Goal: Task Accomplishment & Management: Use online tool/utility

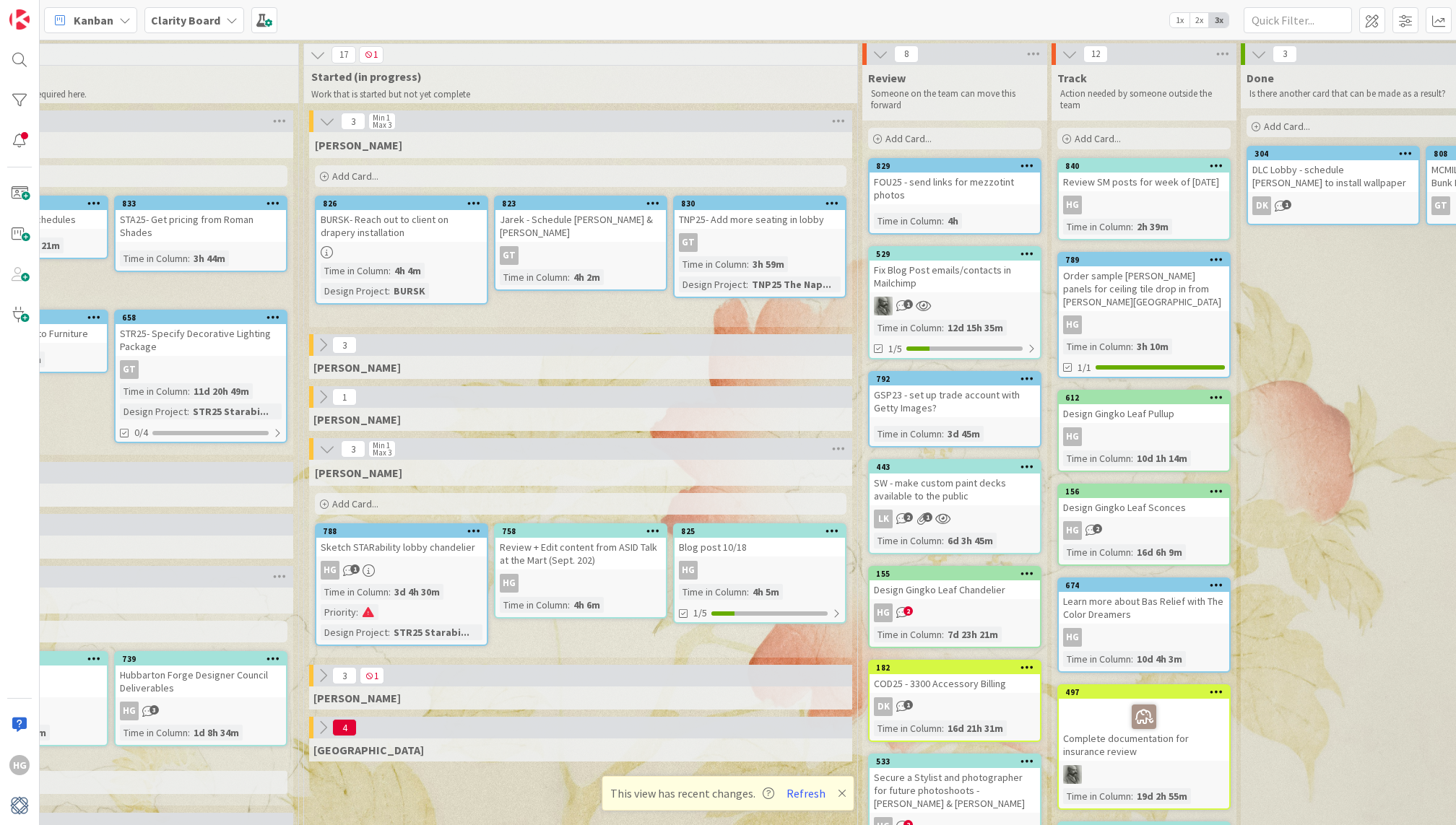
scroll to position [0, 1241]
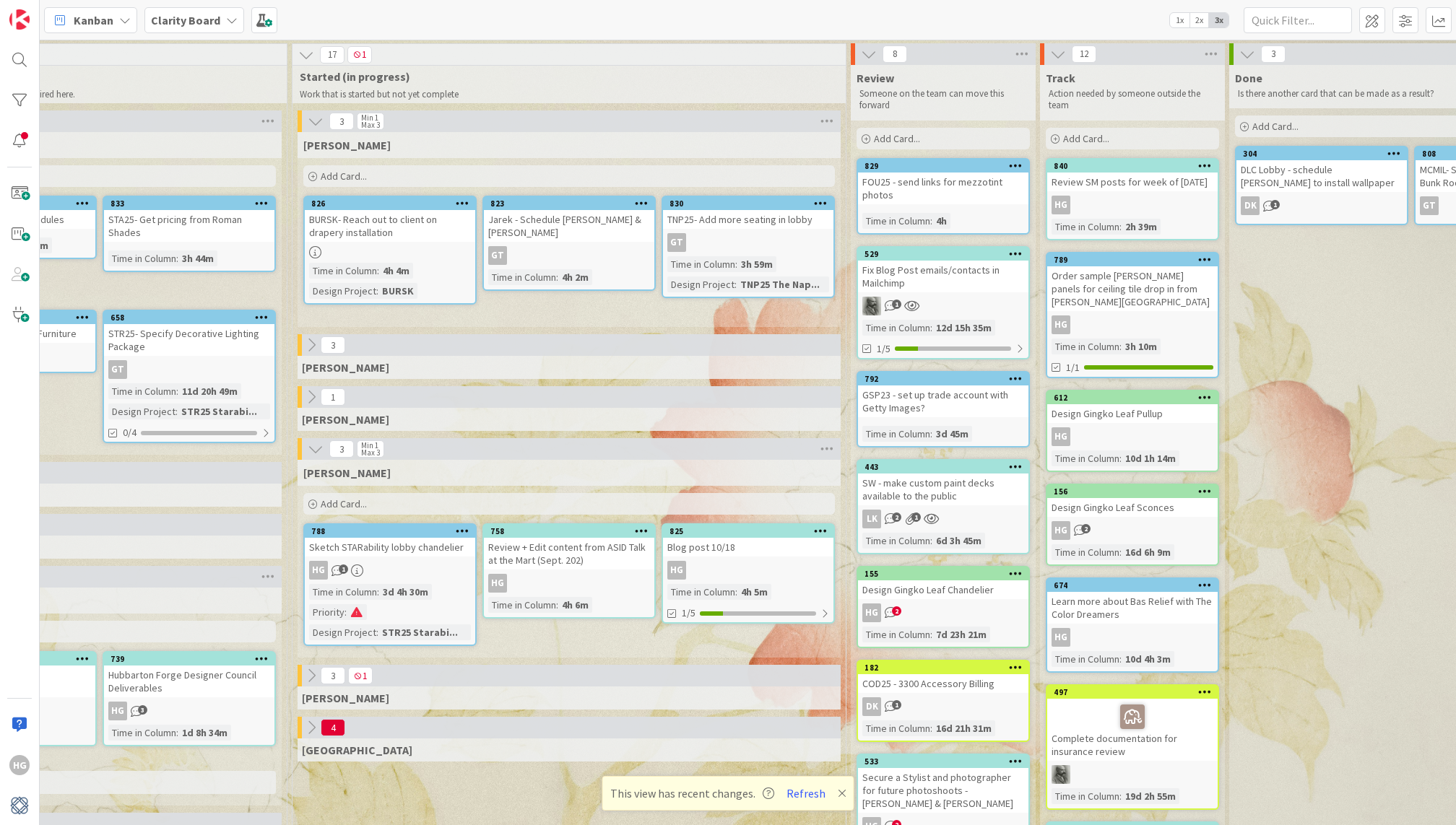
click at [314, 130] on div "3 Min 1 Max 3" at bounding box center [568, 122] width 543 height 21
click at [319, 126] on icon at bounding box center [316, 122] width 15 height 15
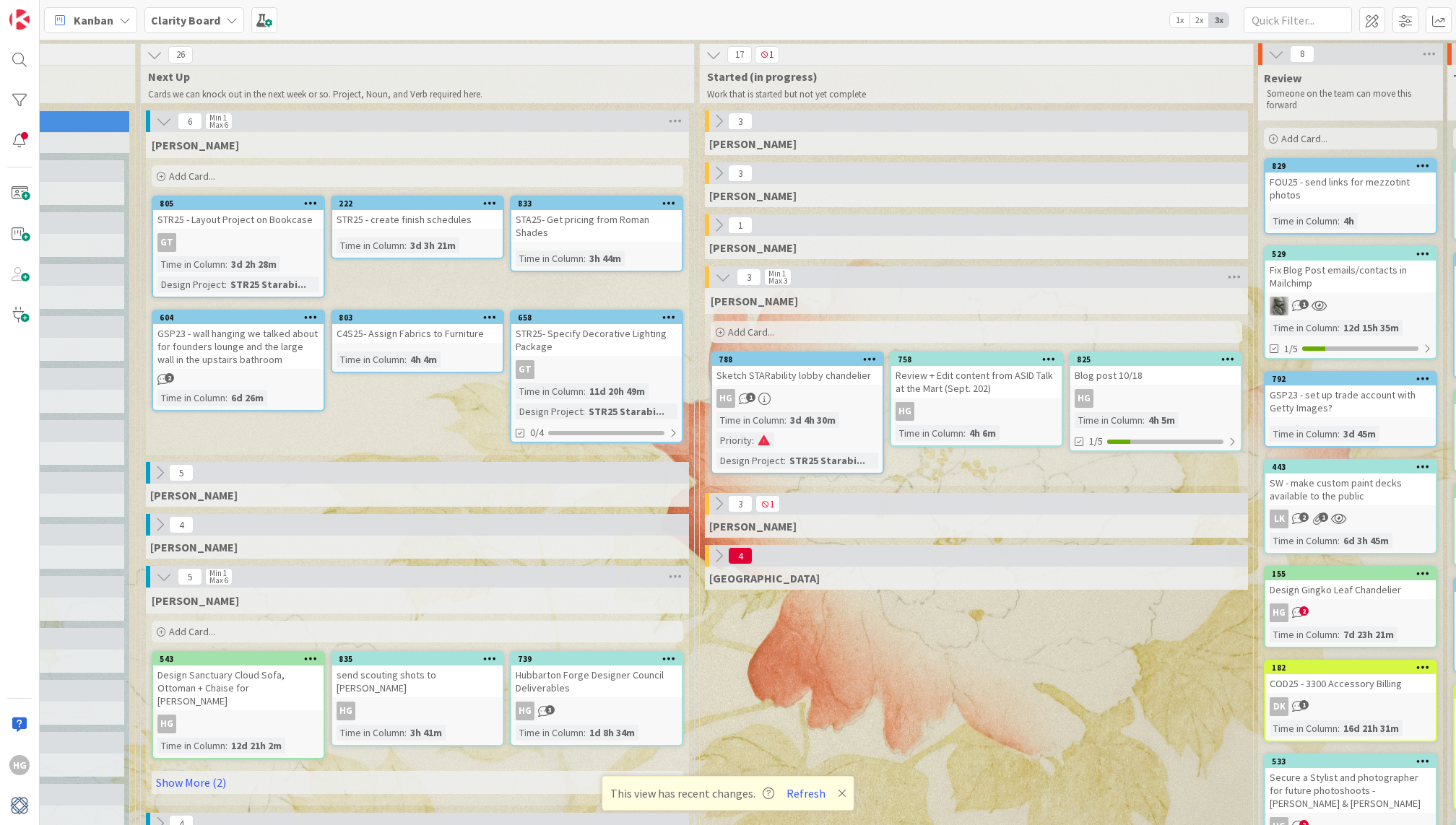
scroll to position [0, 838]
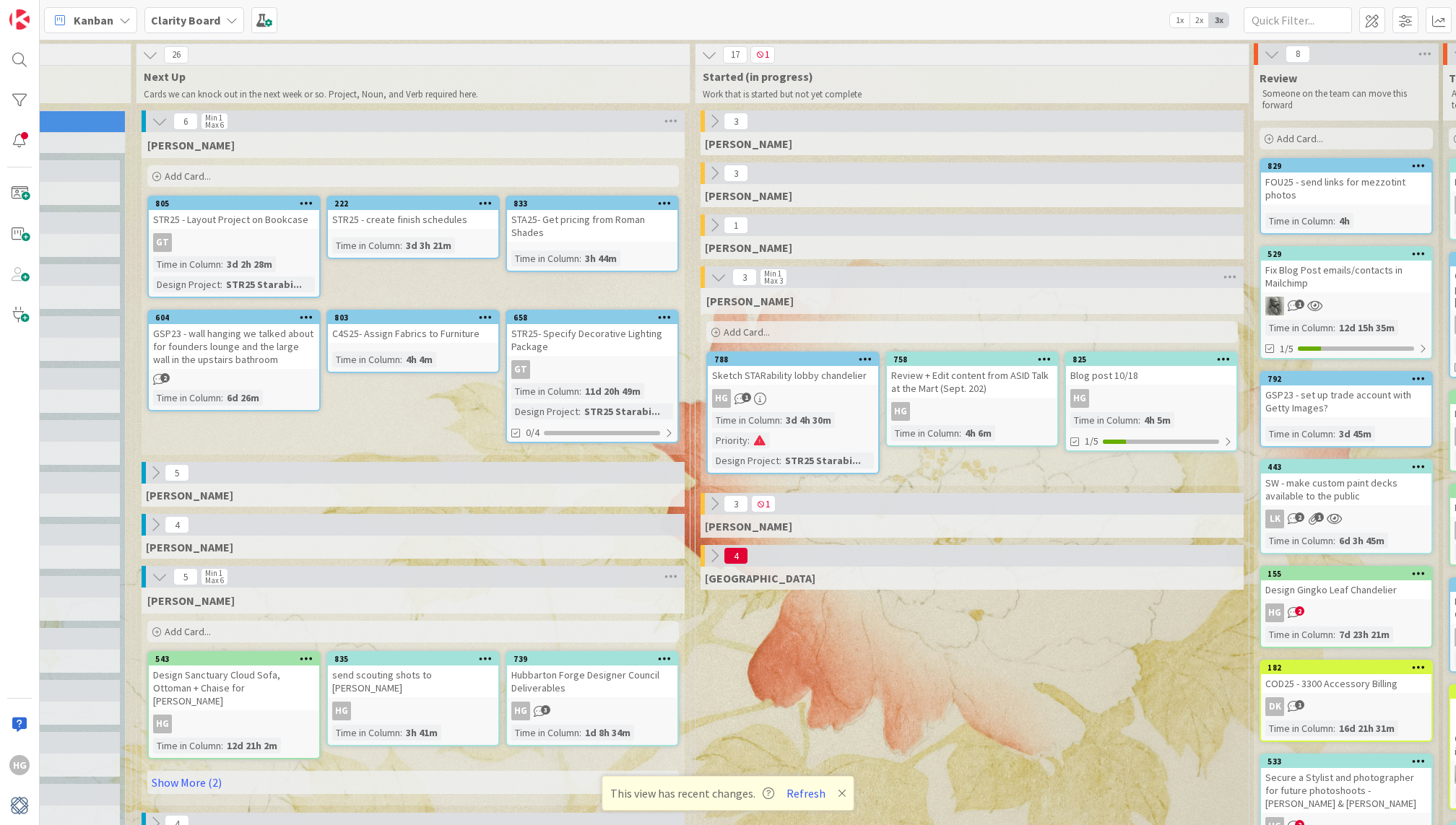
click at [160, 117] on icon at bounding box center [159, 122] width 15 height 15
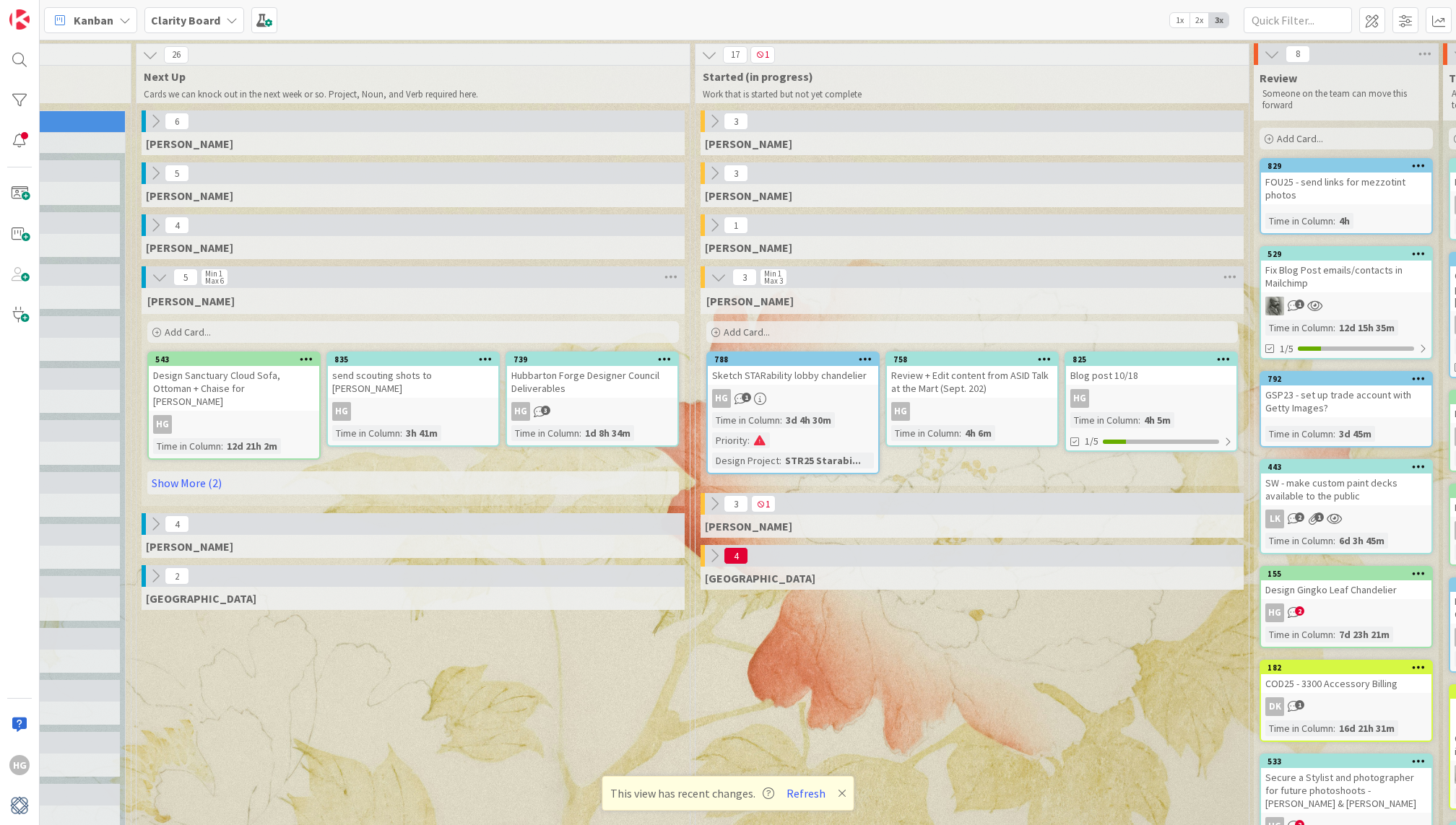
click at [160, 117] on icon at bounding box center [155, 122] width 15 height 15
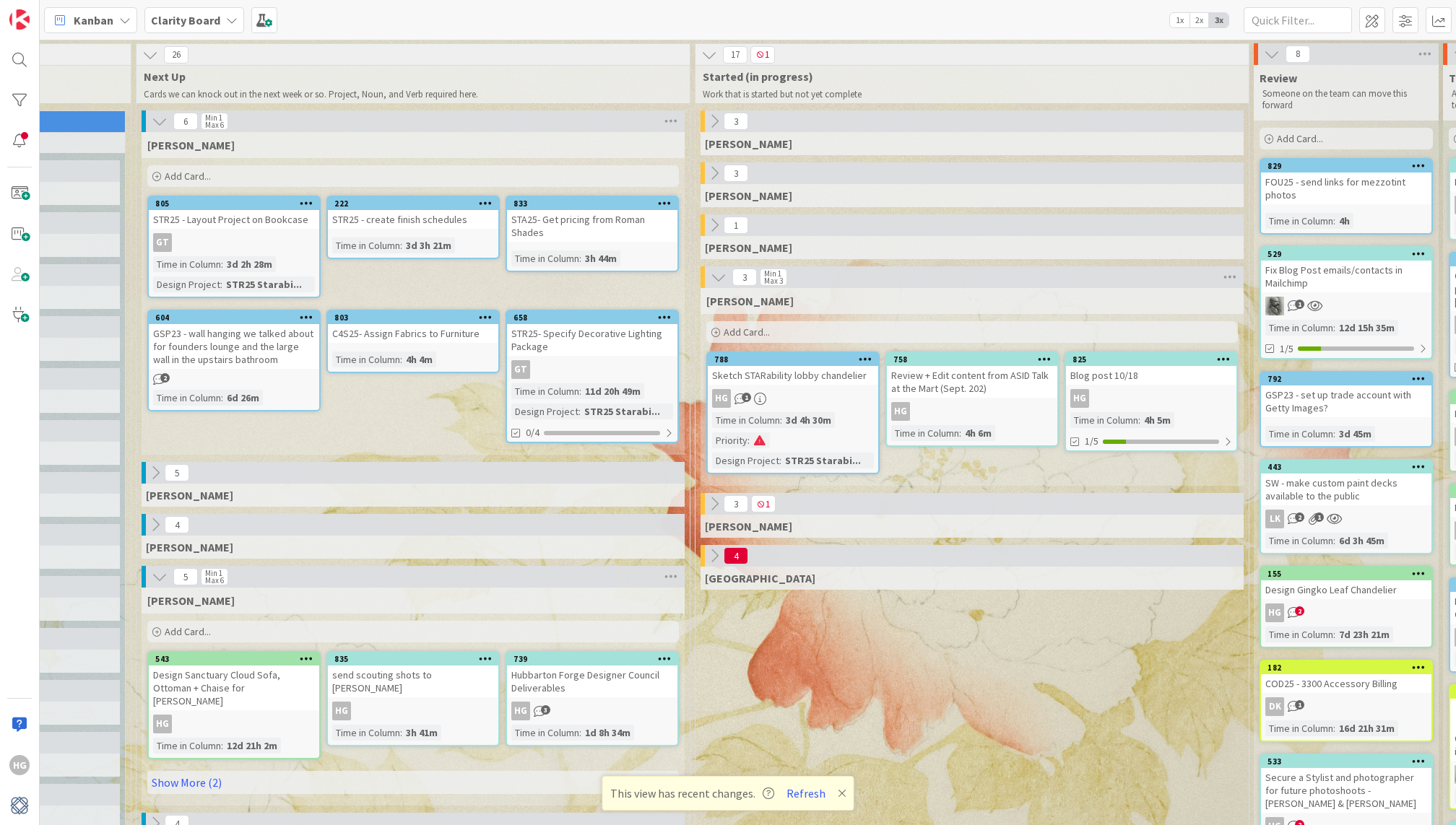
click at [160, 117] on icon at bounding box center [159, 122] width 15 height 15
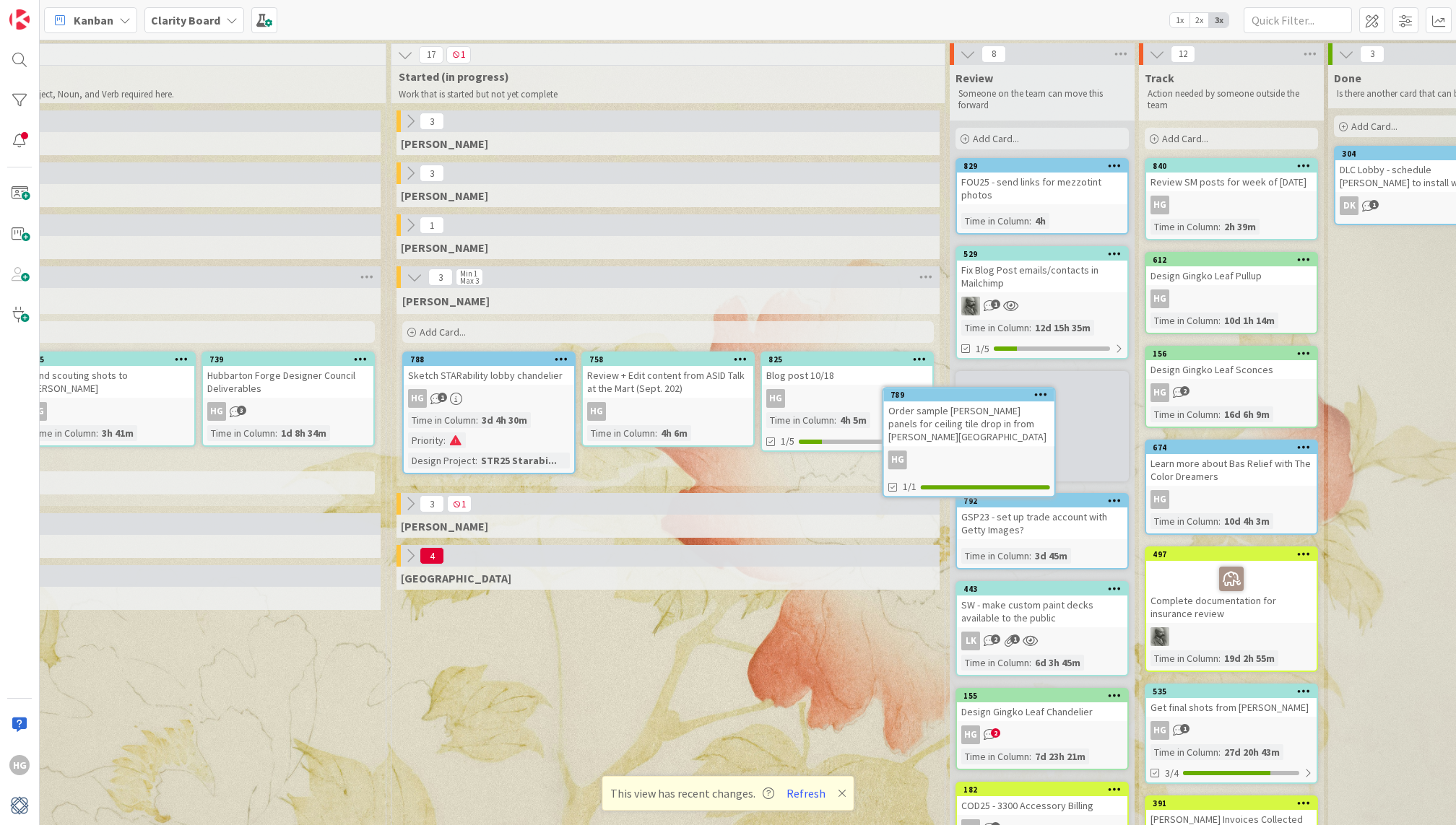
scroll to position [0, 1143]
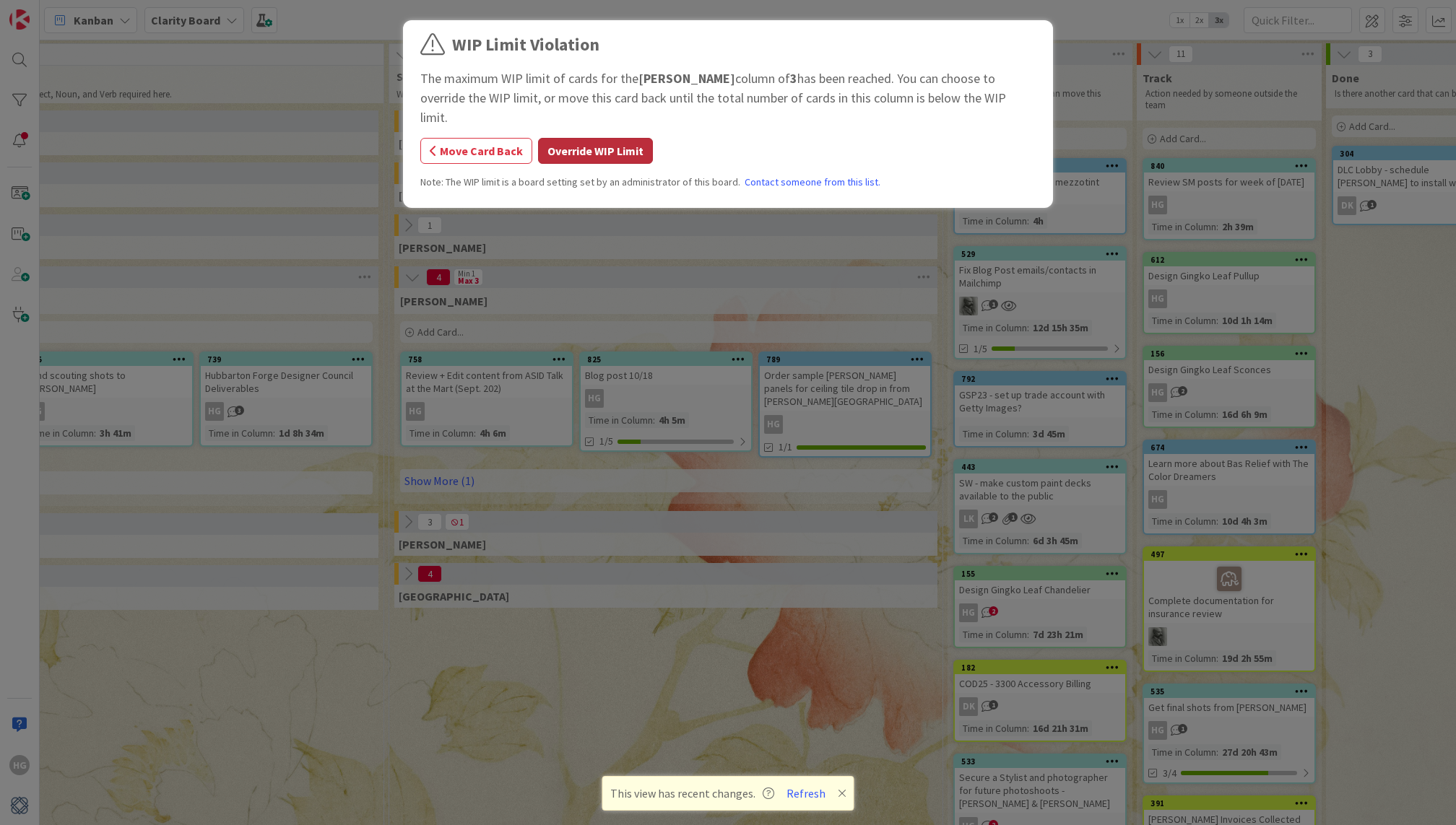
click at [623, 138] on button "Override WIP Limit" at bounding box center [595, 151] width 115 height 26
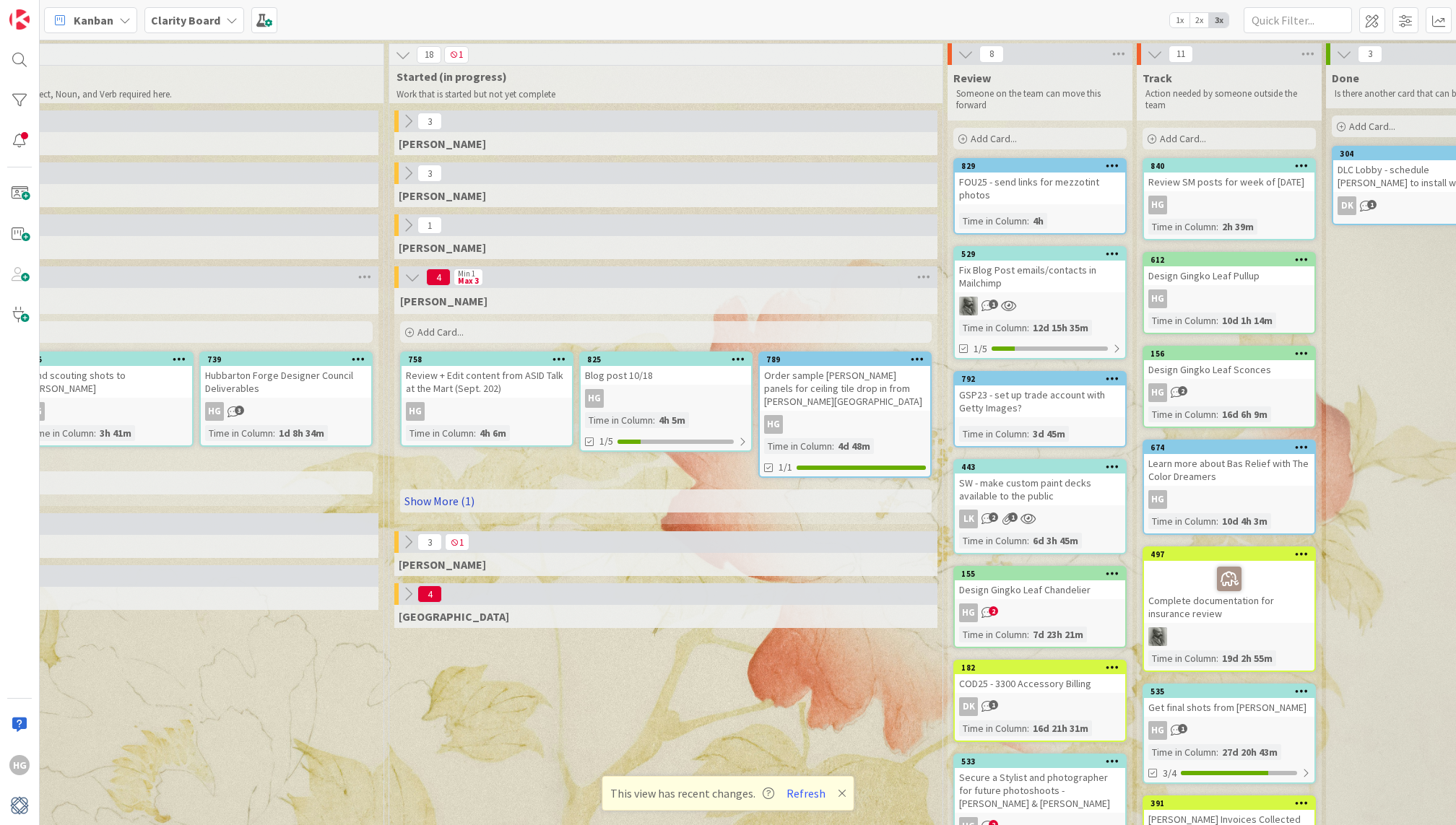
click at [498, 489] on link "Show More (1)" at bounding box center [666, 501] width 532 height 23
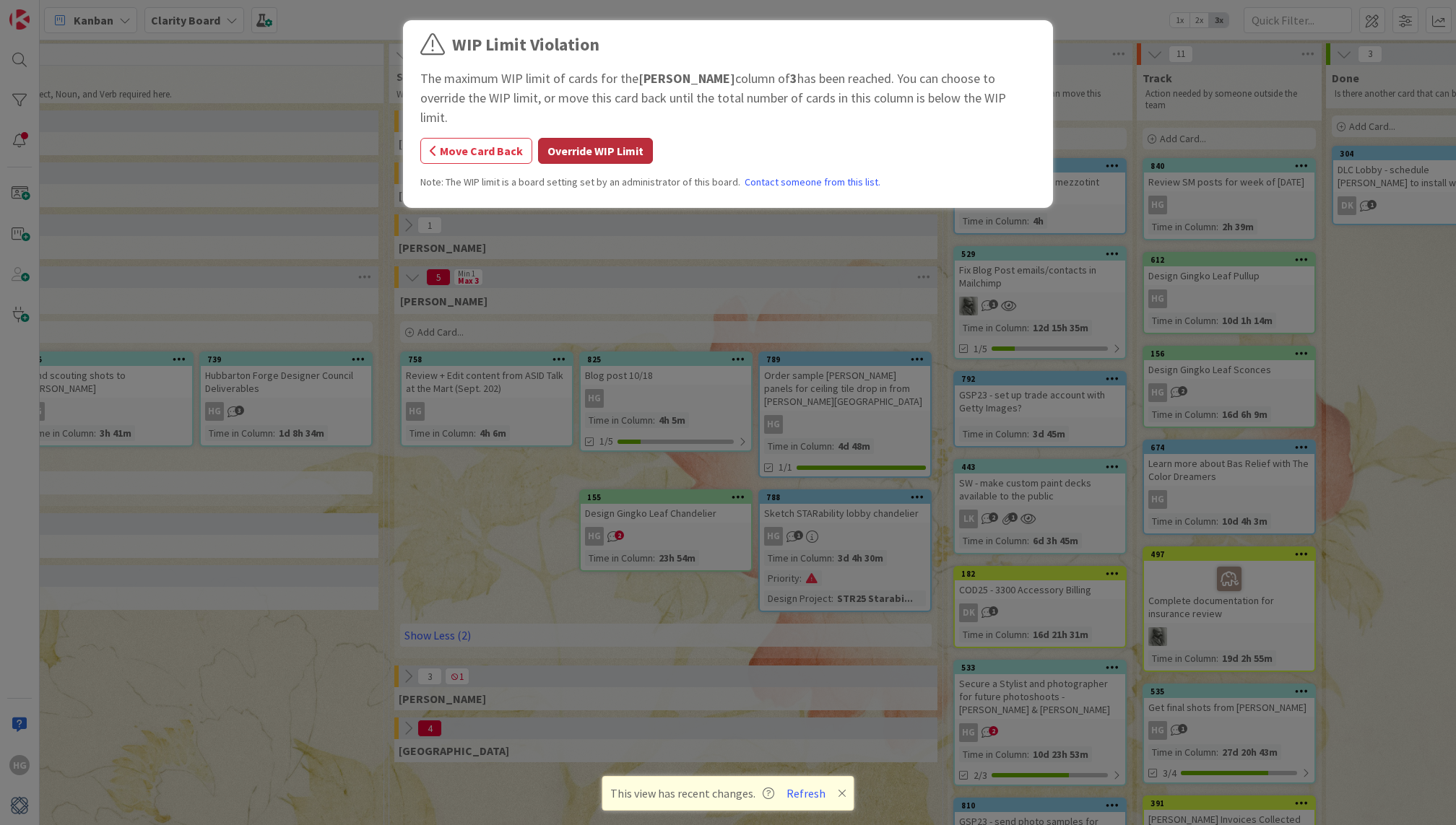
click at [589, 139] on button "Override WIP Limit" at bounding box center [595, 151] width 115 height 26
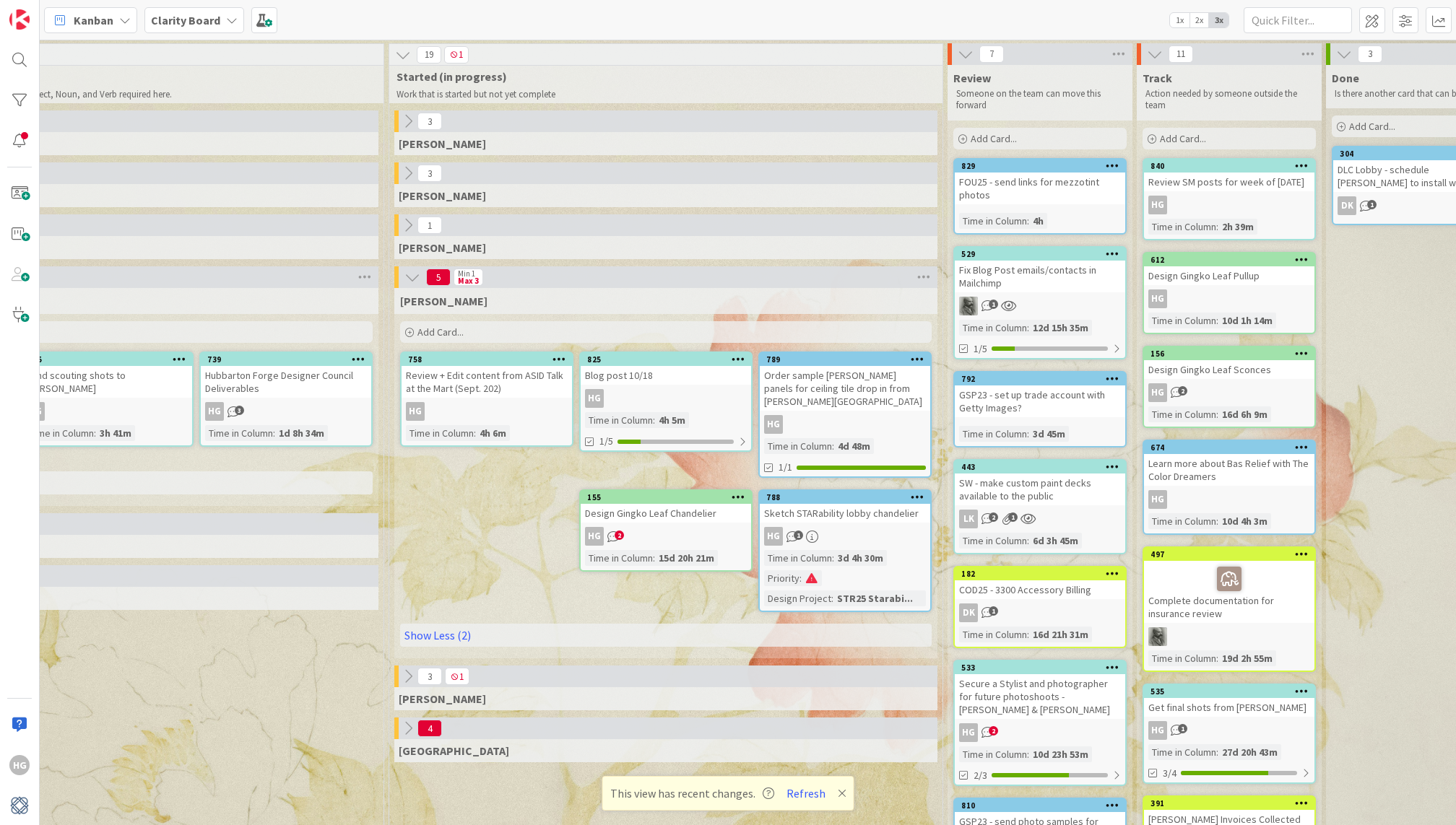
click at [473, 333] on div "Add Card..." at bounding box center [666, 332] width 532 height 21
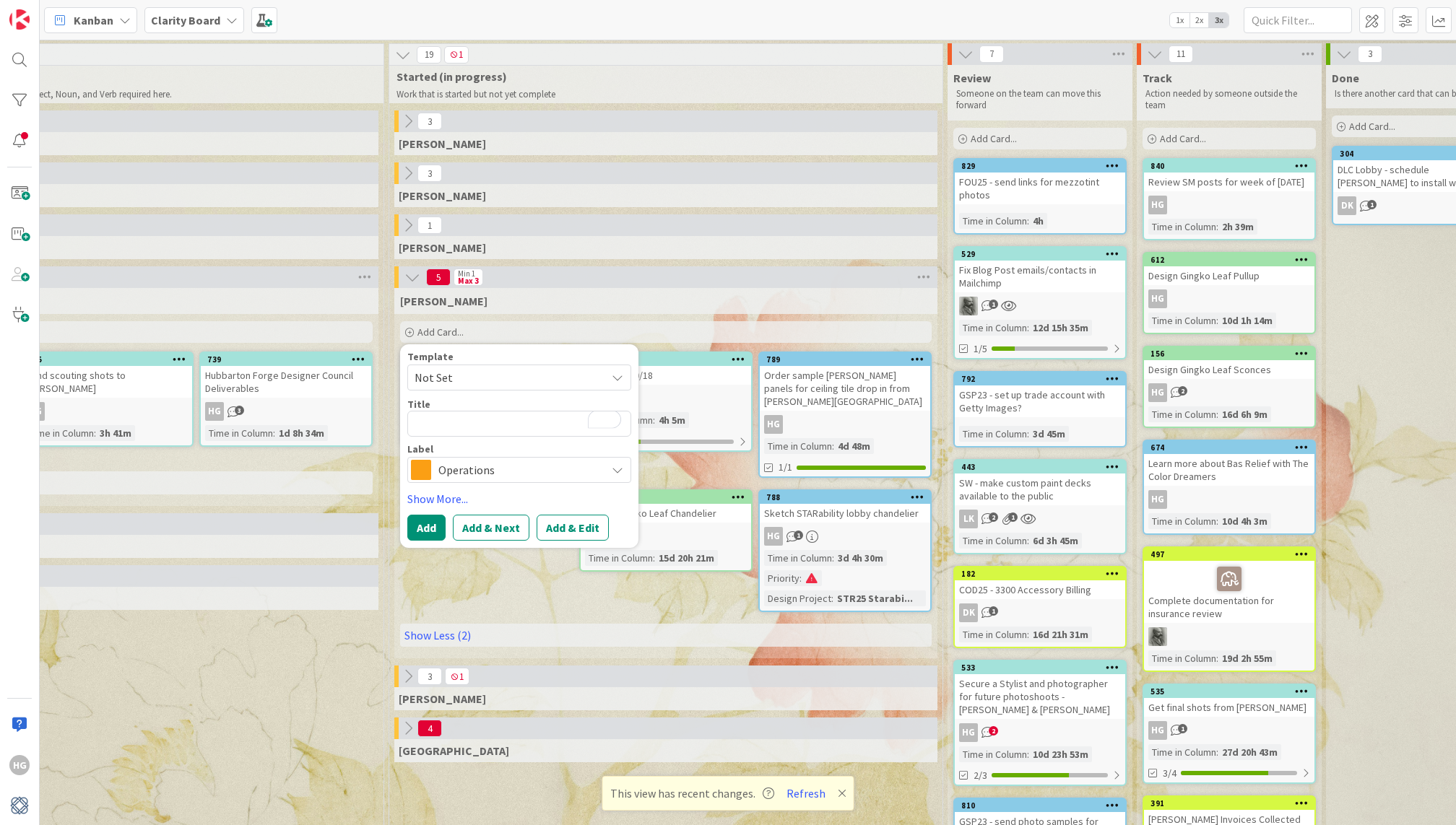
click at [466, 463] on span "Operations" at bounding box center [518, 470] width 160 height 20
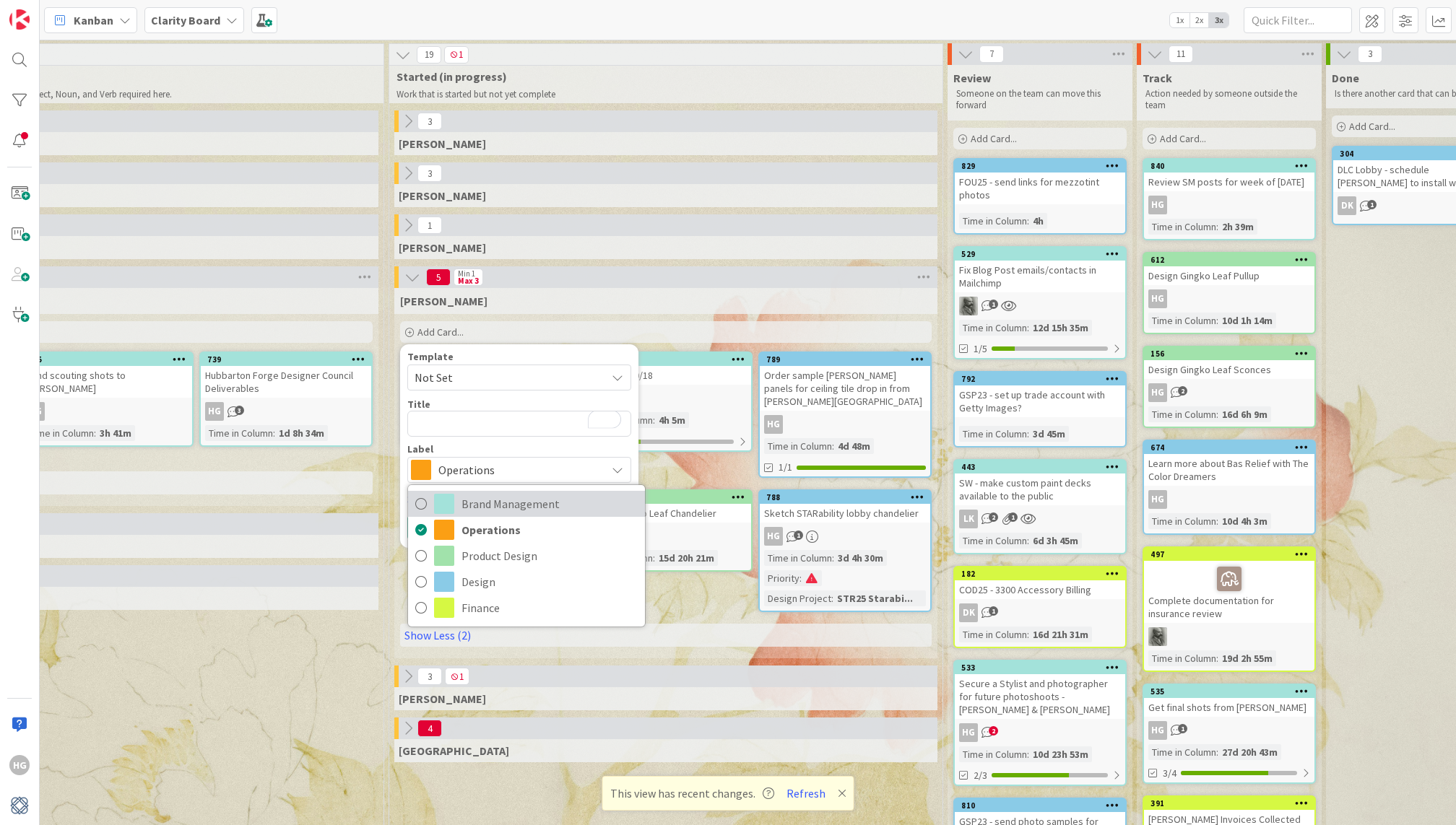
click at [455, 497] on link "Brand Management" at bounding box center [526, 504] width 236 height 26
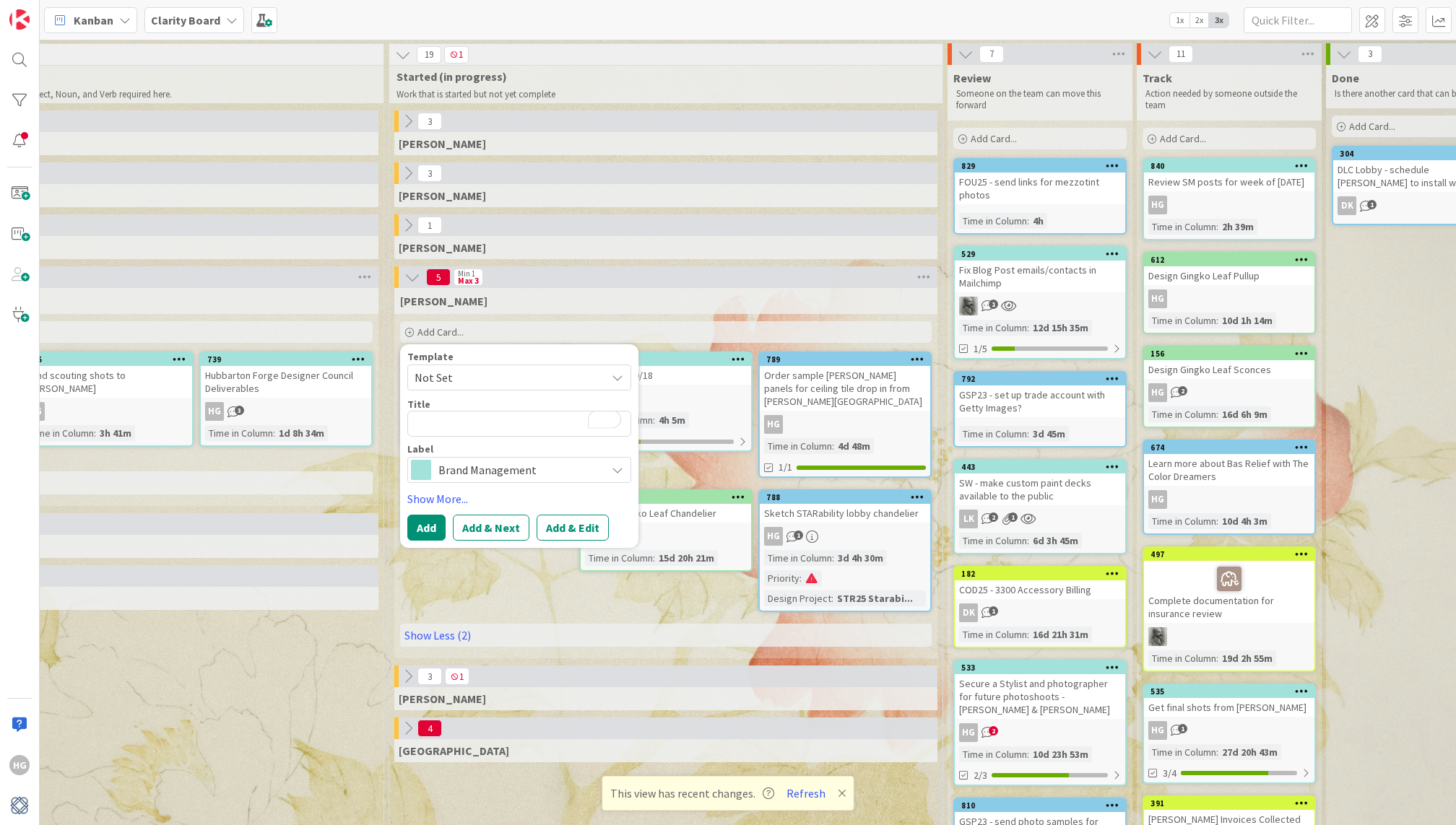
click at [457, 466] on span "Brand Management" at bounding box center [518, 470] width 160 height 20
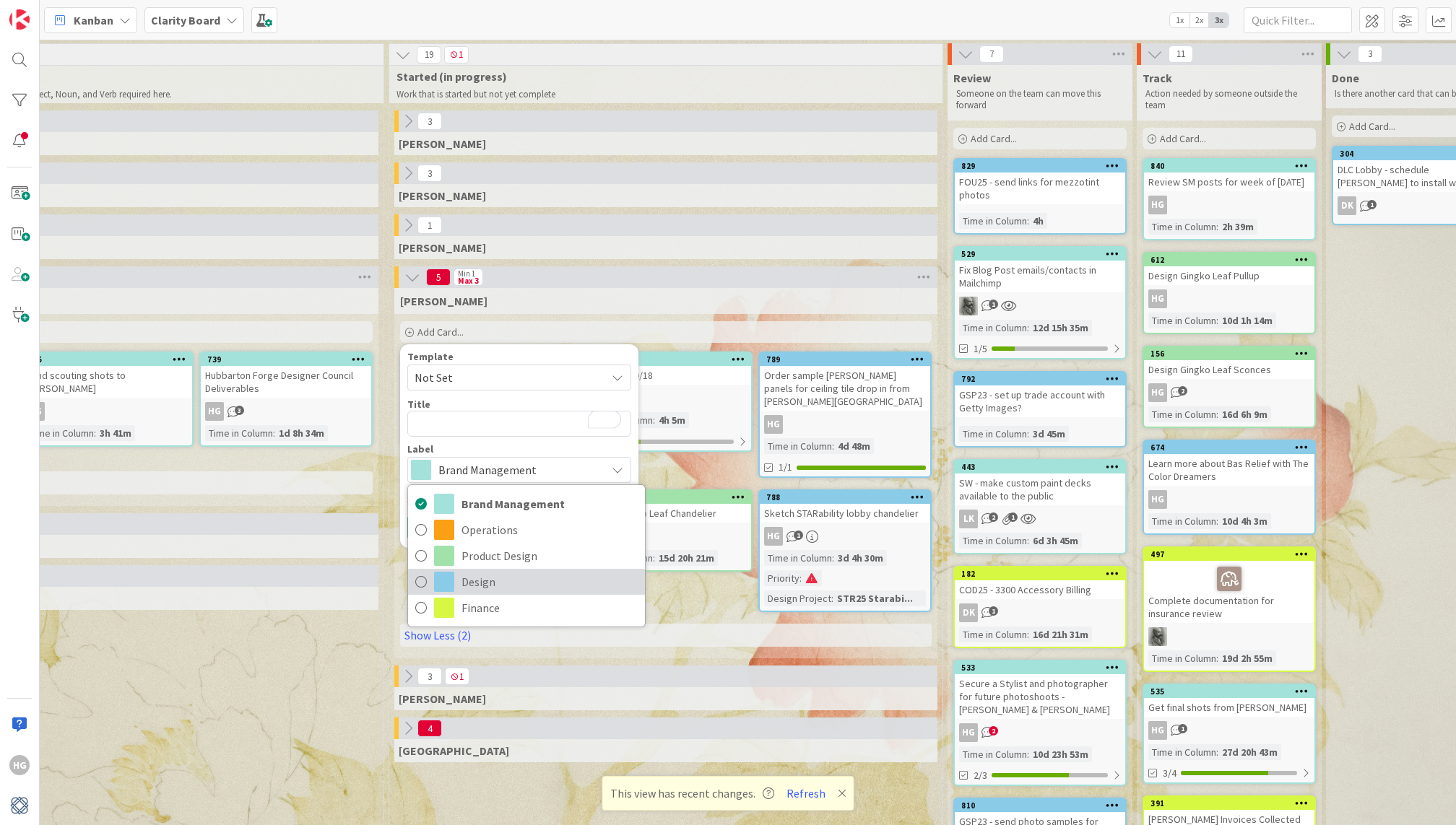
click at [452, 578] on span at bounding box center [444, 582] width 20 height 20
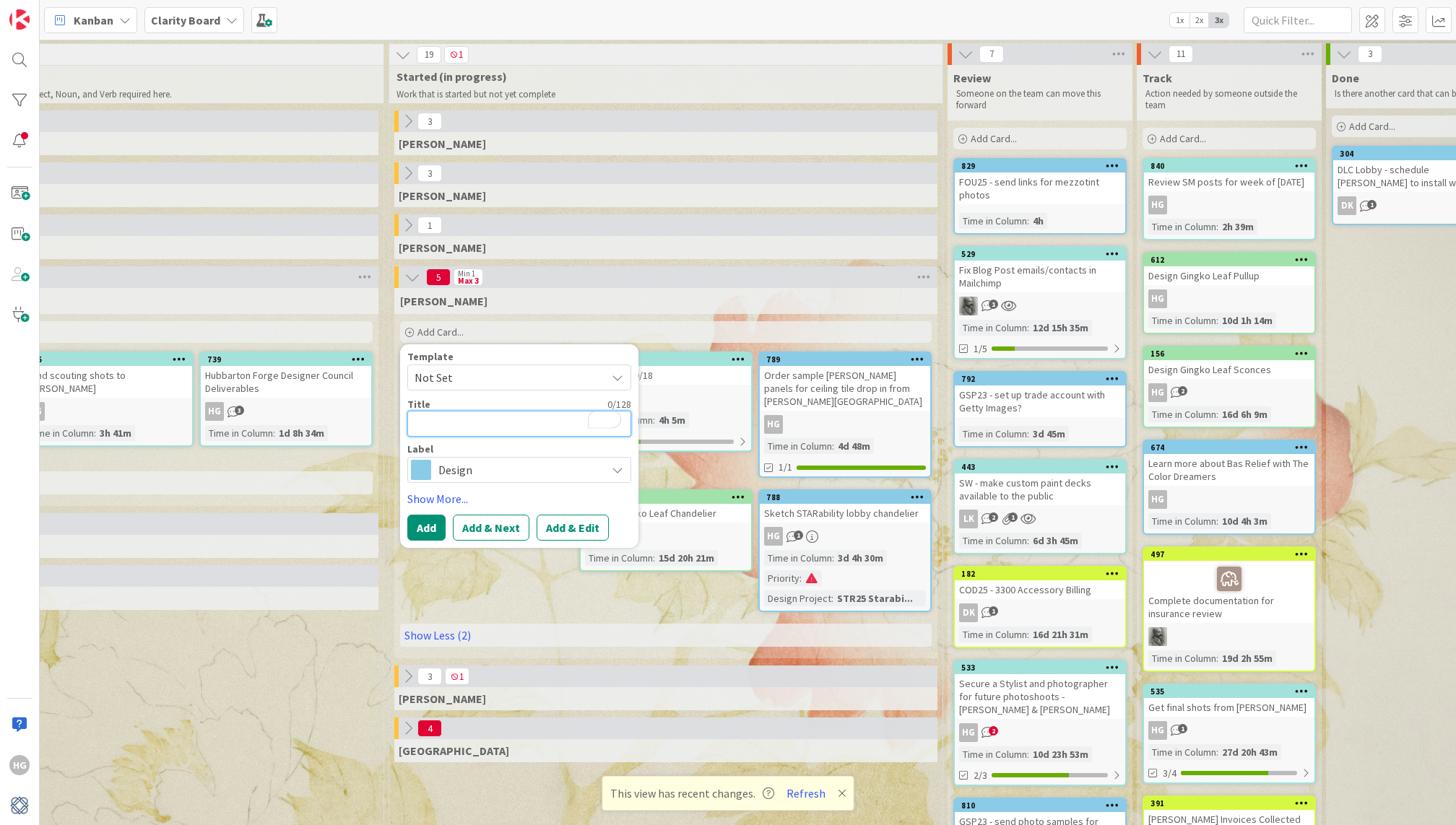
click at [453, 418] on textarea "To enrich screen reader interactions, please activate Accessibility in Grammarl…" at bounding box center [519, 424] width 224 height 26
type textarea "x"
type textarea "G"
type textarea "x"
type textarea "GS"
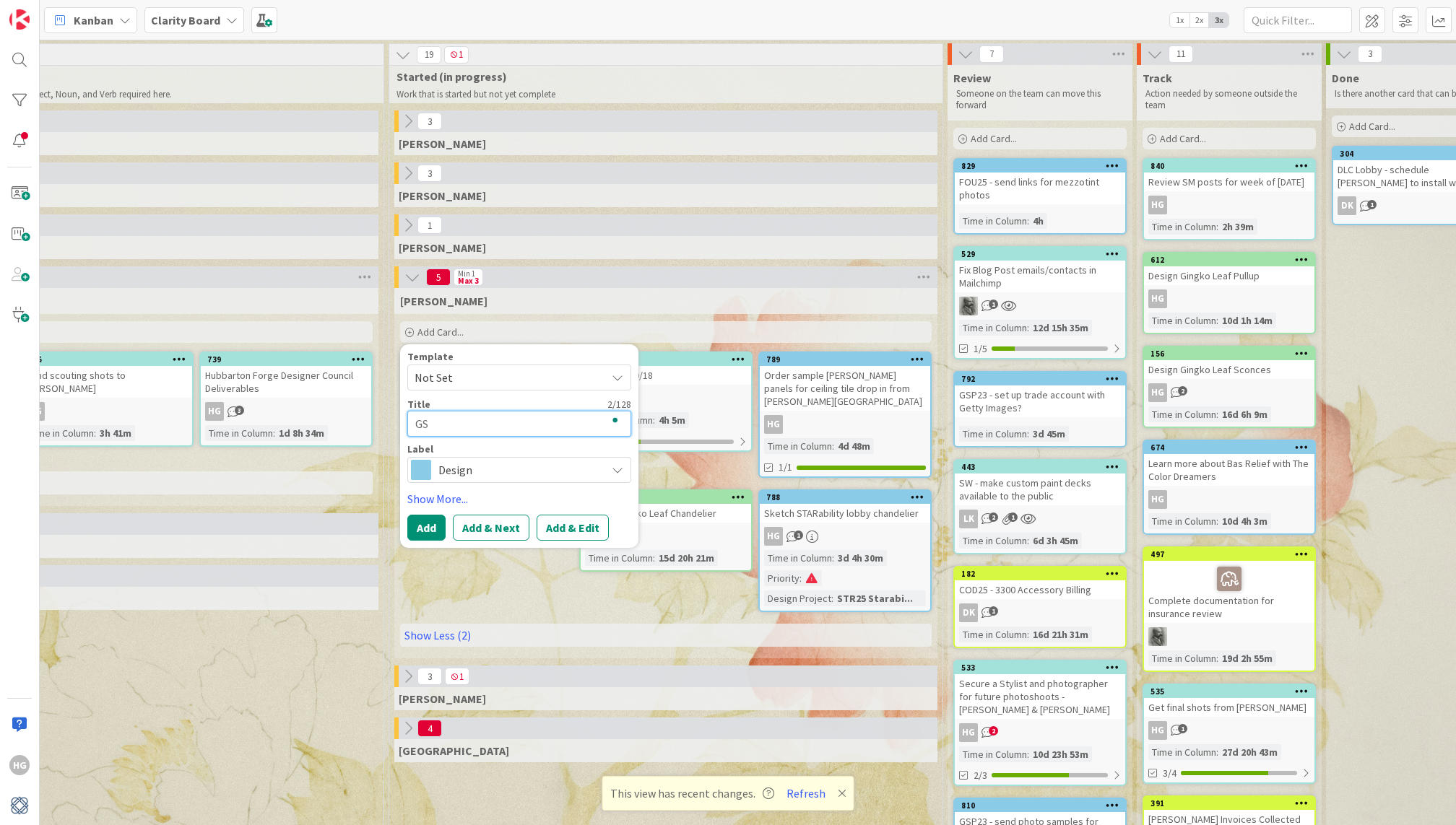
type textarea "x"
type textarea "GSP"
type textarea "x"
type textarea "GSPH"
type textarea "x"
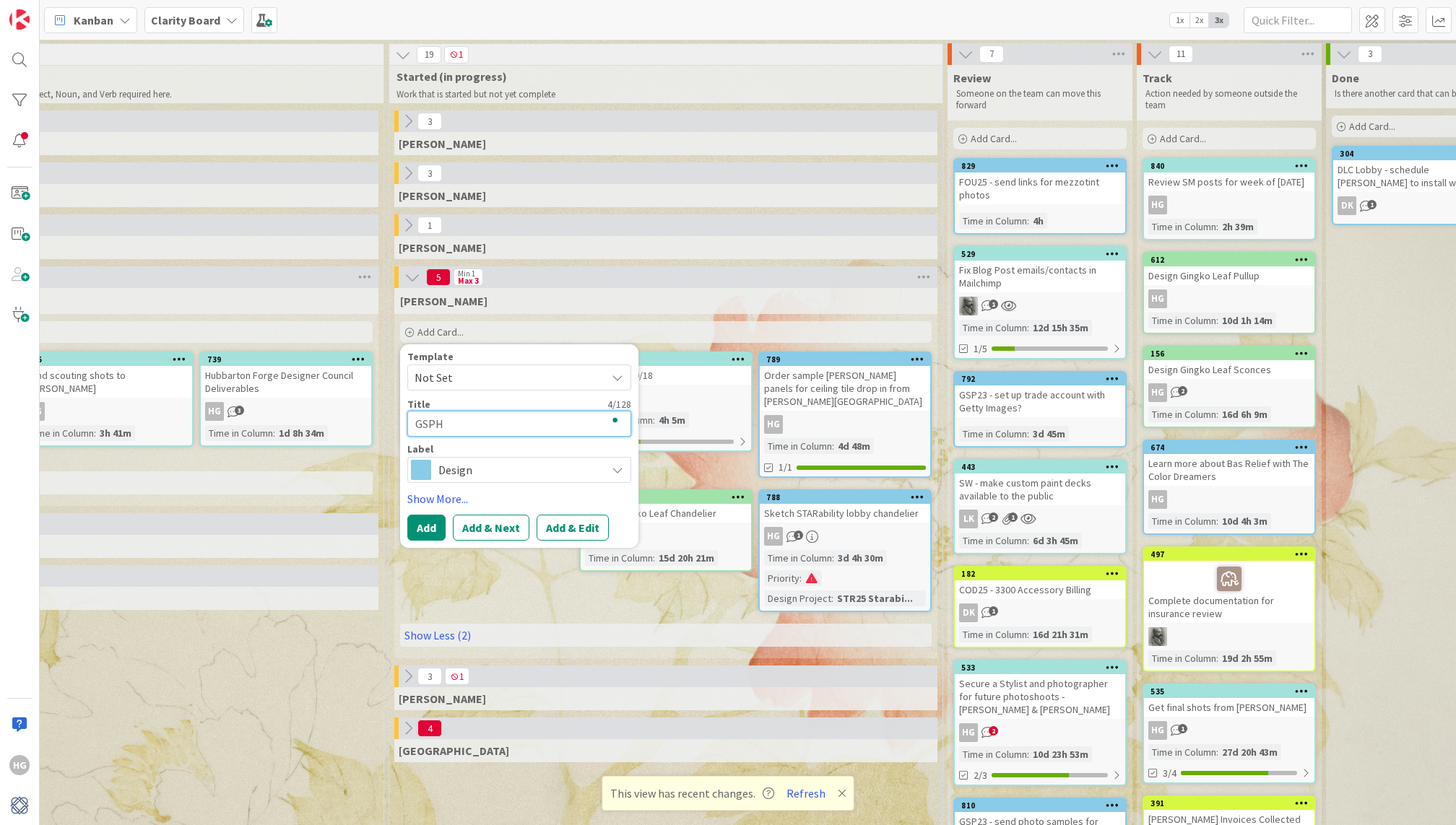
type textarea "GSPH"
type textarea "x"
type textarea "GSPH c"
type textarea "x"
type textarea "GSPH ct"
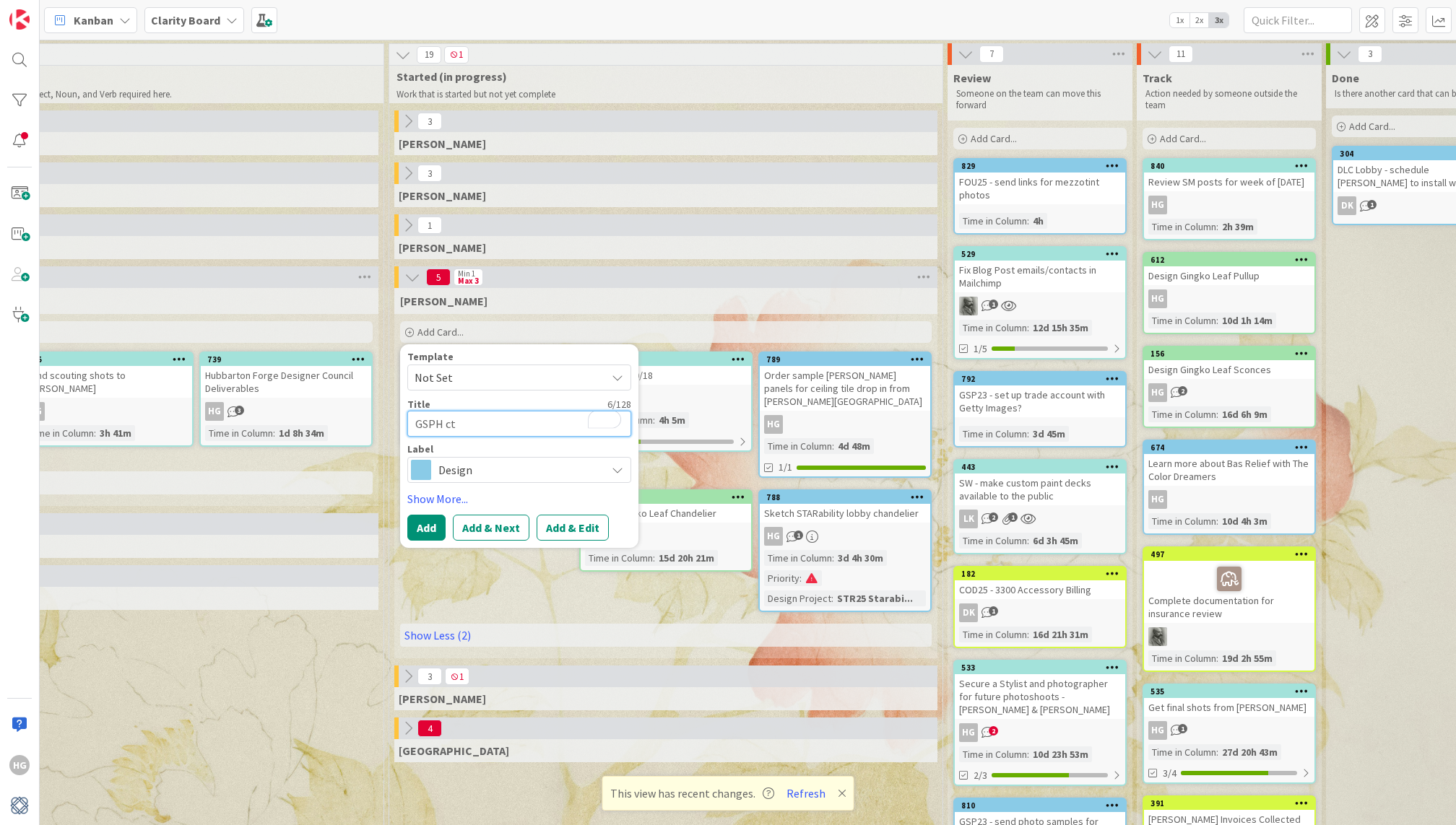
type textarea "x"
type textarea "GSPH cte"
type textarea "x"
type textarea "GSPH ct"
type textarea "x"
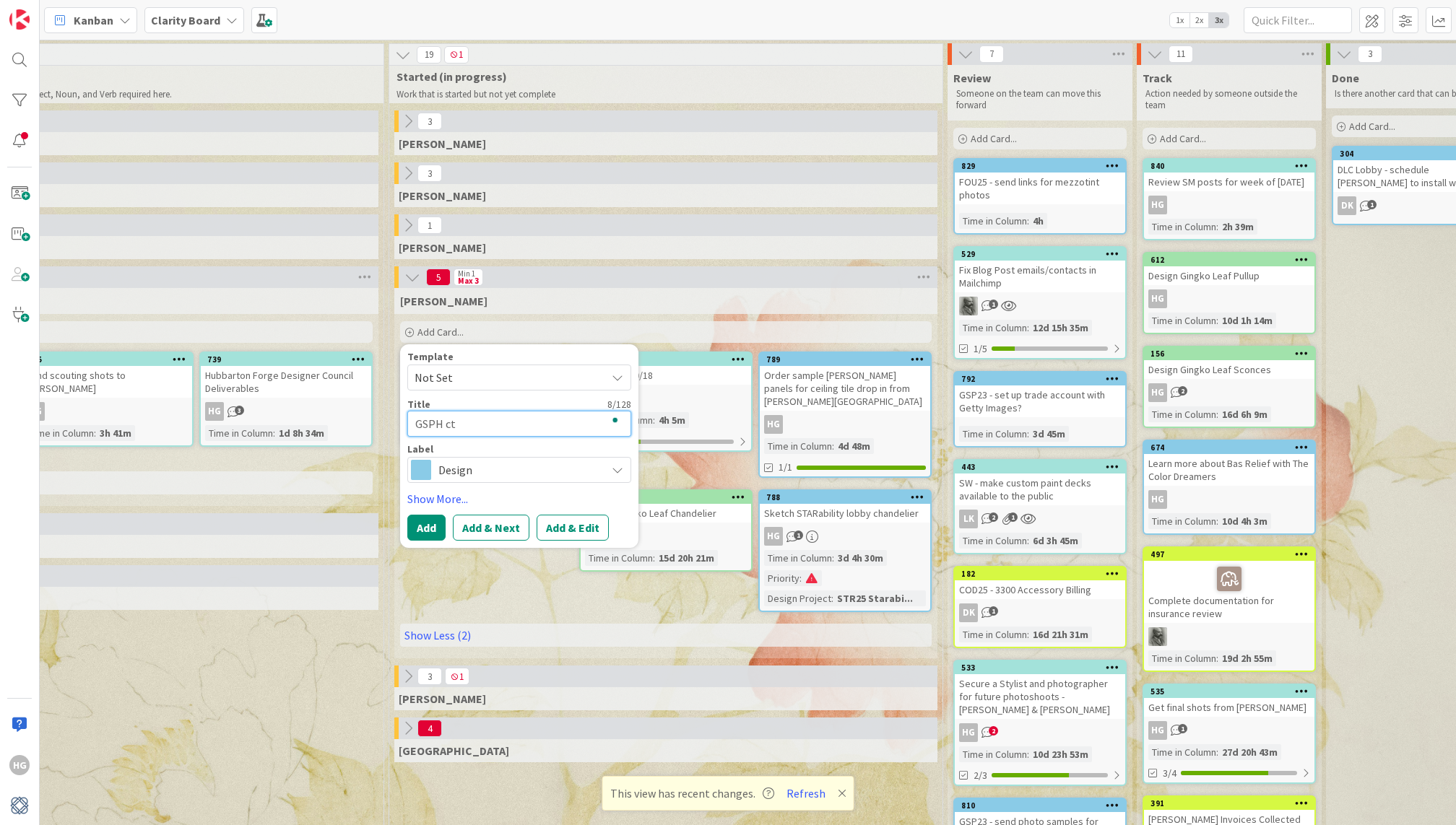
type textarea "GSPH c"
type textarea "x"
type textarea "GSPH cr"
type textarea "x"
type textarea "GSPH cre"
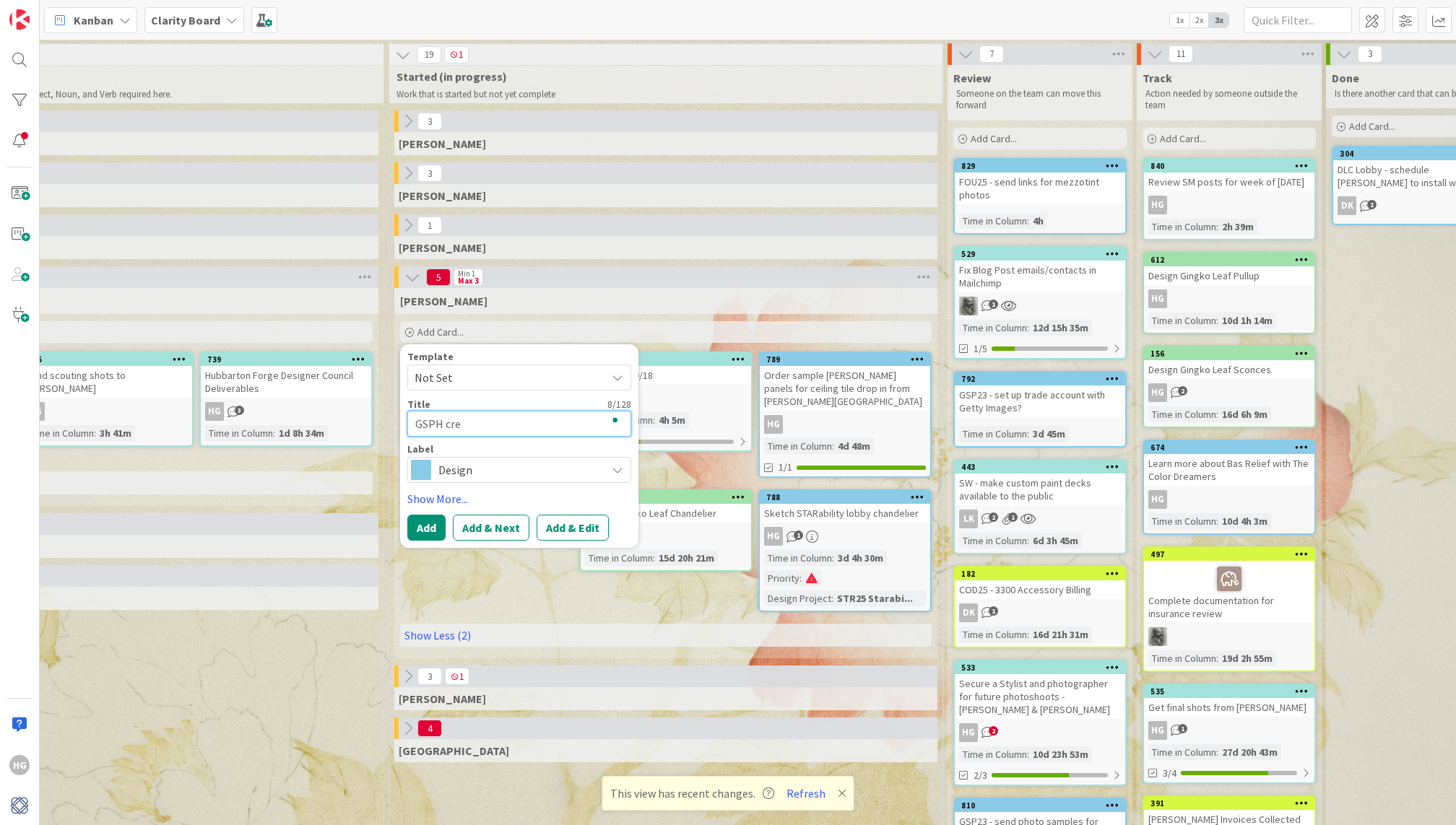
type textarea "x"
type textarea "GSPH crea"
type textarea "x"
type textarea "GSPH creat"
type textarea "x"
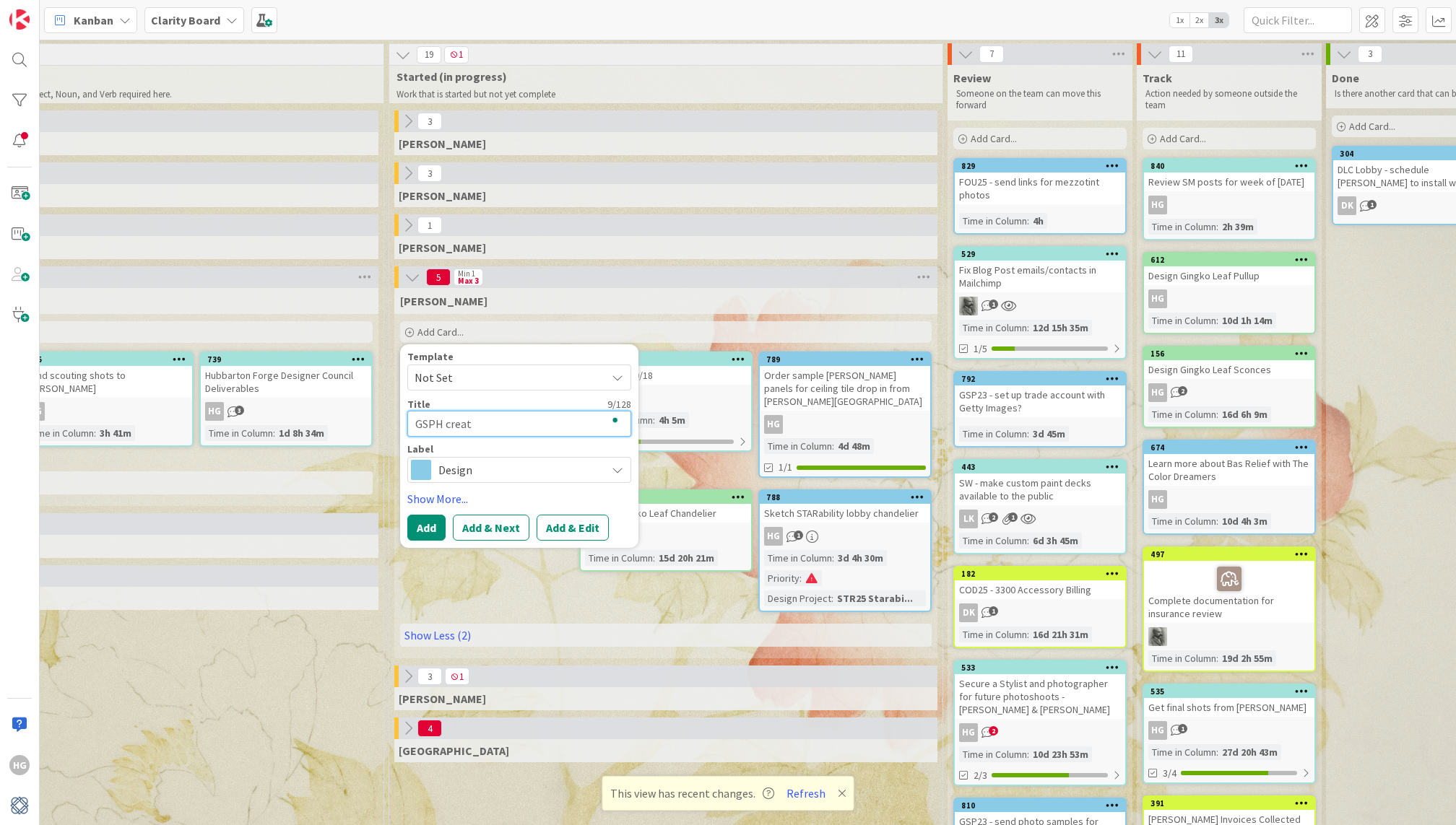
type textarea "GSPH create"
type textarea "x"
type textarea "GSPH create"
type textarea "x"
type textarea "GSPH create n"
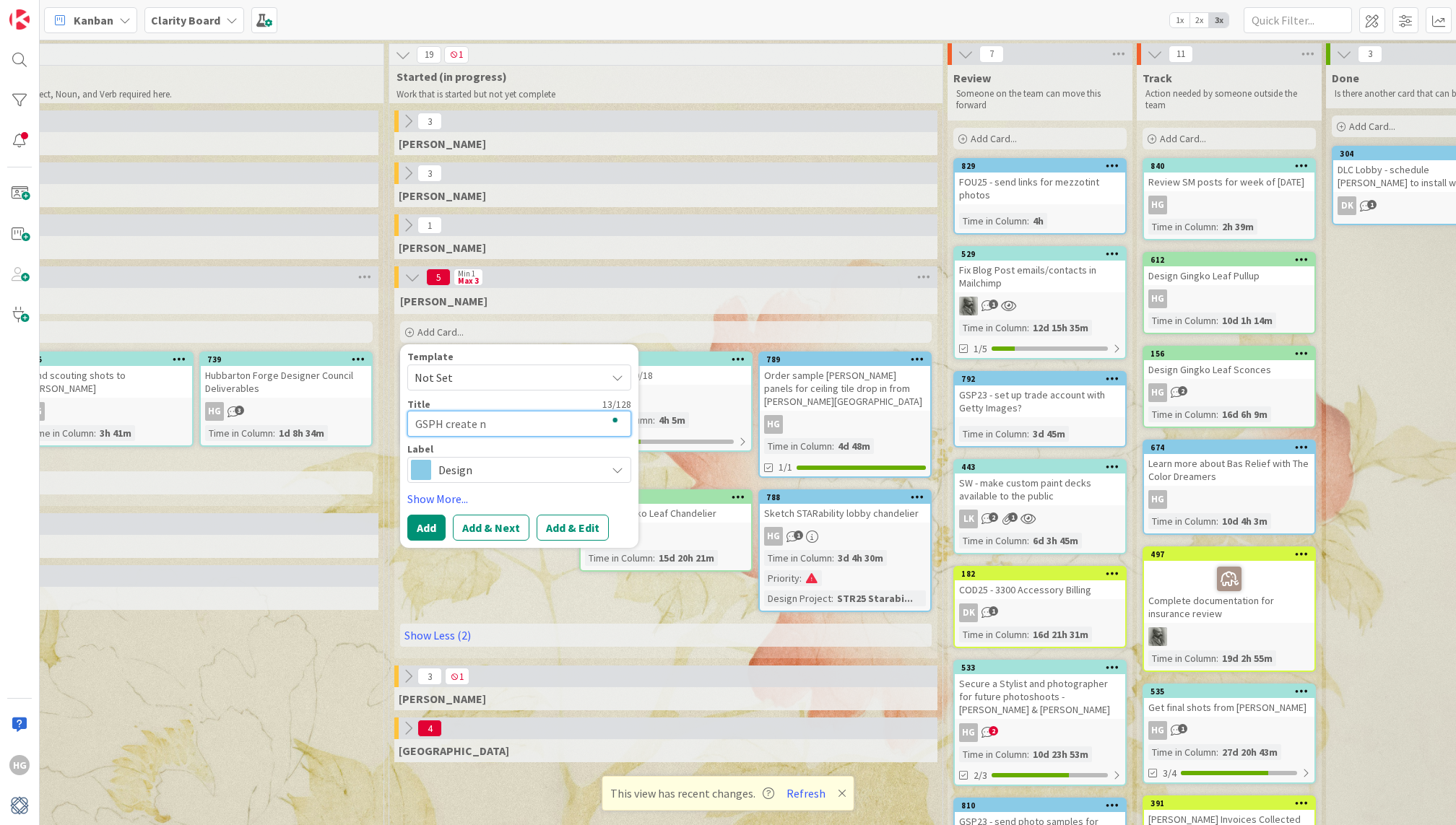
type textarea "x"
type textarea "GSPH create ne"
type textarea "x"
type textarea "GSPH create new"
type textarea "x"
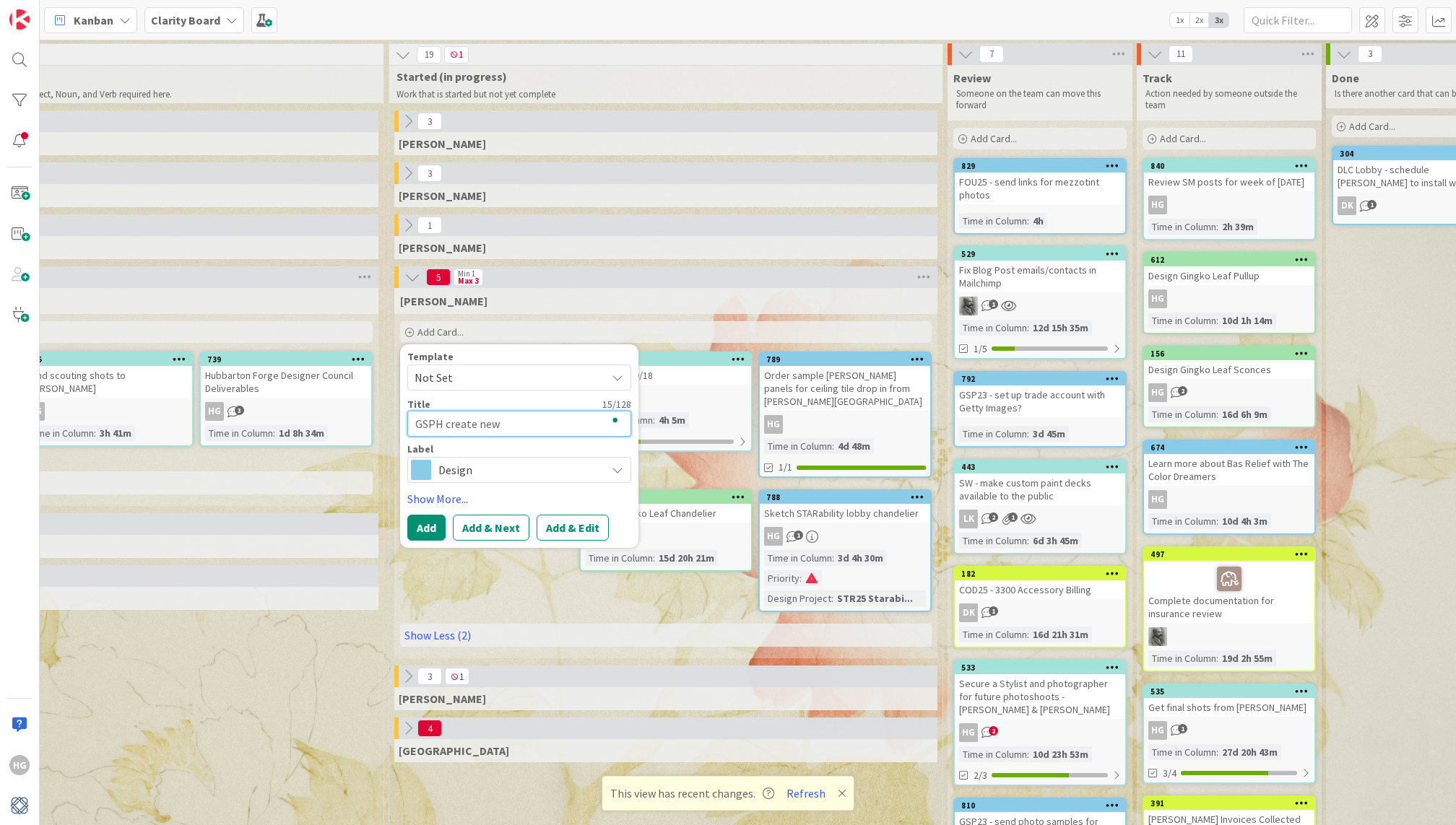
type textarea "GSPH create new"
type textarea "x"
type textarea "GSPH create new ba"
type textarea "x"
type textarea "GSPH create new bat"
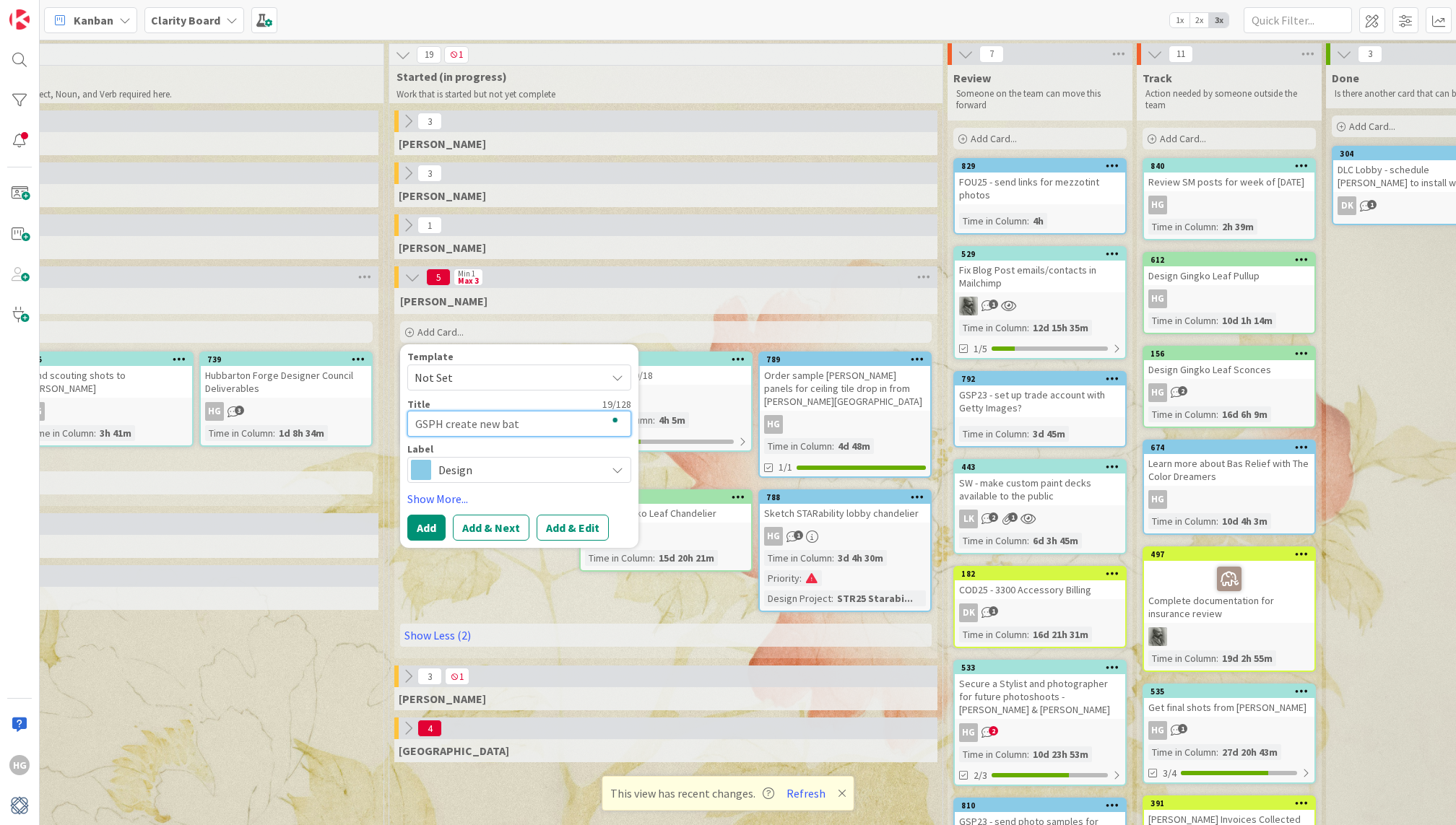
type textarea "x"
type textarea "GSPH create new bath"
type textarea "x"
type textarea "GSPH create new bathr"
type textarea "x"
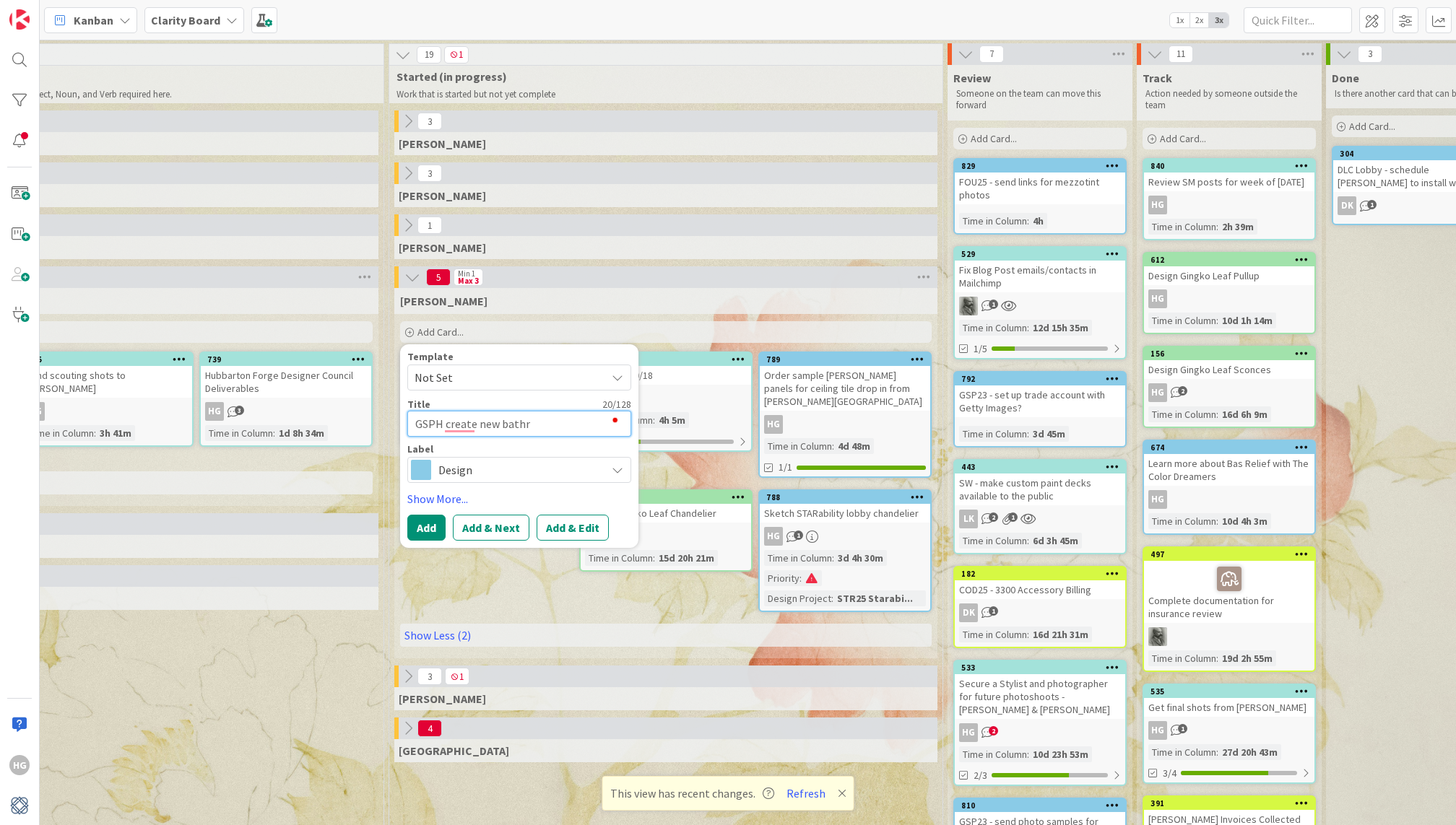
type textarea "GSPH create new bathro"
type textarea "x"
type textarea "GSPH create new bathroo"
type textarea "x"
type textarea "GSPH create new bathroom"
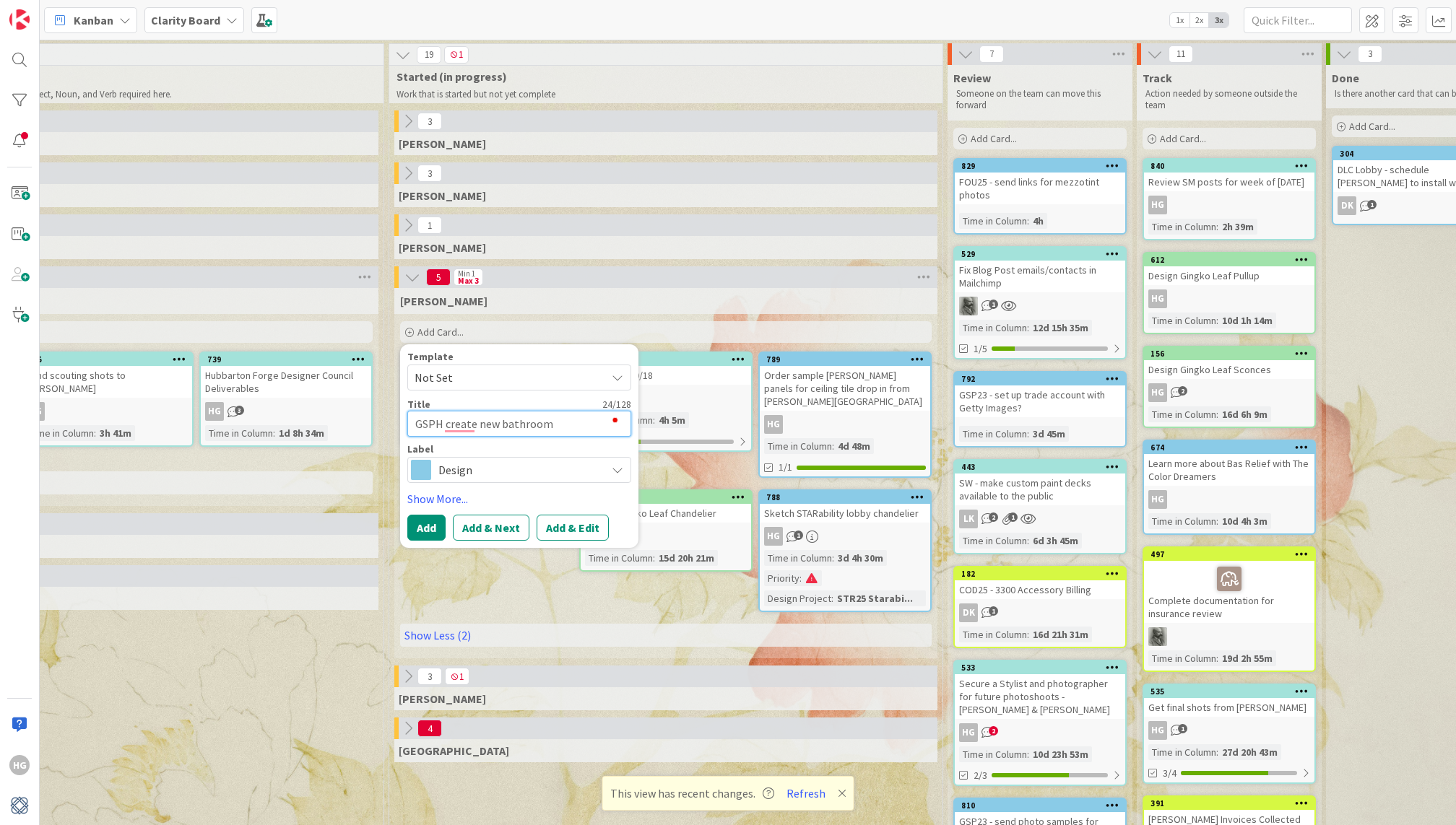
type textarea "x"
type textarea "GSPH create new bathroom"
type textarea "x"
type textarea "GSPH create new bathroom i"
type textarea "x"
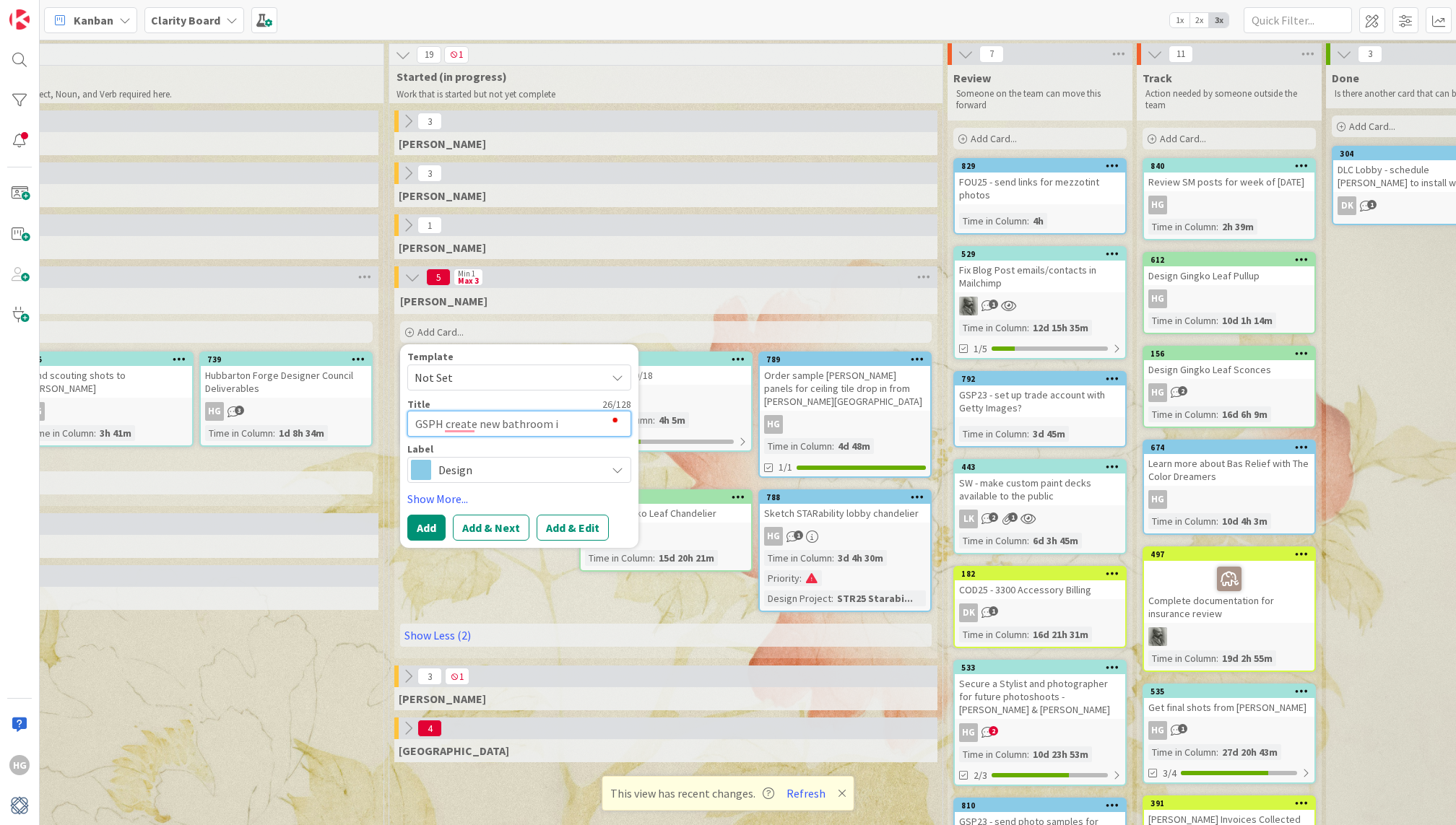
type textarea "GSPH create new bathroom im"
type textarea "x"
type textarea "GSPH create new bathroom ima"
type textarea "x"
type textarea "GSPH create new bathroom imag"
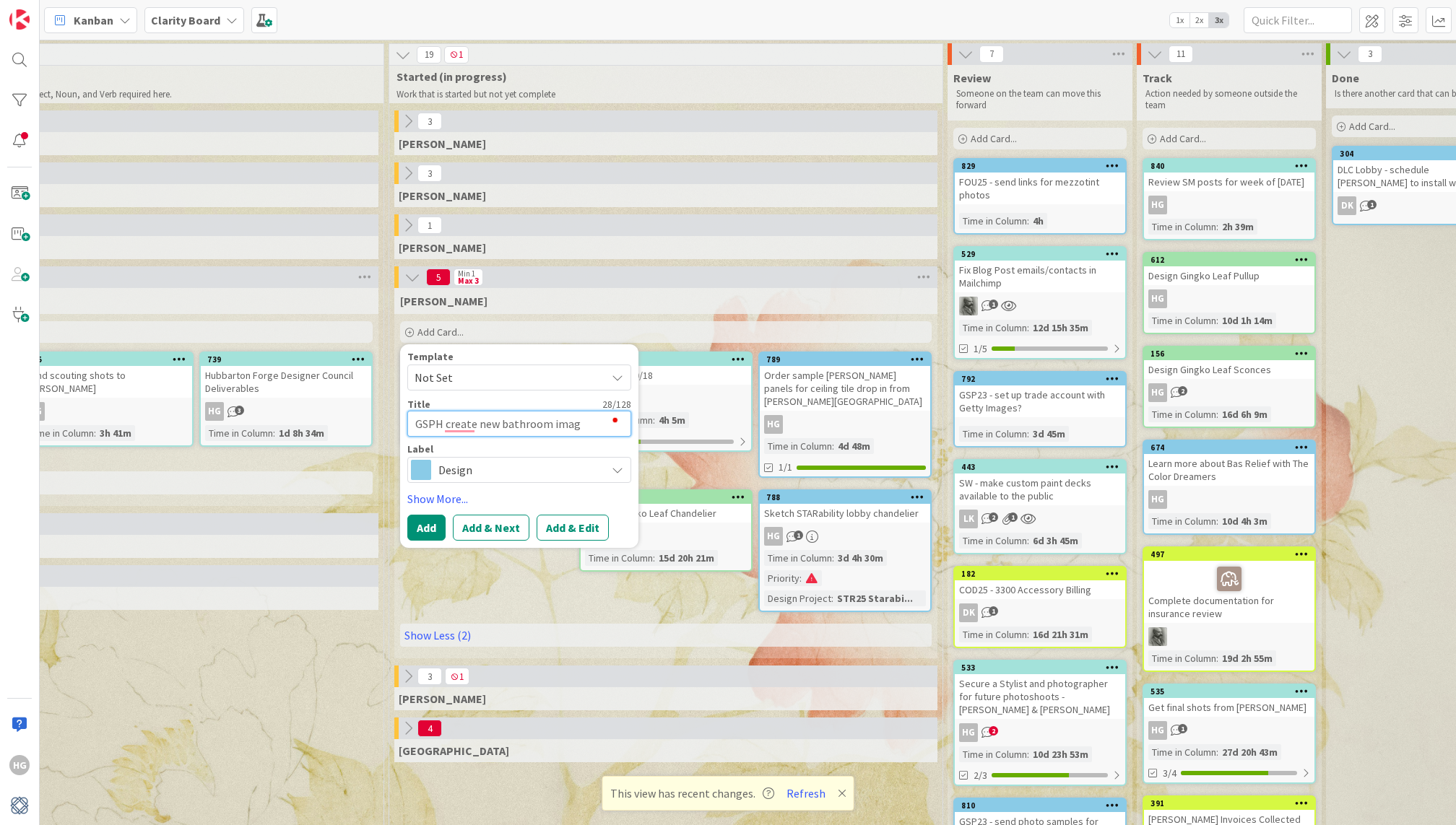
type textarea "x"
type textarea "GSPH create new bathroom image"
type textarea "x"
type textarea "GSPH create new bathroom image s"
type textarea "x"
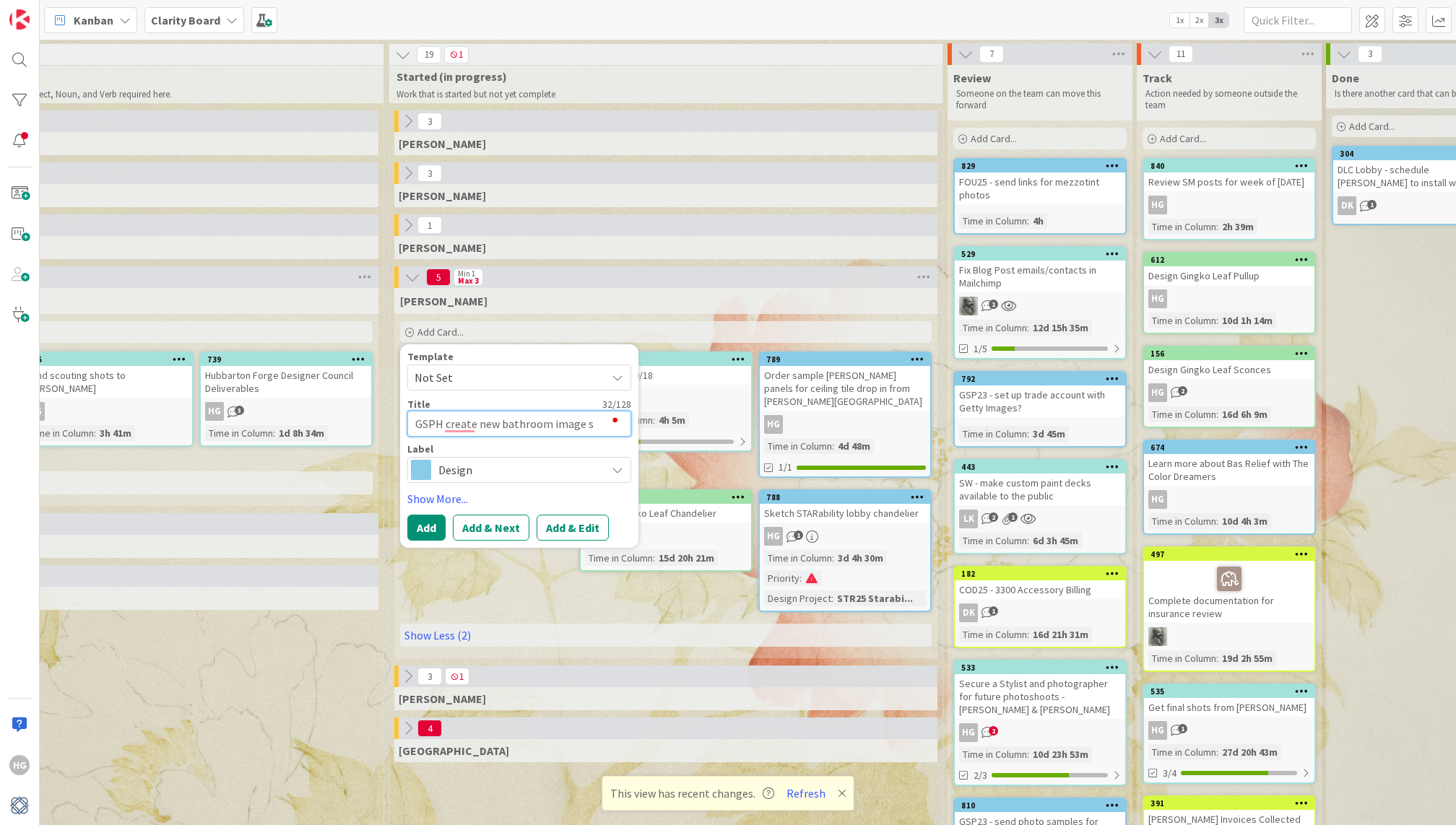
type textarea "GSPH create new bathroom image sl"
type textarea "x"
type textarea "GSPH create new bathroom image sli"
type textarea "x"
type textarea "GSPH create new bathroom image slid"
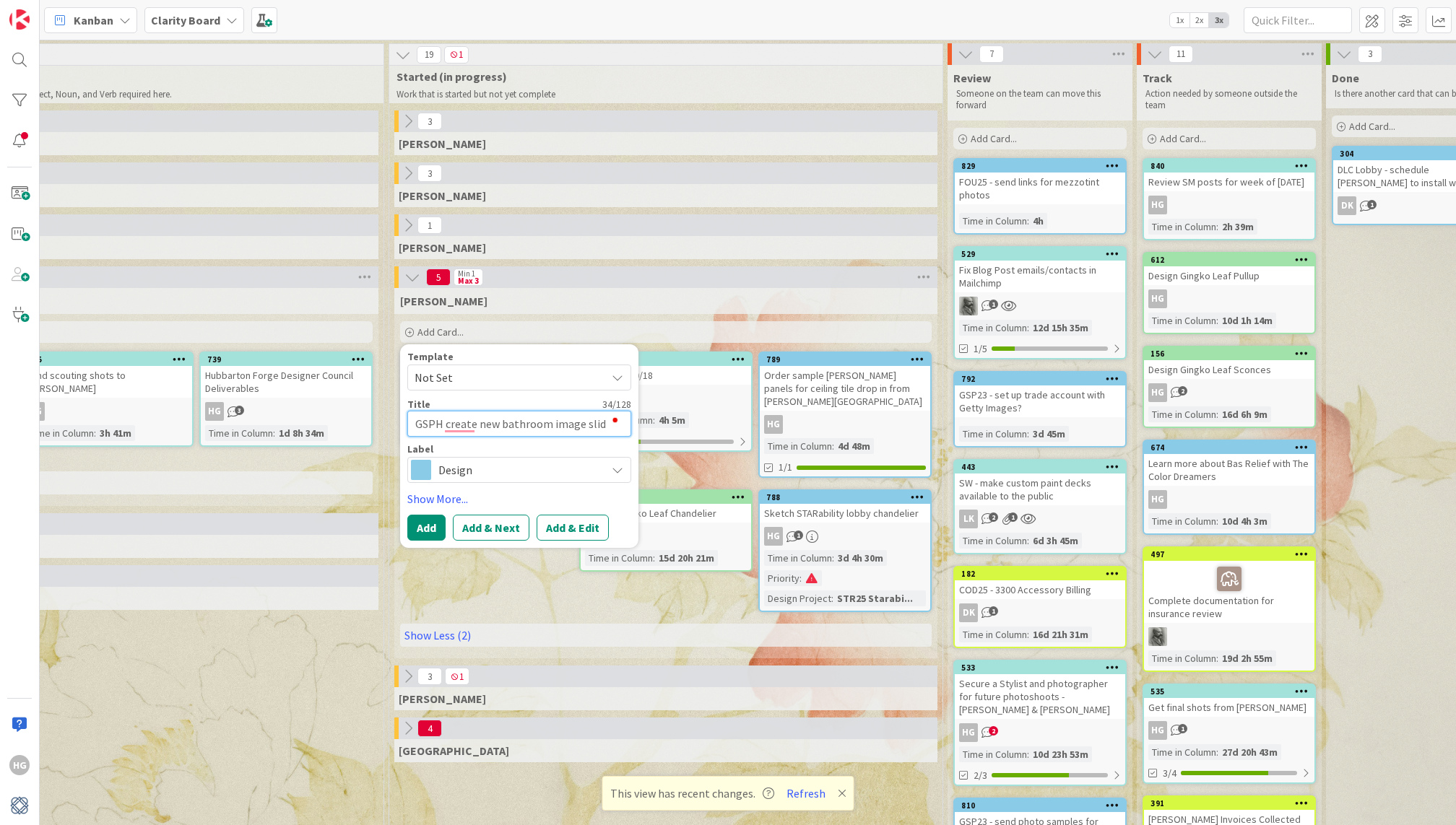
type textarea "x"
type textarea "GSPH create new bathroom image slide"
click at [439, 501] on link "Show More..." at bounding box center [519, 499] width 224 height 17
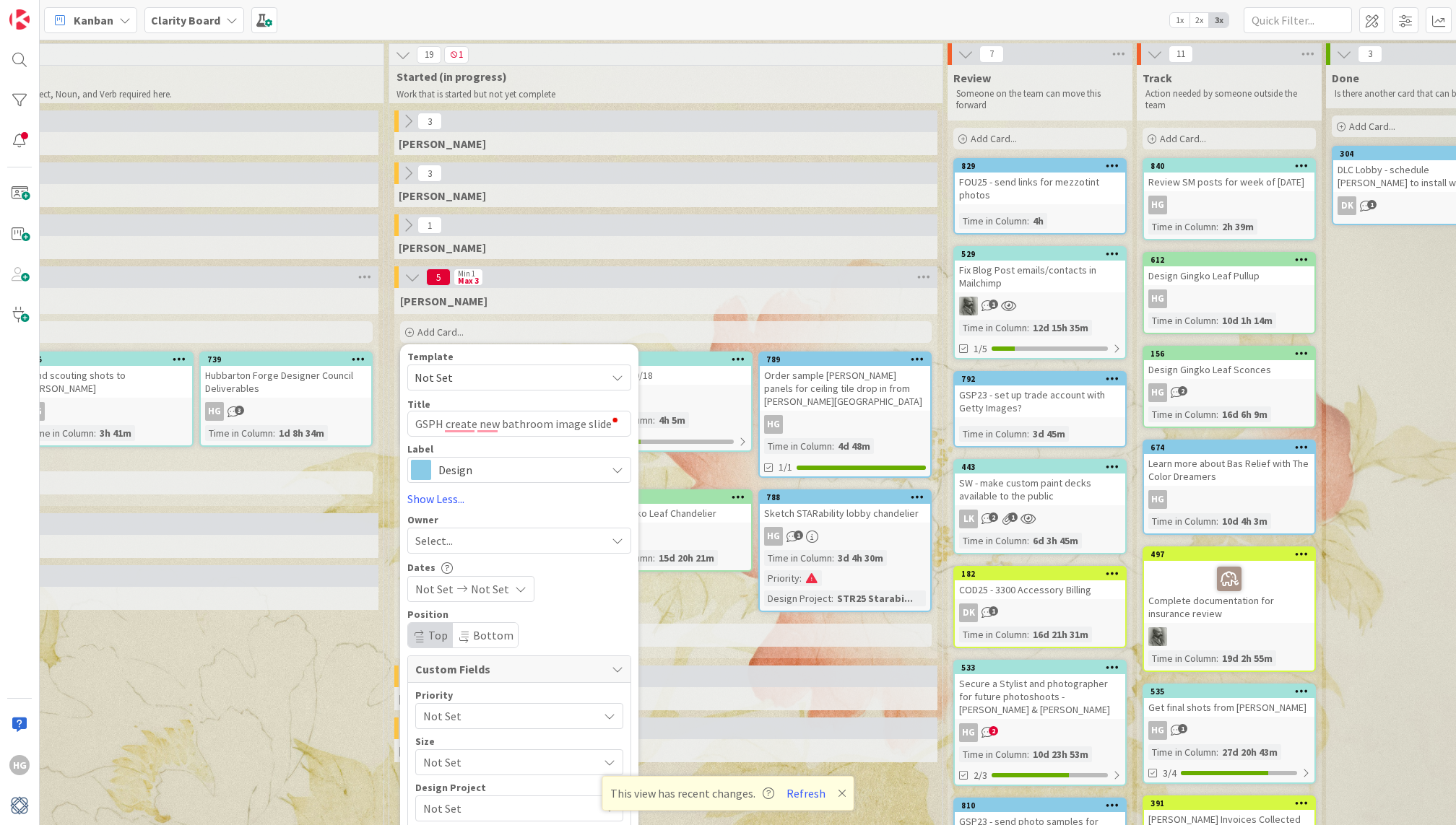
click at [434, 543] on span "Select..." at bounding box center [433, 541] width 38 height 17
click at [463, 660] on span "[PERSON_NAME]" at bounding box center [498, 662] width 70 height 21
click at [467, 710] on span "Not Set" at bounding box center [508, 716] width 168 height 20
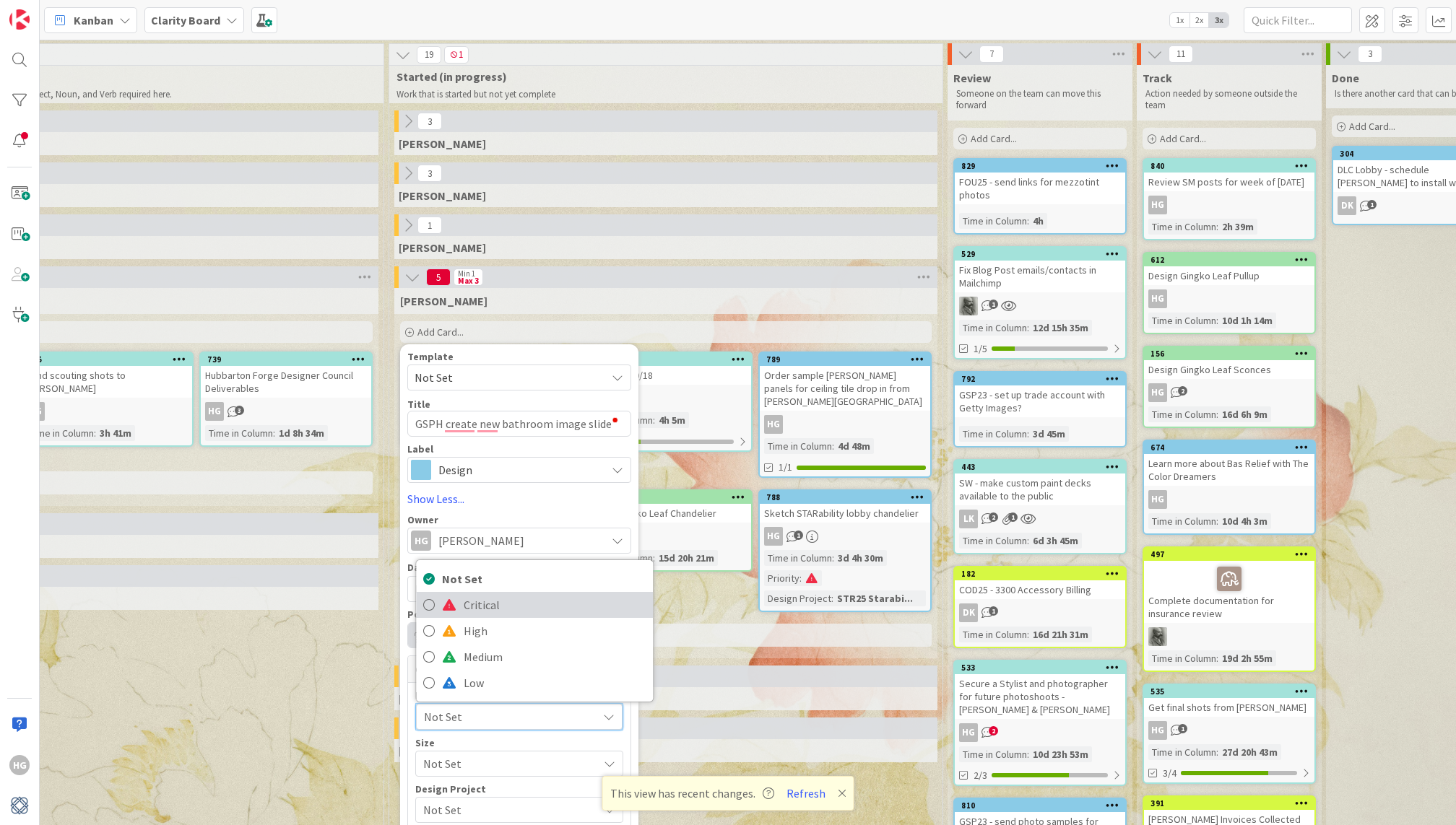
click at [477, 601] on span "Critical" at bounding box center [554, 605] width 182 height 21
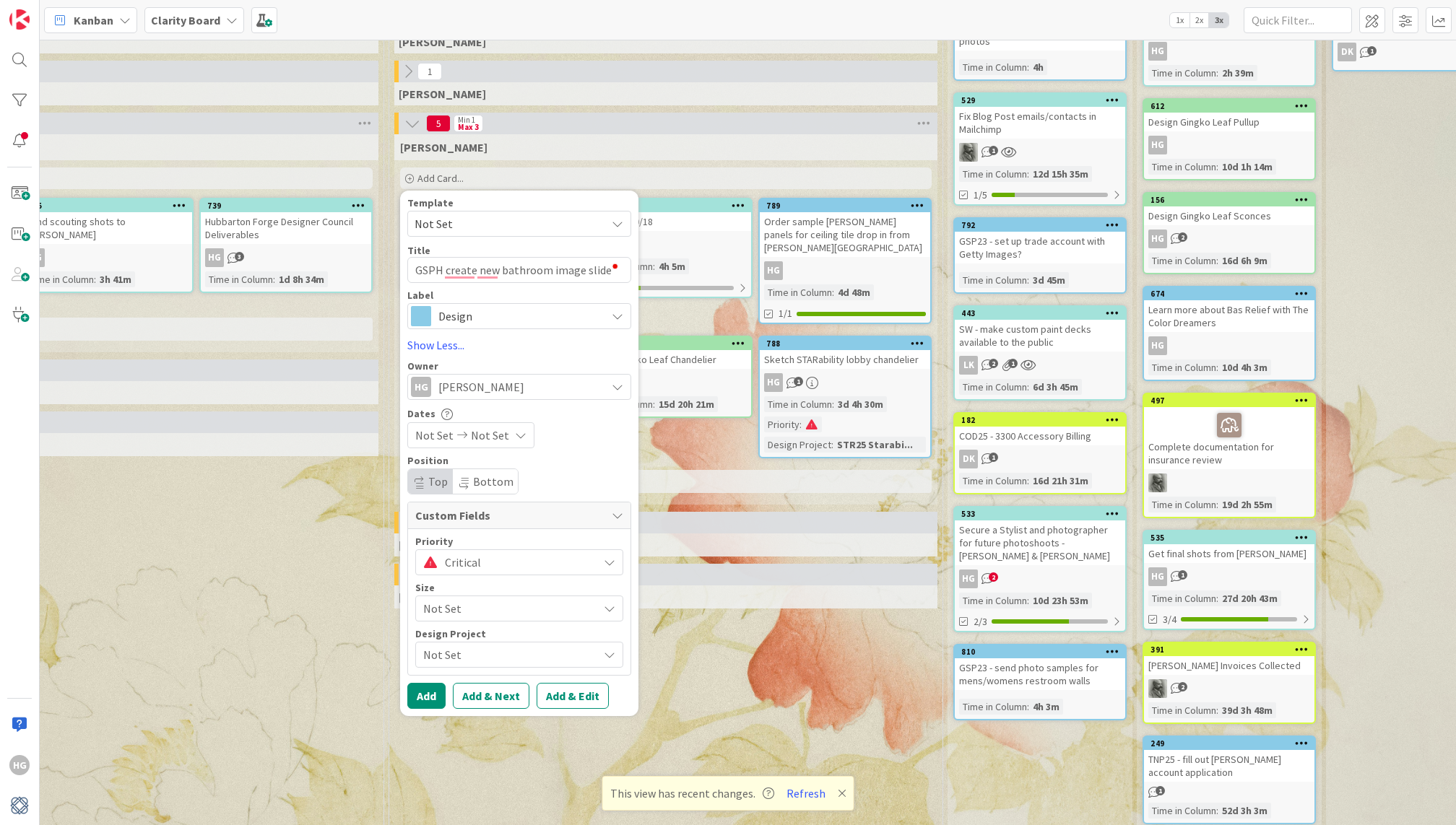
scroll to position [157, 1142]
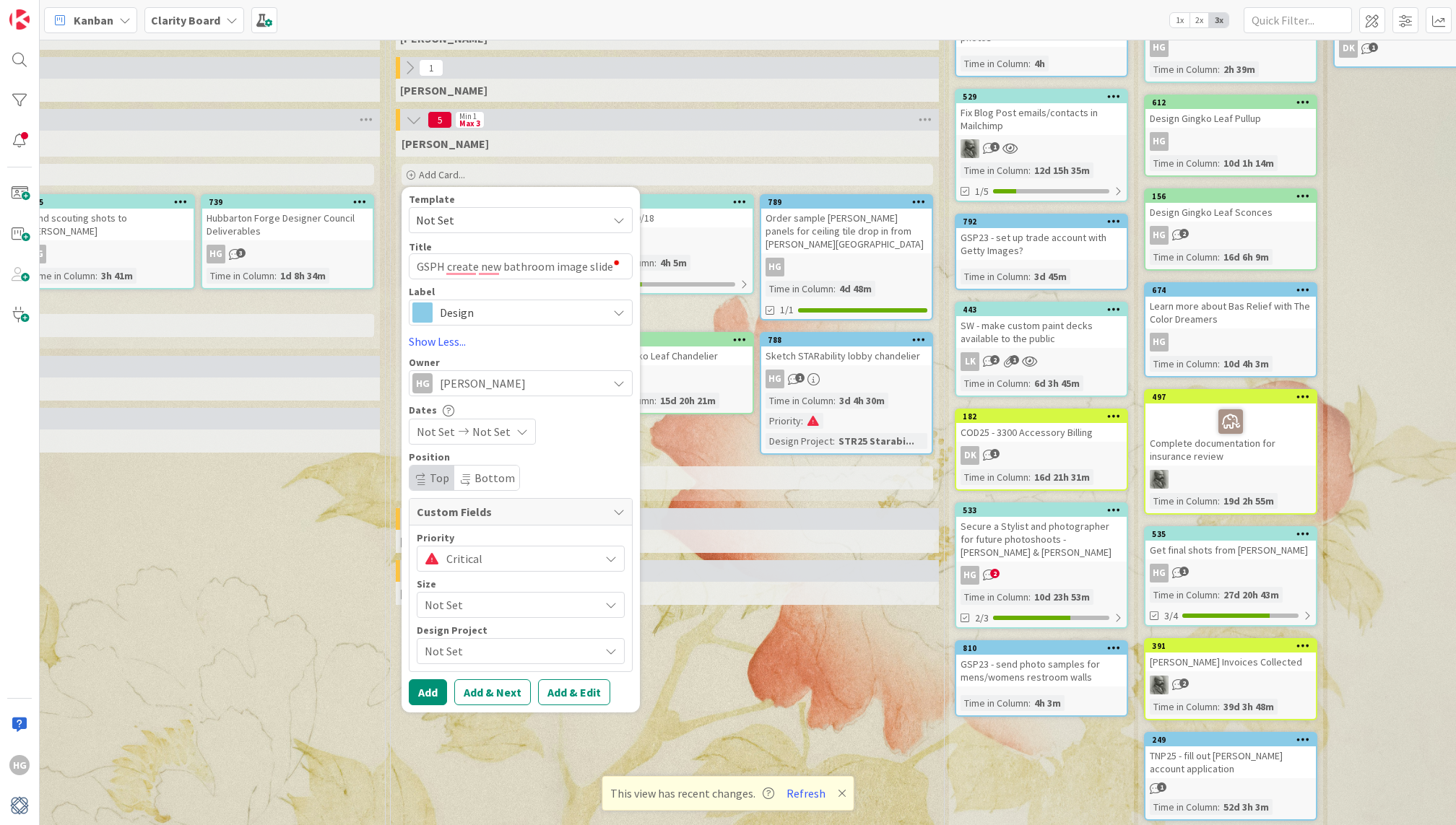
click at [464, 656] on span "Not Set" at bounding box center [508, 651] width 168 height 20
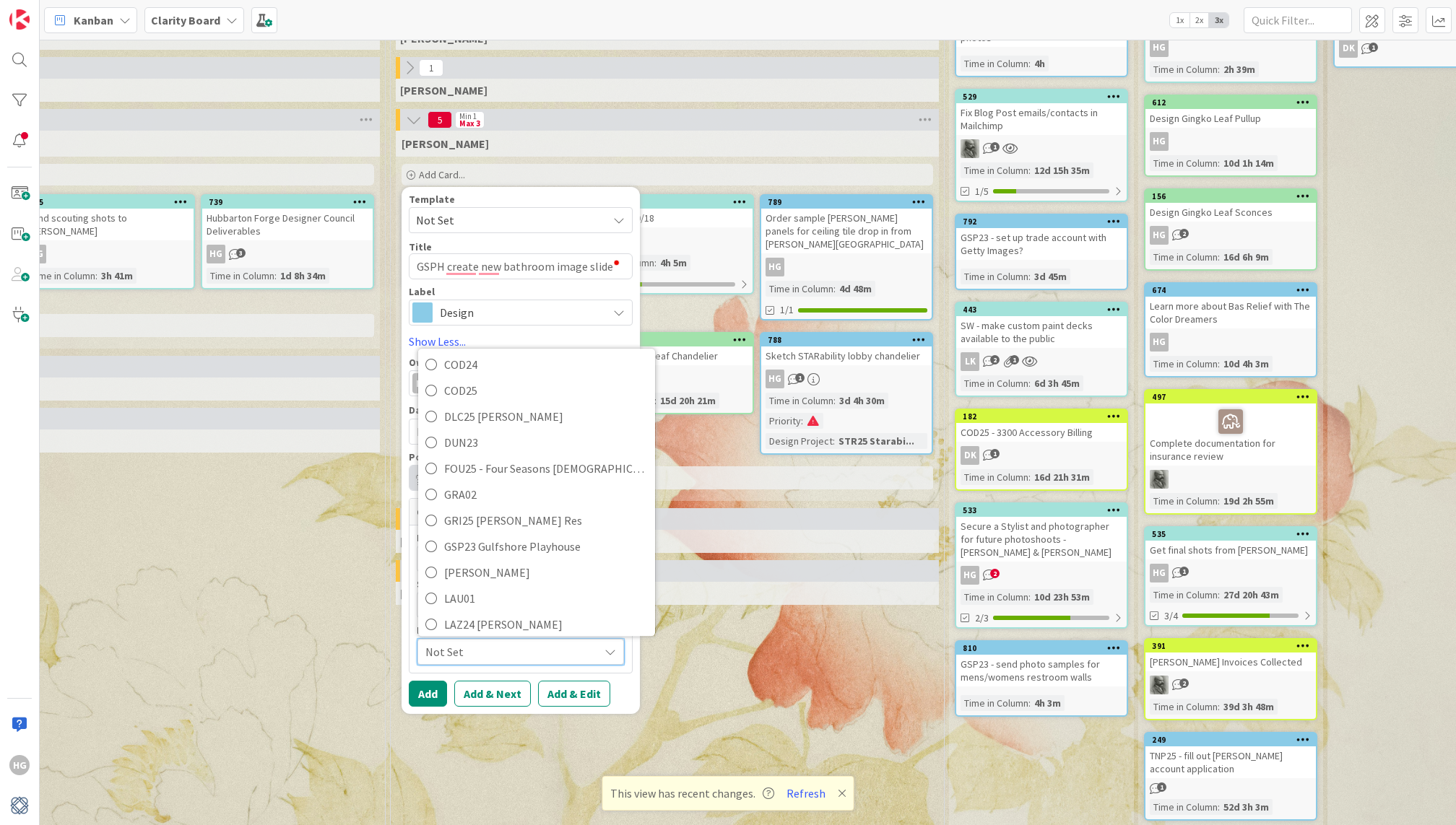
scroll to position [332, 0]
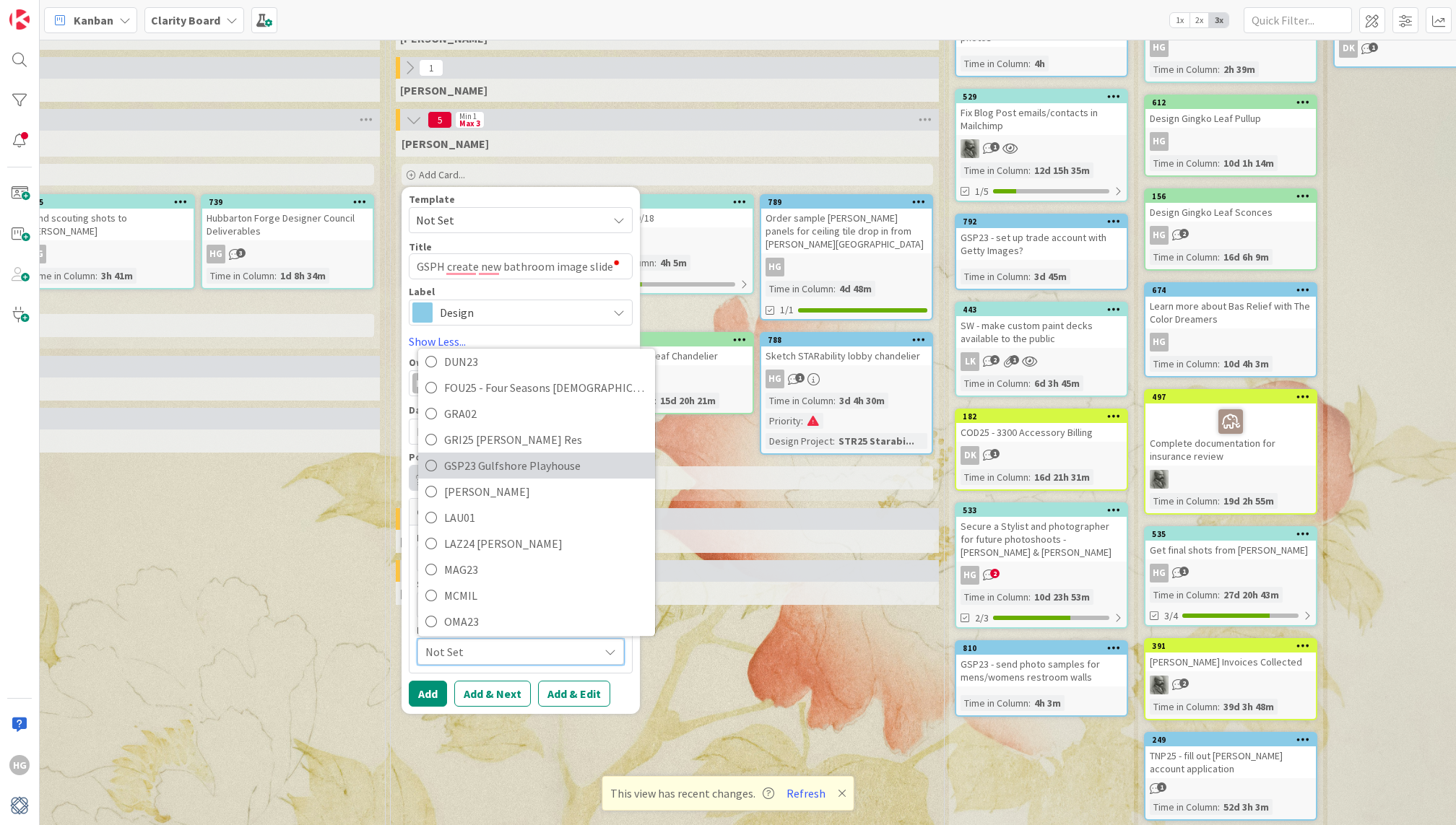
click at [544, 463] on span "GSP23 Gulfshore Playhouse" at bounding box center [545, 466] width 204 height 21
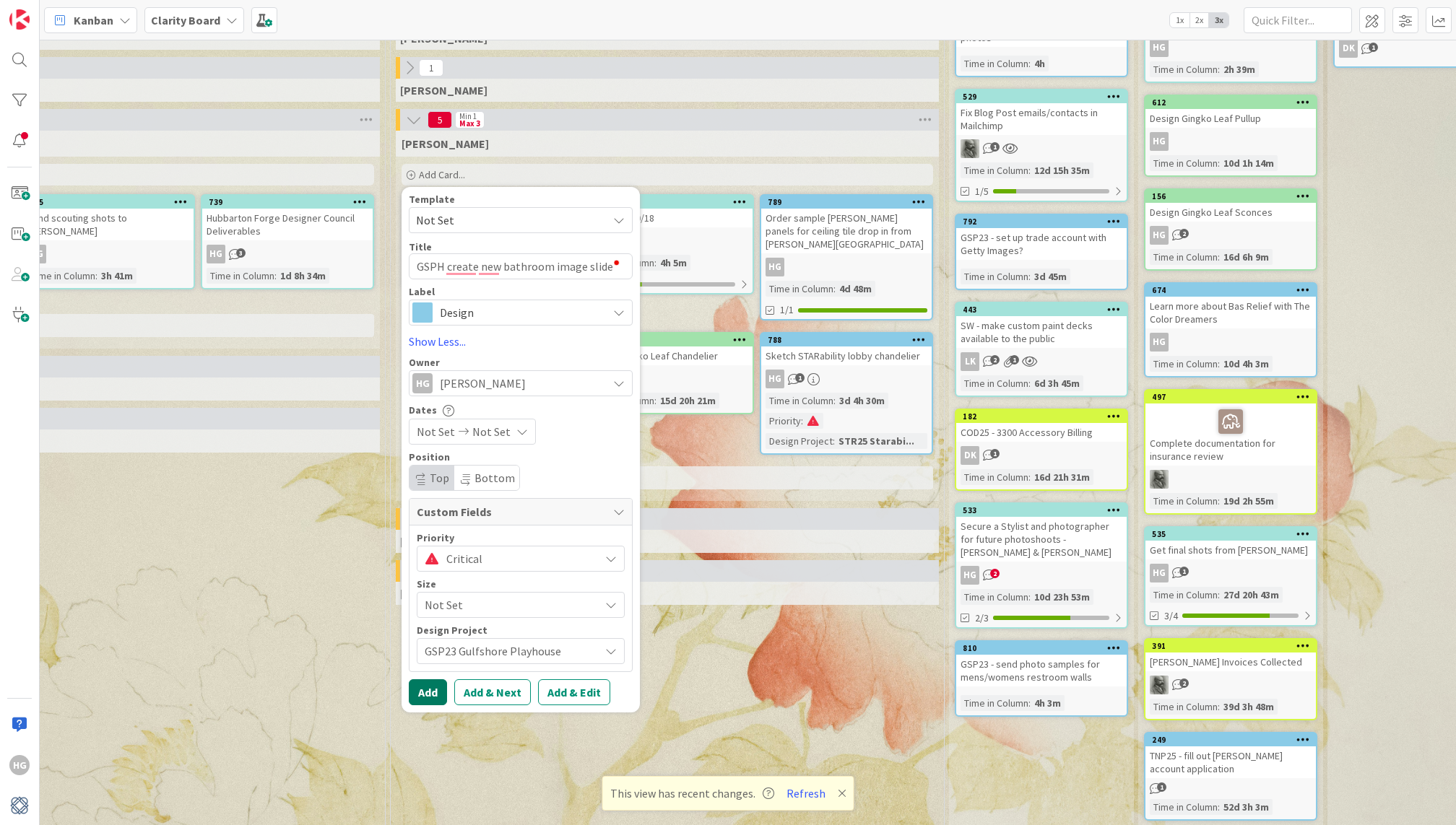
click at [426, 684] on button "Add" at bounding box center [428, 692] width 39 height 26
type textarea "x"
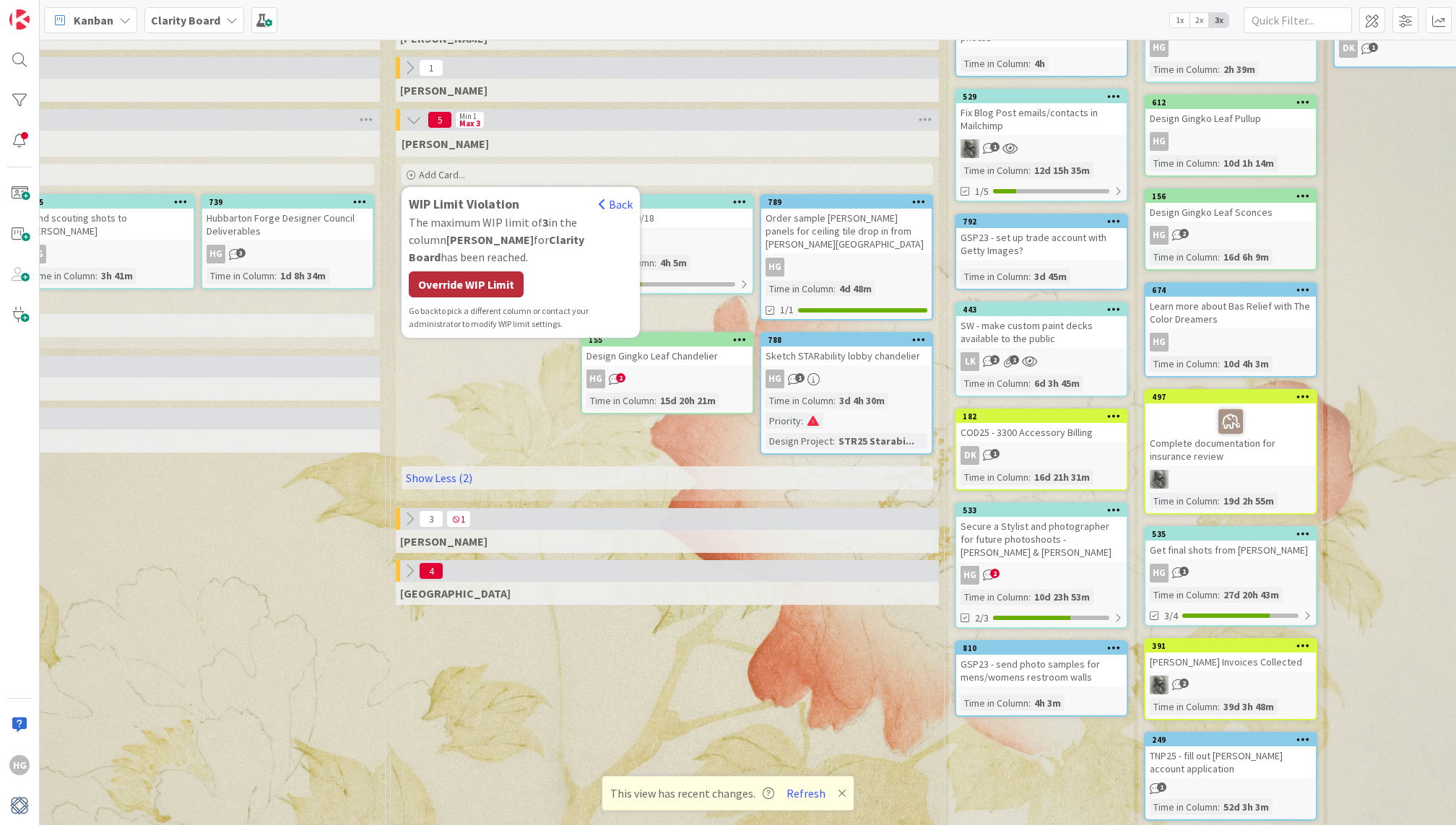
click at [479, 271] on div "Override WIP Limit" at bounding box center [466, 284] width 115 height 26
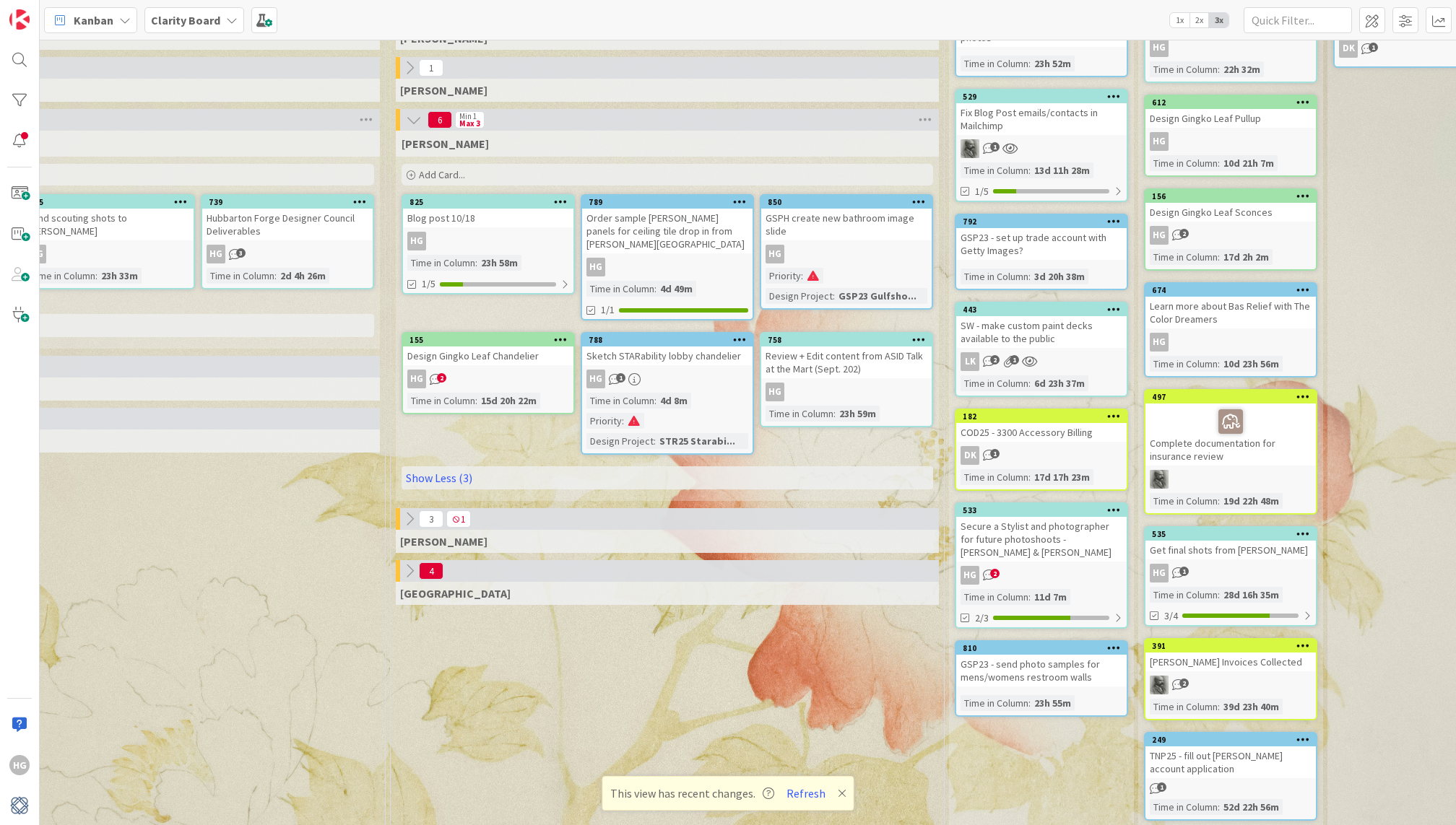
click at [710, 220] on div "Order sample [PERSON_NAME] panels for ceiling tile drop in from [PERSON_NAME][G…" at bounding box center [667, 231] width 171 height 44
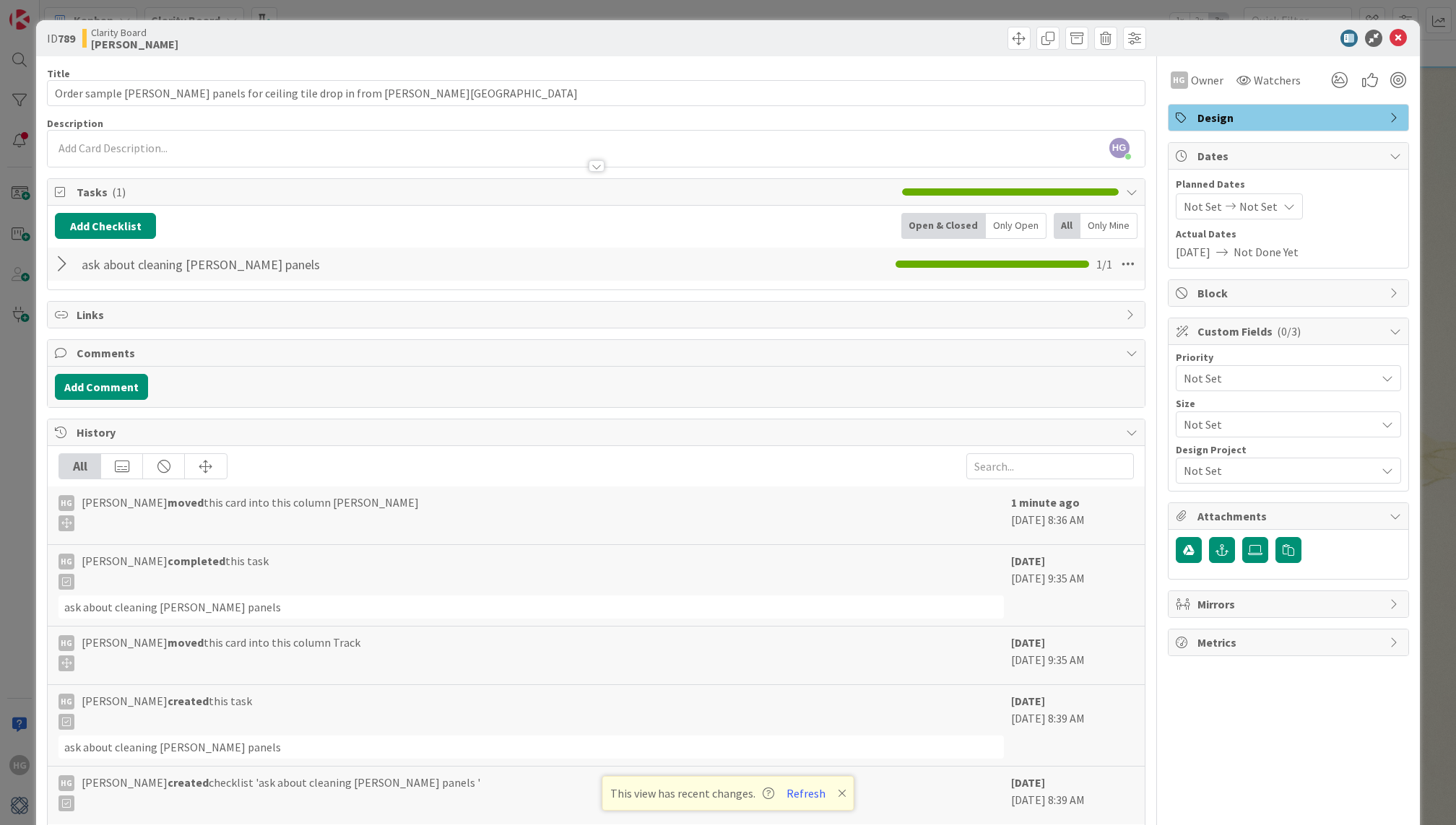
click at [1241, 464] on span "Not Set" at bounding box center [1277, 470] width 185 height 20
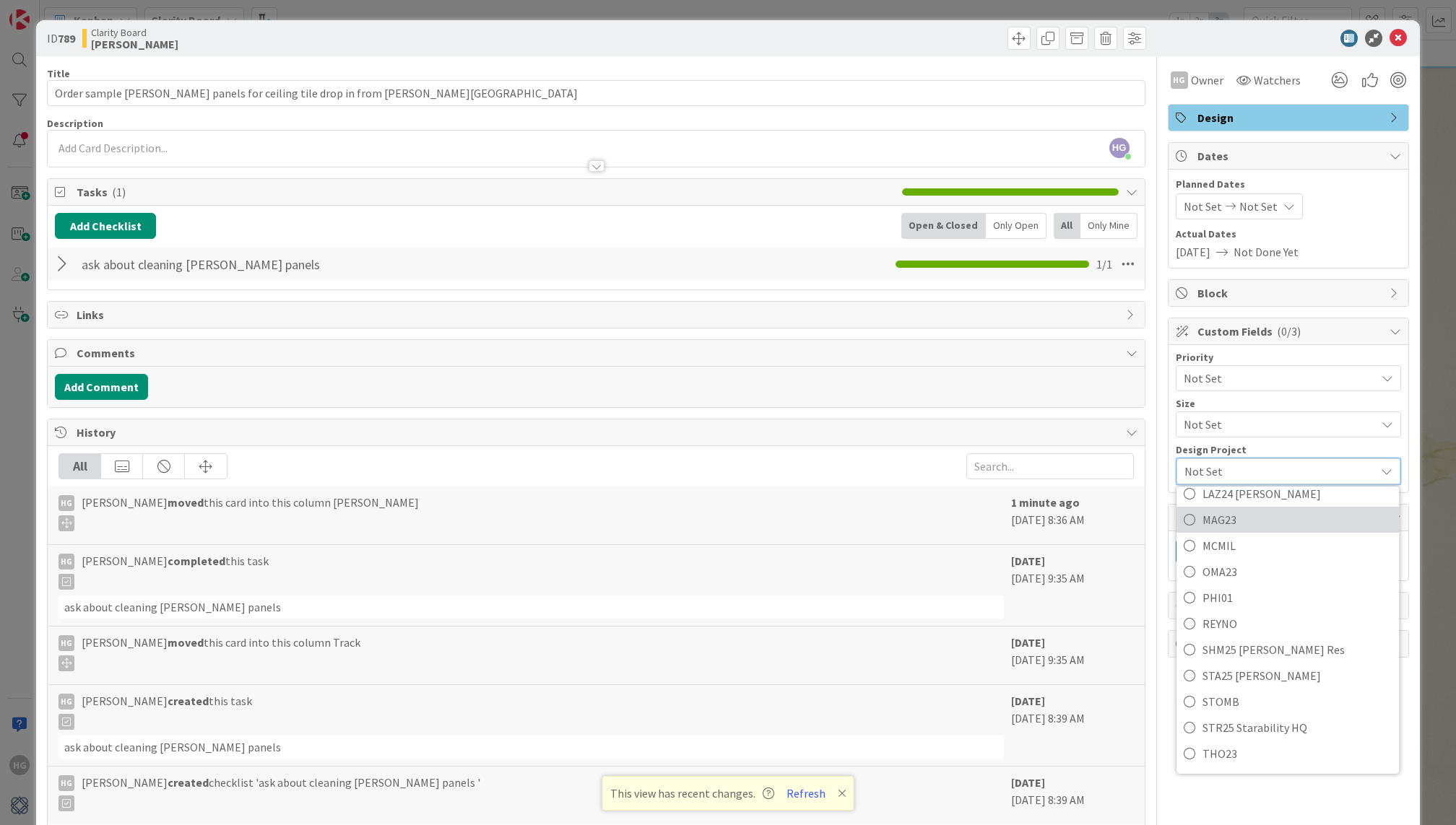
scroll to position [538, 0]
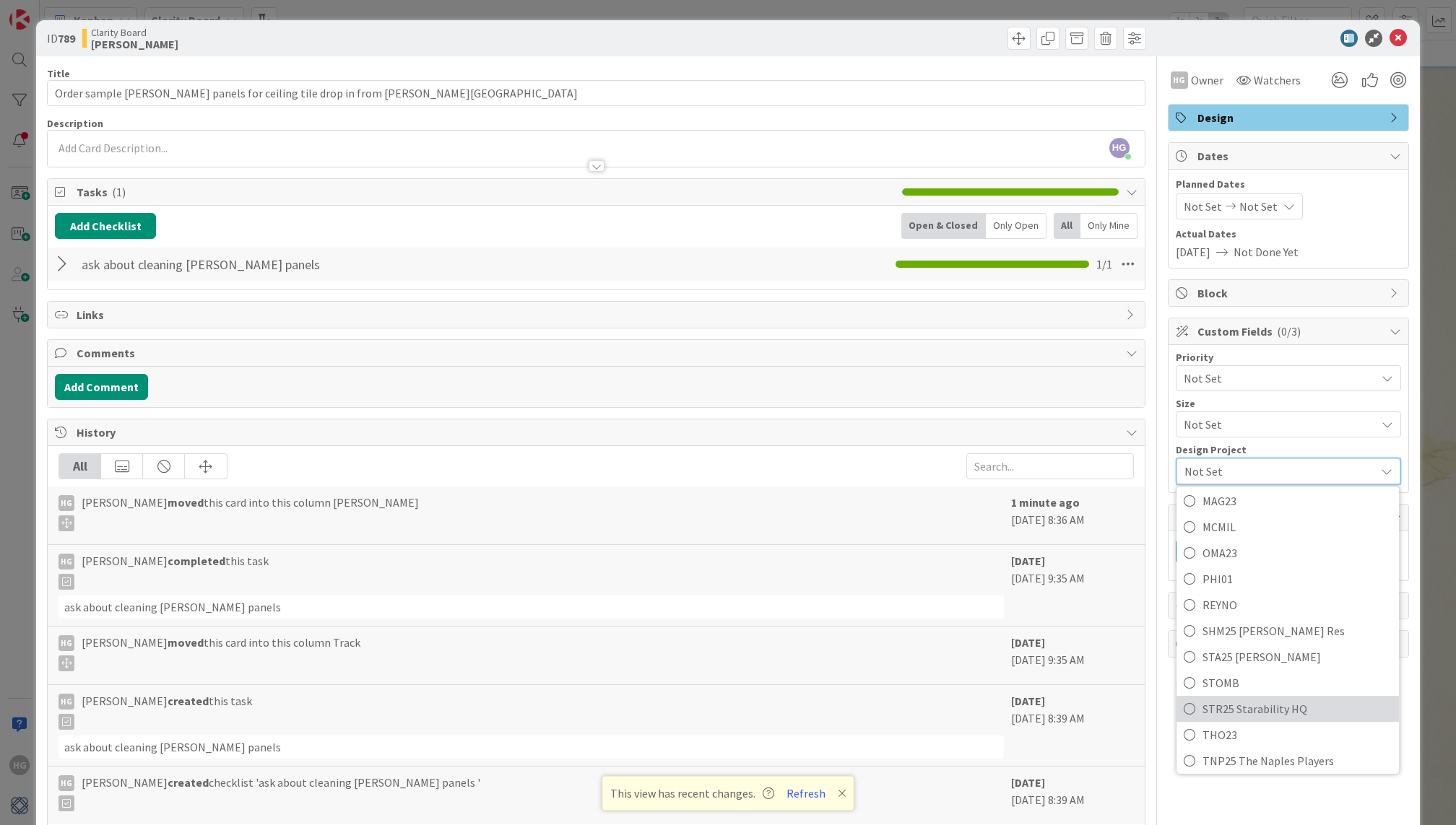
click at [1233, 708] on span "STR25 Starability HQ" at bounding box center [1297, 709] width 189 height 21
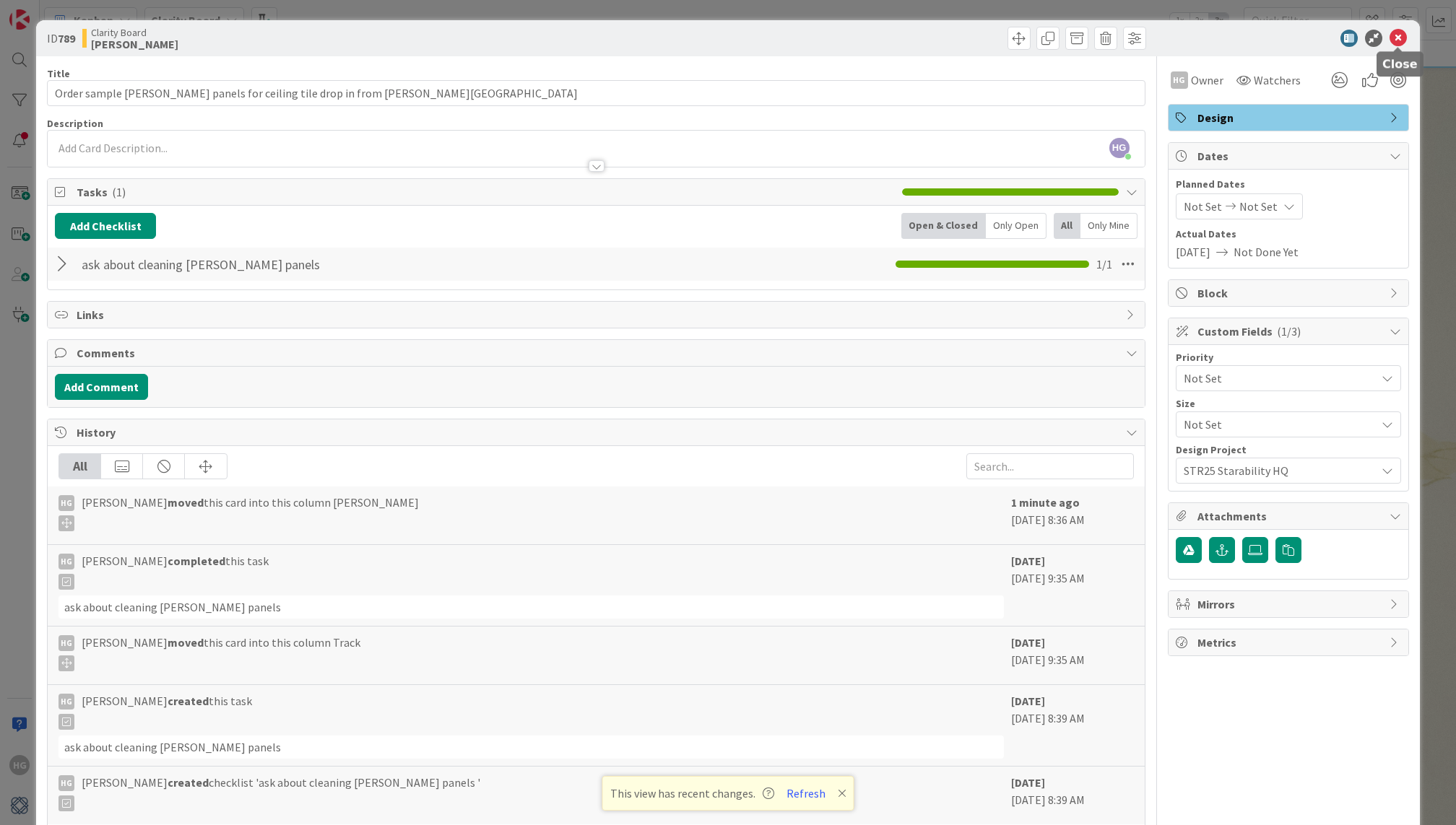
click at [1404, 36] on icon at bounding box center [1398, 39] width 17 height 17
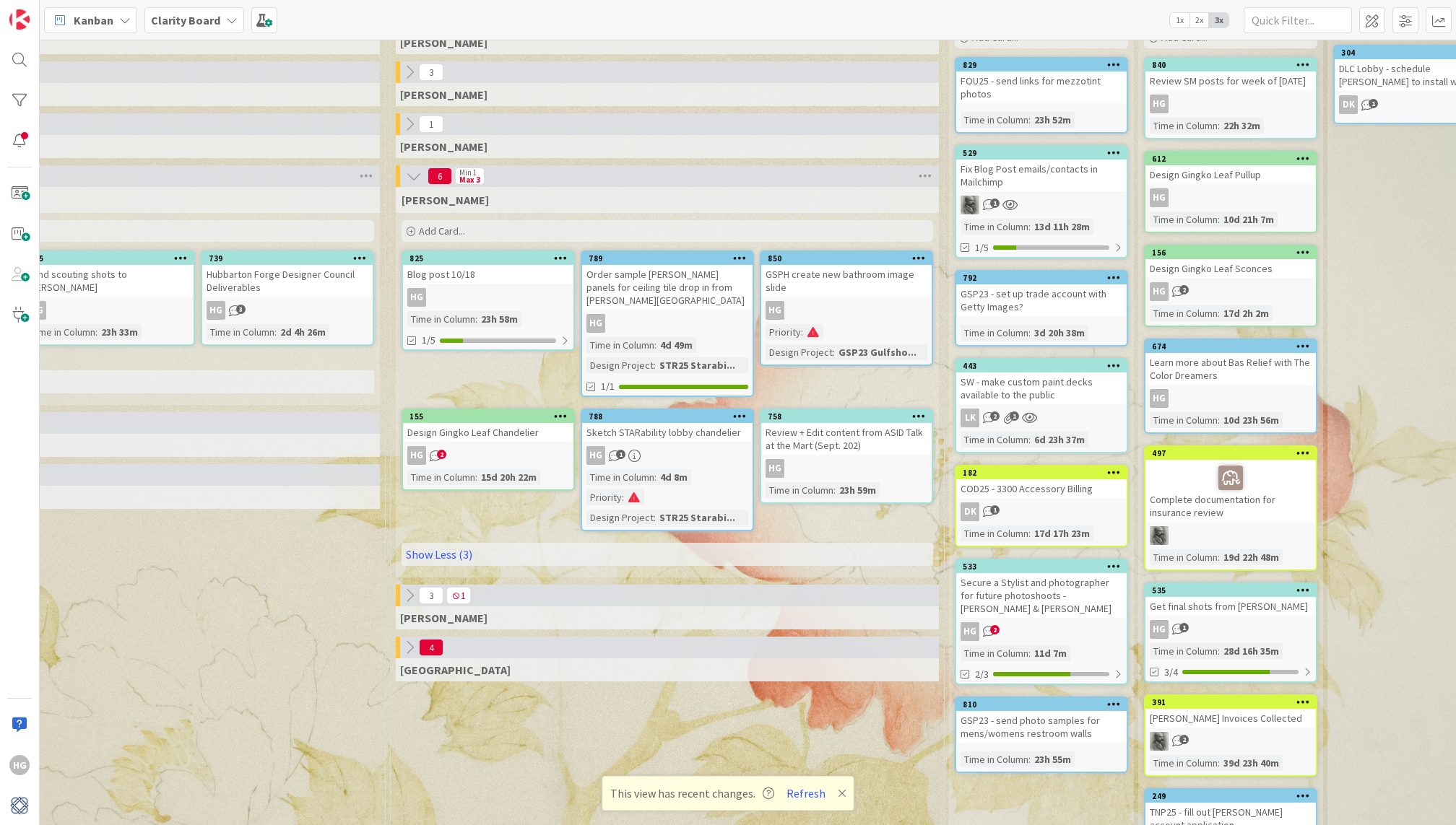
scroll to position [85, 1140]
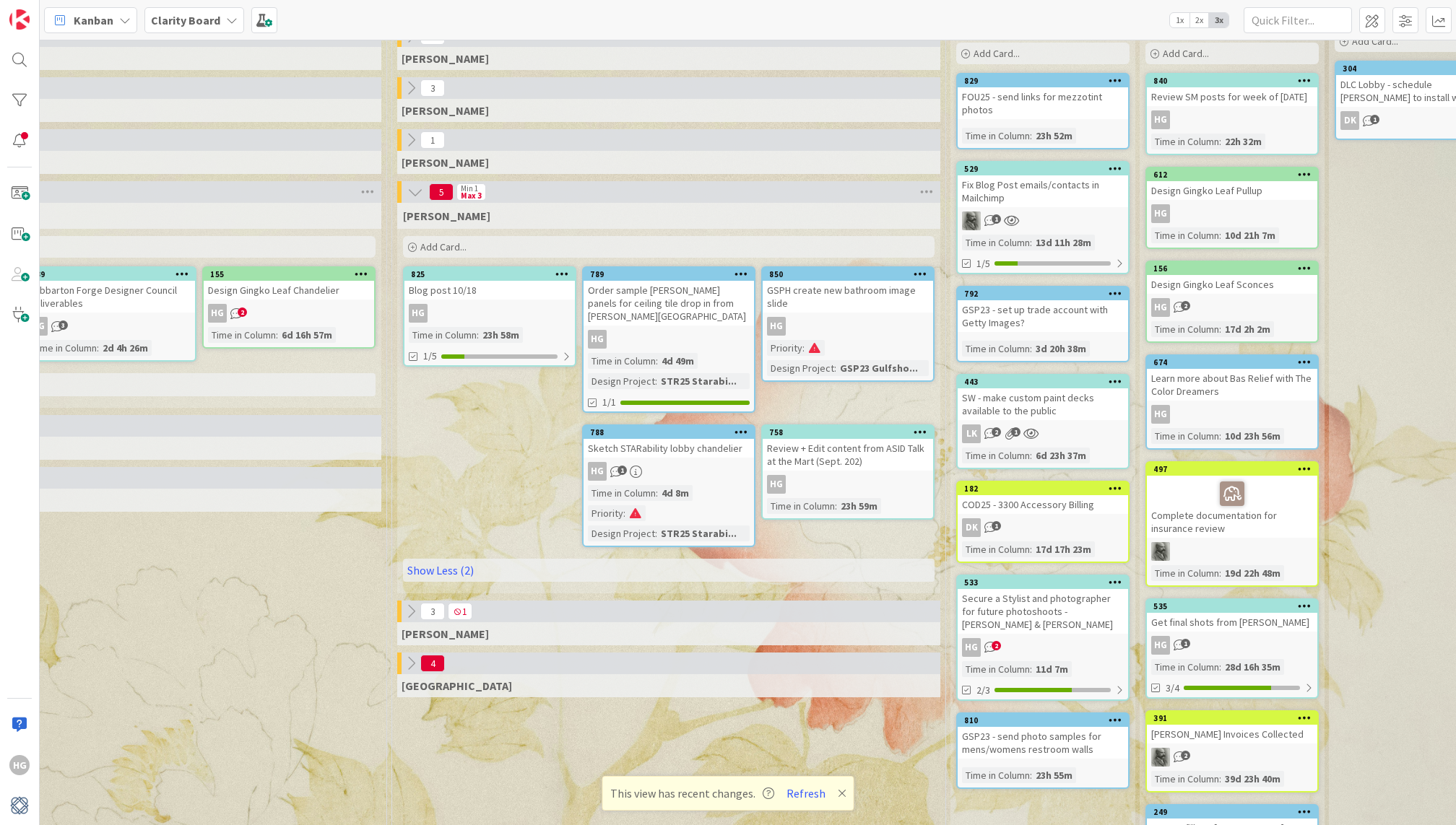
click at [1046, 403] on div "SW - make custom paint decks available to the public" at bounding box center [1042, 404] width 171 height 32
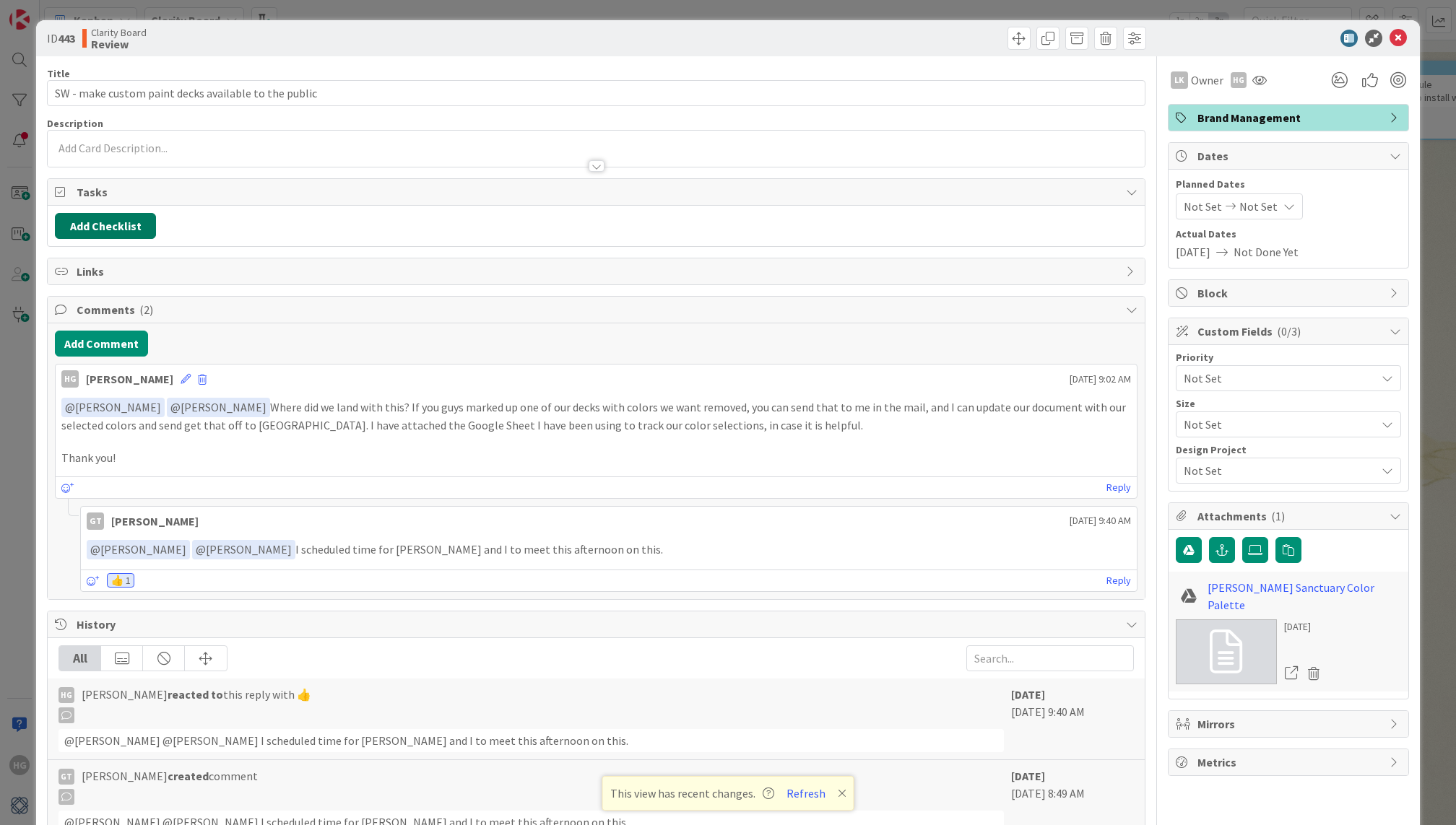
click at [116, 234] on button "Add Checklist" at bounding box center [105, 226] width 101 height 26
type input "to-do"
click at [73, 335] on button "Add" at bounding box center [81, 327] width 39 height 26
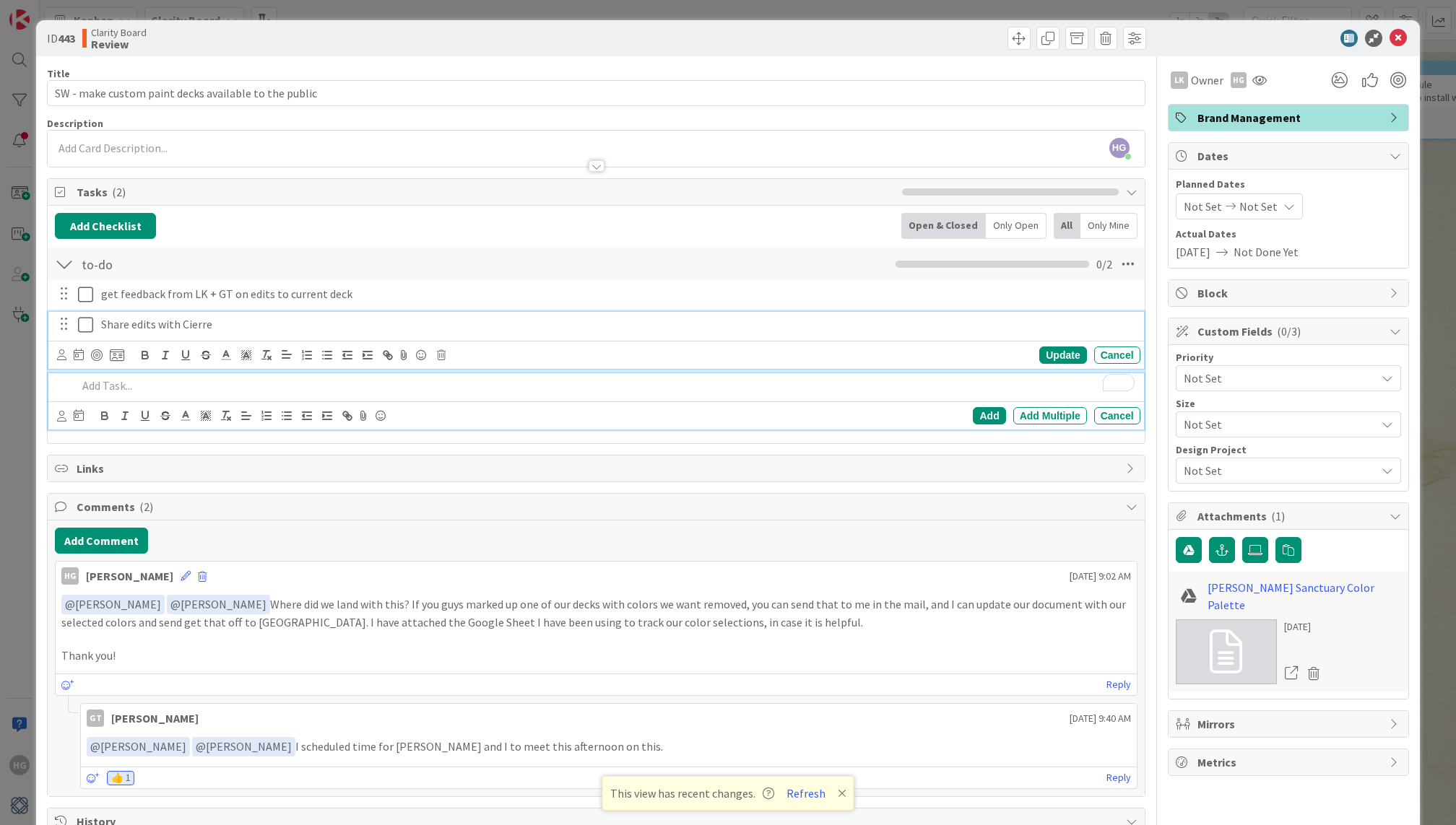
click at [227, 329] on p "Share edits with Cierre" at bounding box center [618, 324] width 1033 height 16
click at [184, 389] on p "To enrich screen reader interactions, please activate Accessibility in Grammarl…" at bounding box center [605, 385] width 1057 height 16
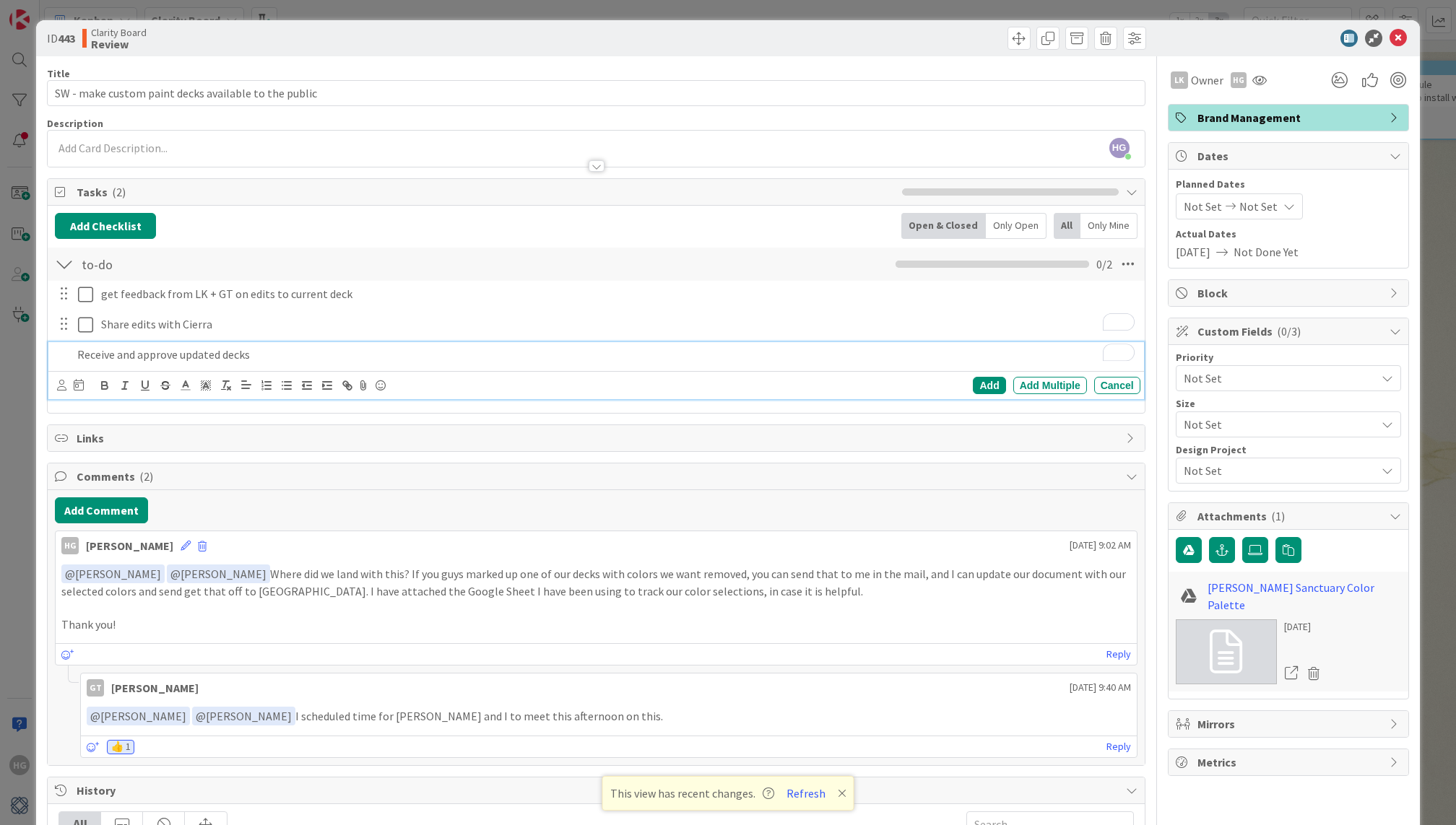
click at [360, 366] on div "Receive and approve updated decks Add Add Multiple Cancel" at bounding box center [595, 371] width 1095 height 57
click at [341, 365] on div "Receive and approve updated decks" at bounding box center [605, 355] width 1068 height 25
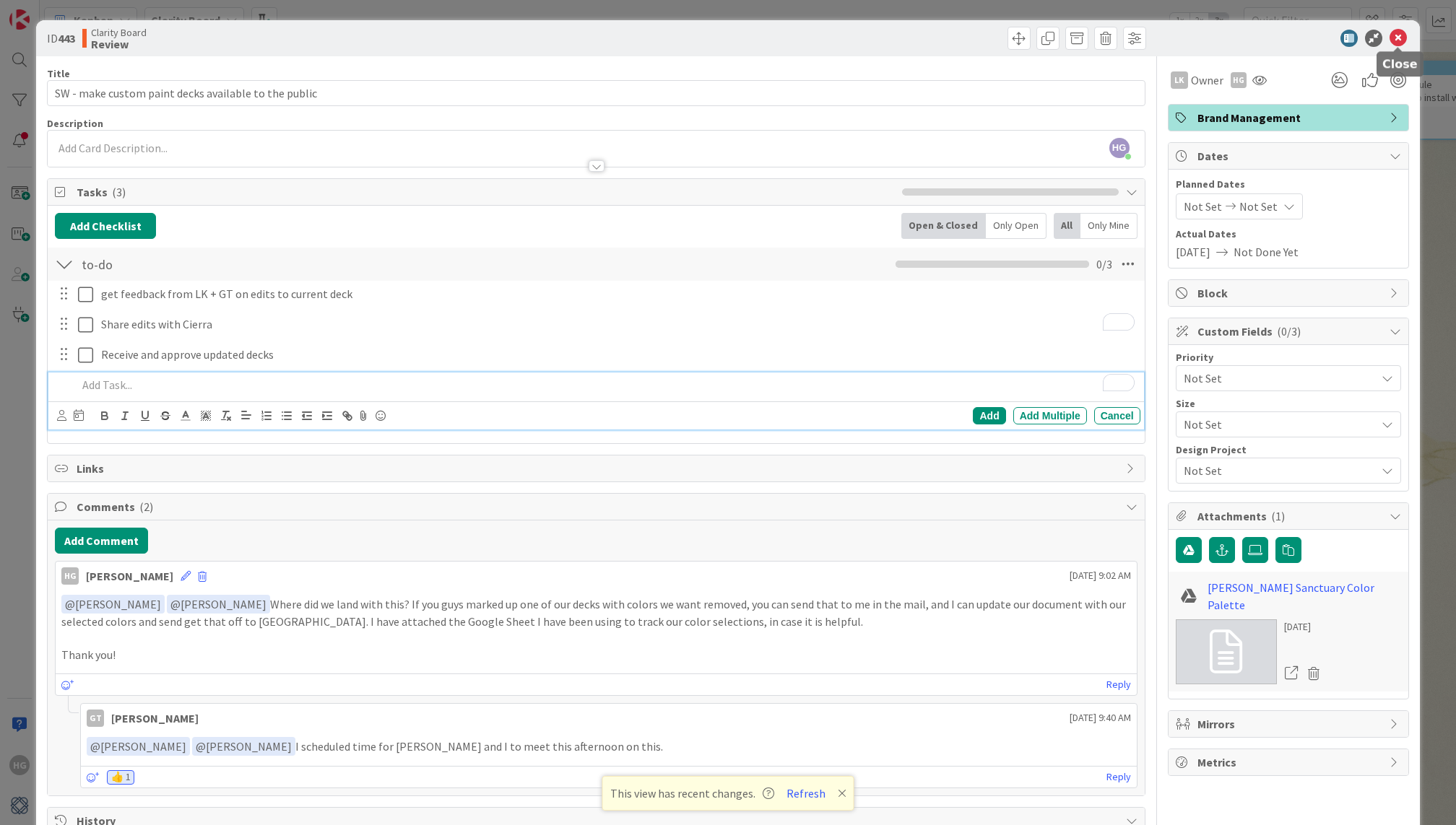
click at [1396, 35] on icon at bounding box center [1398, 39] width 17 height 17
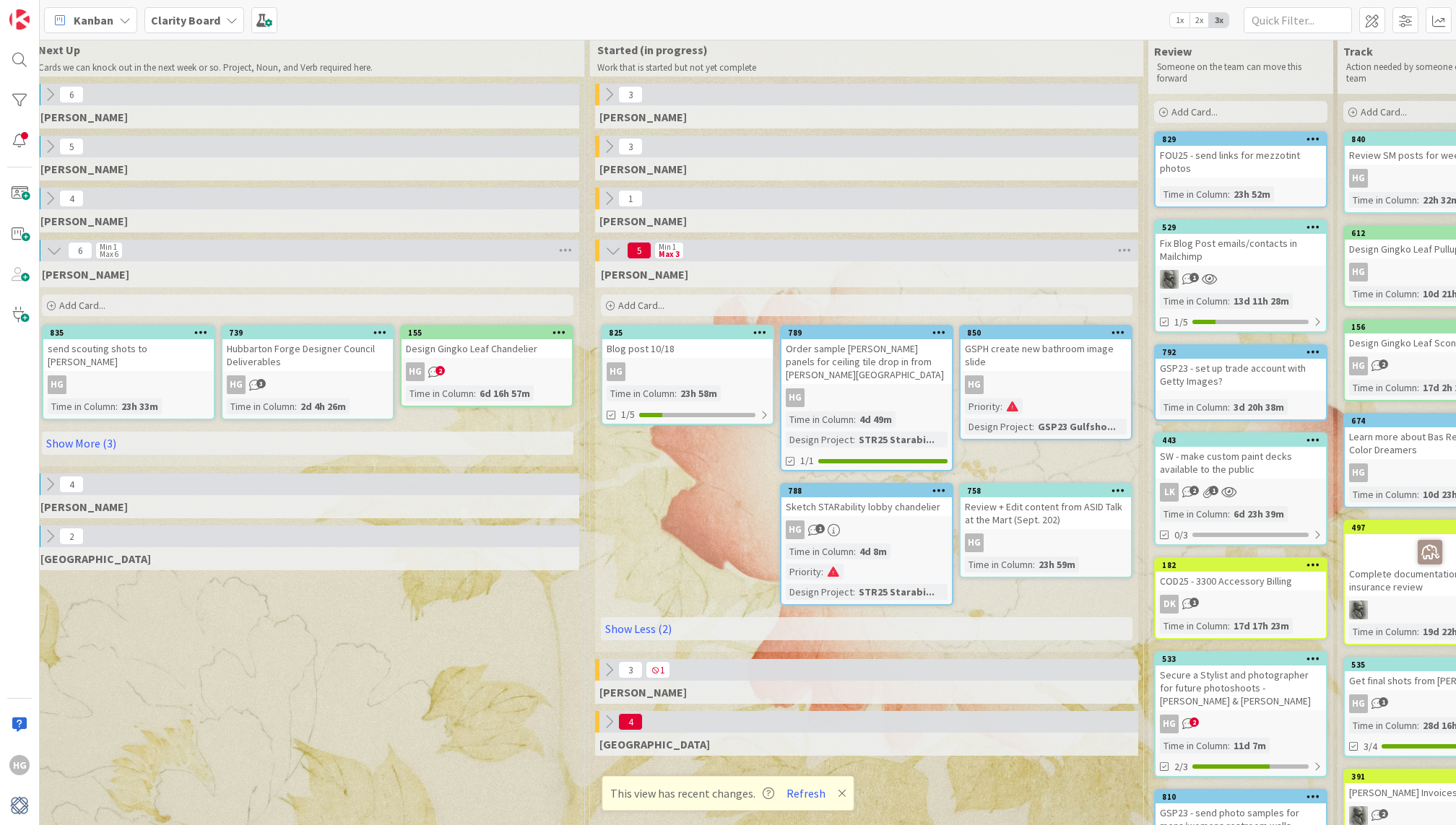
scroll to position [27, 897]
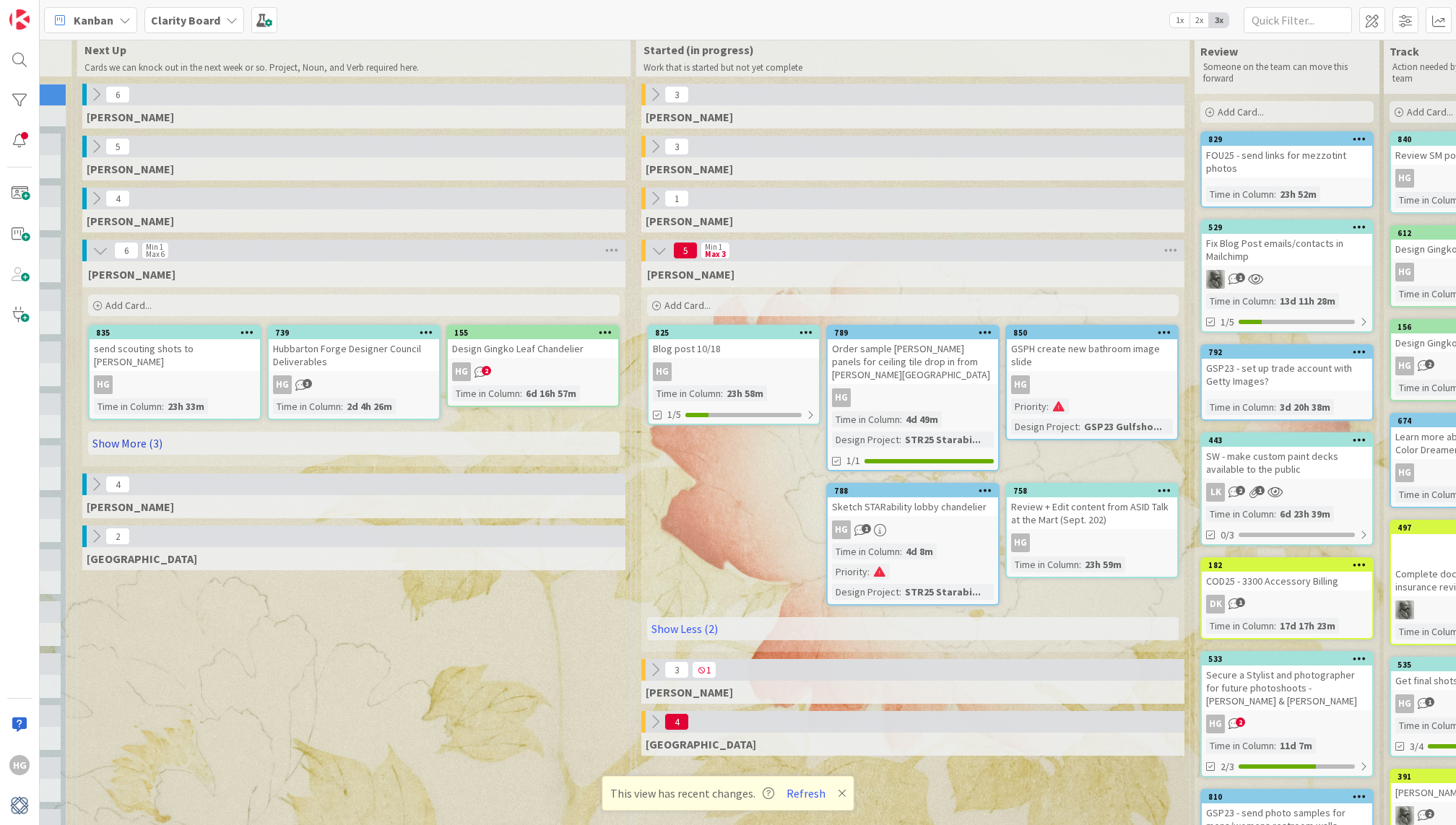
click at [158, 437] on link "Show More (3)" at bounding box center [353, 444] width 532 height 23
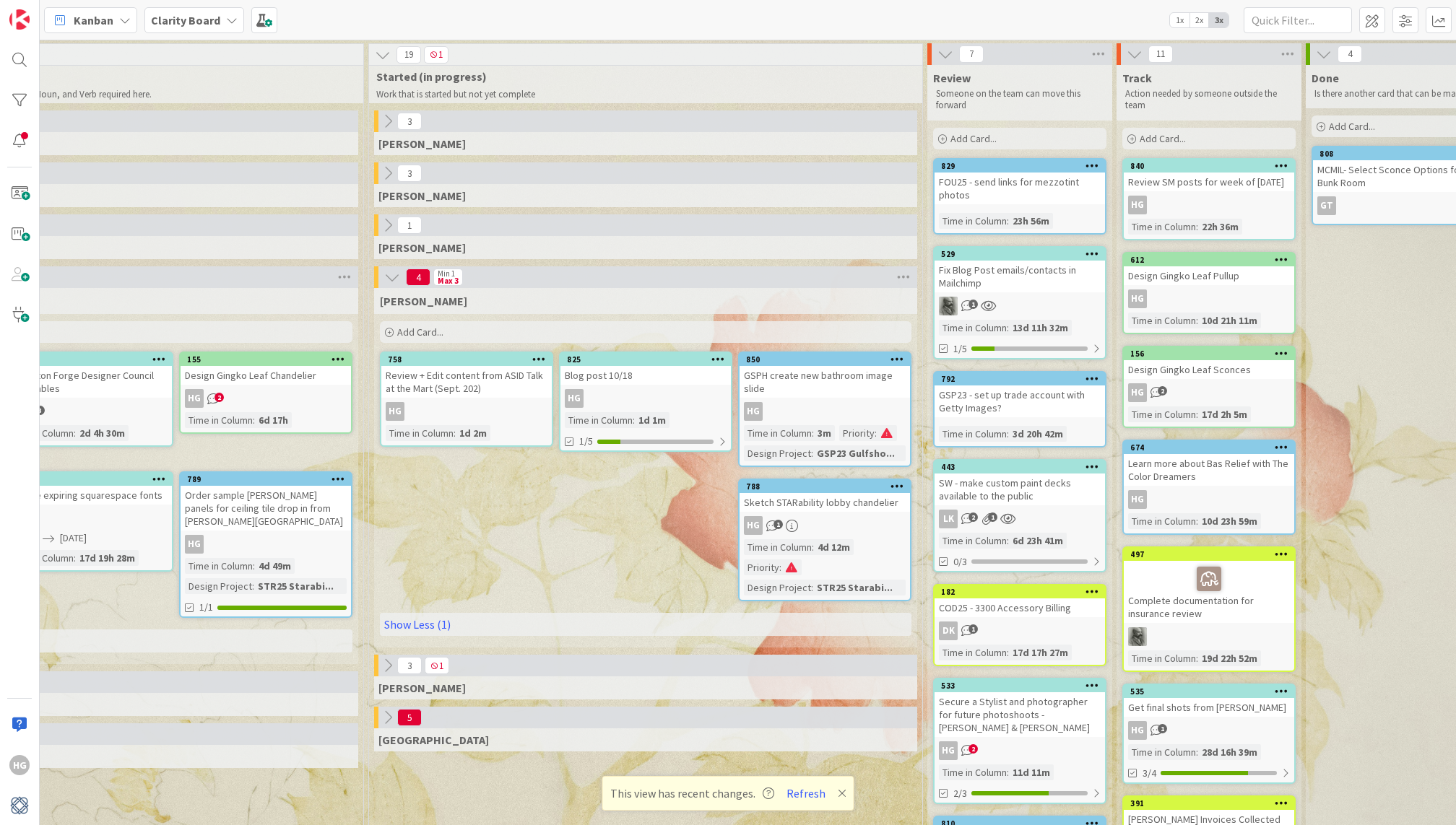
scroll to position [0, 1166]
click at [1007, 141] on div "Add Card..." at bounding box center [1018, 138] width 174 height 21
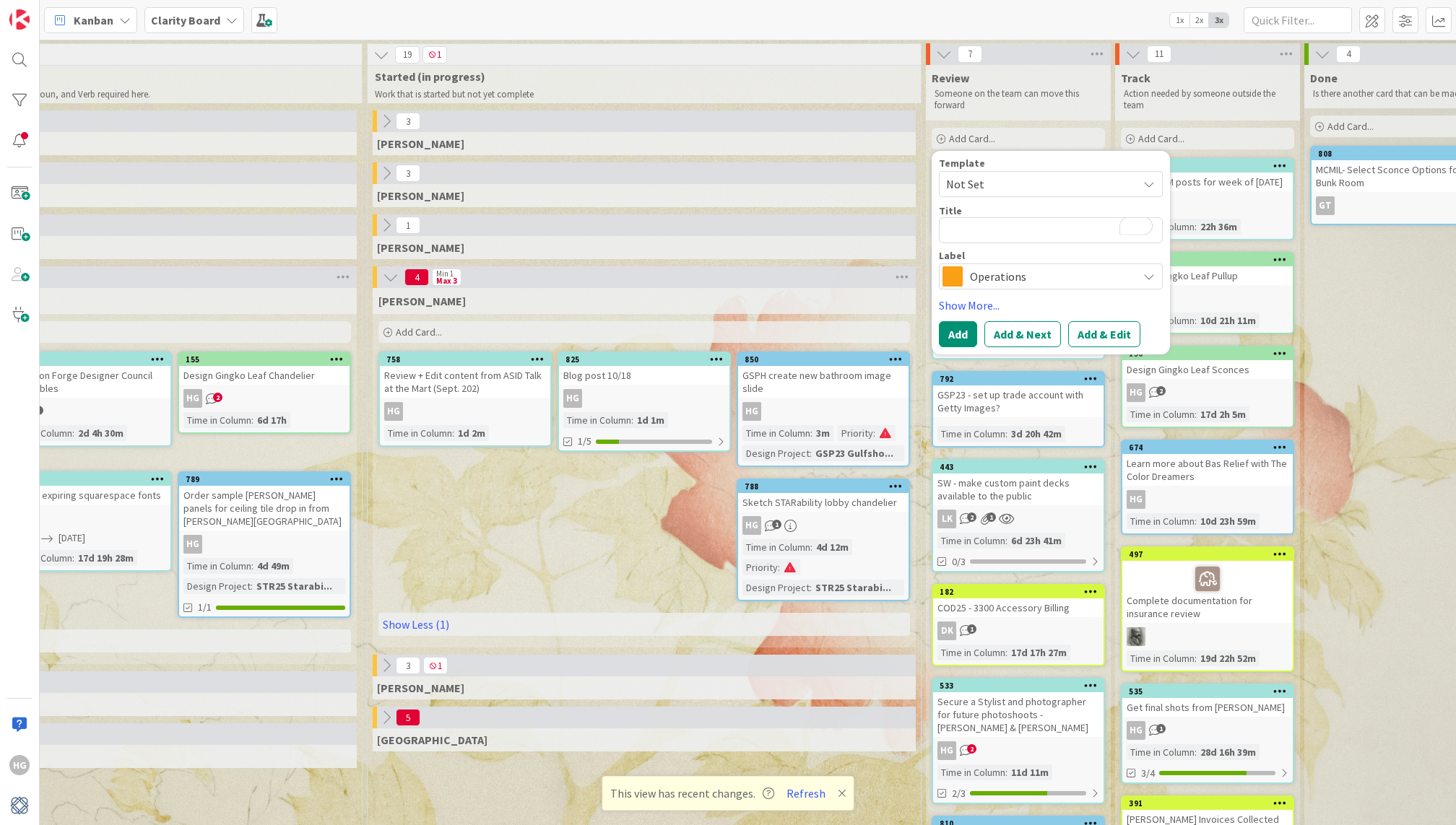
type textarea "x"
type textarea "S"
type textarea "x"
type textarea "Sc"
type textarea "x"
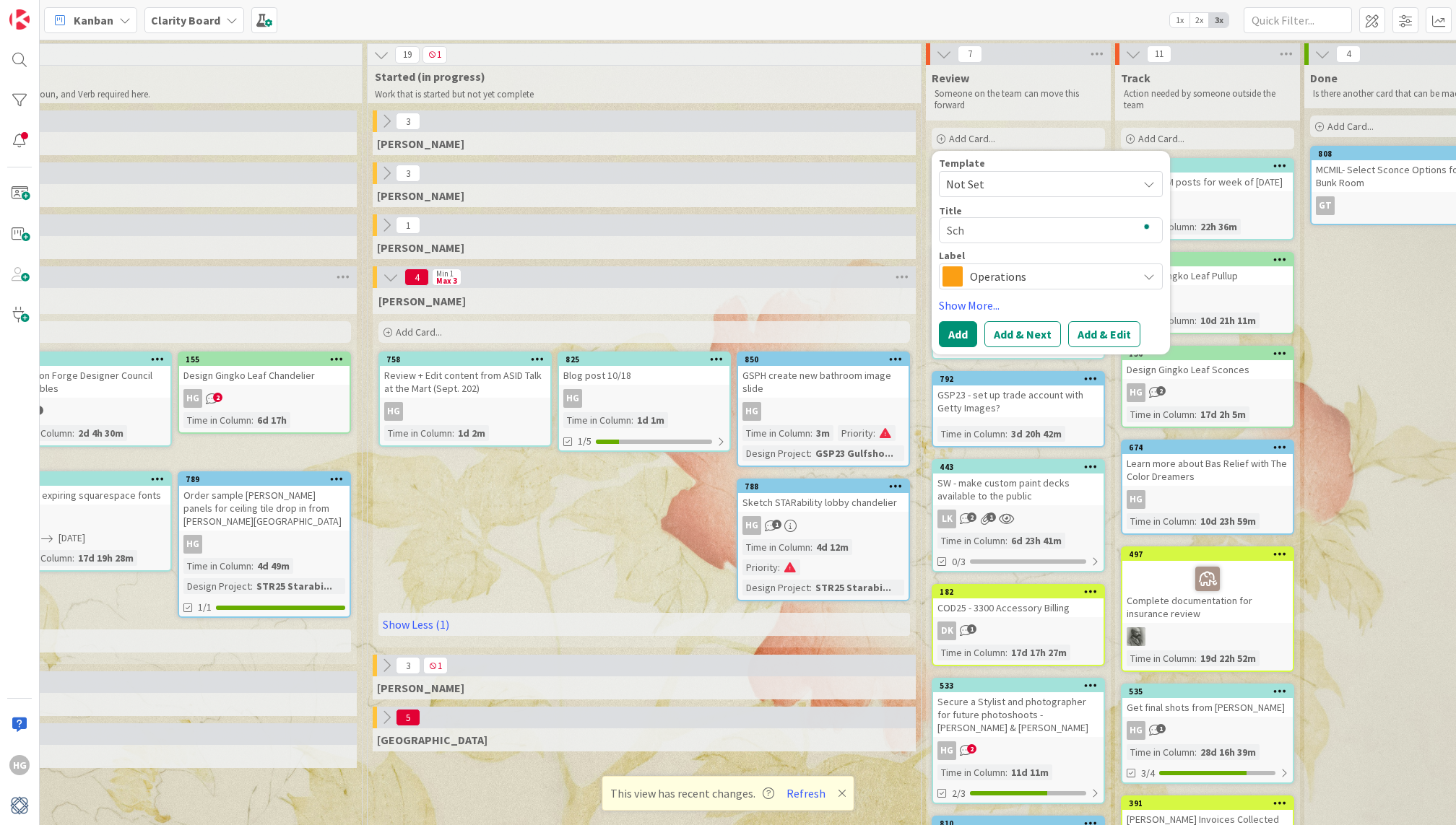
type textarea "Sche"
type textarea "x"
type textarea "Sched"
type textarea "x"
type textarea "Schedu"
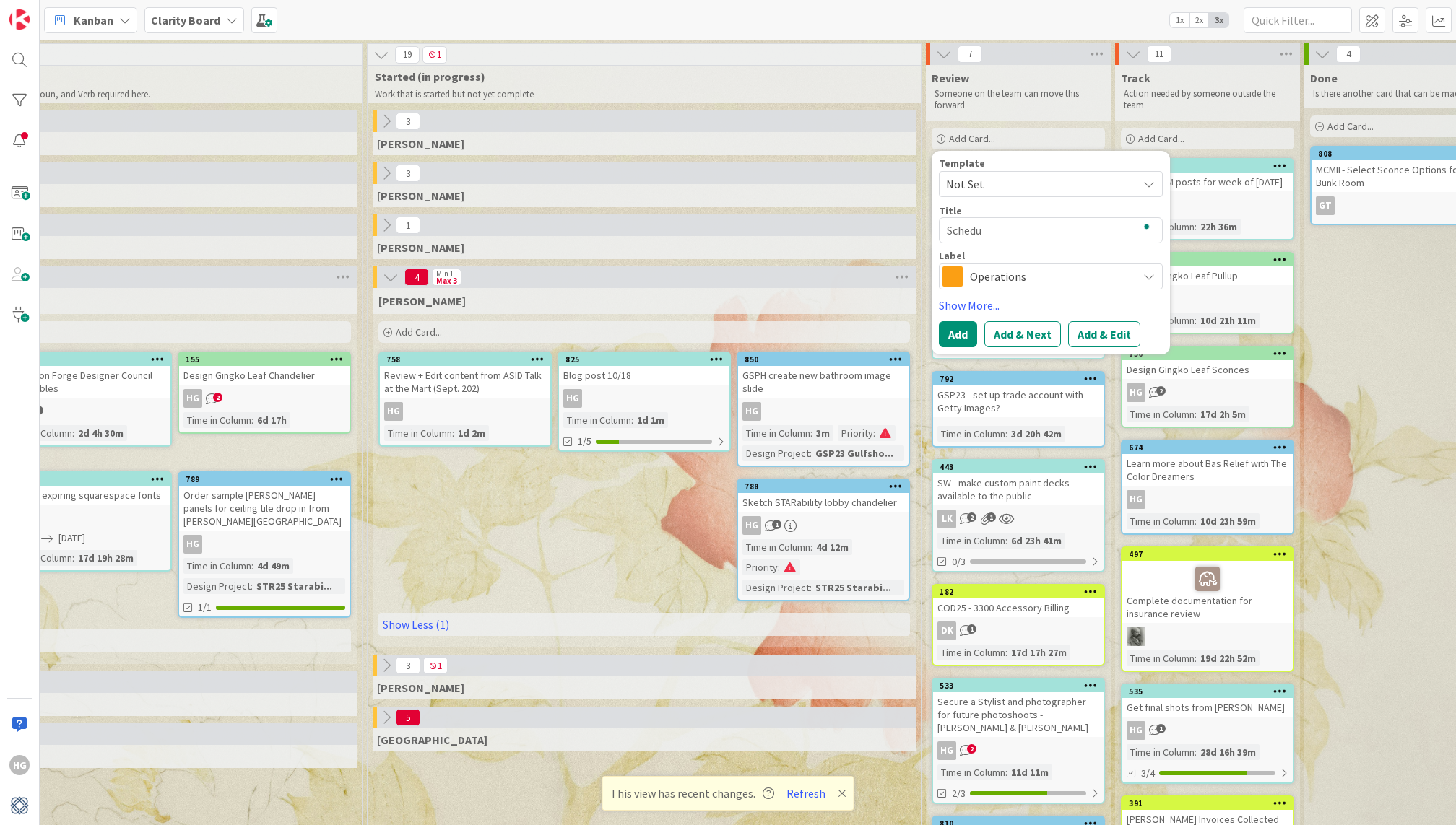
type textarea "x"
type textarea "Schedule"
type textarea "x"
type textarea "Schedule"
type textarea "x"
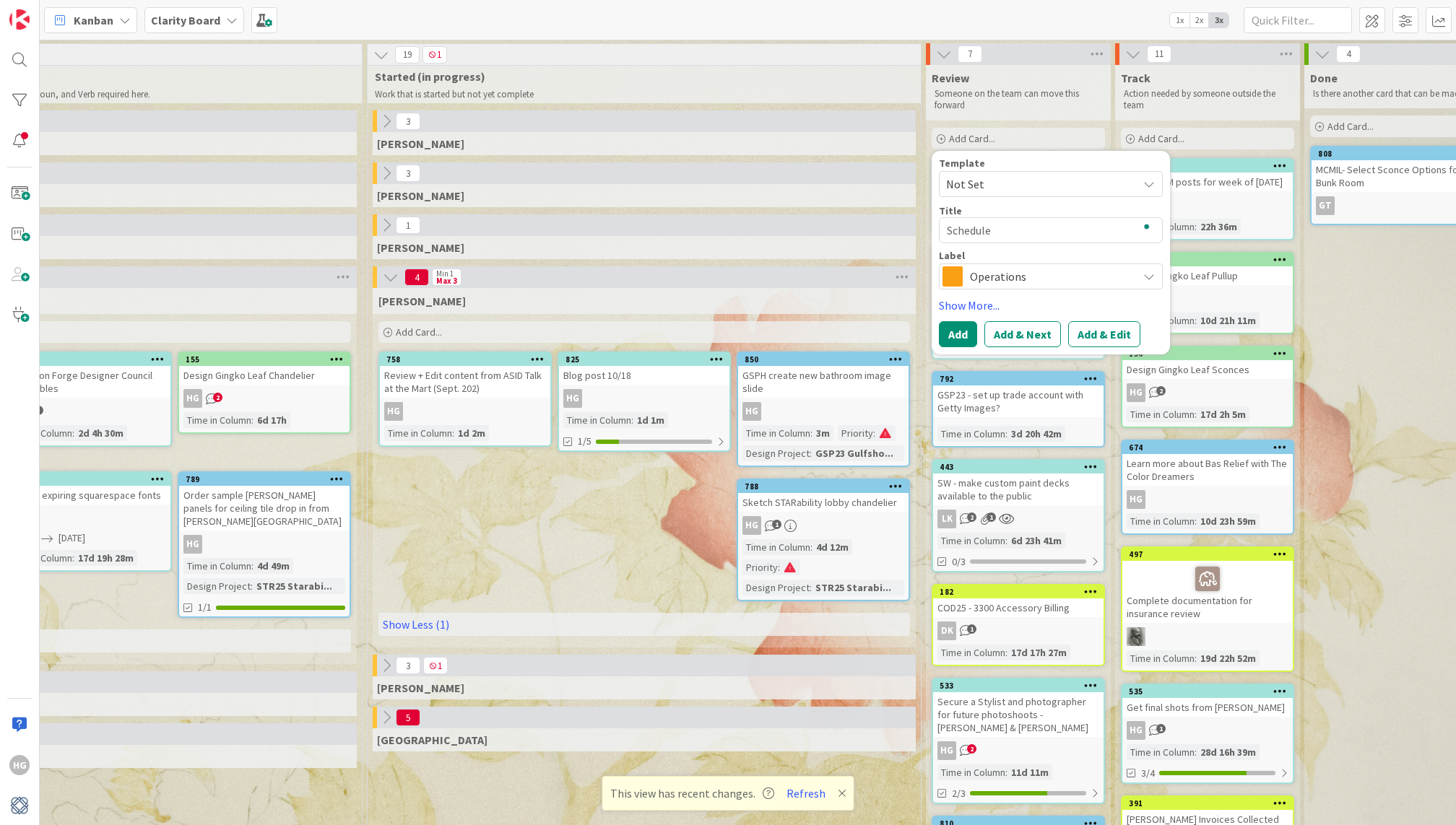
type textarea "Schedule S"
type textarea "x"
type textarea "Schedule Sa"
type textarea "x"
type textarea "Schedule Sar"
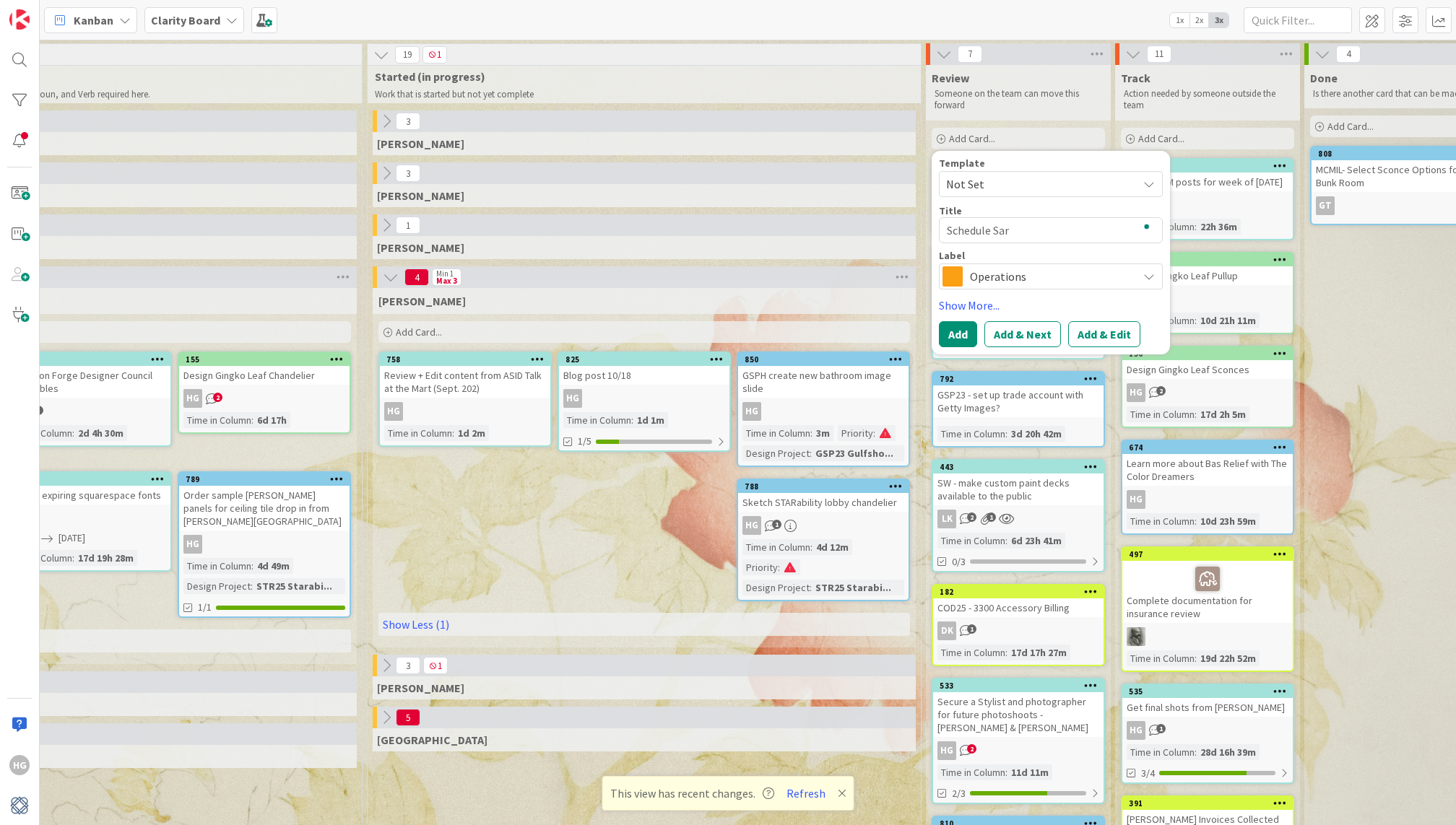
type textarea "x"
type textarea "Schedule [PERSON_NAME]"
type textarea "x"
type textarea "Schedule [PERSON_NAME]"
type textarea "x"
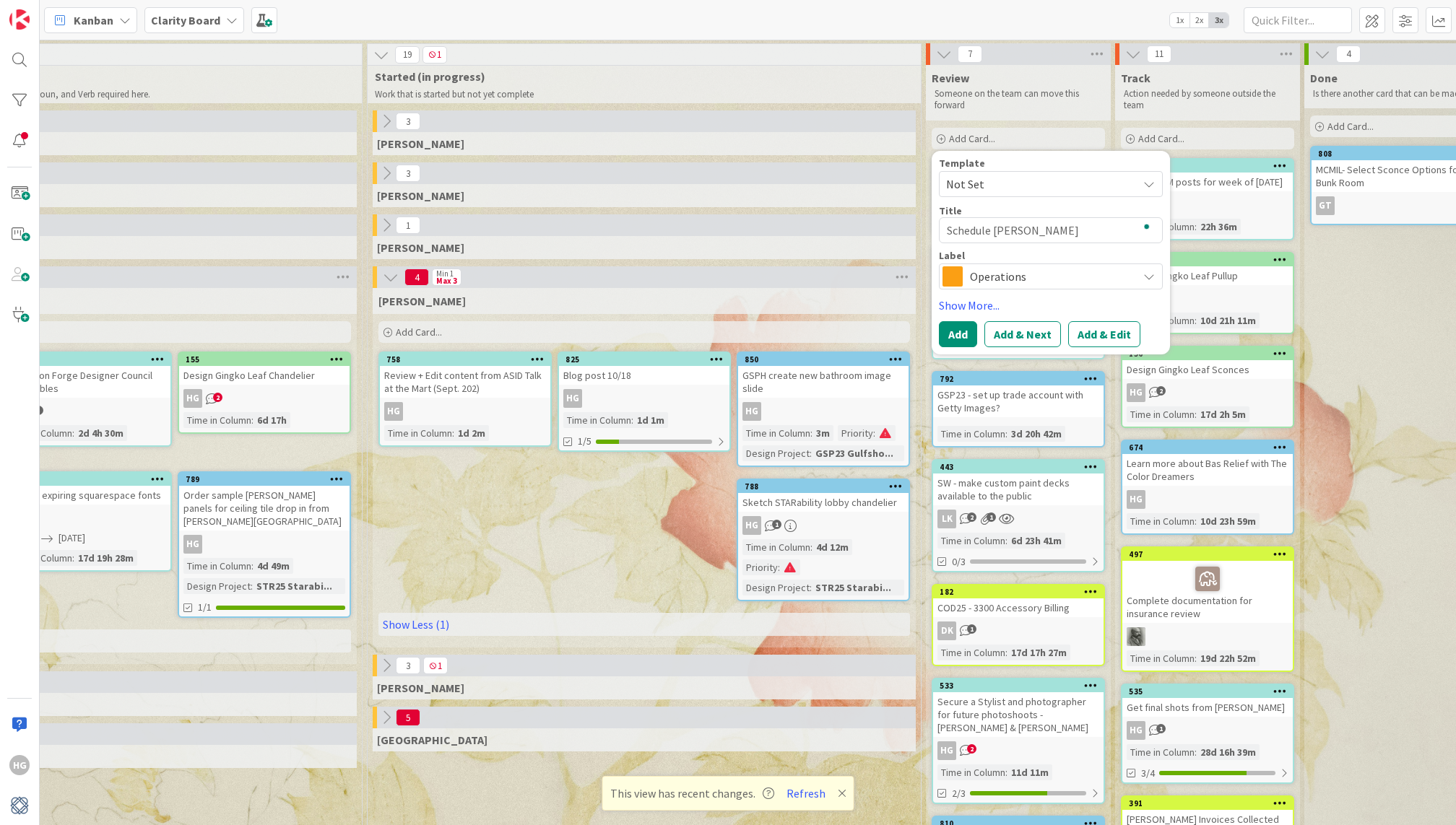
type textarea "Schedule [PERSON_NAME]"
type textarea "x"
type textarea "Schedule [PERSON_NAME]"
type textarea "x"
type textarea "Schedule [PERSON_NAME]"
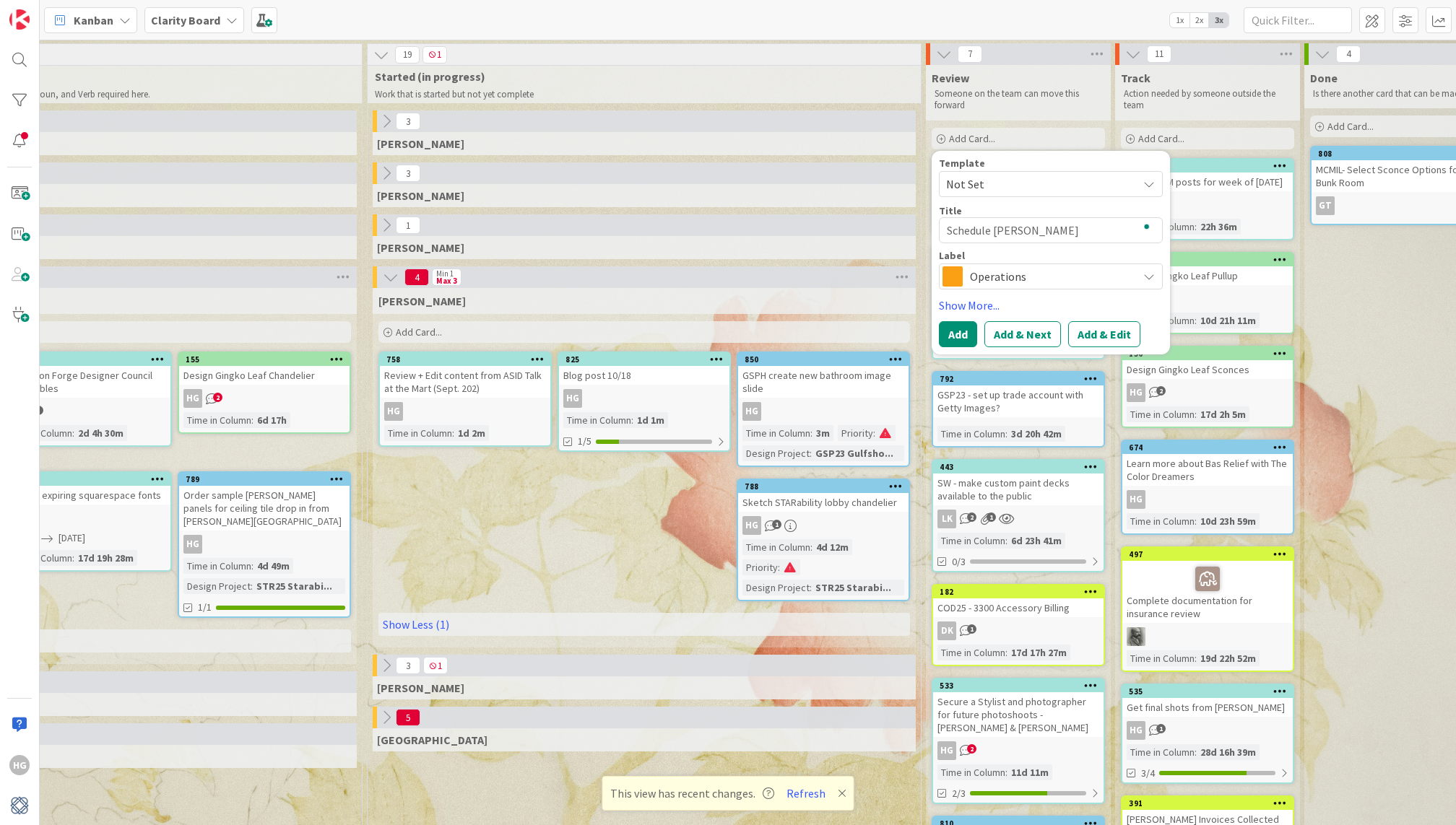
type textarea "x"
type textarea "Schedule [PERSON_NAME] for"
type textarea "x"
type textarea "Schedule [PERSON_NAME] for"
type textarea "x"
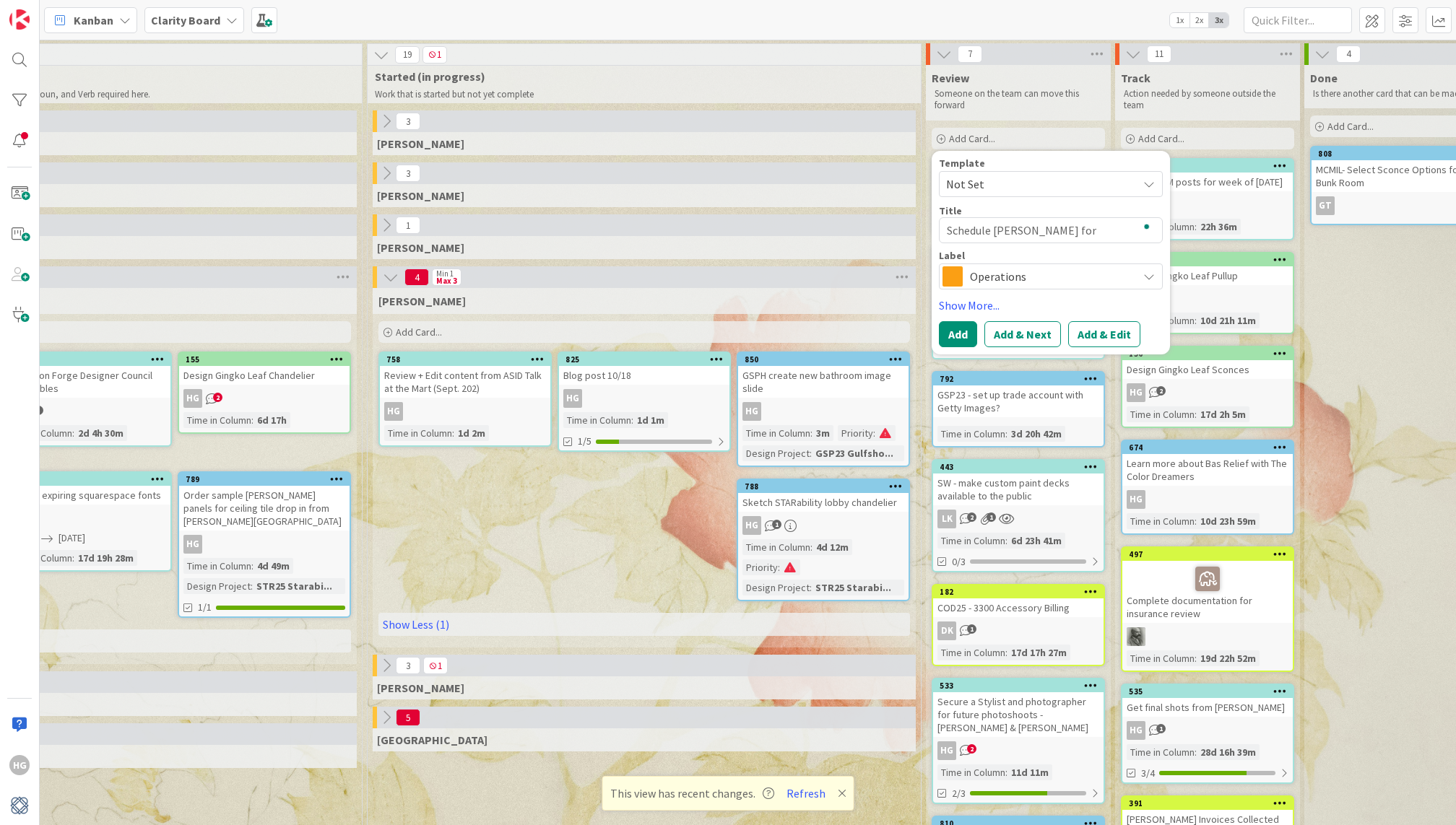
type textarea "Schedule [PERSON_NAME] for W"
type textarea "x"
type textarea "Schedule [PERSON_NAME] for We"
type textarea "x"
type textarea "Schedule [PERSON_NAME] for [PERSON_NAME]"
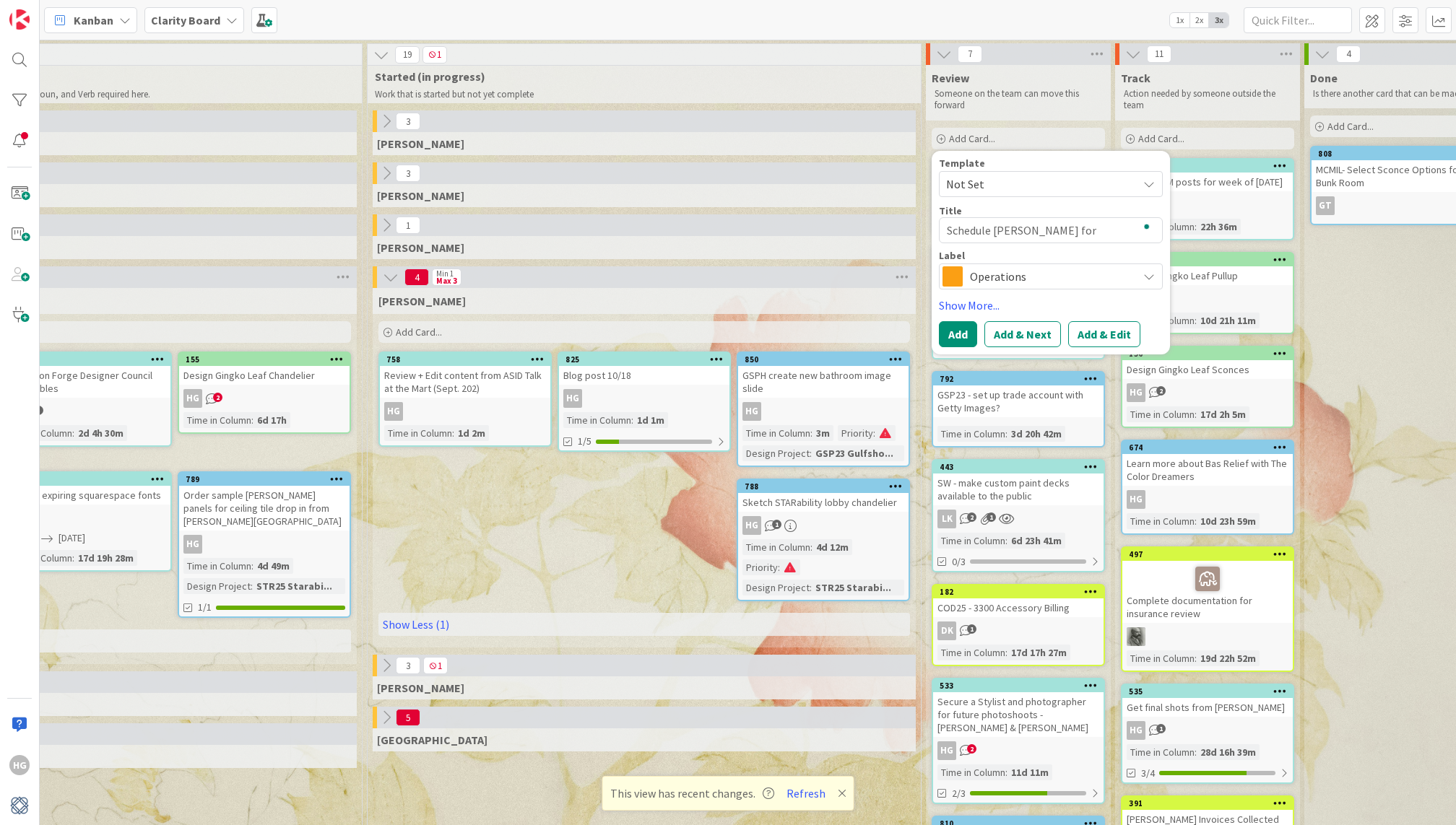
type textarea "x"
type textarea "Schedule [PERSON_NAME] for We"
type textarea "x"
type textarea "Schedule [PERSON_NAME] for Wed"
type textarea "x"
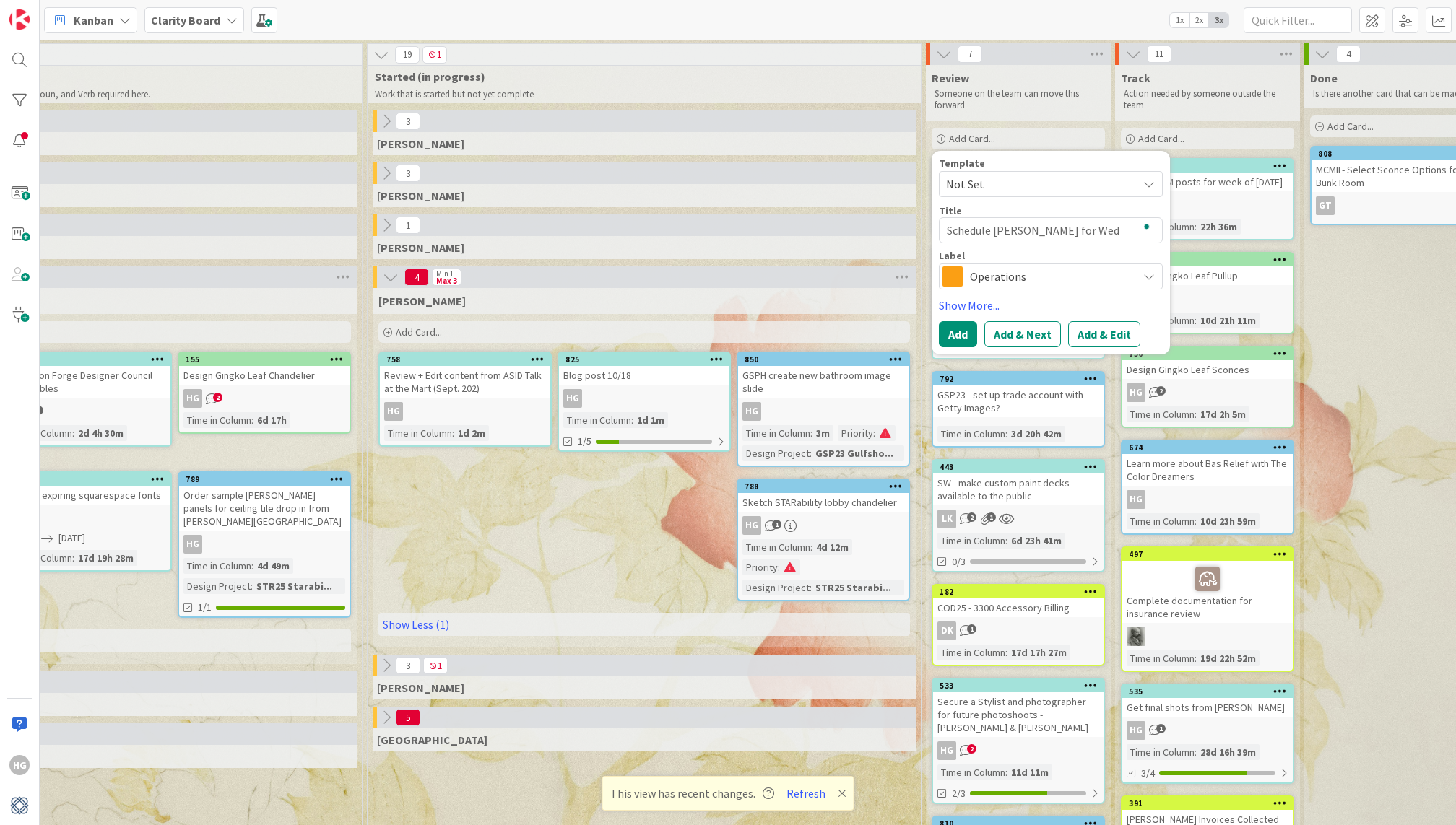
type textarea "Schedule [PERSON_NAME] for Wedn"
type textarea "x"
type textarea "Schedule [PERSON_NAME] for Wedne"
type textarea "x"
type textarea "Schedule [PERSON_NAME] for Wednes"
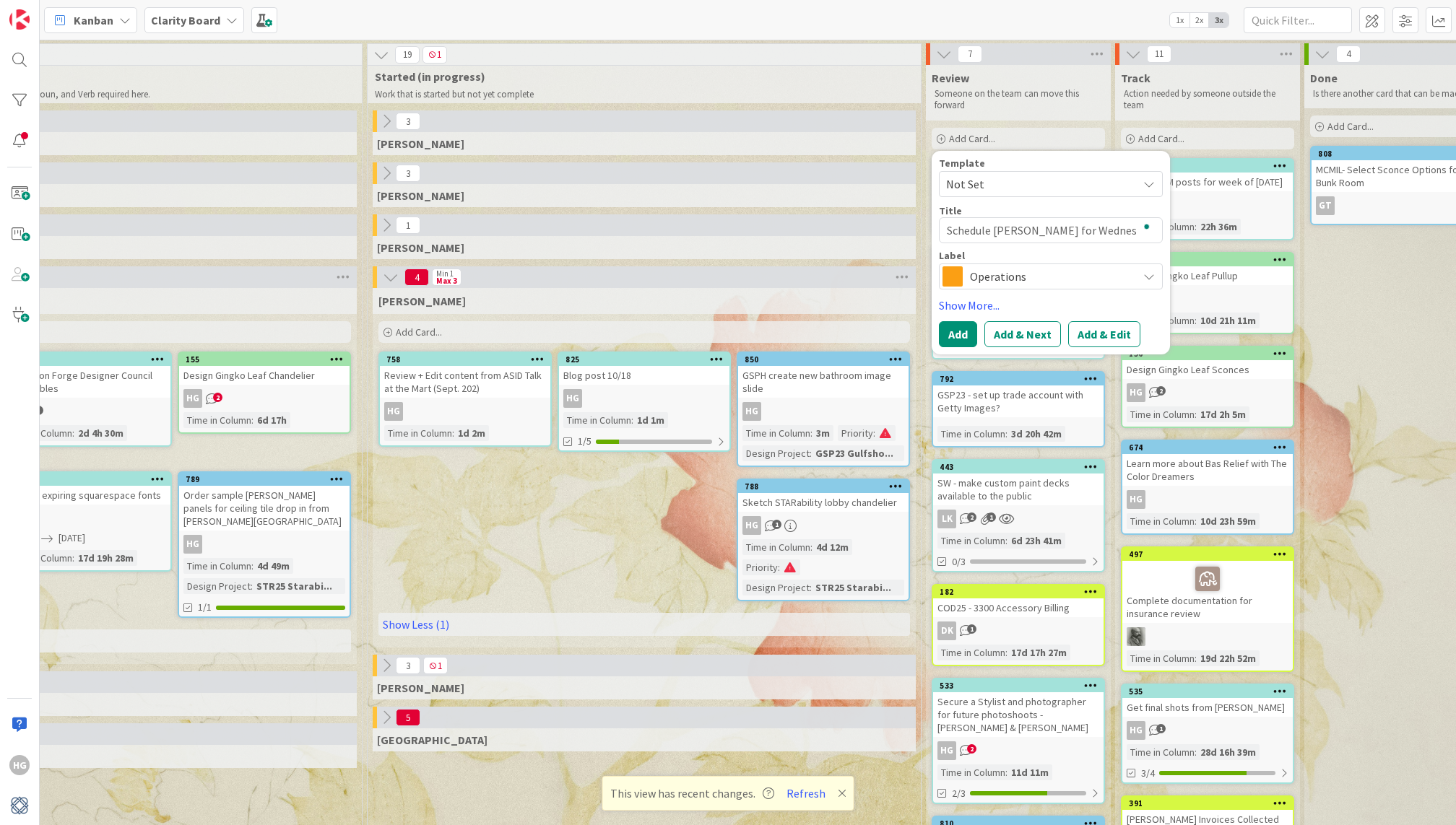
type textarea "x"
type textarea "Schedule [PERSON_NAME] for Wednesd"
type textarea "x"
type textarea "Schedule [PERSON_NAME] for Wednesda"
type textarea "x"
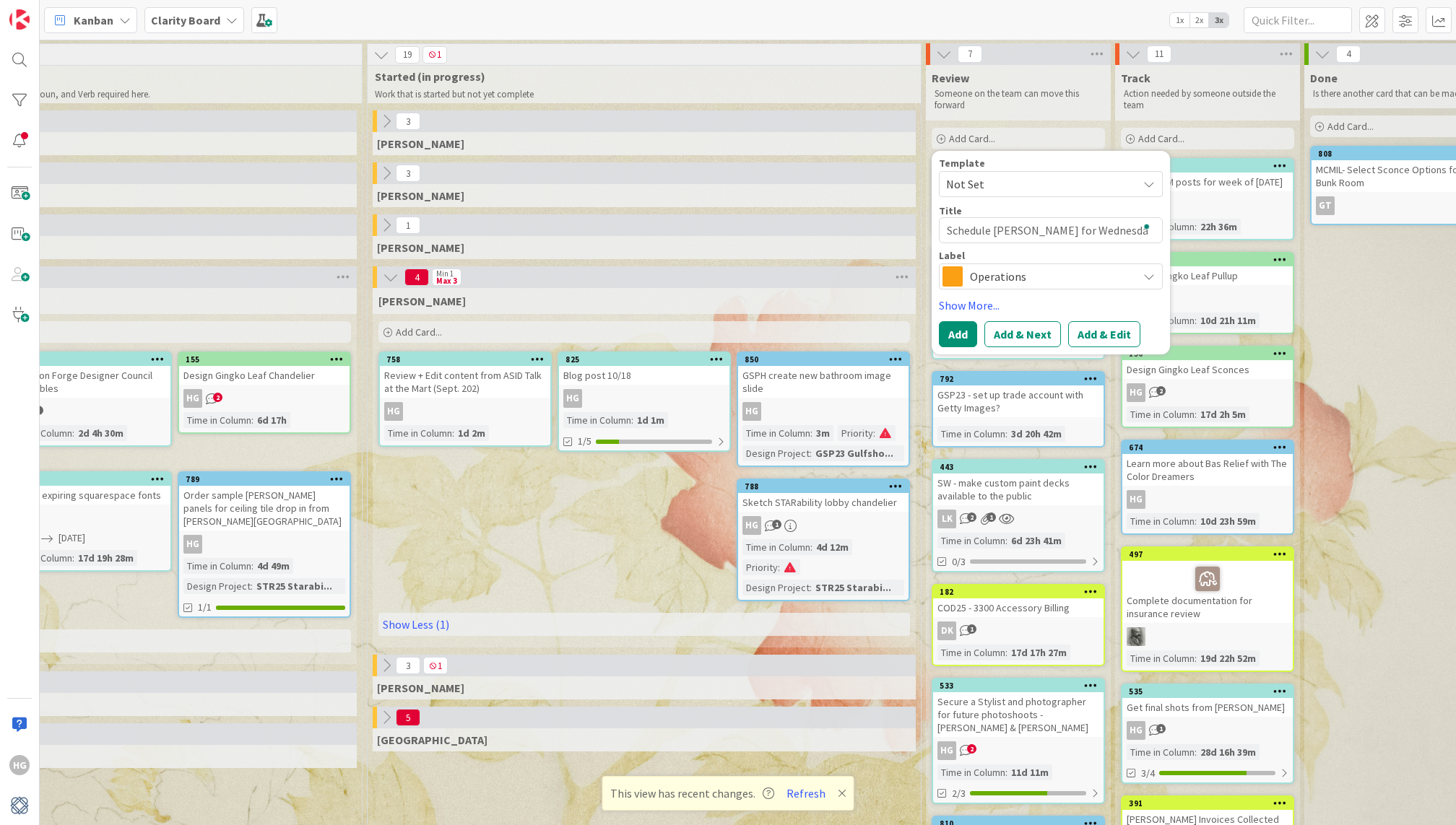
type textarea "Schedule [PERSON_NAME] for [DATE]"
type textarea "x"
type textarea "Schedule [PERSON_NAME] for [DATE]"
type textarea "x"
type textarea "Schedule [PERSON_NAME] for [DATE] 1"
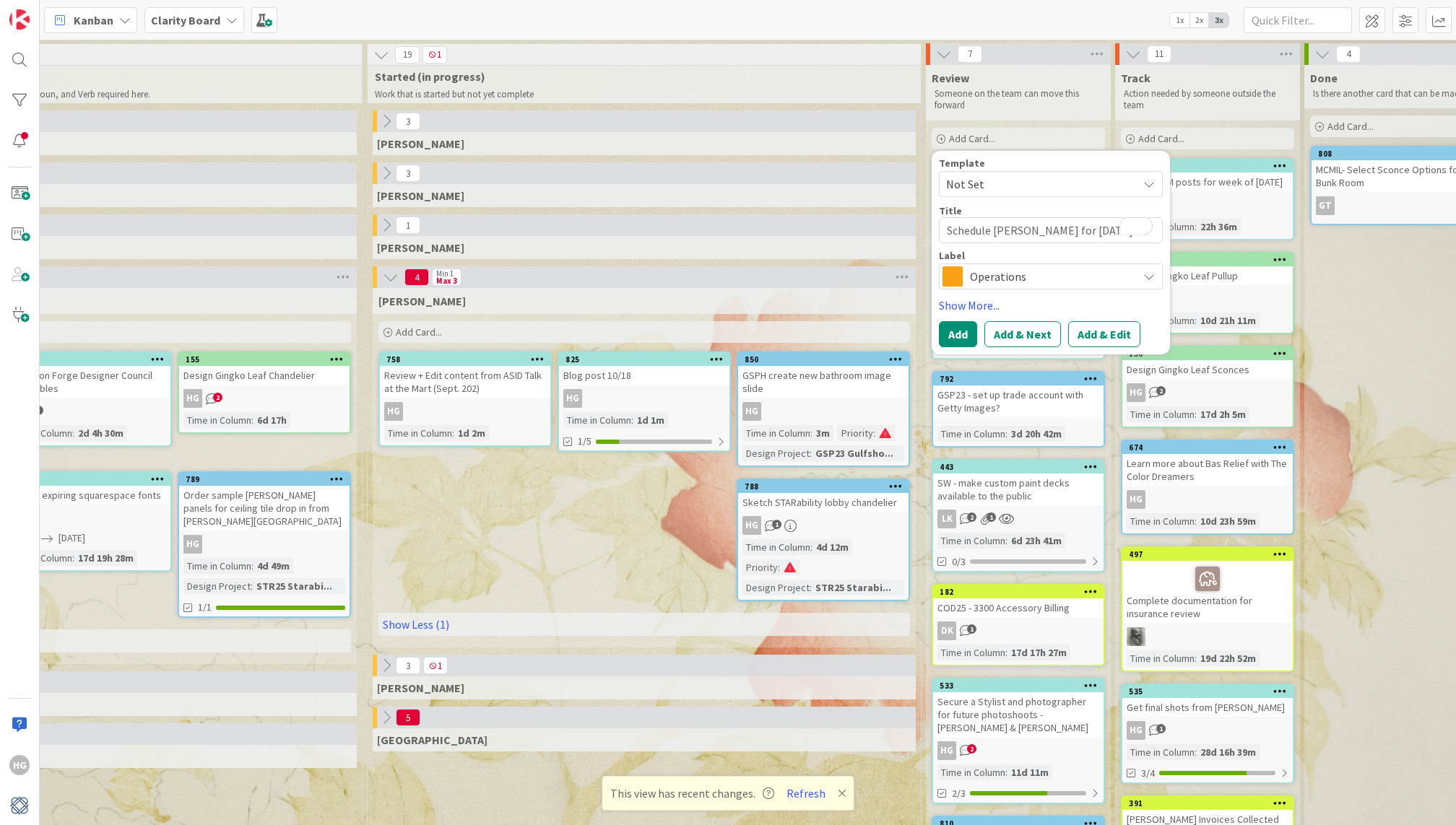
type textarea "x"
type textarea "Schedule [PERSON_NAME] for [DATE] 10"
type textarea "x"
type textarea "Schedule [PERSON_NAME] for [DATE] 10/"
type textarea "x"
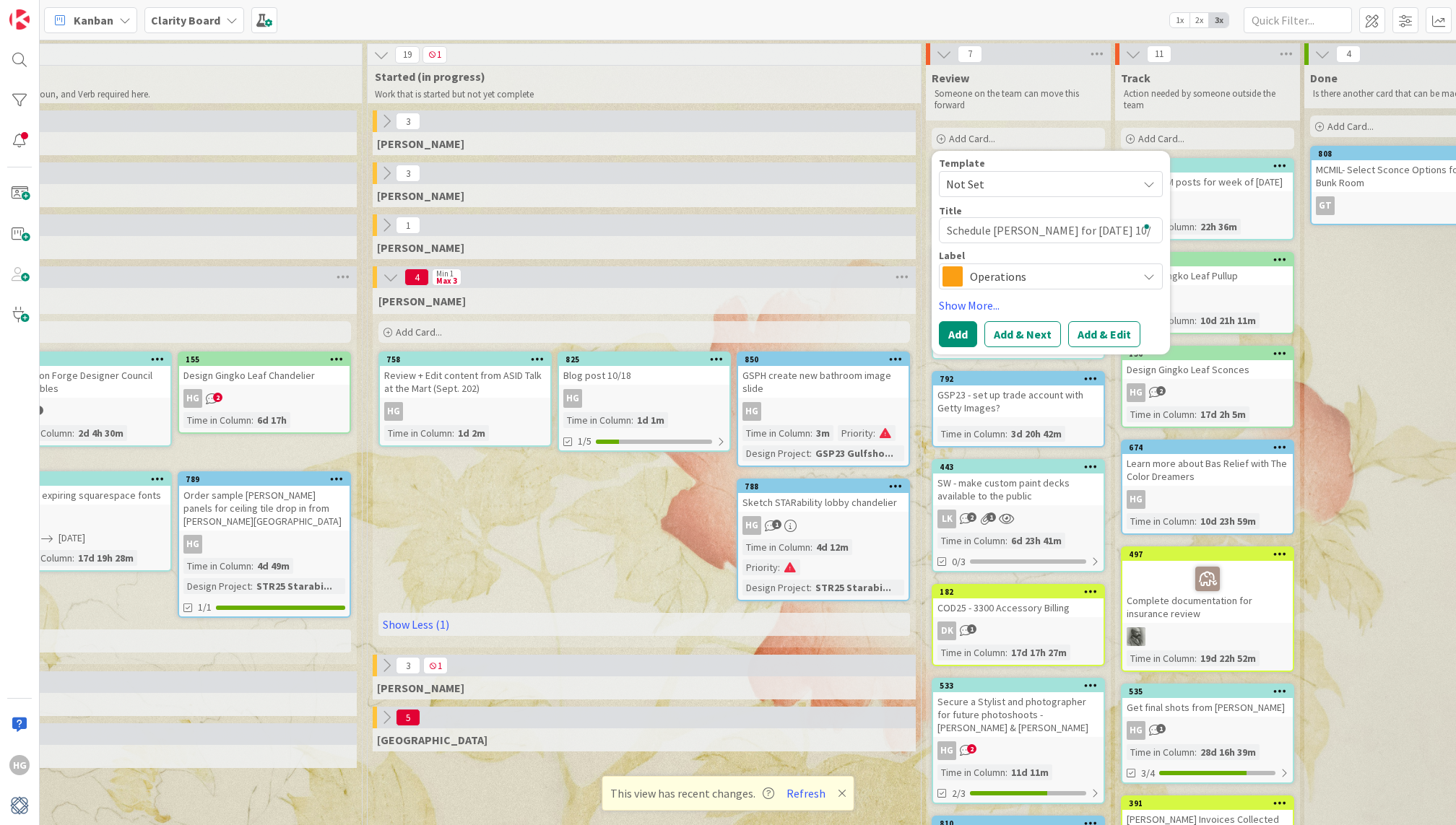
type textarea "Schedule [PERSON_NAME] for [DATE]"
type textarea "x"
type textarea "Schedule [PERSON_NAME] for [DATE]"
click at [1058, 273] on span "Operations" at bounding box center [1050, 276] width 160 height 20
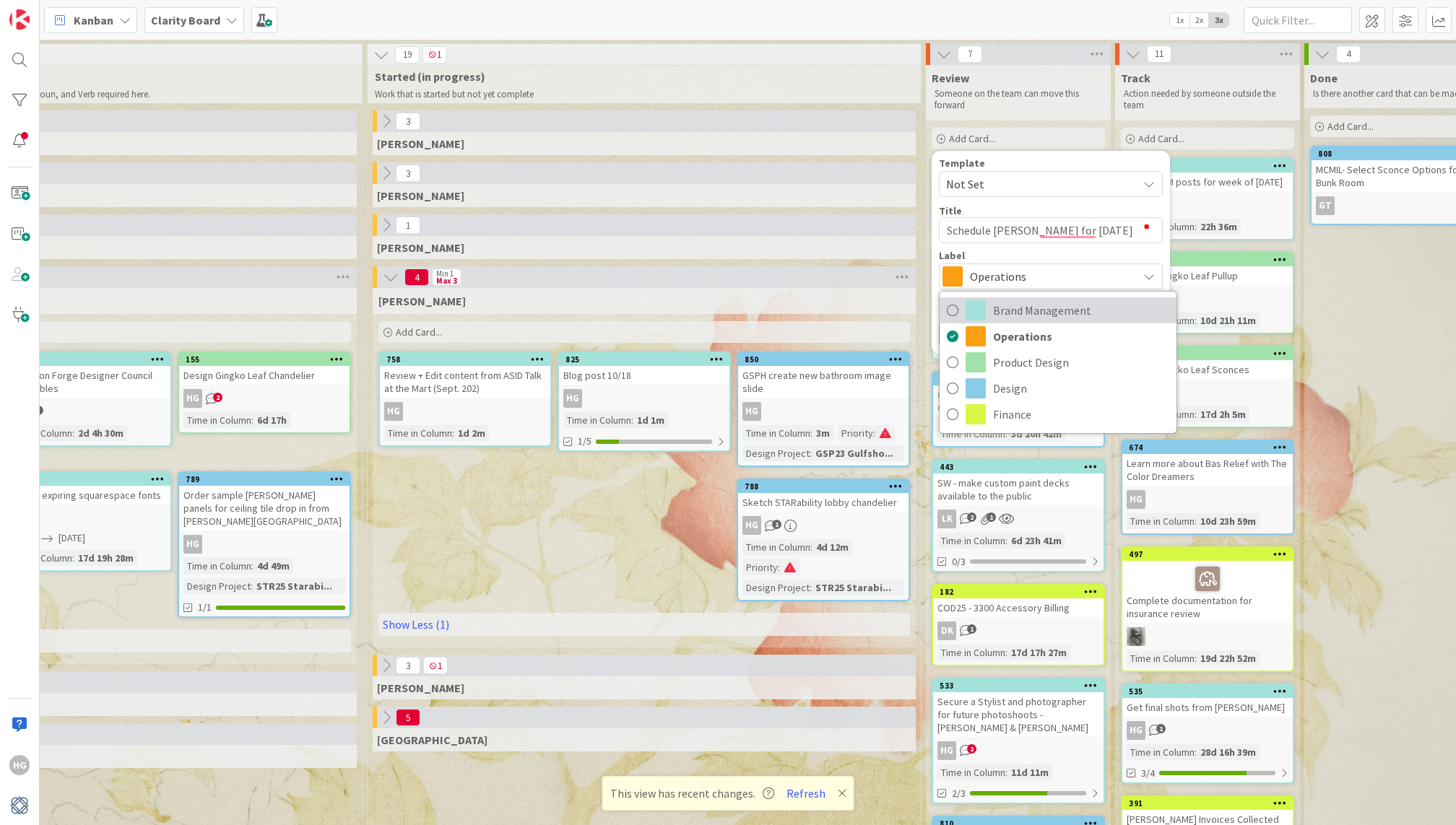
click at [1030, 311] on span "Brand Management" at bounding box center [1081, 311] width 177 height 21
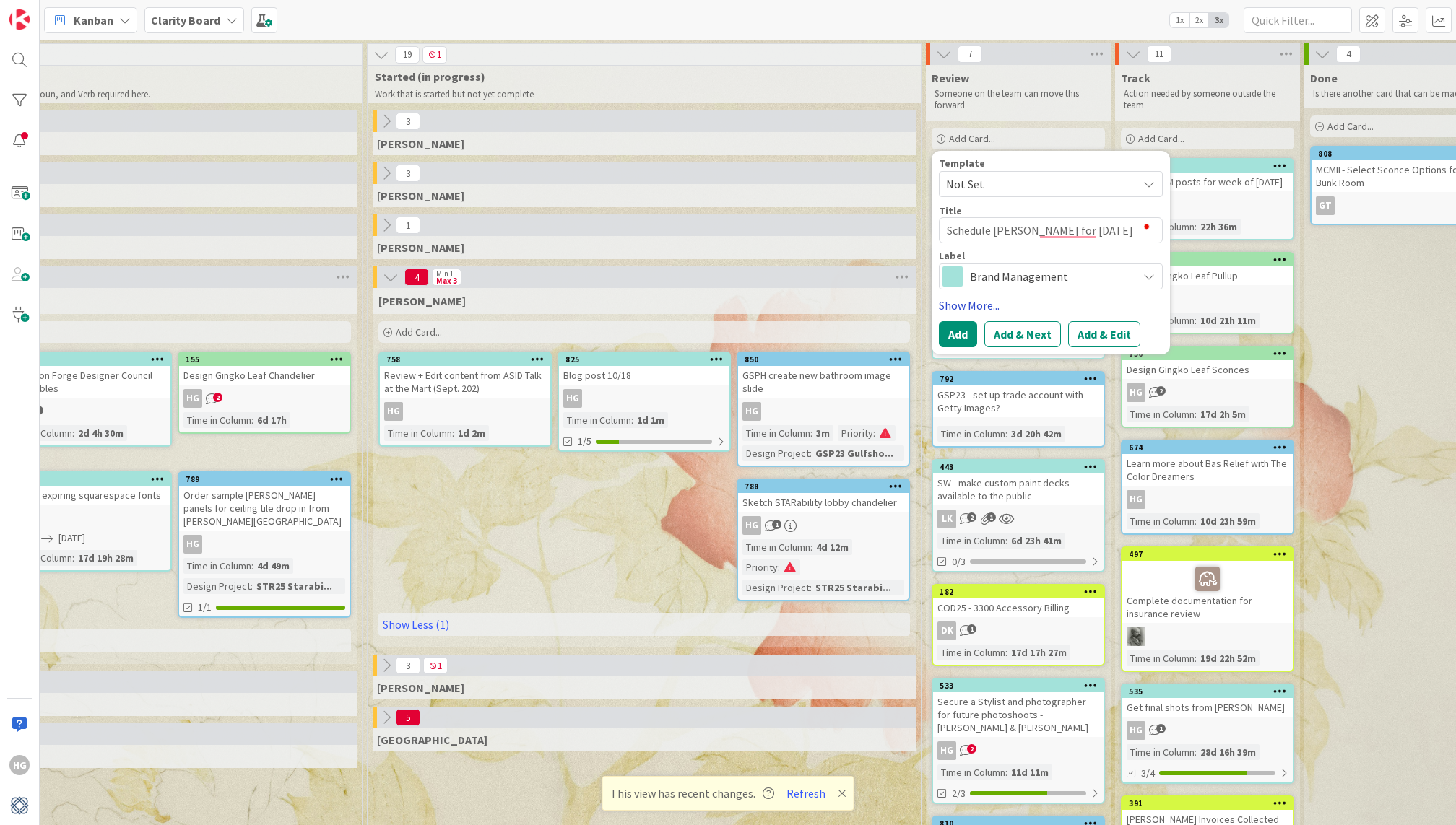
click at [974, 300] on link "Show More..." at bounding box center [1051, 306] width 224 height 17
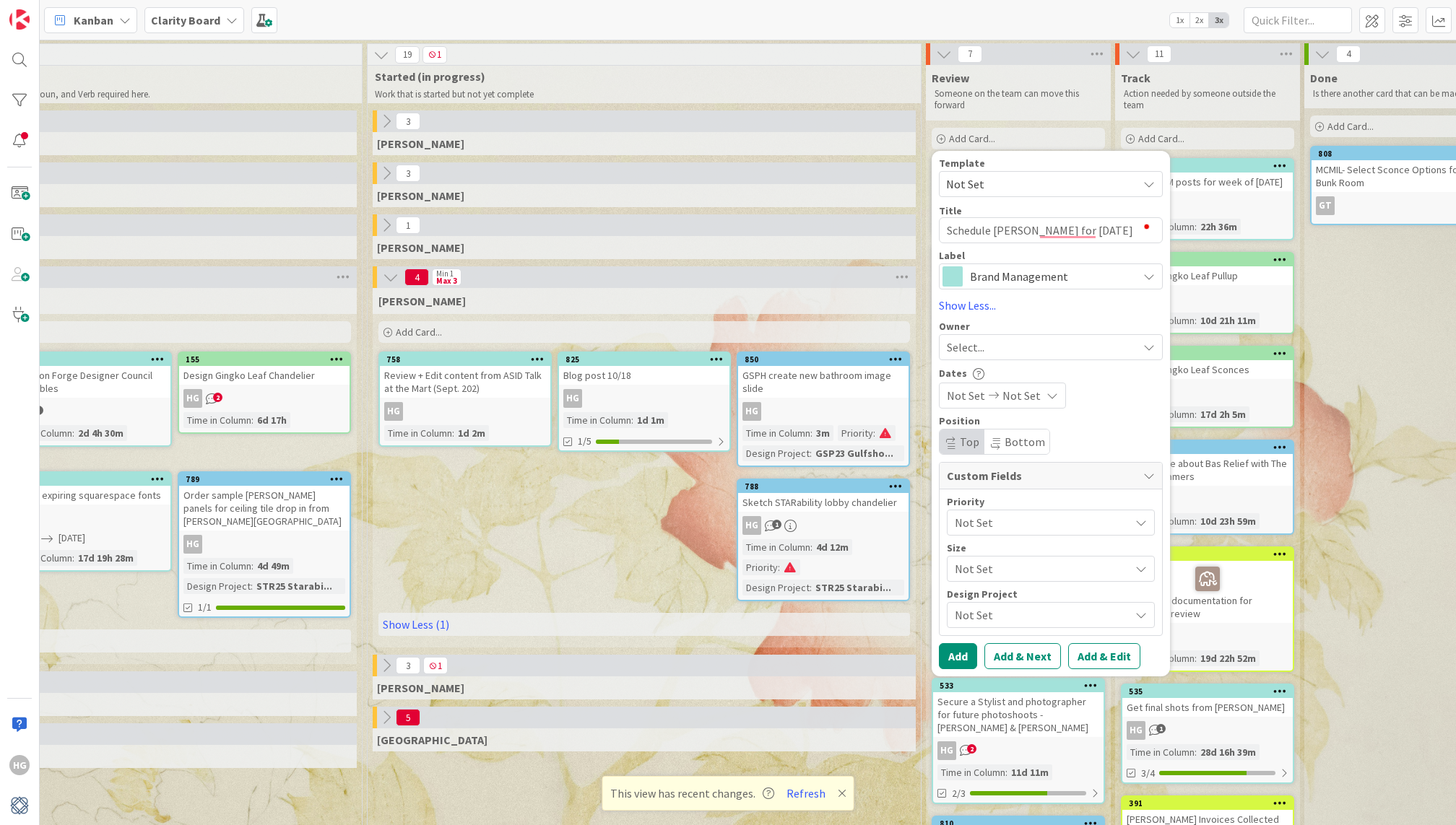
click at [963, 355] on span "Select..." at bounding box center [965, 347] width 38 height 17
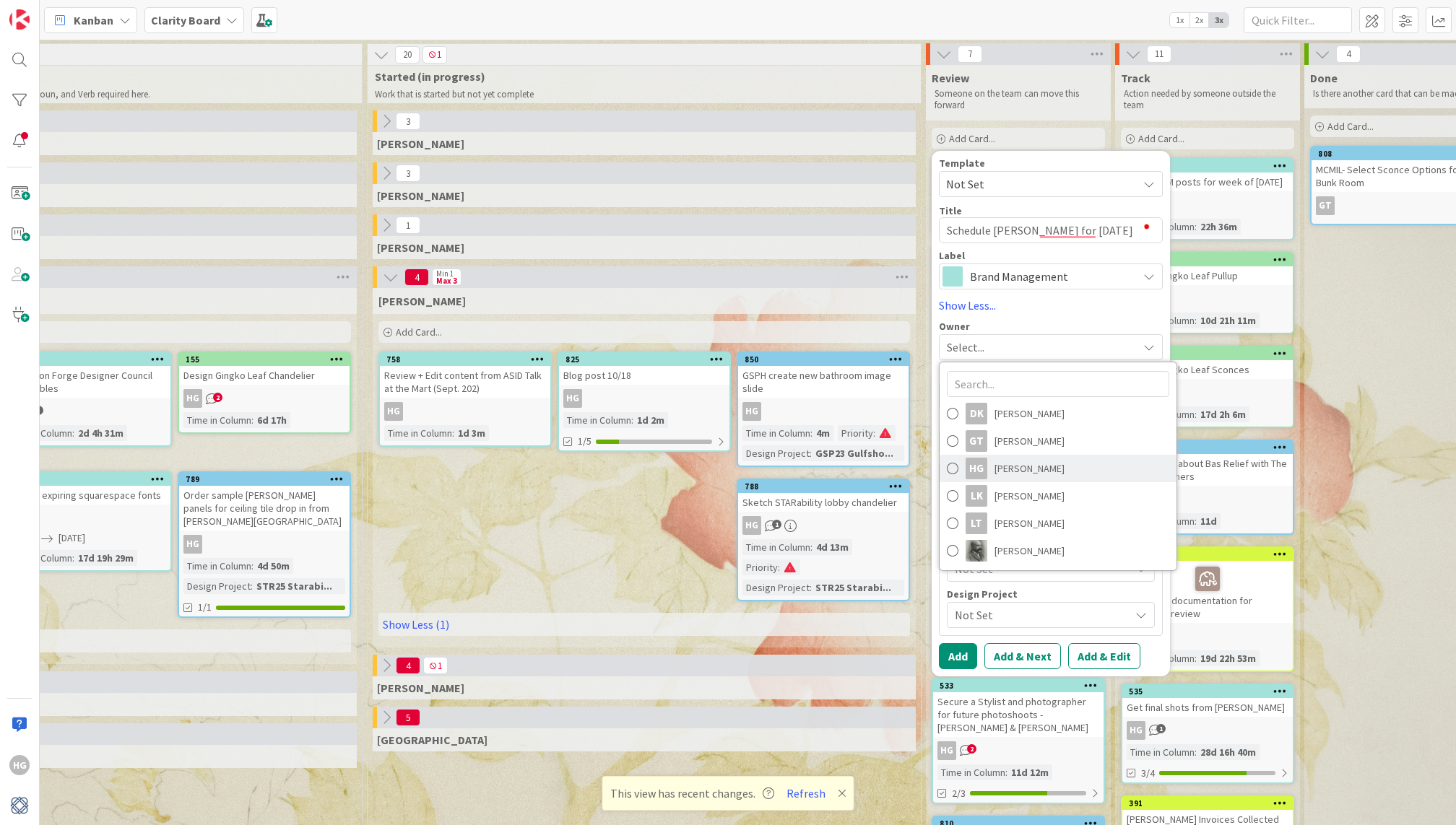
click at [1006, 469] on span "[PERSON_NAME]" at bounding box center [1030, 468] width 70 height 21
type textarea "x"
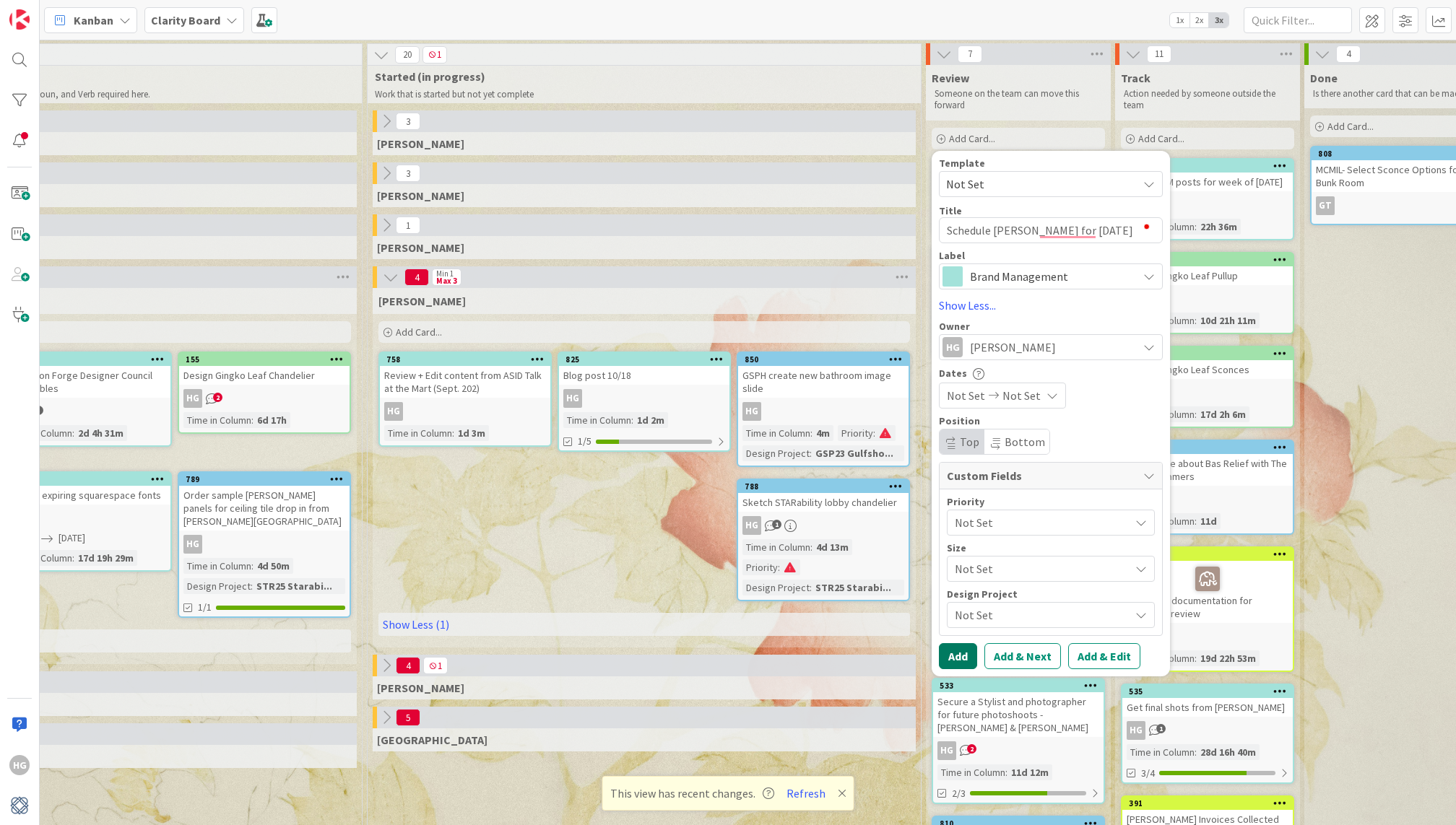
click at [960, 661] on button "Add" at bounding box center [958, 656] width 39 height 26
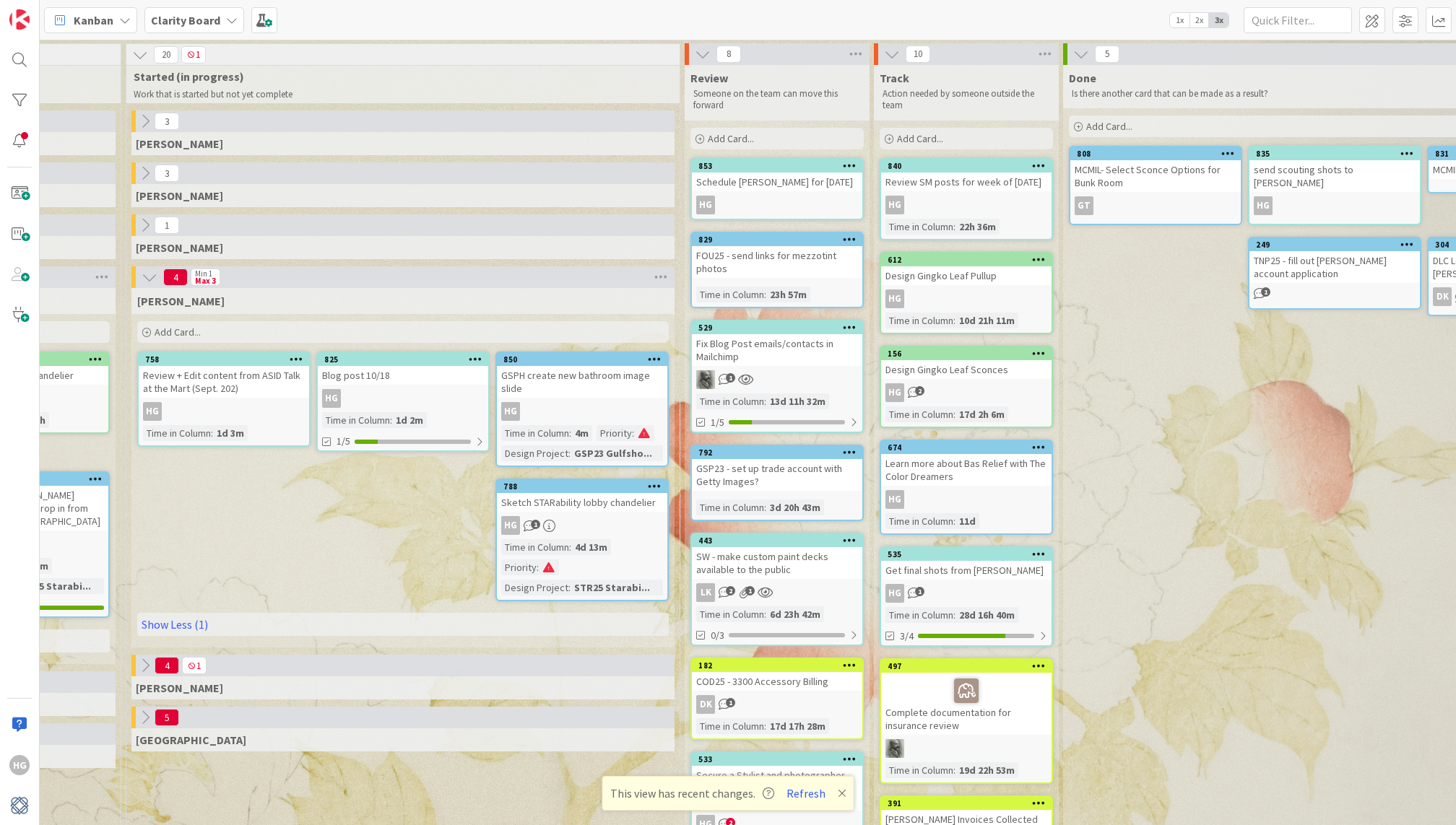
scroll to position [0, 1388]
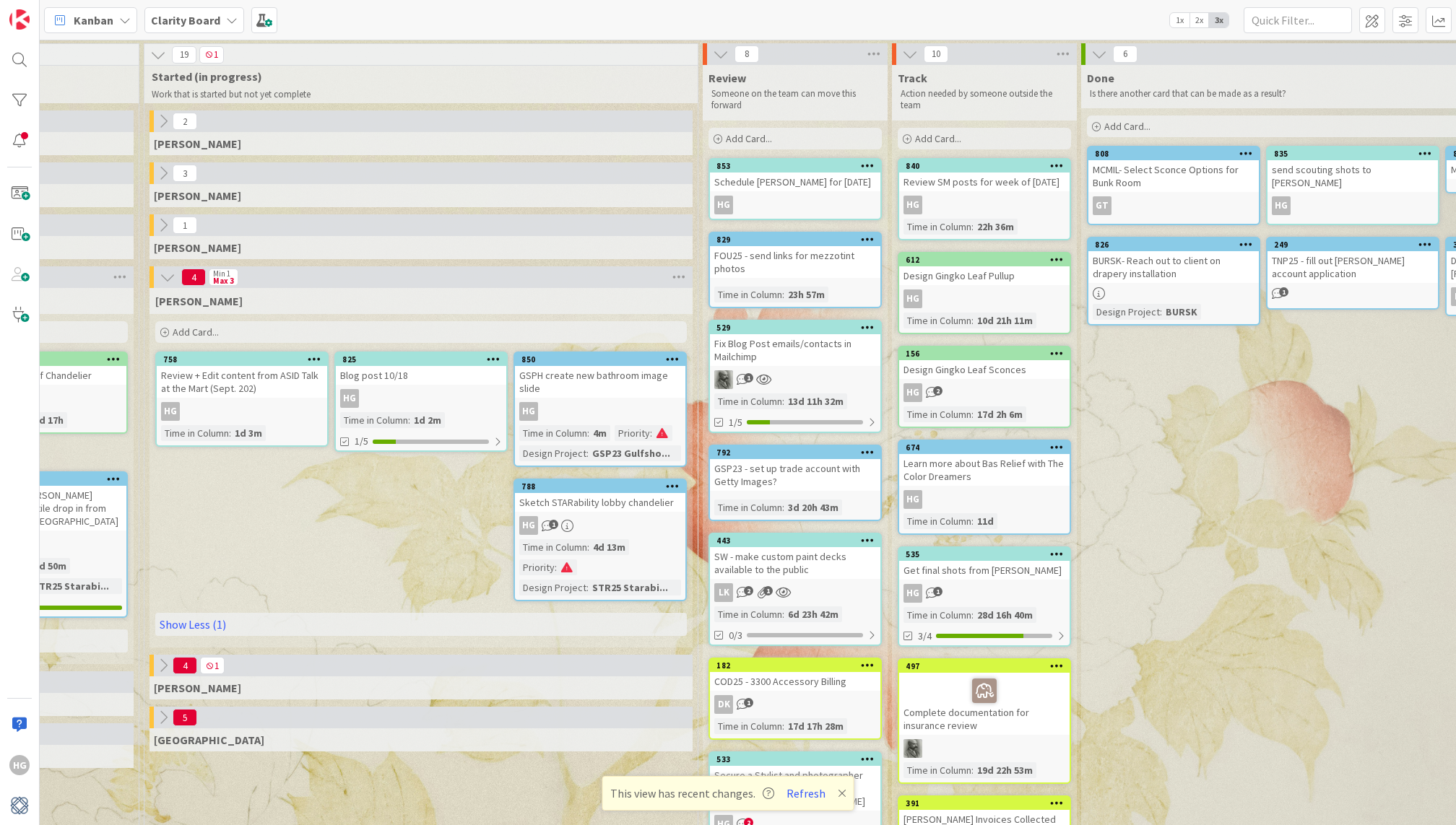
drag, startPoint x: 1078, startPoint y: 469, endPoint x: 689, endPoint y: 17, distance: 596.3
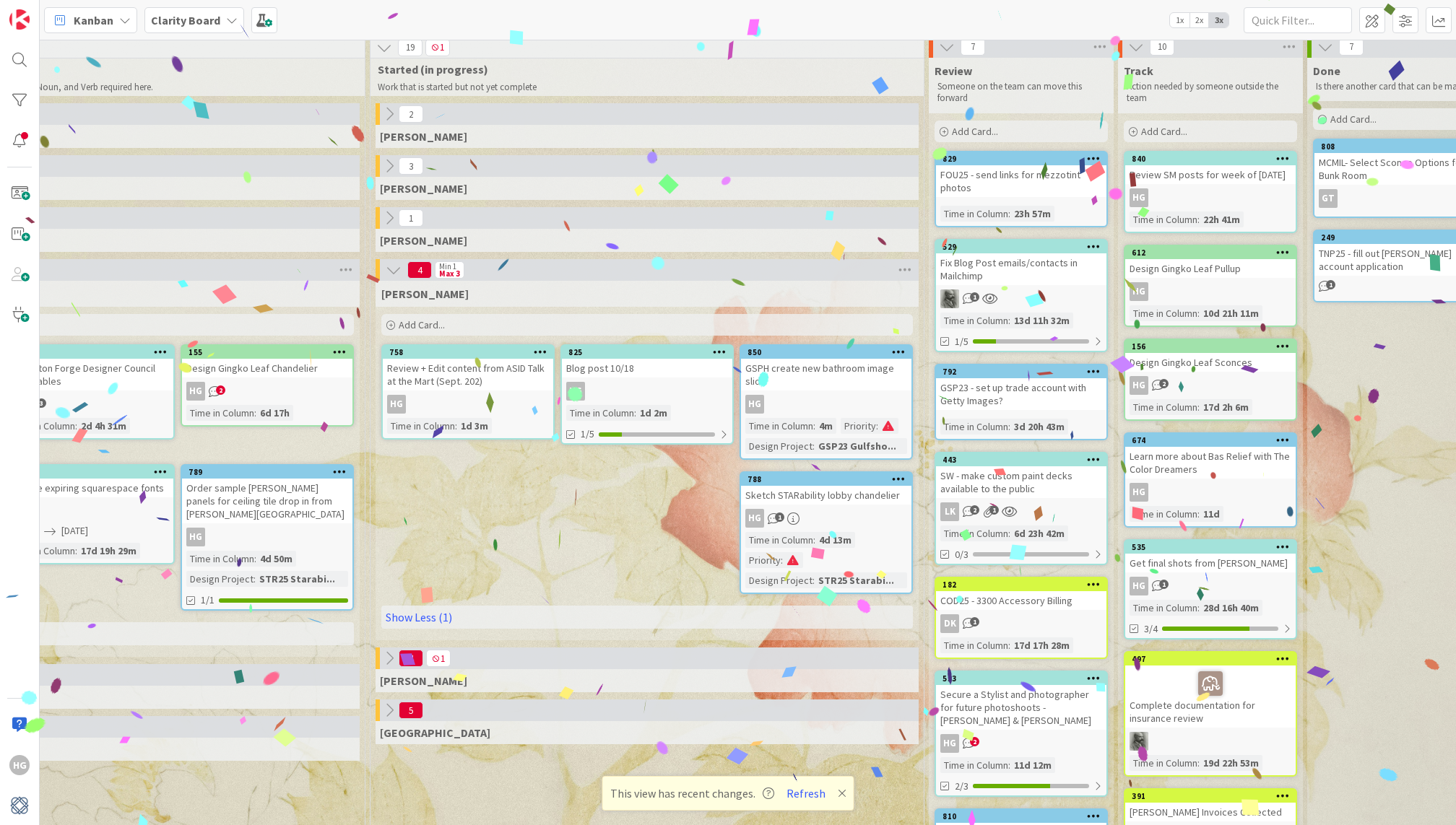
scroll to position [7, 1159]
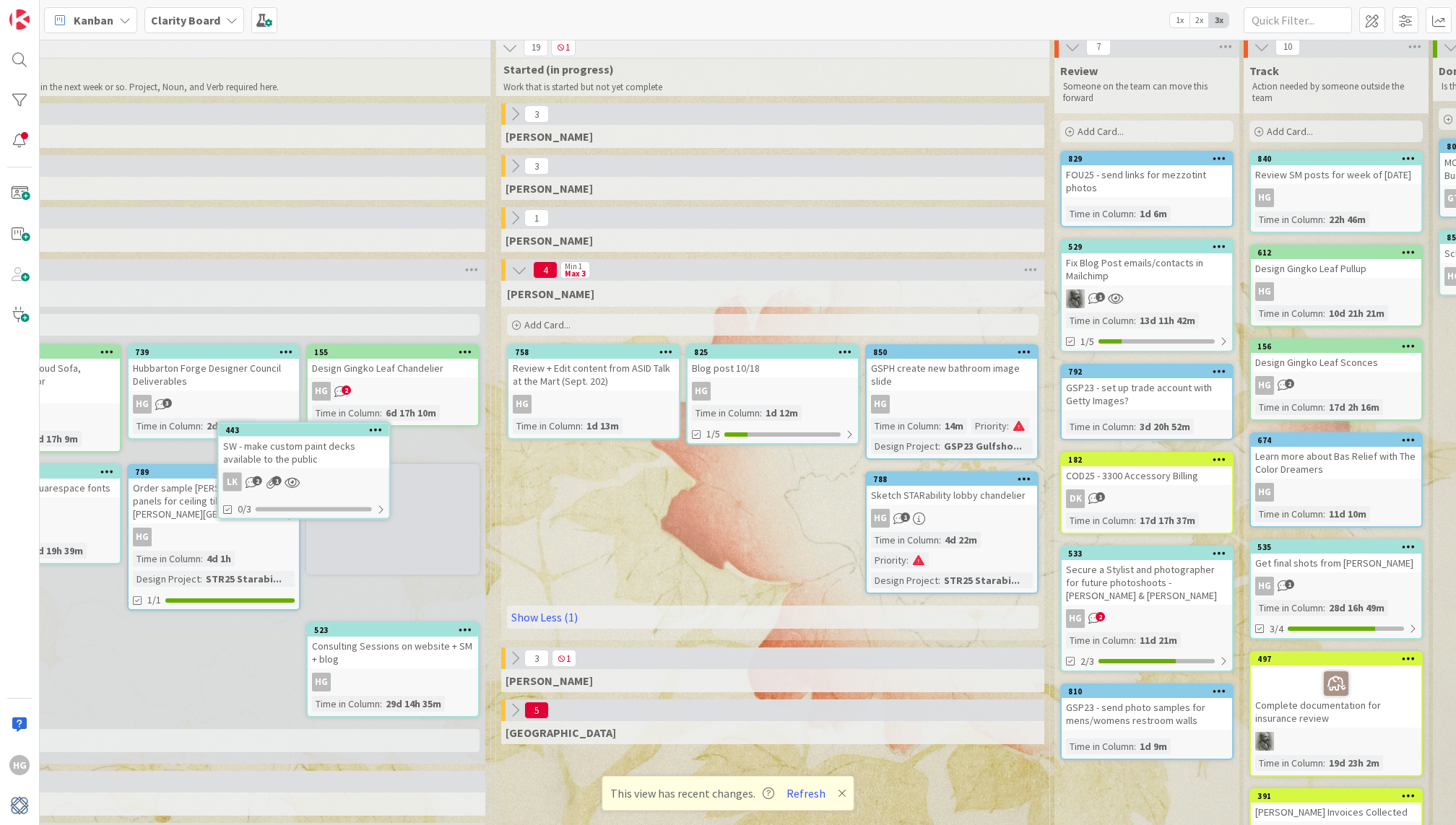
scroll to position [7, 1034]
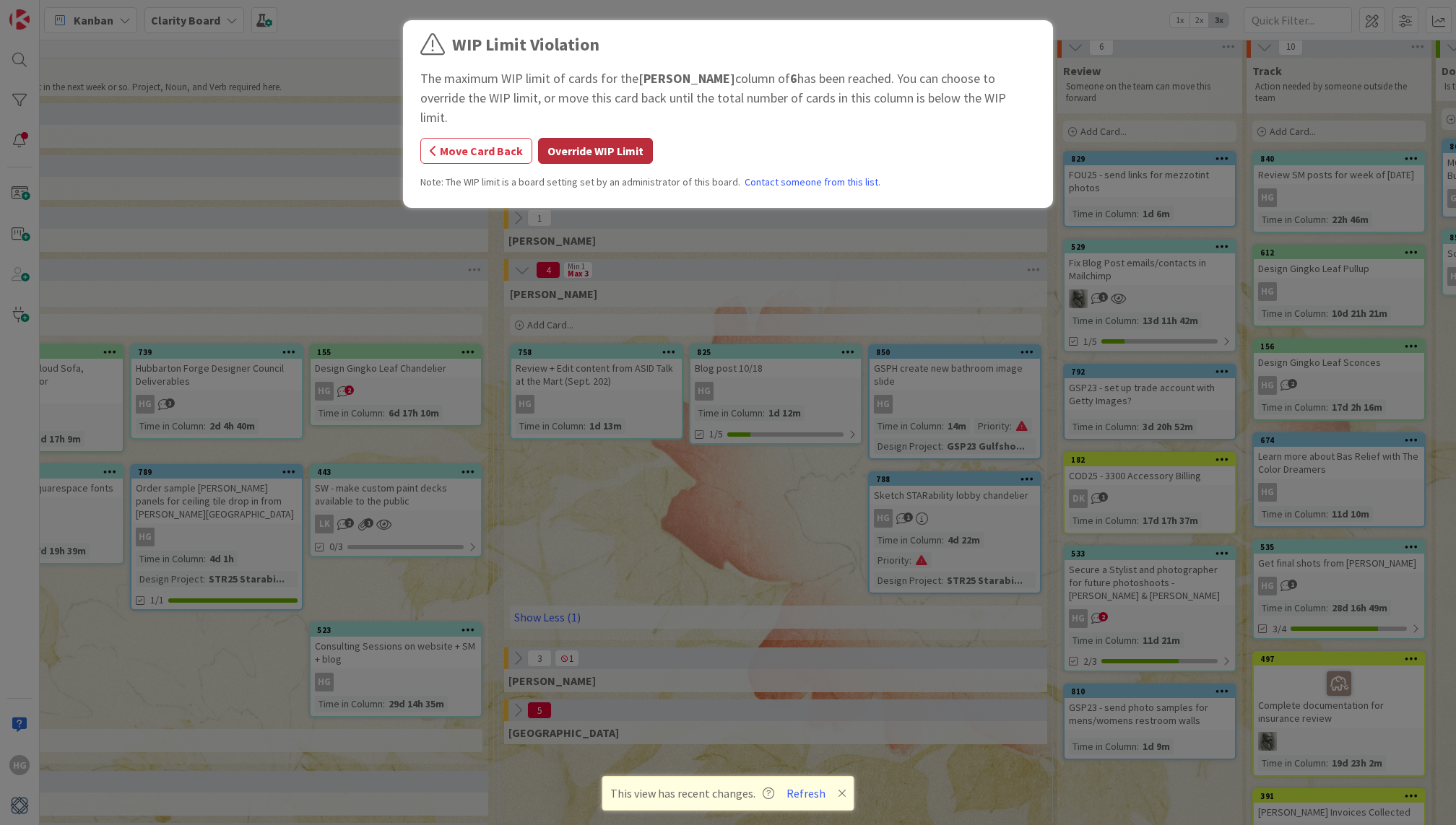
click at [611, 138] on button "Override WIP Limit" at bounding box center [595, 151] width 115 height 26
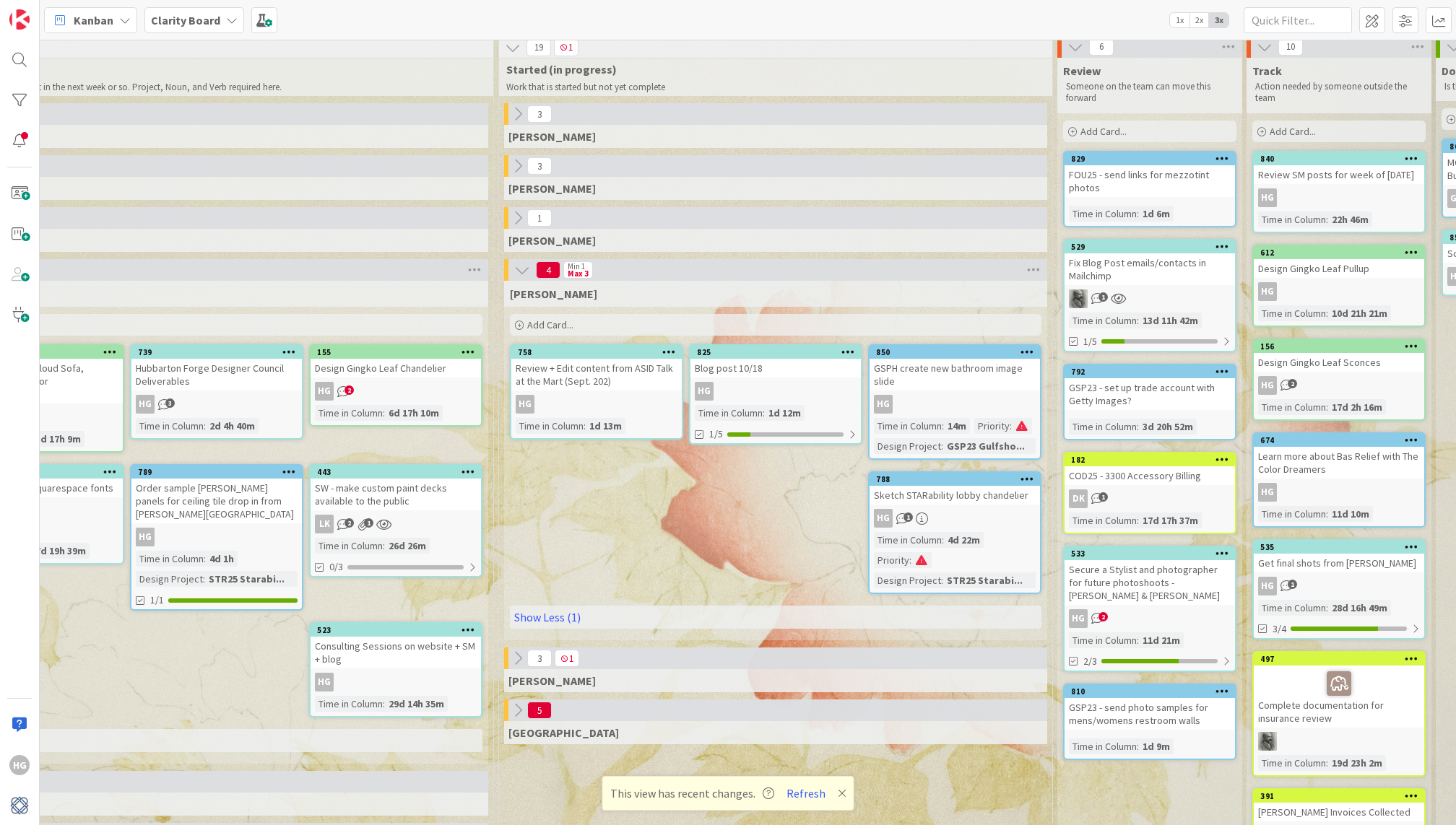
click at [423, 479] on div "SW - make custom paint decks available to the public" at bounding box center [396, 494] width 171 height 32
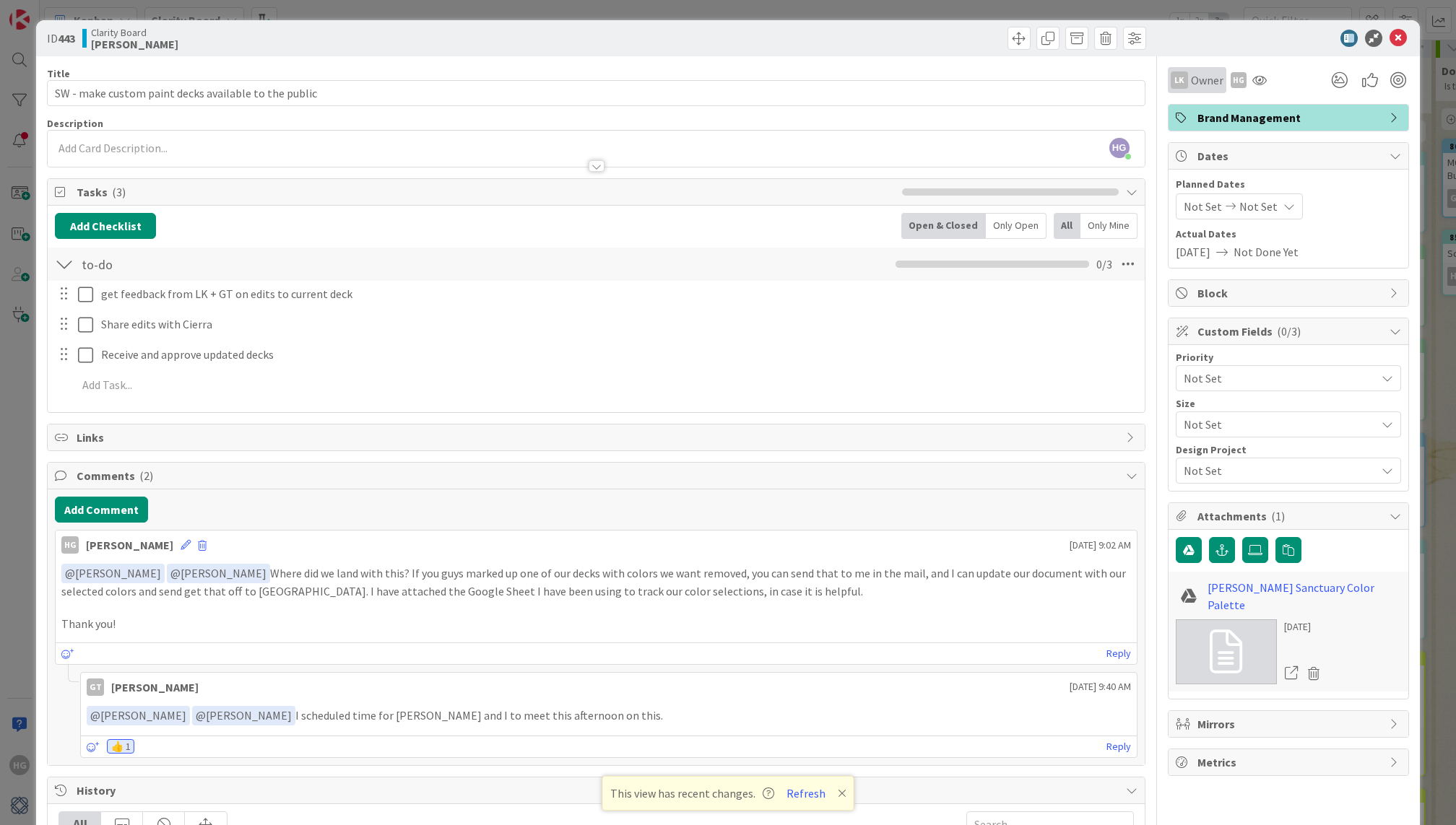
click at [1195, 85] on span "Owner" at bounding box center [1207, 80] width 33 height 17
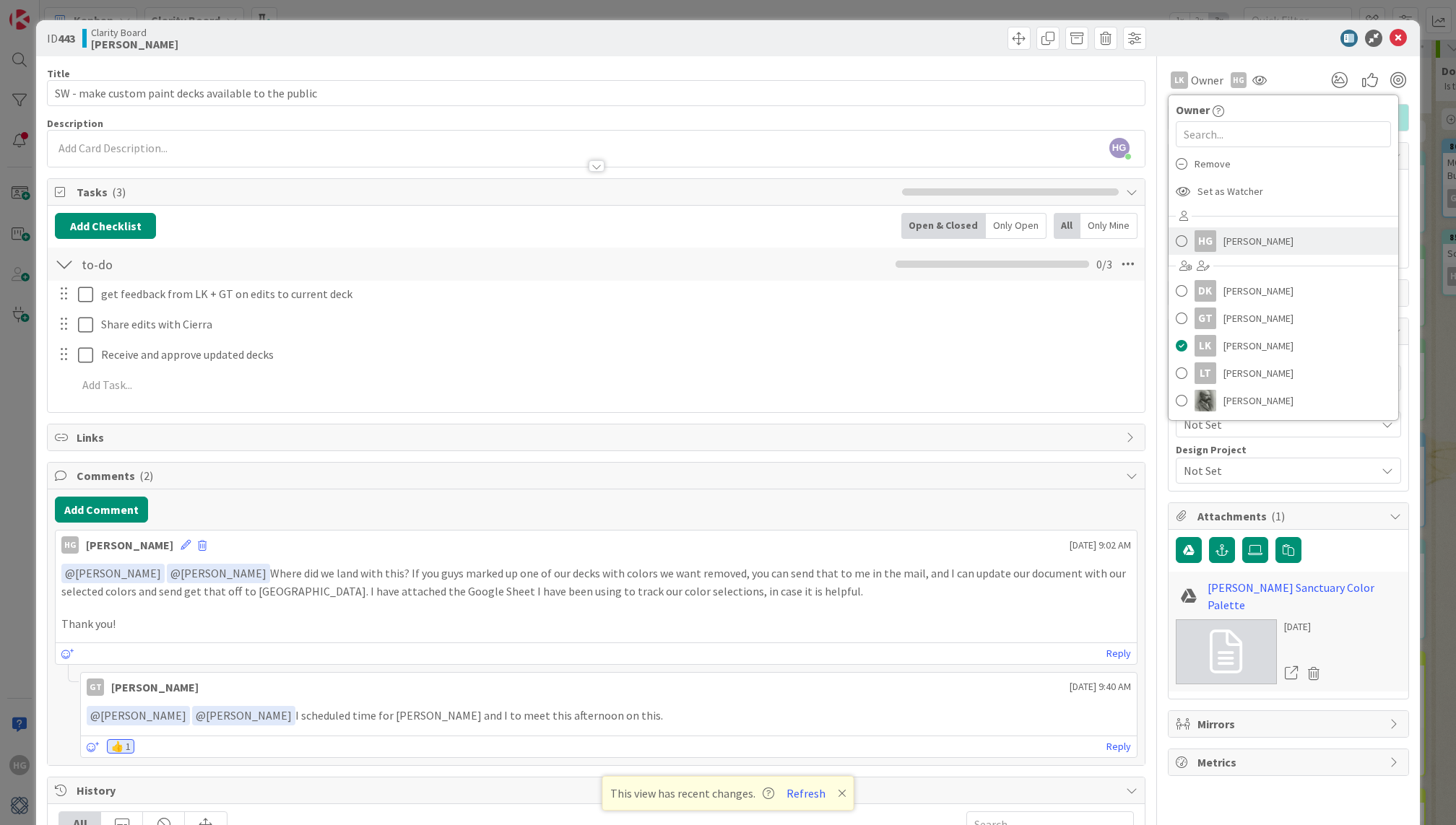
click at [1243, 249] on span "[PERSON_NAME]" at bounding box center [1258, 241] width 70 height 21
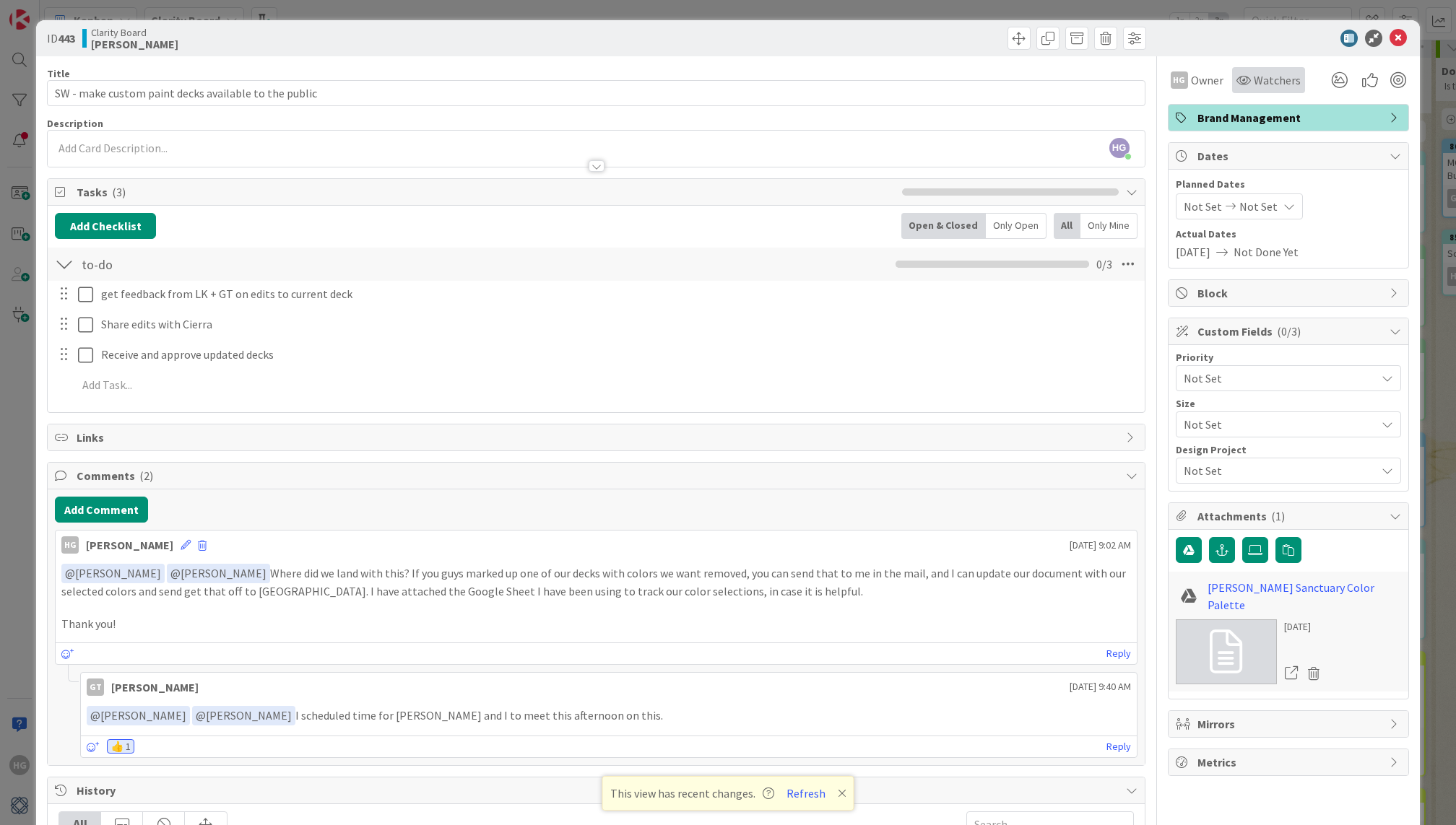
click at [1284, 81] on span "Watchers" at bounding box center [1277, 80] width 47 height 17
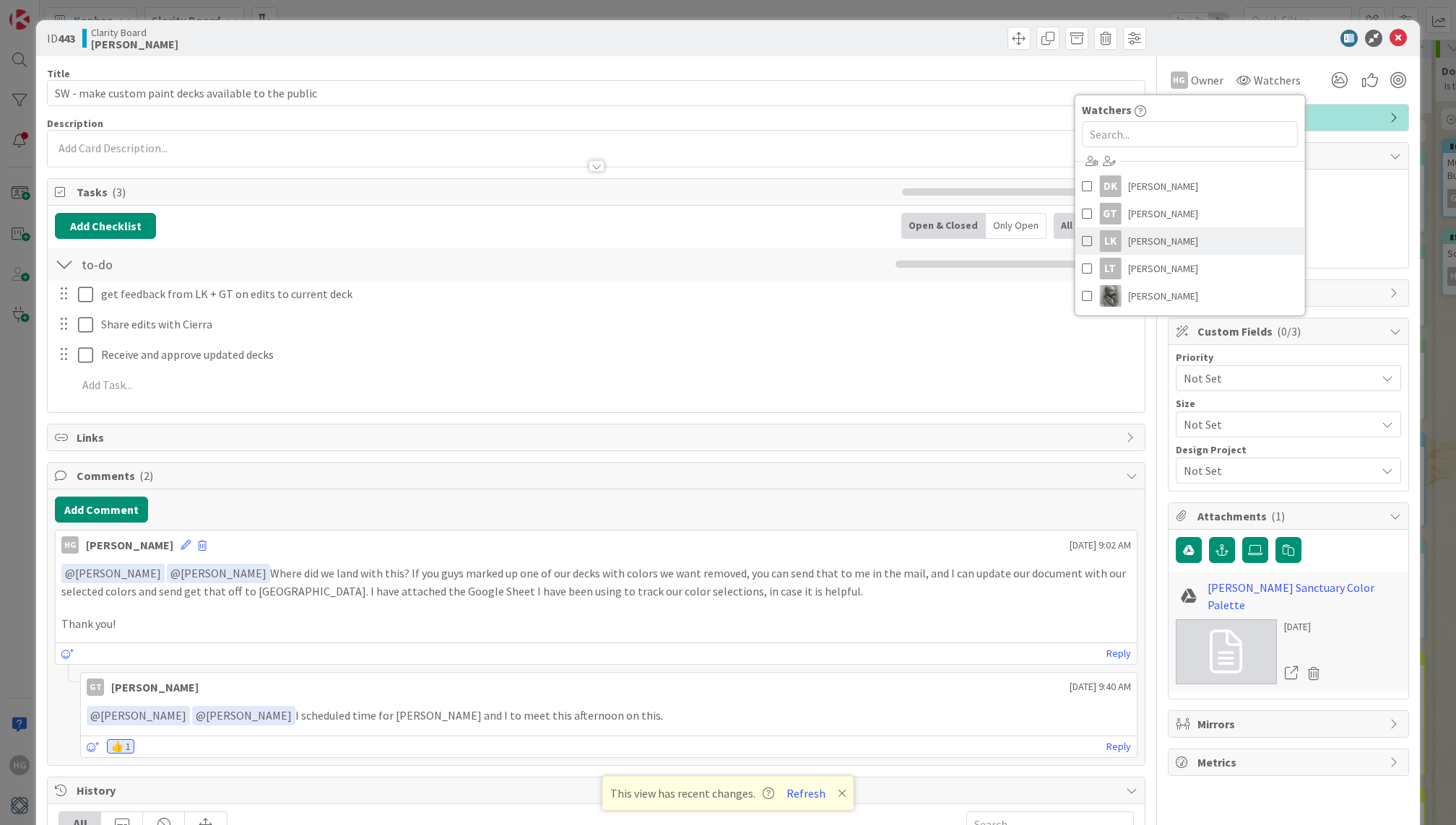
click at [1167, 237] on link "LK Lisa Kahn" at bounding box center [1190, 241] width 230 height 27
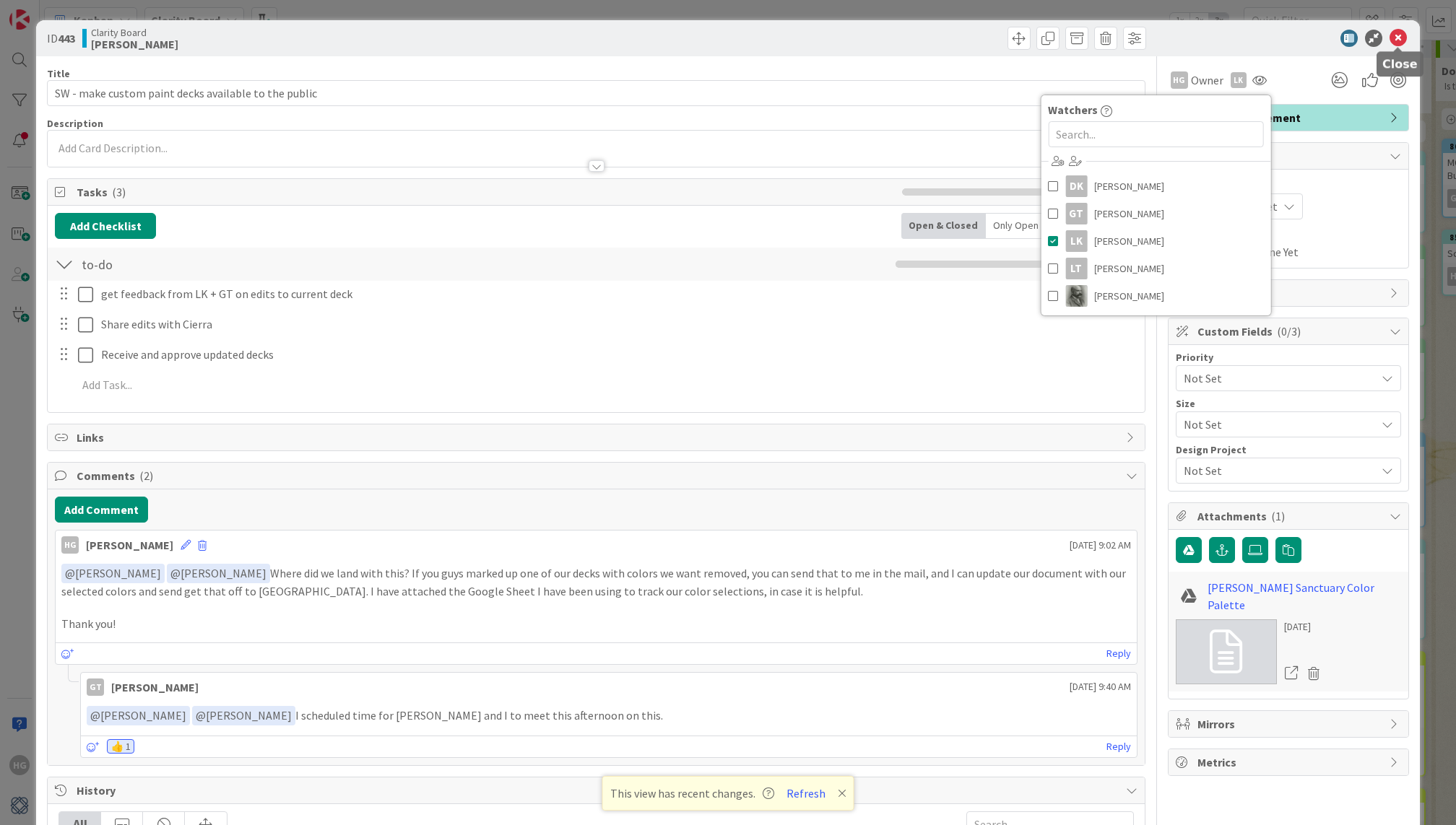
click at [1398, 39] on icon at bounding box center [1398, 39] width 17 height 17
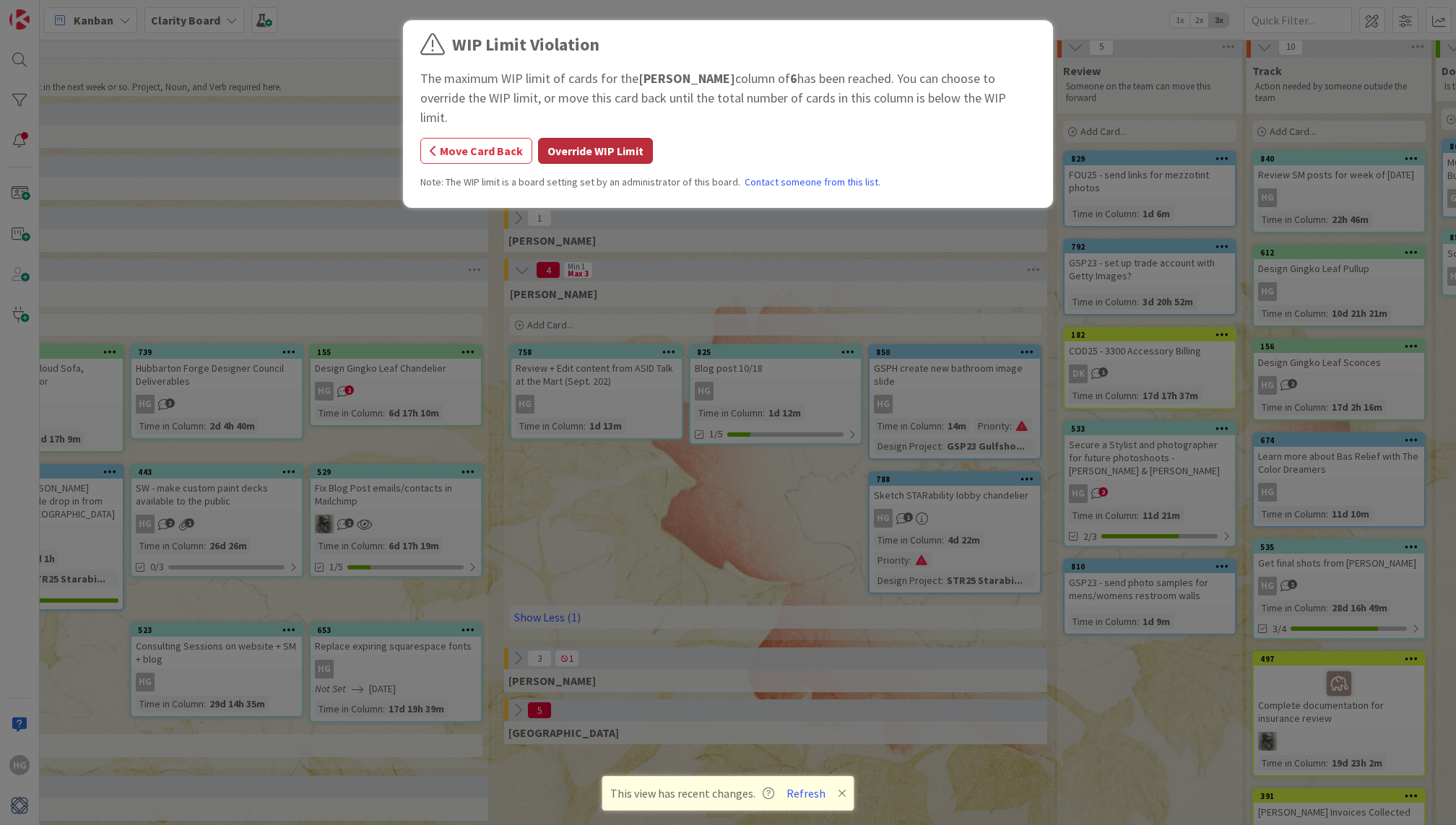
click at [587, 138] on button "Override WIP Limit" at bounding box center [595, 151] width 115 height 26
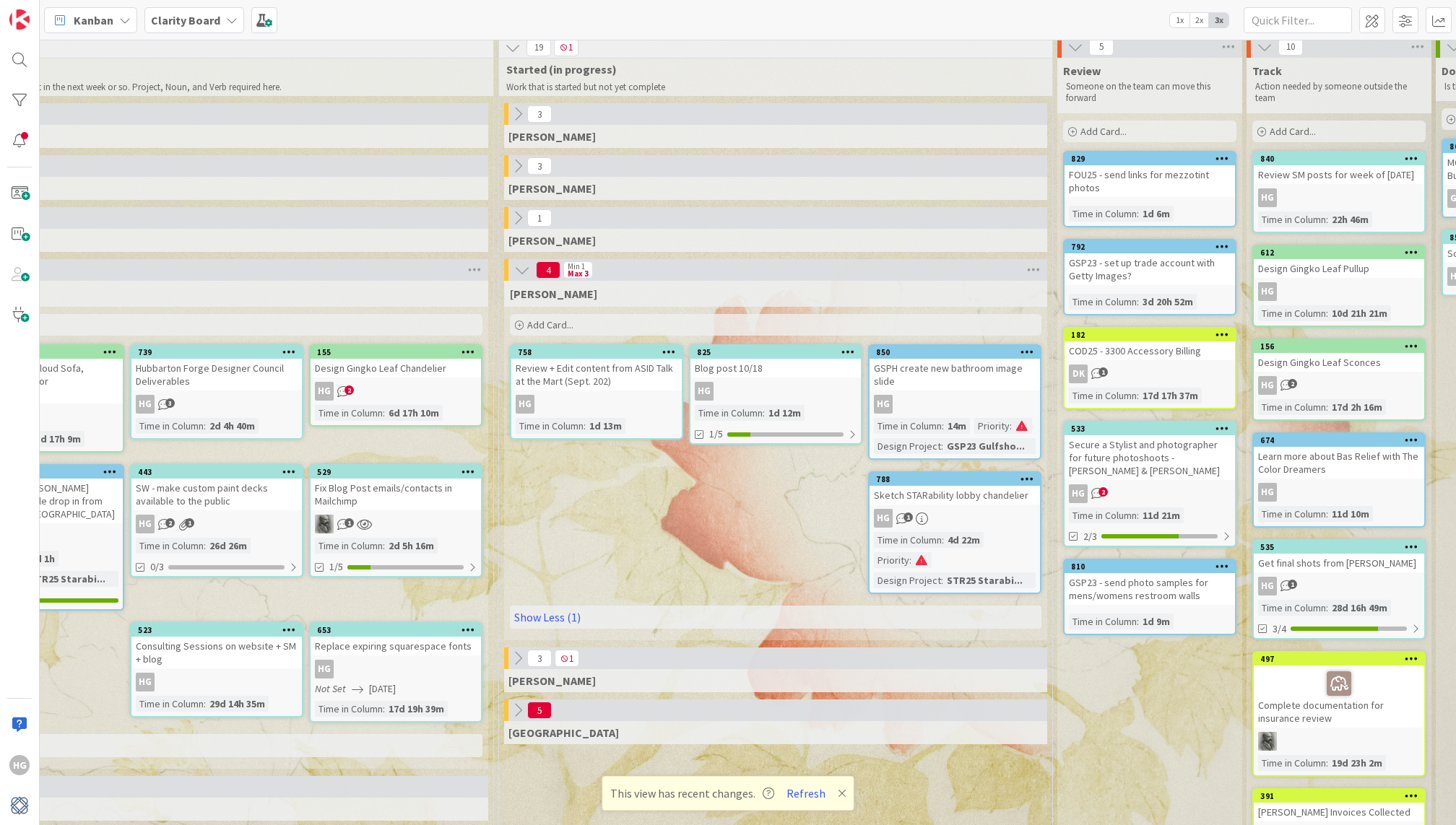
click at [395, 498] on div "529 Fix Blog Post emails/contacts in Mailchimp 1 Time in Column : 2d 5h 16m 1/5" at bounding box center [396, 521] width 174 height 114
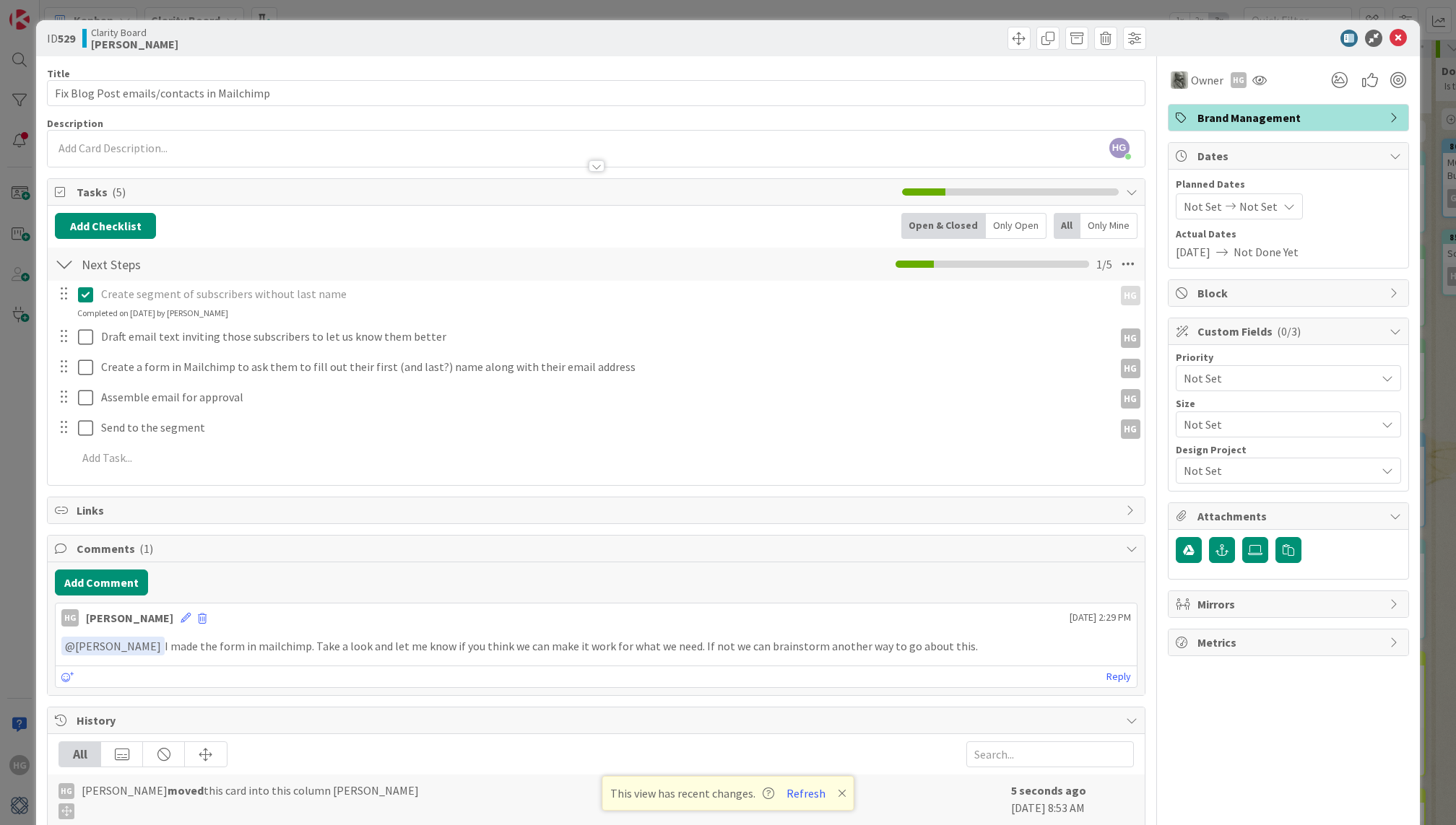
click at [1239, 208] on span "Not Set" at bounding box center [1258, 206] width 39 height 17
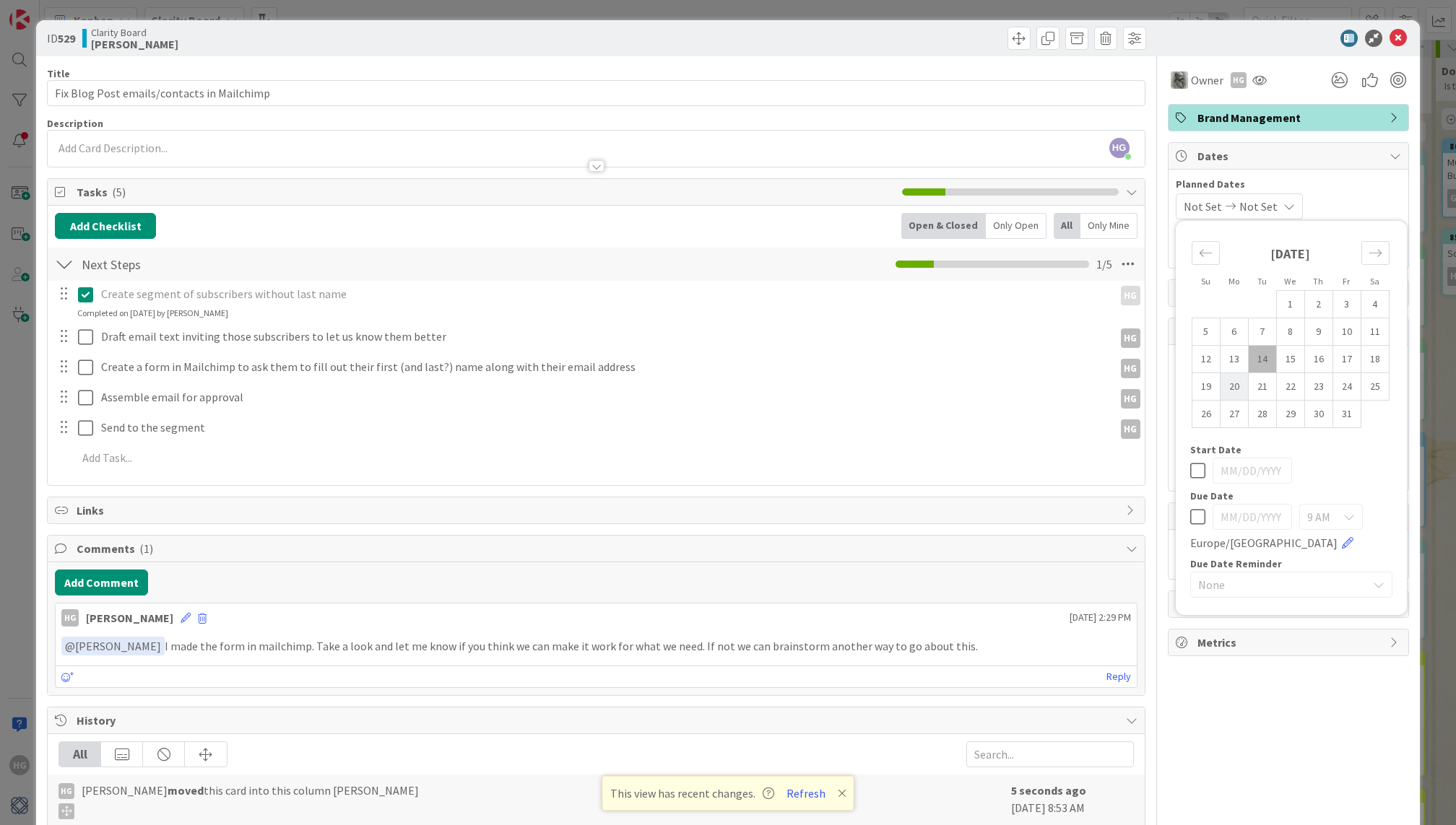
click at [1232, 384] on td "20" at bounding box center [1233, 387] width 28 height 27
type input "10/20/2025"
click at [1339, 162] on span "Dates" at bounding box center [1290, 156] width 185 height 17
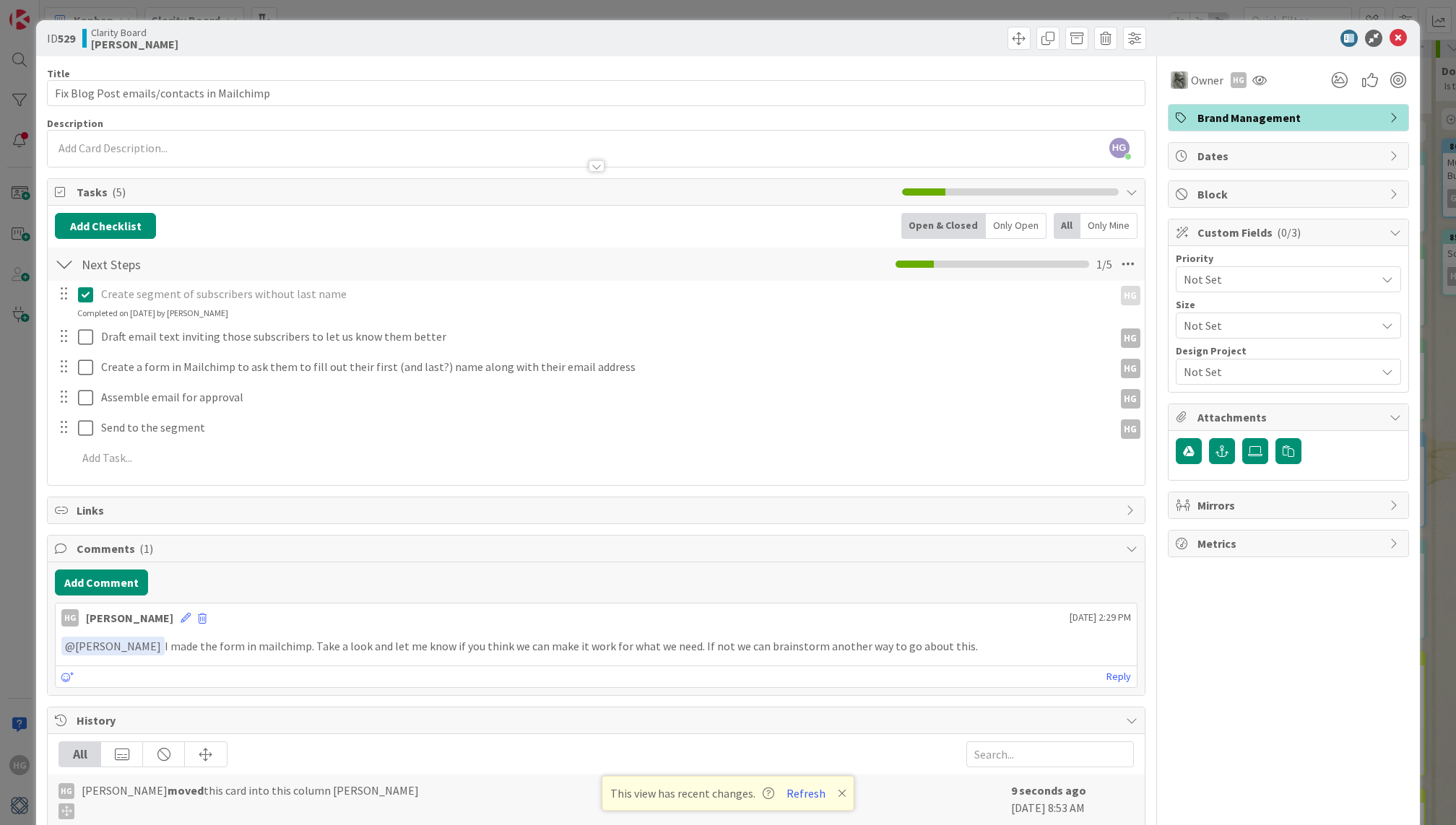
click at [1250, 273] on span "Not Set" at bounding box center [1277, 279] width 185 height 20
click at [1250, 273] on span "Not Set" at bounding box center [1276, 280] width 183 height 20
click at [1369, 165] on div "Dates" at bounding box center [1288, 155] width 239 height 26
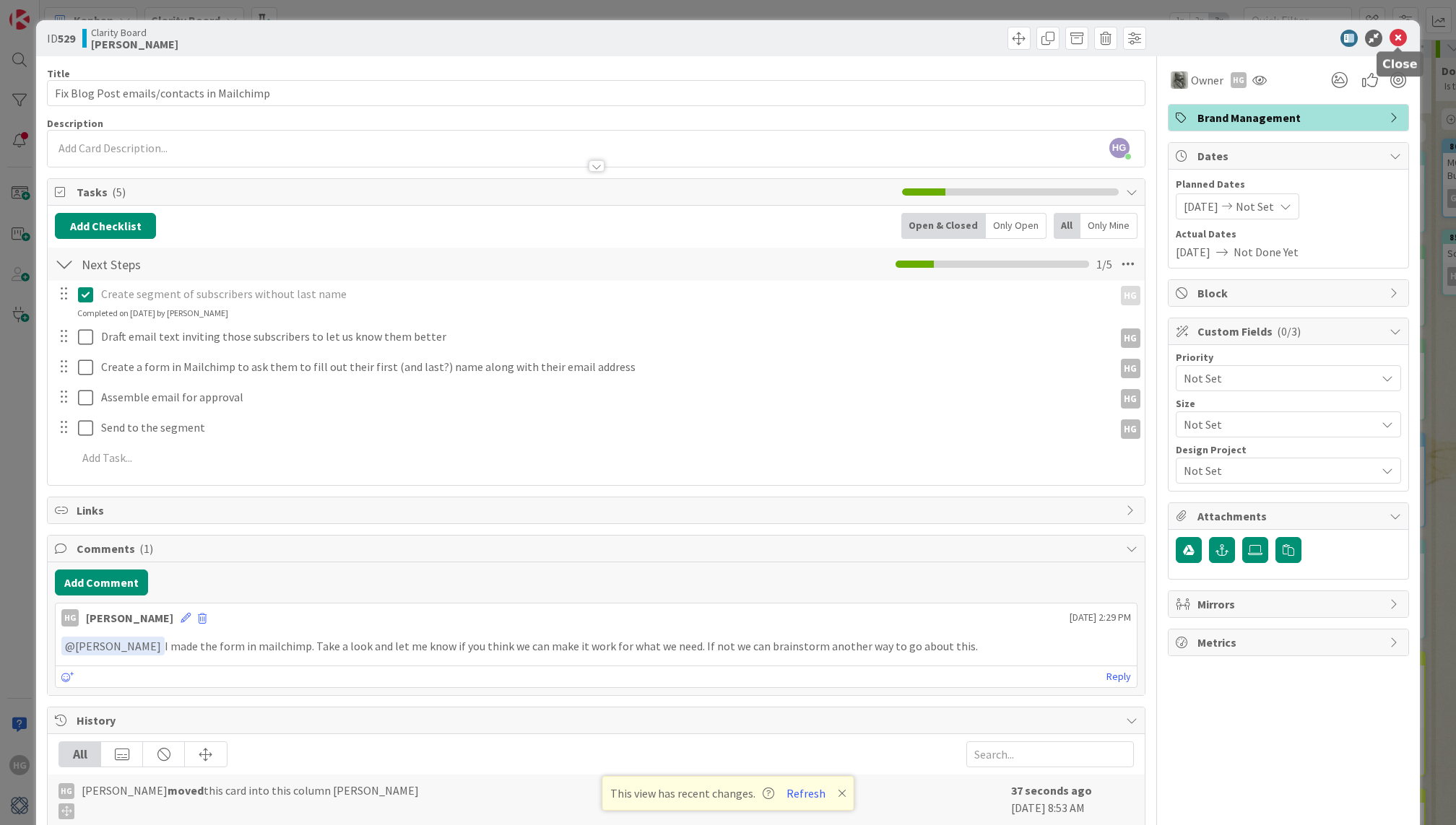
click at [1396, 30] on icon at bounding box center [1398, 39] width 17 height 17
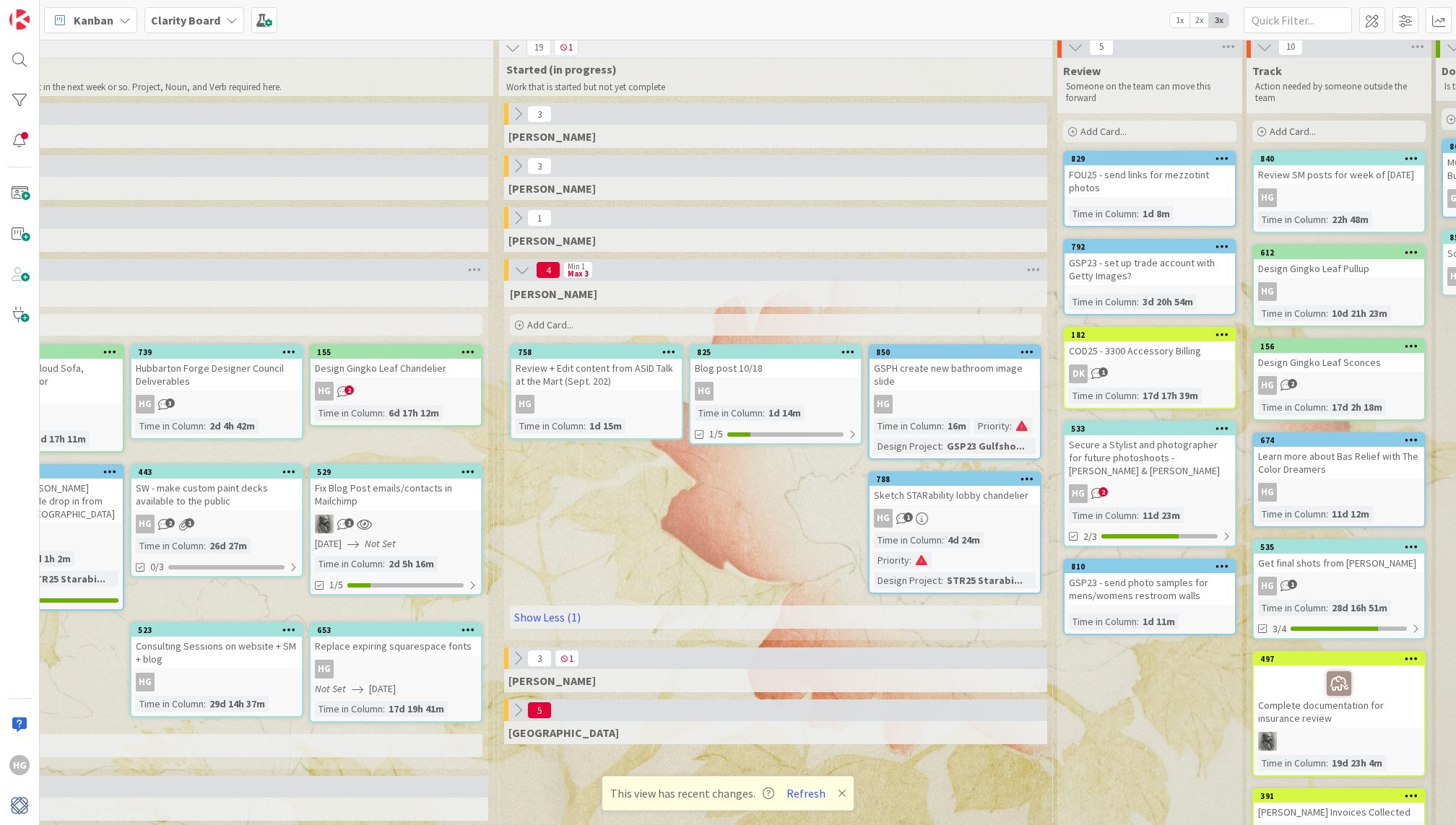
click at [392, 536] on span "Not Set" at bounding box center [380, 544] width 31 height 15
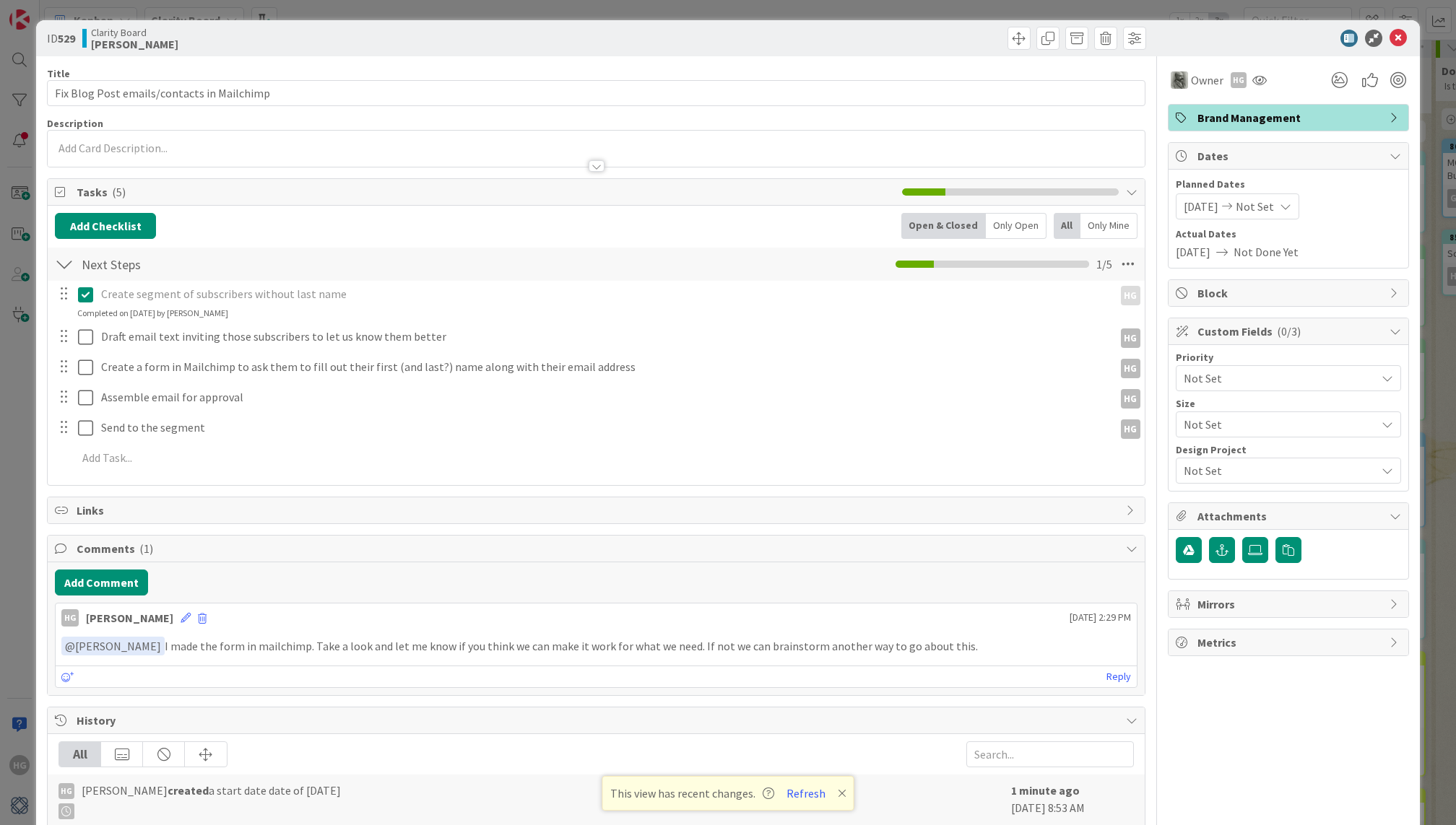
click at [1219, 208] on span "10/20/2025" at bounding box center [1201, 206] width 35 height 17
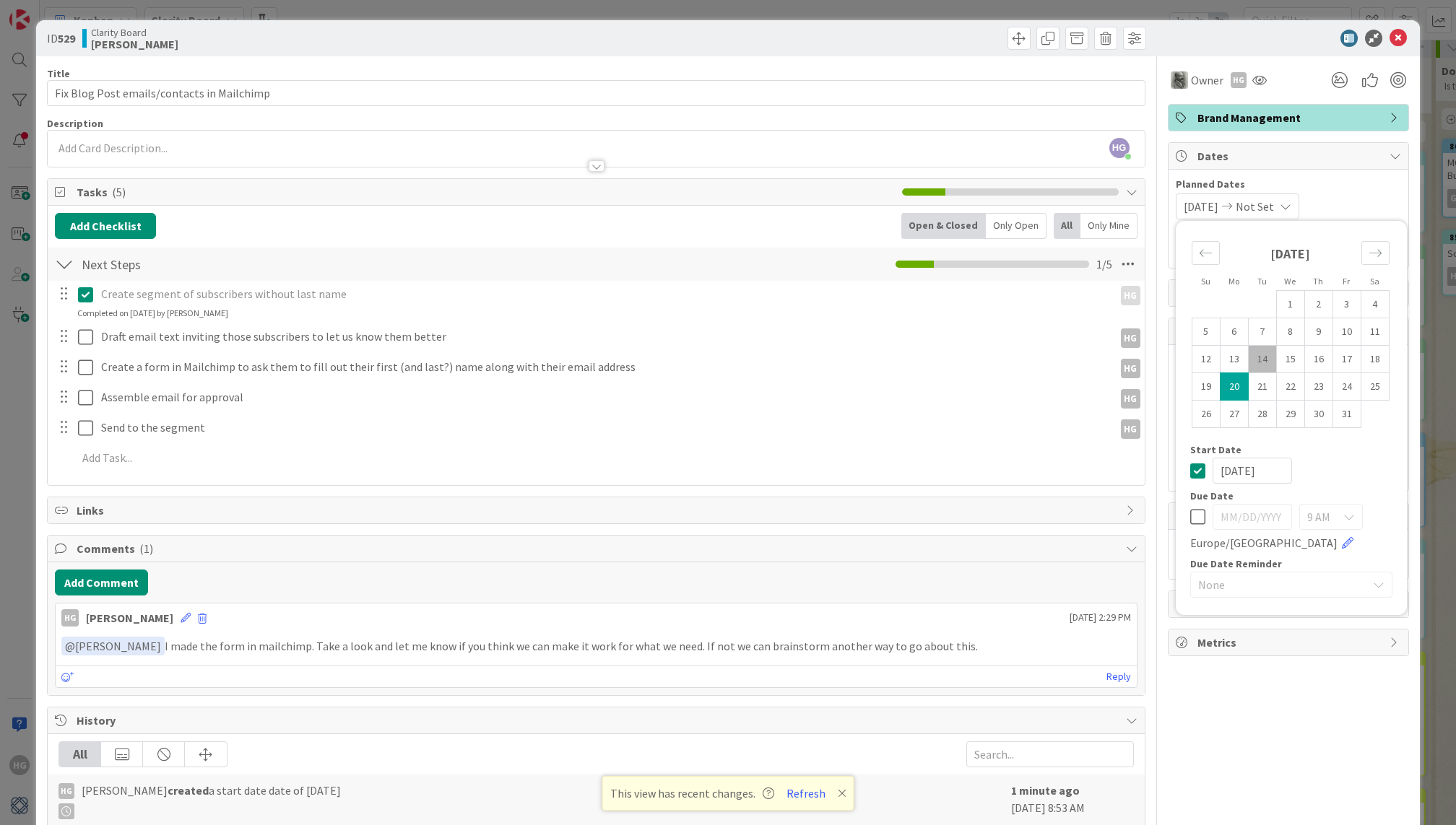
click at [1240, 383] on td "20" at bounding box center [1233, 387] width 28 height 27
click at [1195, 517] on icon at bounding box center [1197, 517] width 15 height 17
type input "10/21/2025"
click at [1195, 475] on icon at bounding box center [1197, 471] width 15 height 17
click at [1230, 388] on td "20" at bounding box center [1233, 387] width 28 height 27
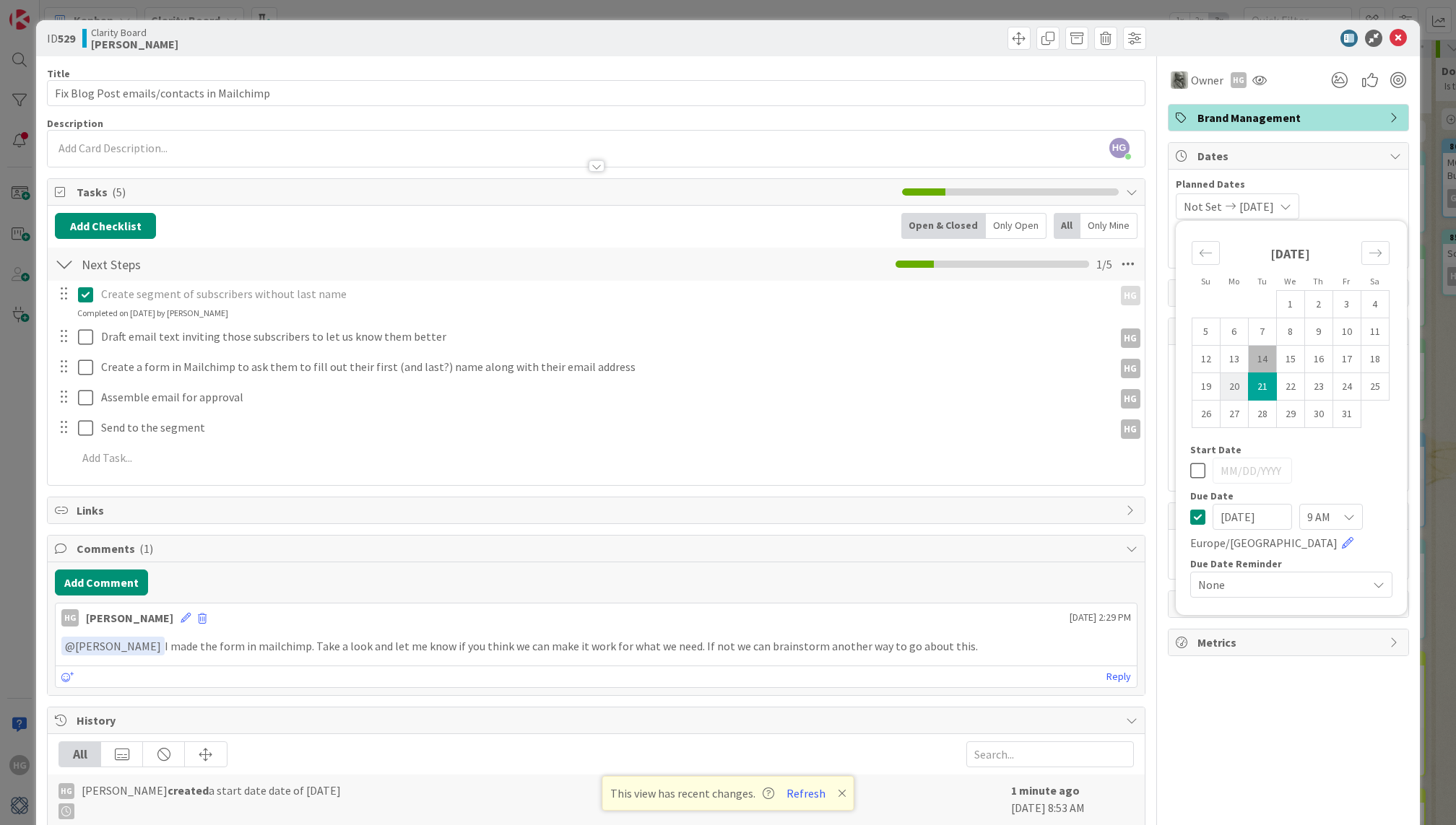
type input "10/20/2025"
click at [1382, 209] on div "Not Set 10/20/2025 Su Mo Tu We Th Fr Sa September 2025 1 2 3 4 5 6 7 8 9 10 11 …" at bounding box center [1288, 206] width 226 height 26
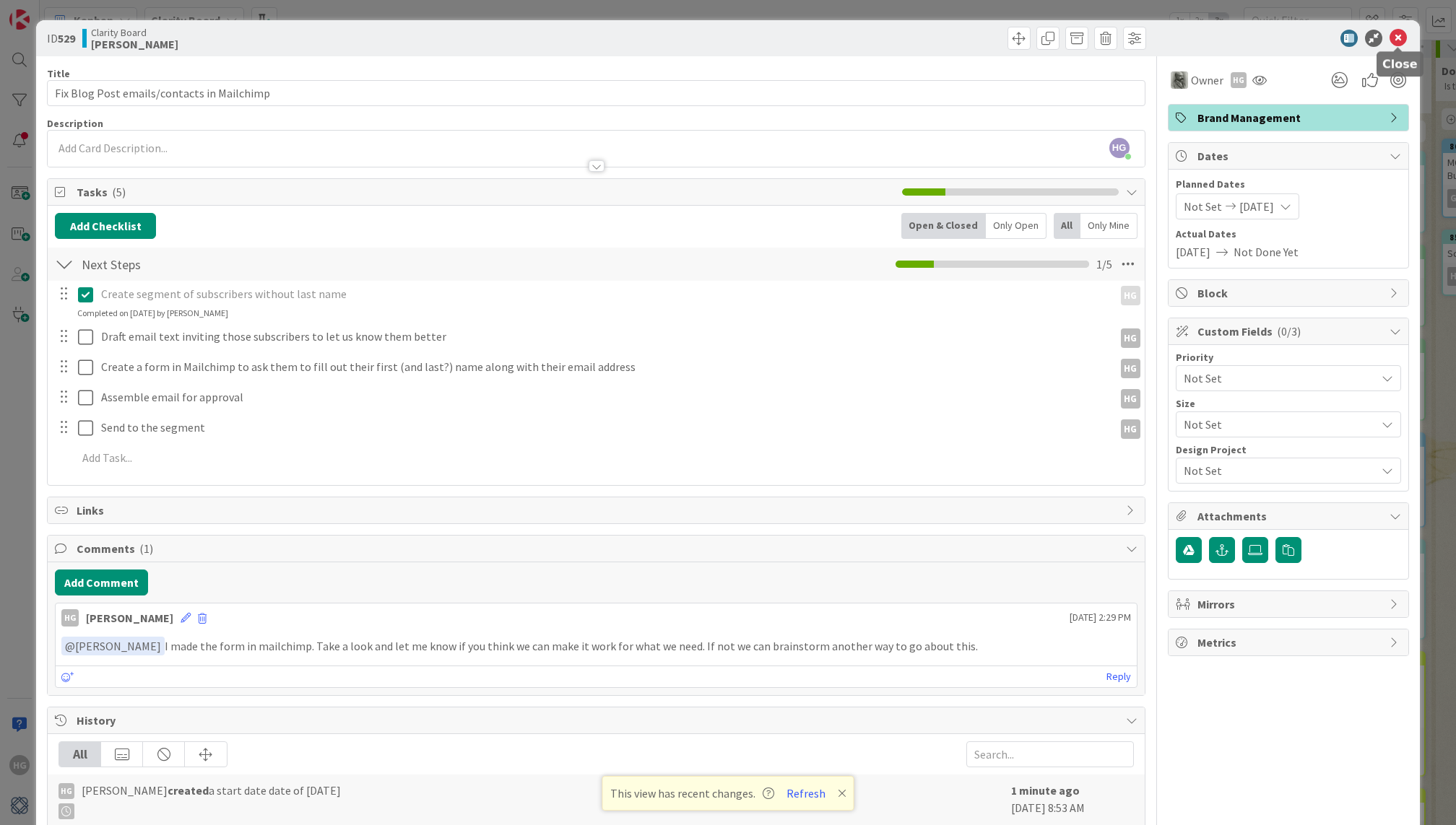
click at [1404, 40] on icon at bounding box center [1398, 39] width 17 height 17
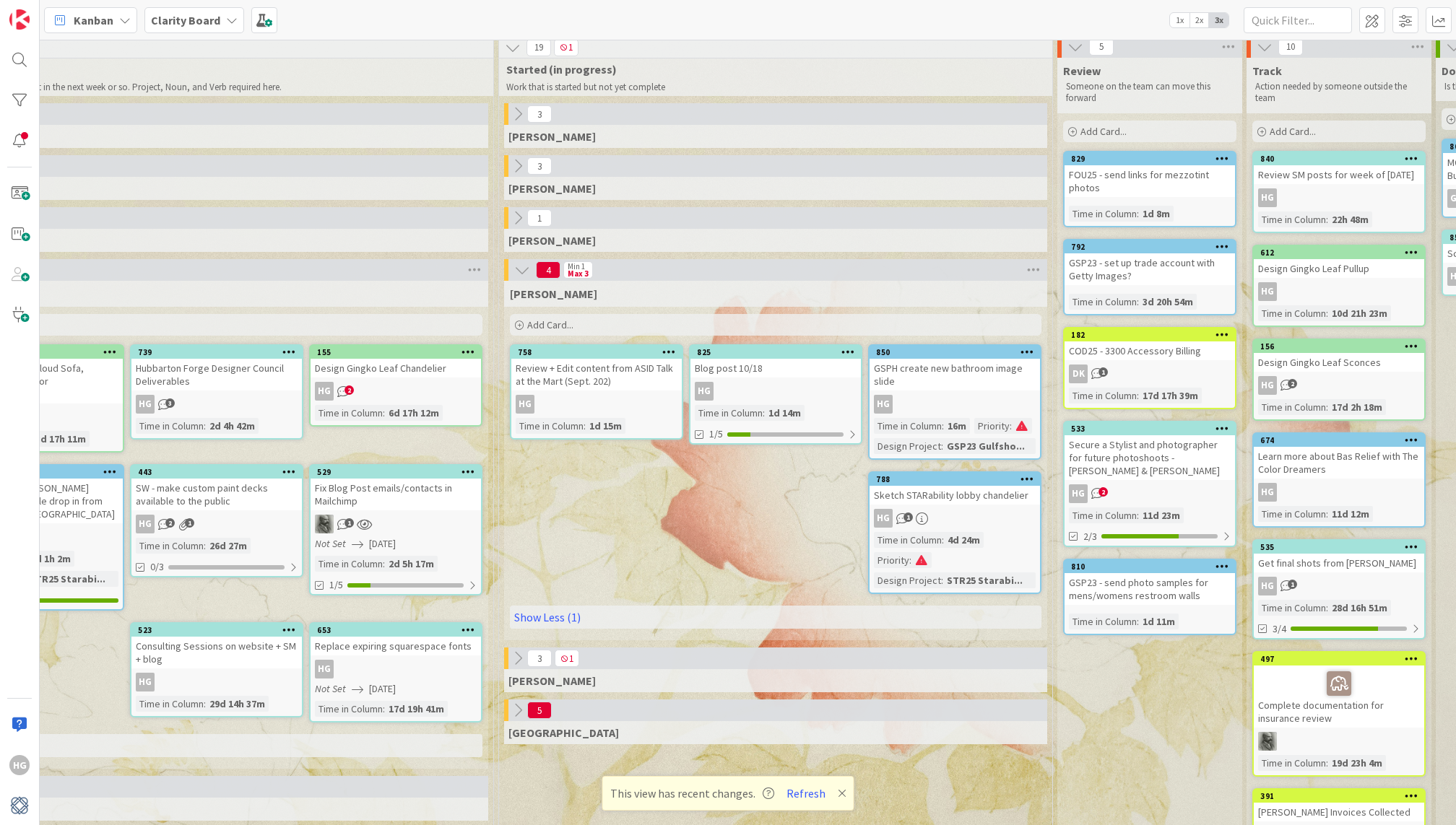
click at [526, 264] on icon at bounding box center [522, 270] width 15 height 15
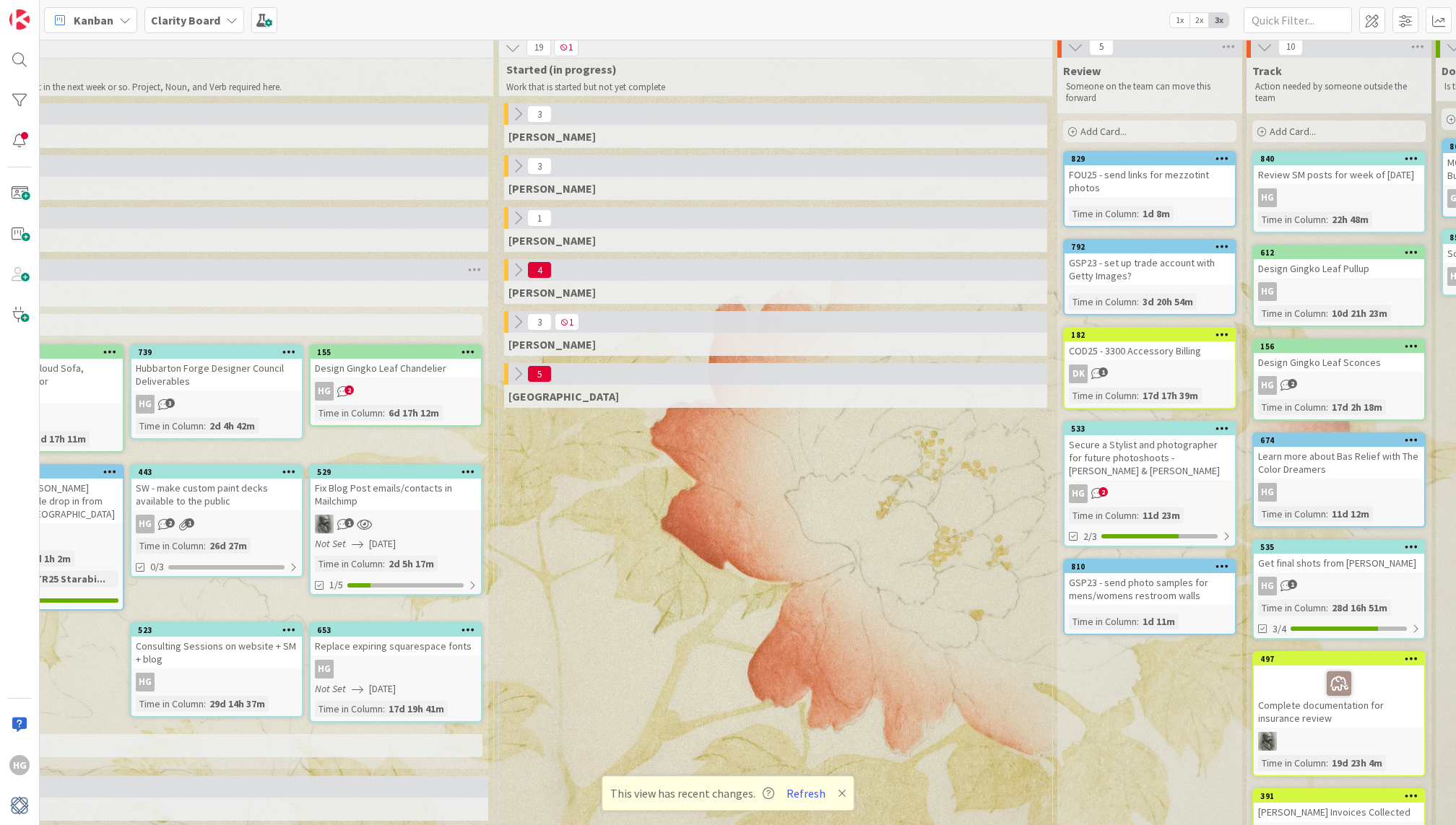
click at [527, 264] on span "4" at bounding box center [538, 270] width 24 height 17
click at [517, 268] on icon at bounding box center [517, 270] width 15 height 15
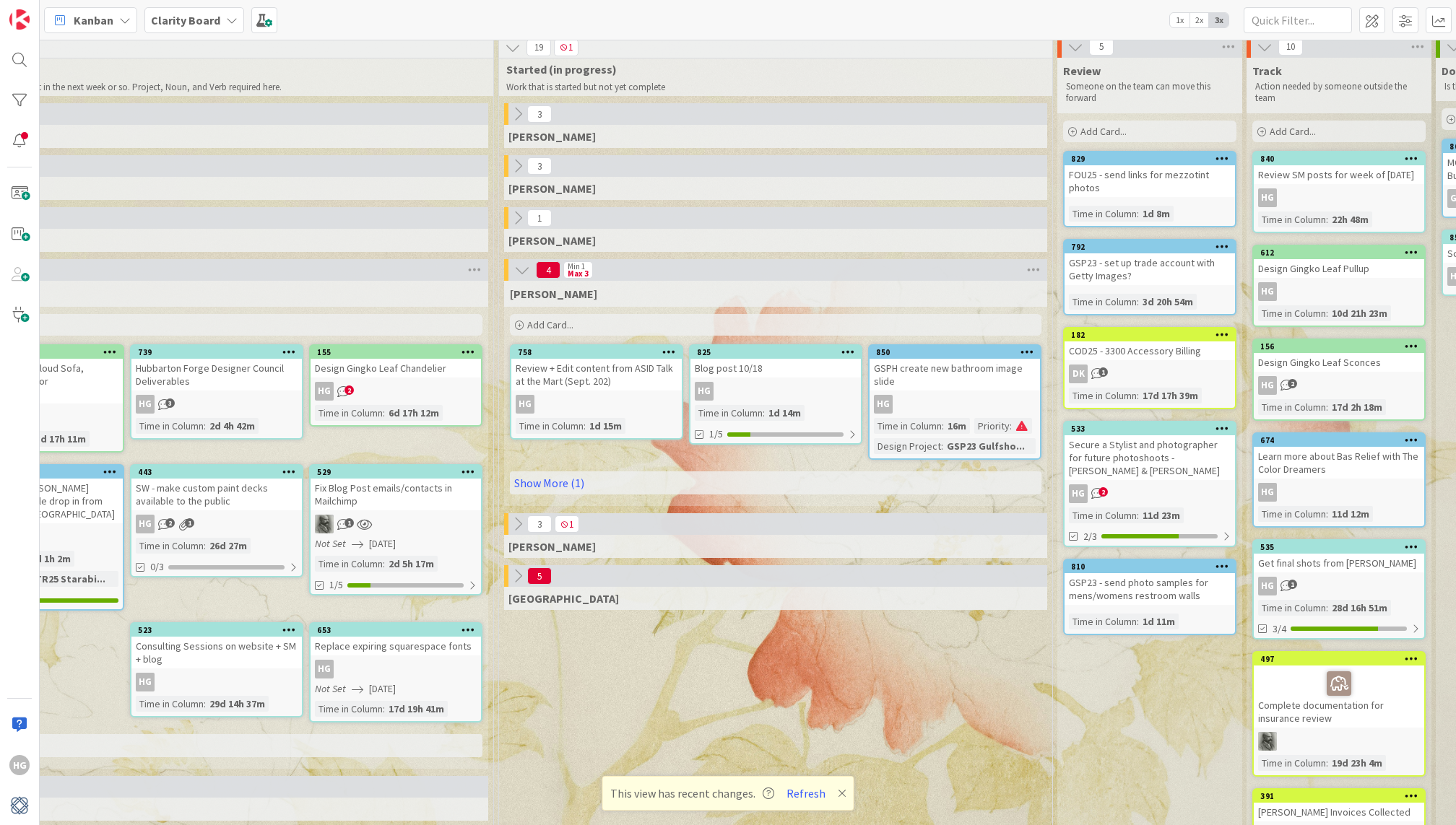
click at [513, 231] on div "[PERSON_NAME]" at bounding box center [775, 240] width 543 height 23
click at [513, 220] on icon at bounding box center [517, 218] width 15 height 15
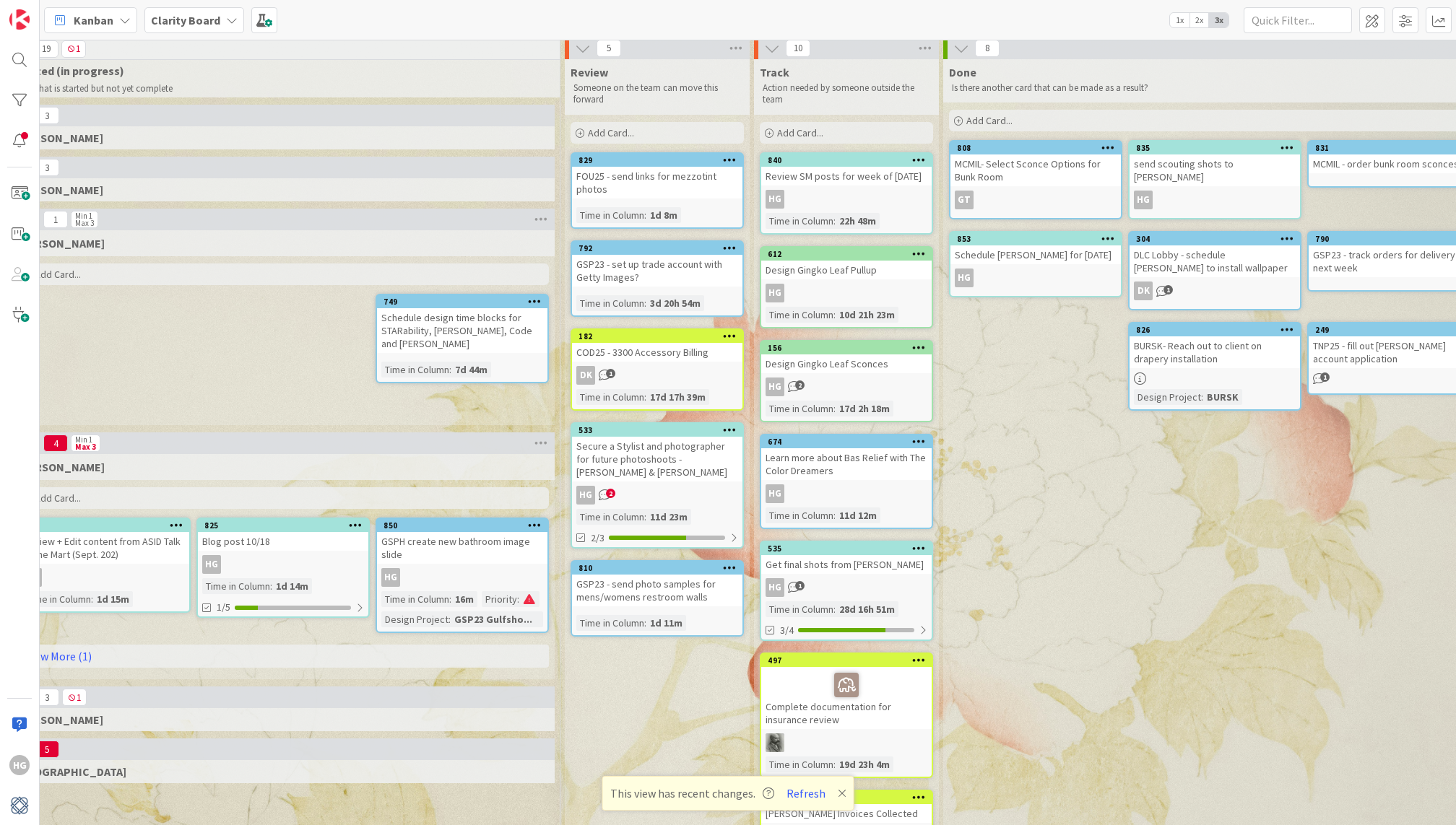
scroll to position [6, 1540]
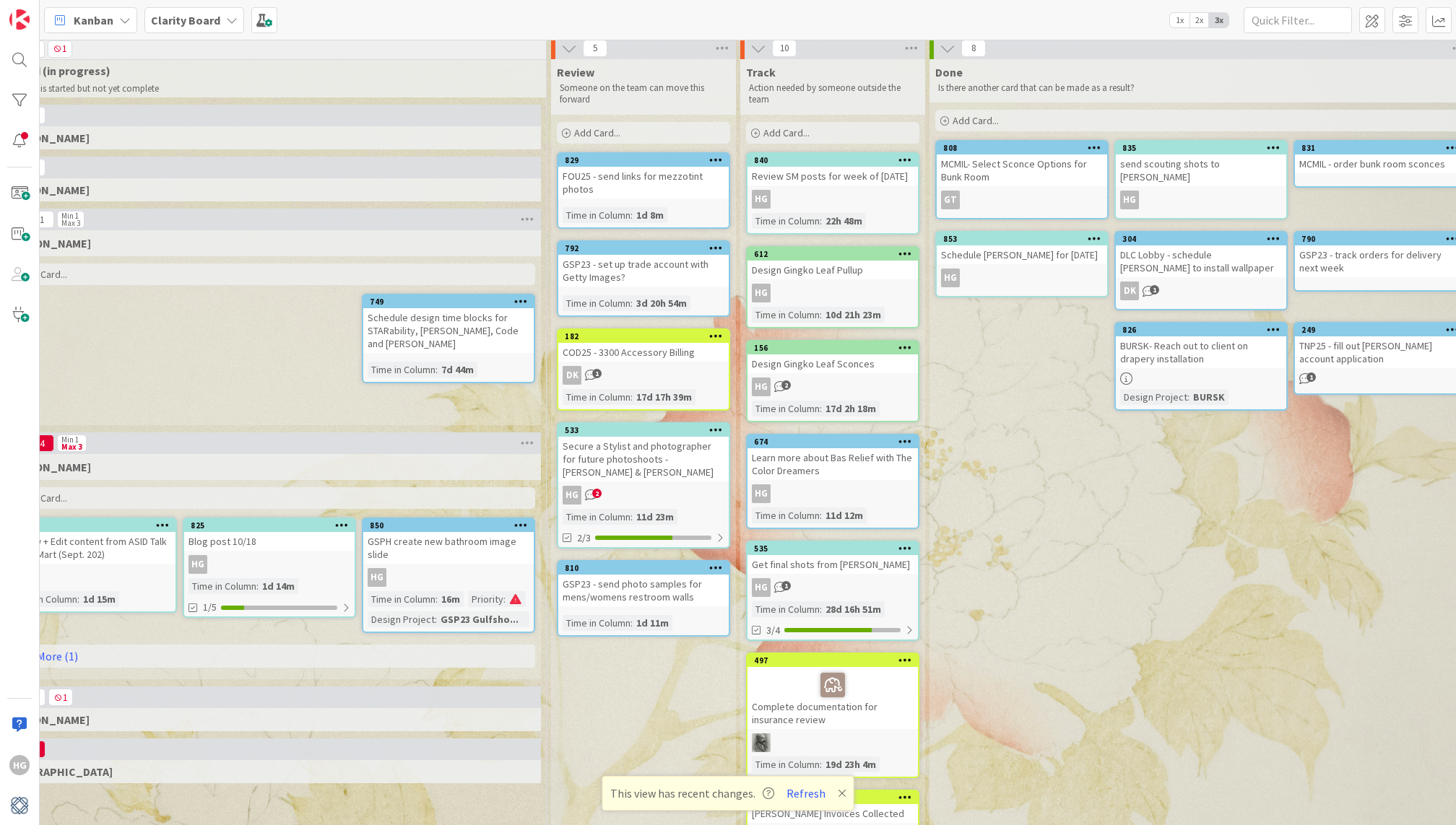
click at [664, 137] on div "Add Card..." at bounding box center [644, 132] width 174 height 21
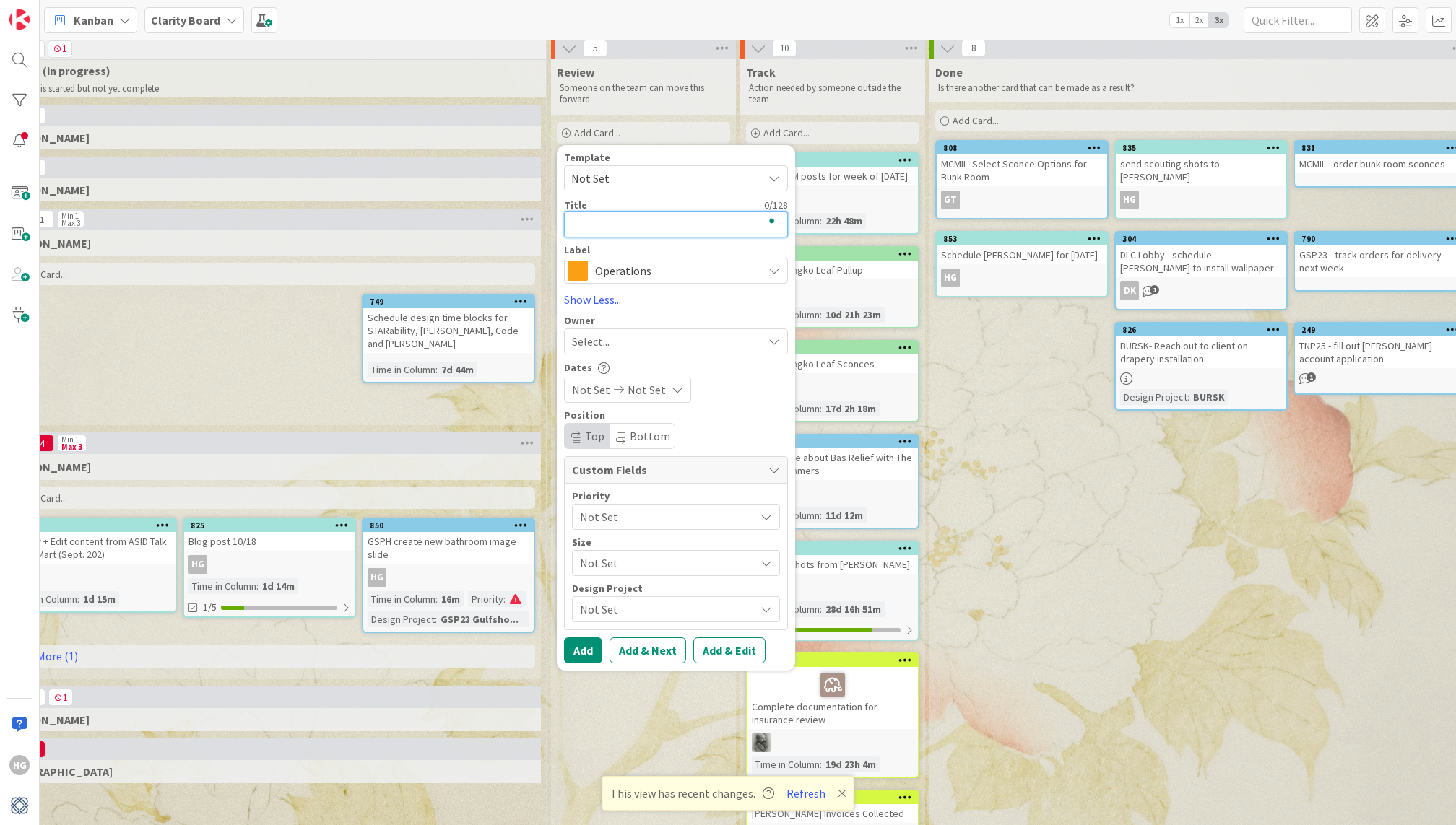
type textarea "S"
type textarea "x"
type textarea "Se"
type textarea "x"
type textarea "Sel"
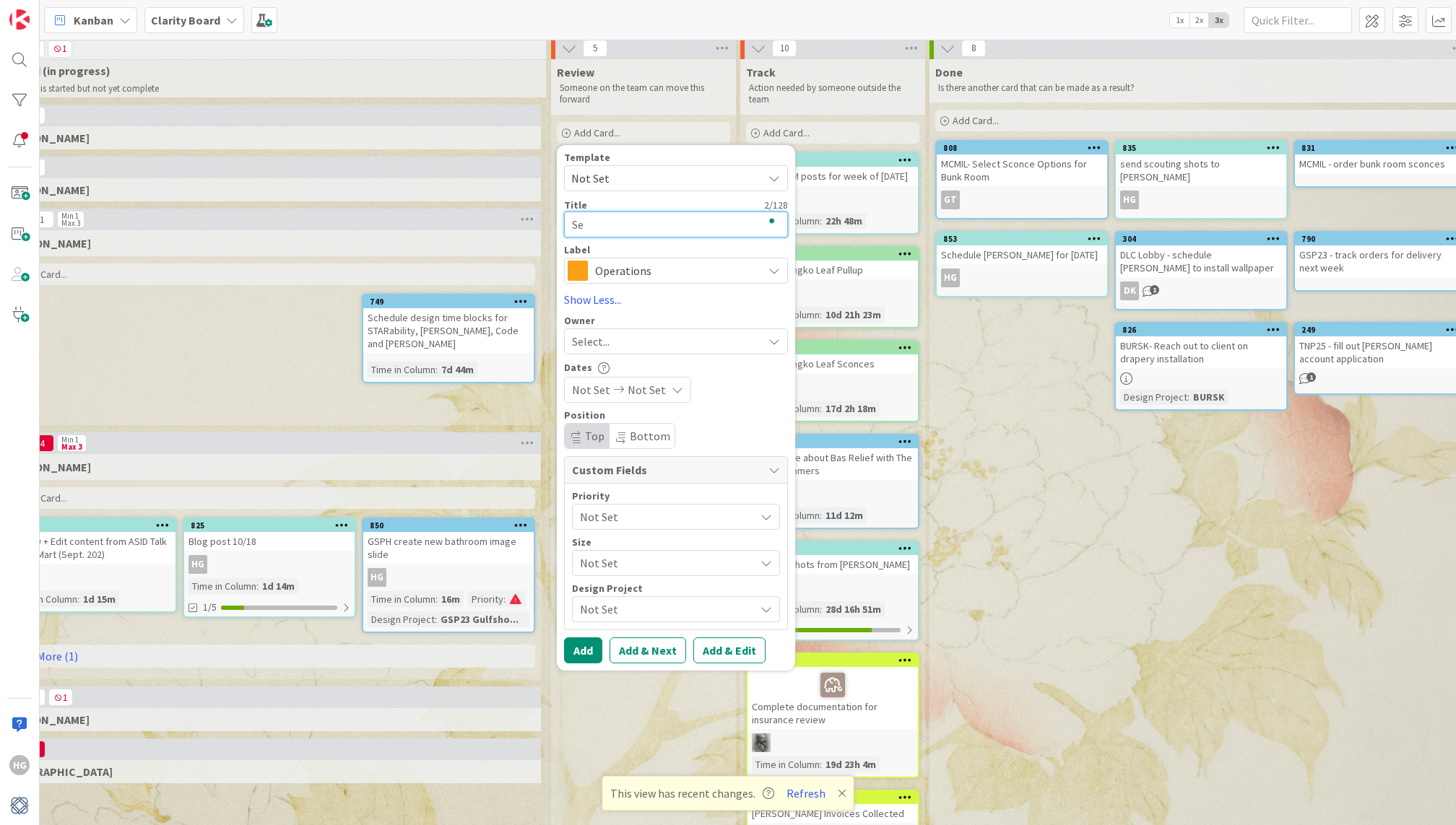
type textarea "x"
type textarea "Sele"
type textarea "x"
type textarea "Selec"
type textarea "x"
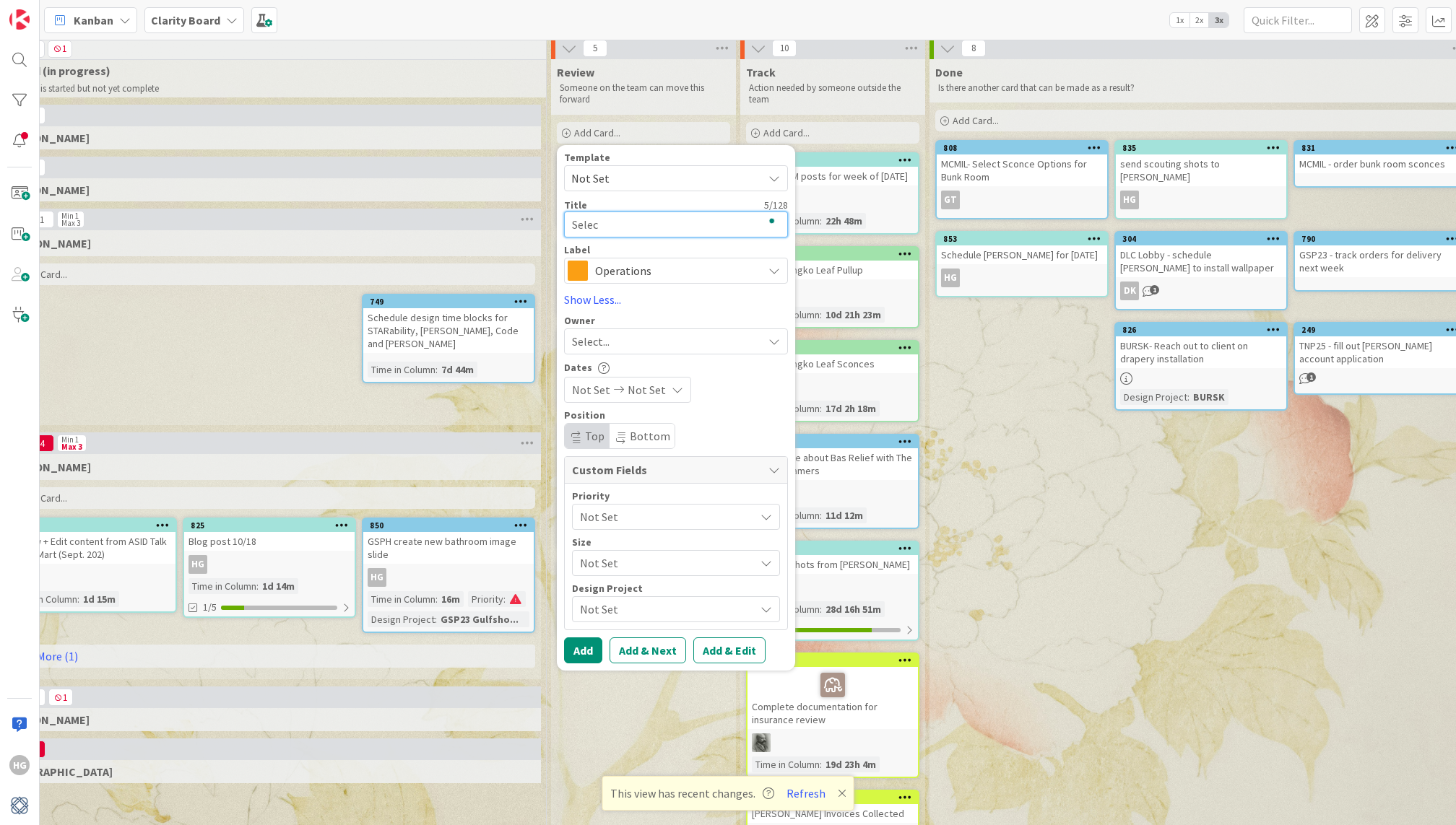
type textarea "Select"
type textarea "x"
type textarea "Select"
type textarea "x"
type textarea "Select p"
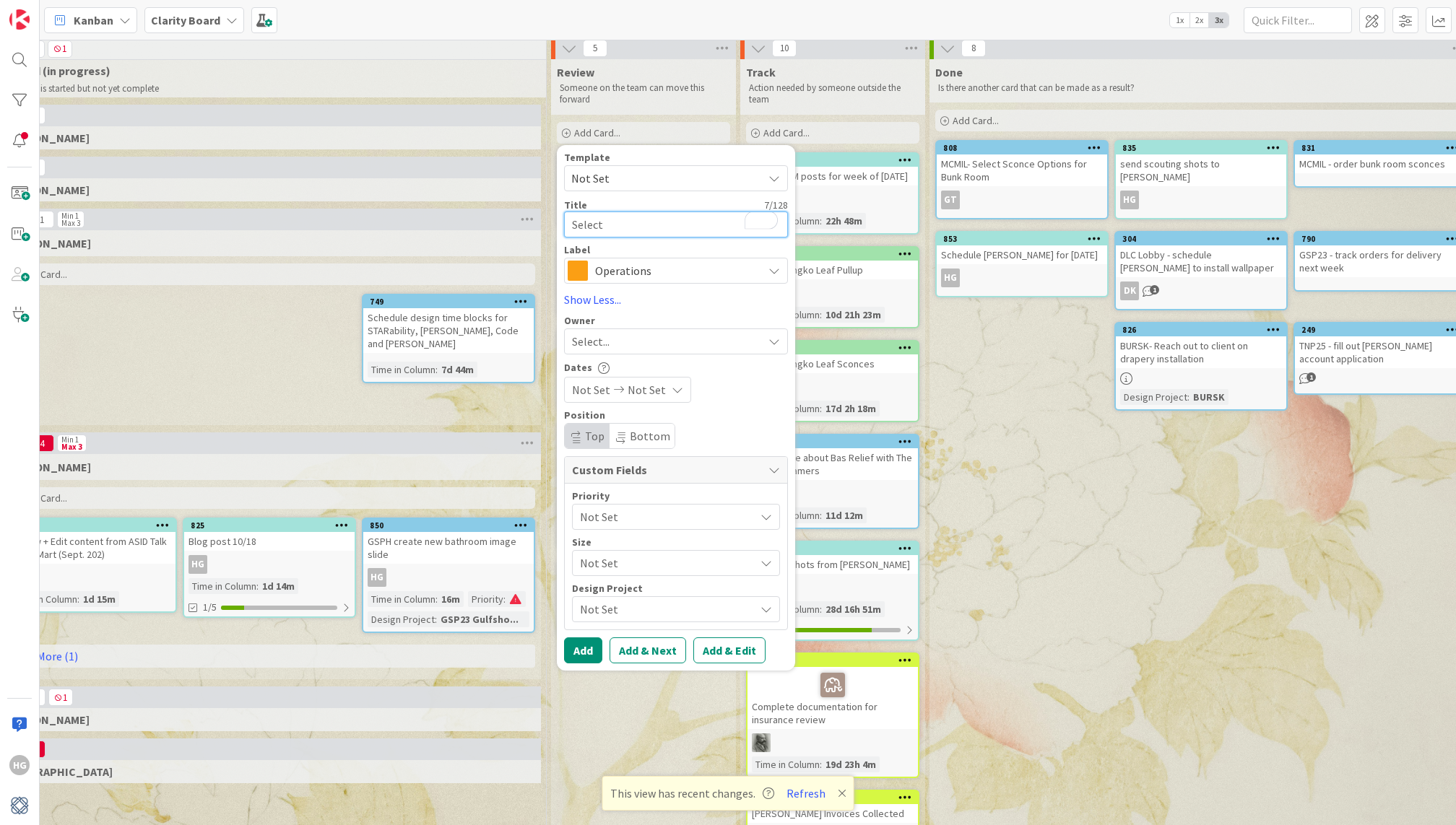
type textarea "x"
type textarea "Select pa"
type textarea "x"
type textarea "Select pai"
type textarea "x"
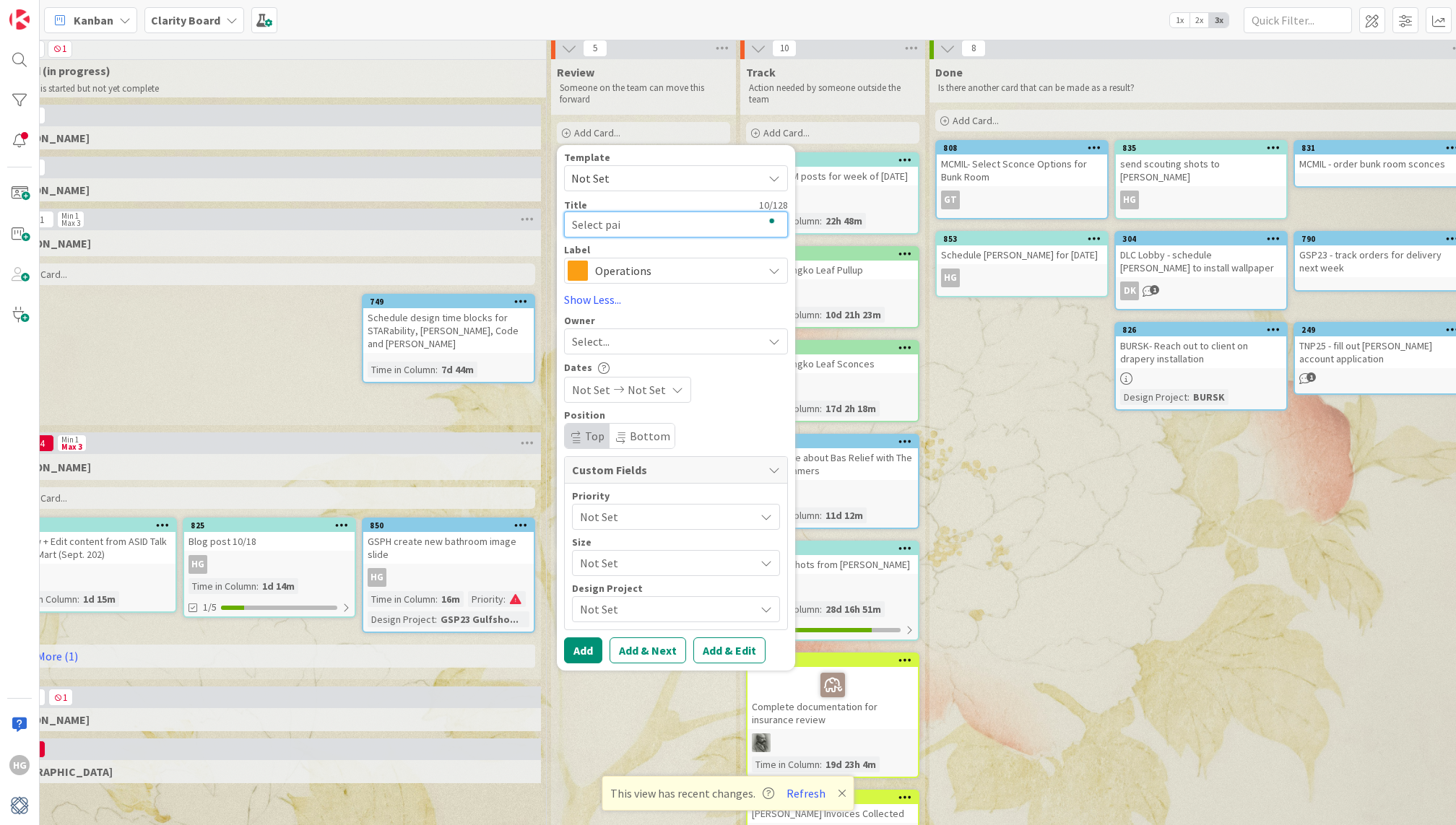
type textarea "Select pain"
type textarea "x"
type textarea "Select paint"
type textarea "x"
type textarea "Select paint"
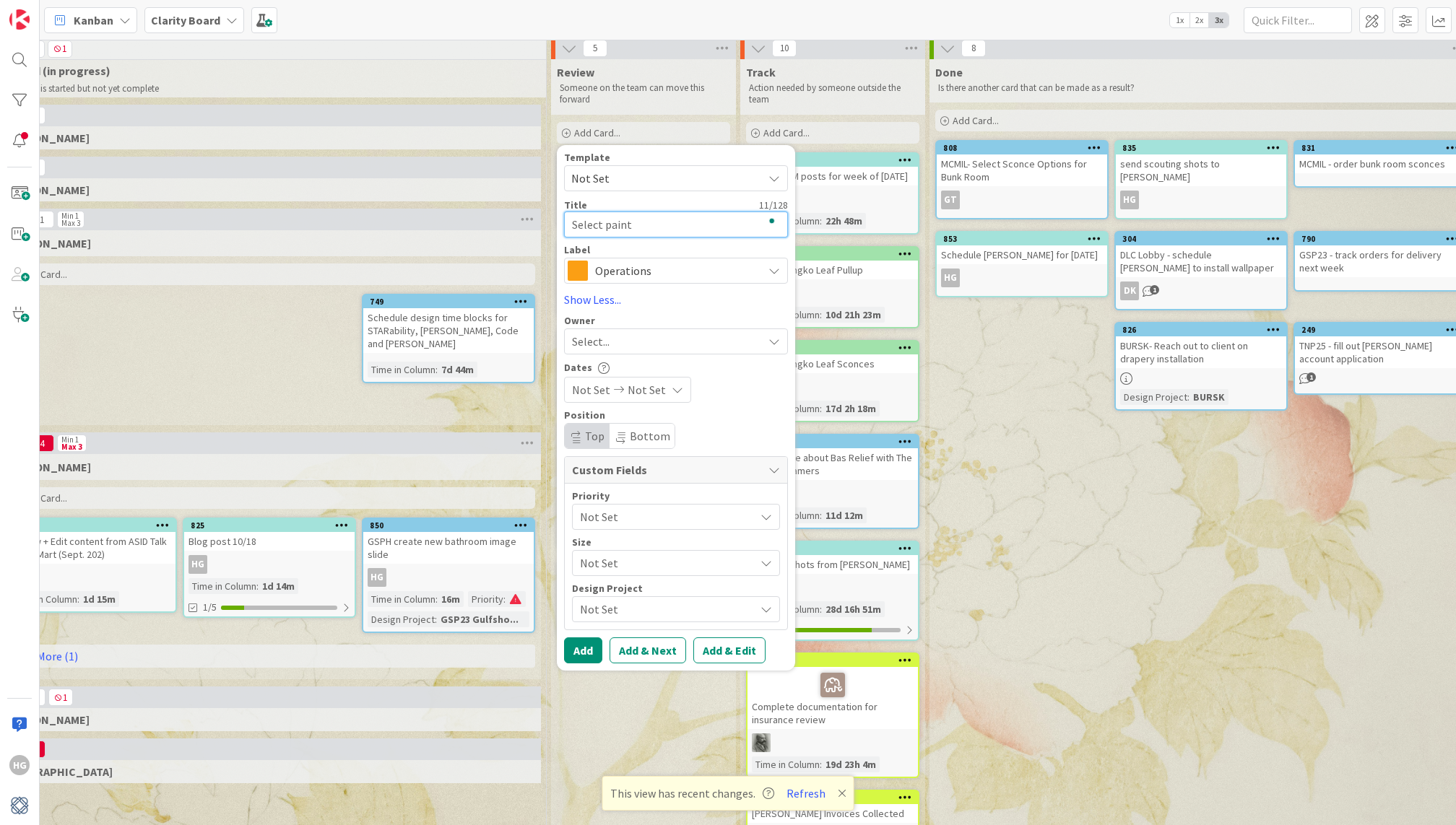
type textarea "x"
type textarea "Select paint f"
type textarea "x"
type textarea "Select paint fo"
type textarea "x"
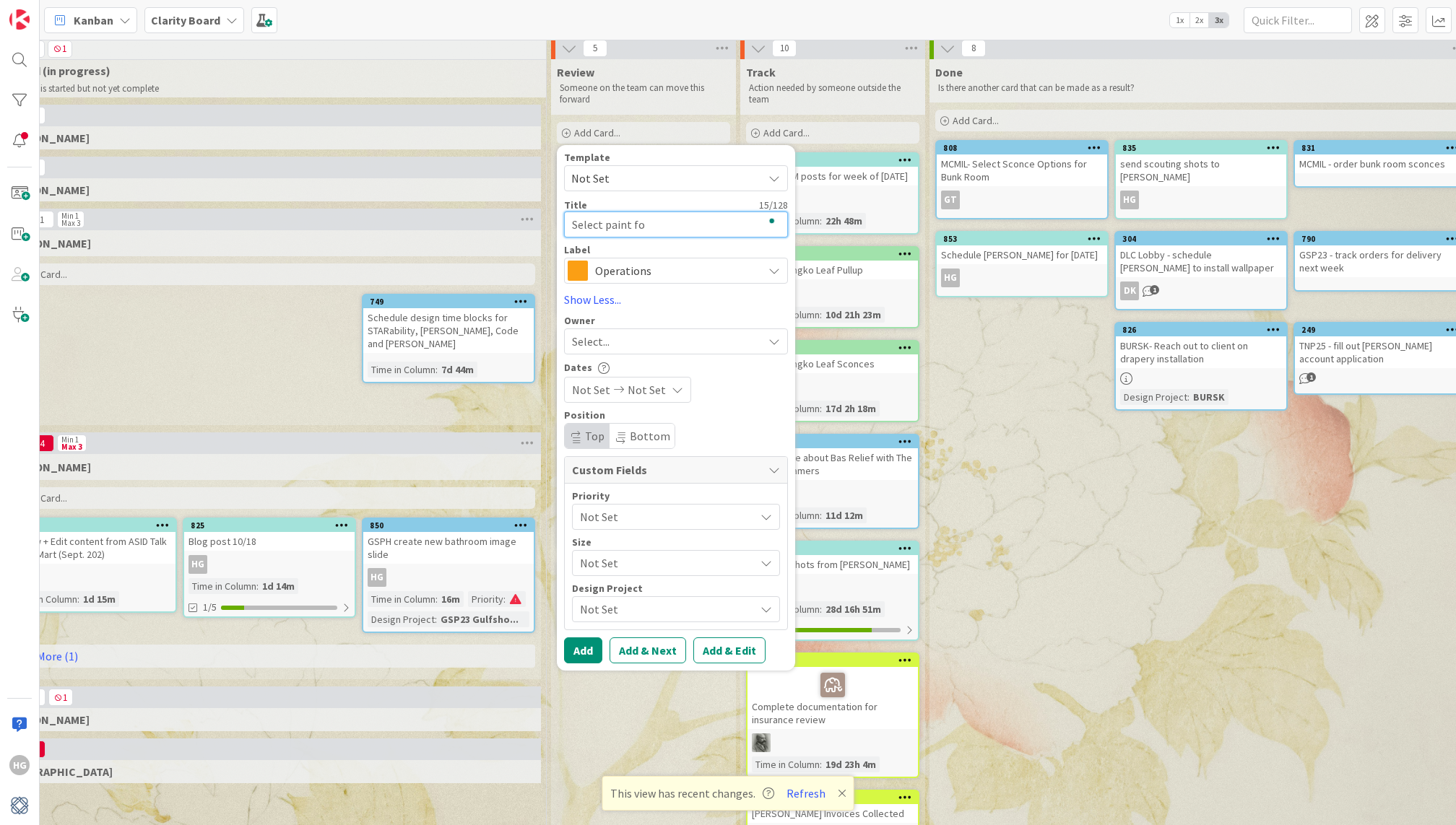
type textarea "Select paint for"
type textarea "x"
type textarea "Select paint for"
type textarea "x"
type textarea "Select paint for"
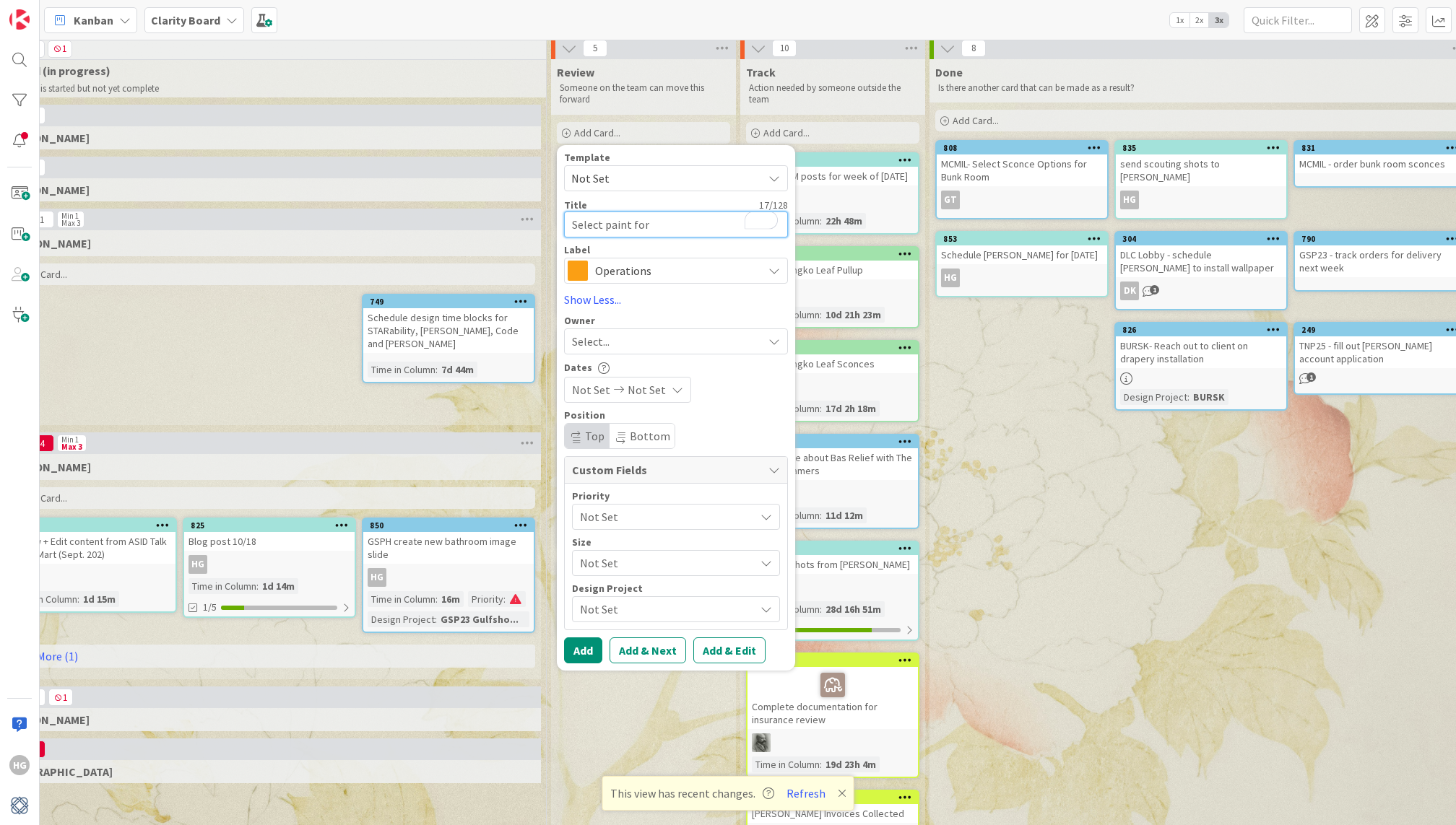
type textarea "x"
type textarea "Select paint fo"
type textarea "x"
type textarea "Select paint f"
type textarea "x"
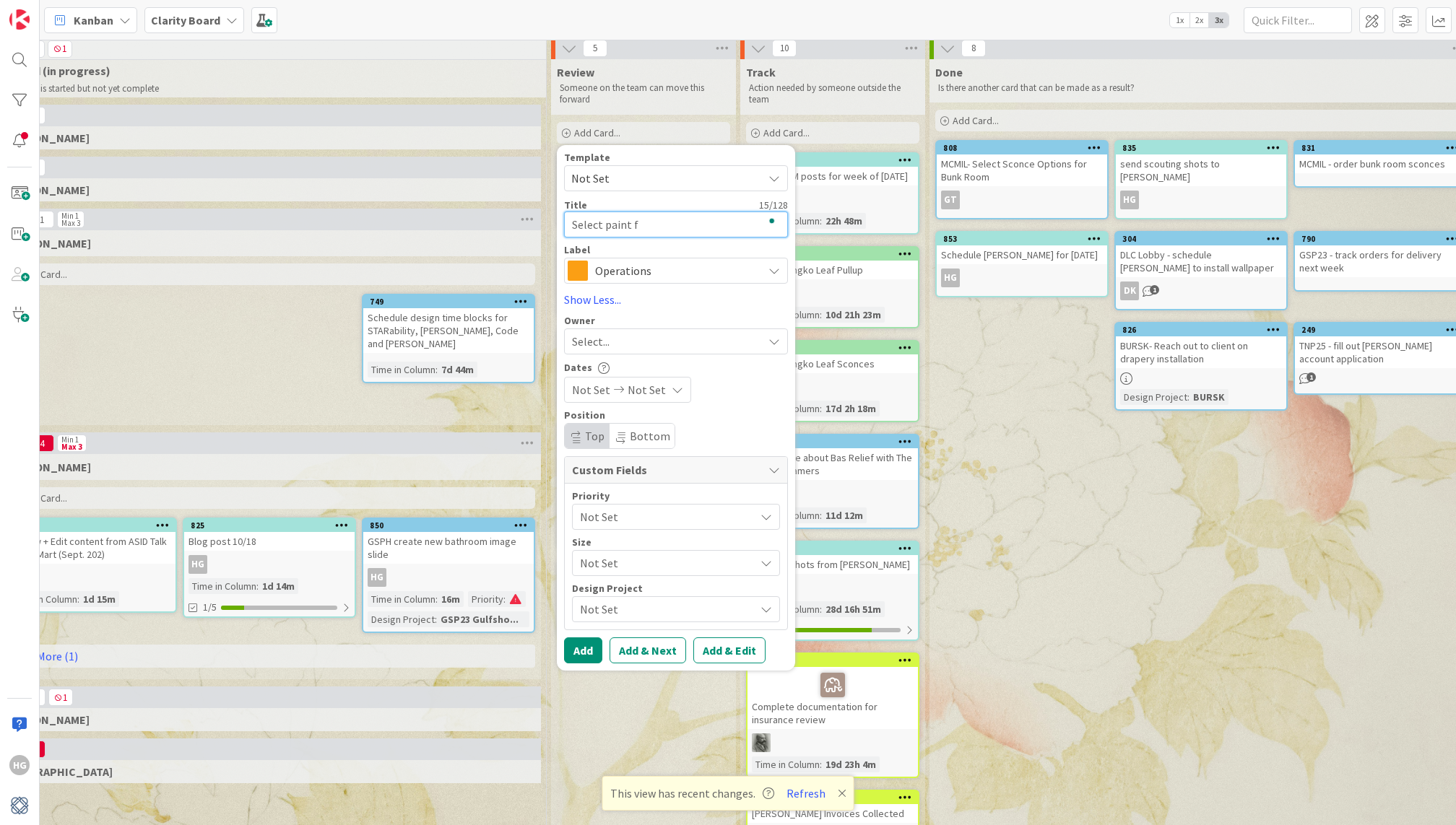
type textarea "Select paint"
type textarea "x"
type textarea "Select paint"
type textarea "x"
type textarea "Select pain"
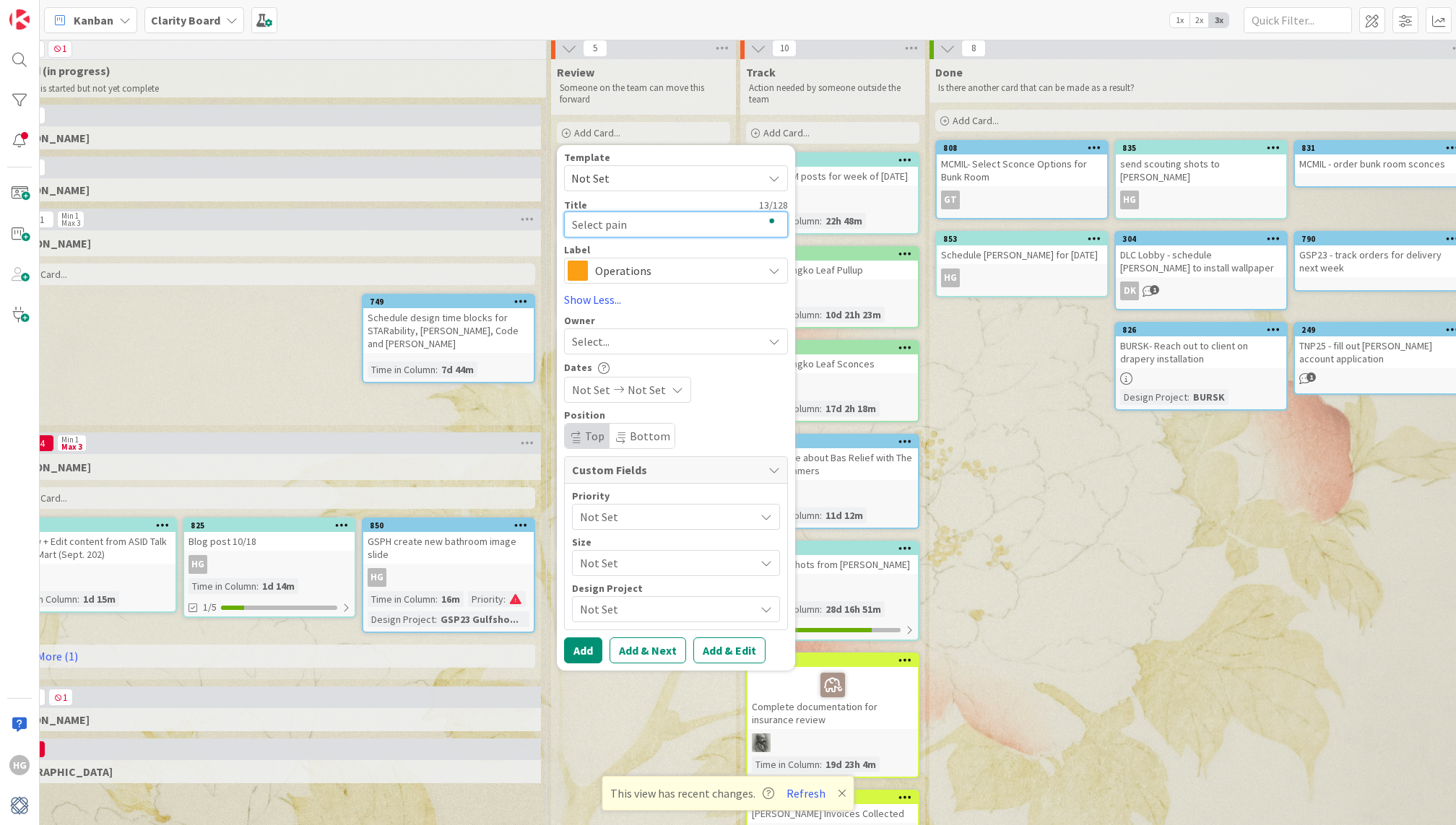
type textarea "x"
type textarea "Select paint"
type textarea "x"
type textarea "Select paint"
type textarea "x"
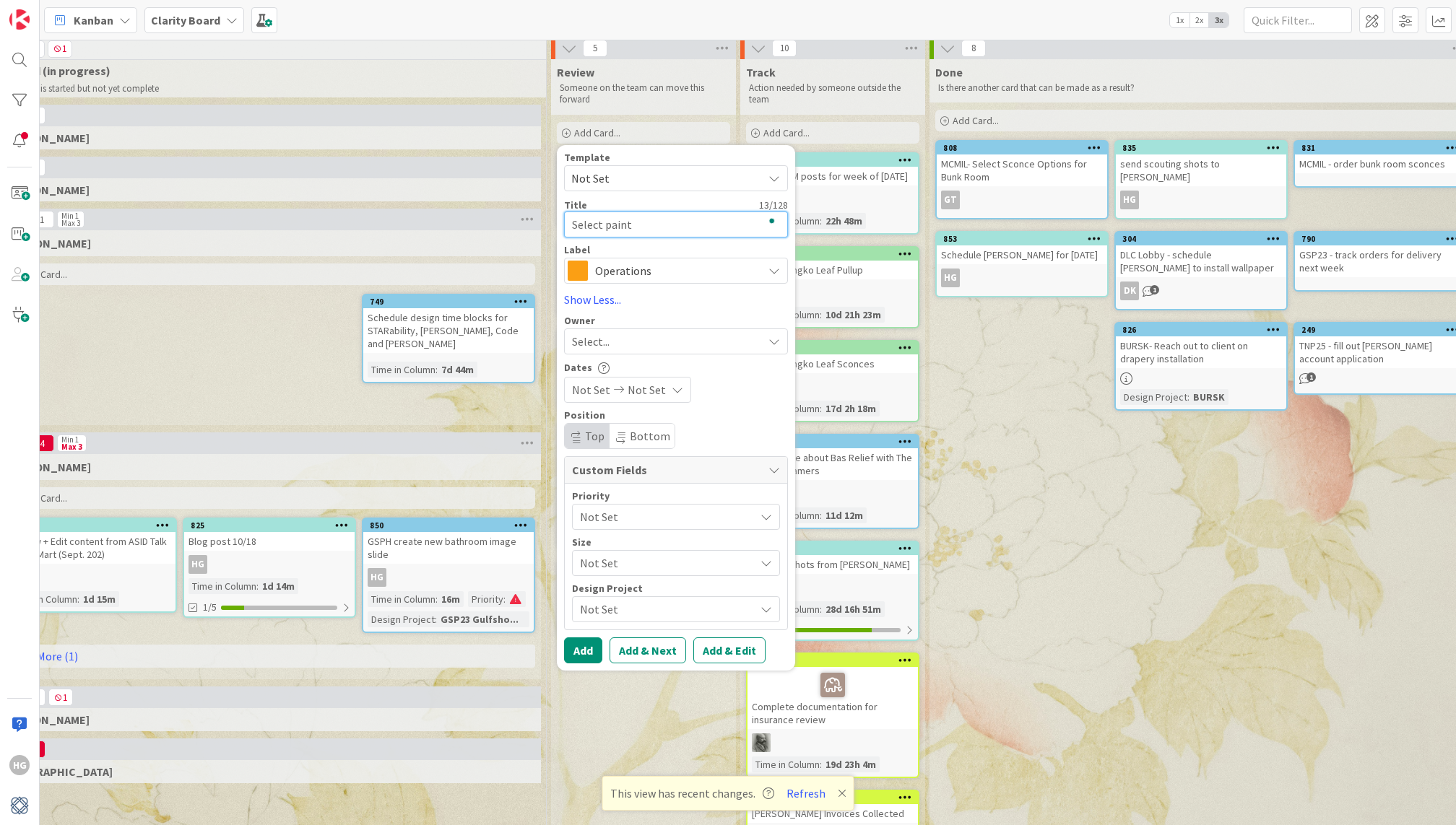
type textarea "Select paint +"
type textarea "x"
type textarea "Select paint +"
type textarea "x"
type textarea "Select paint + s"
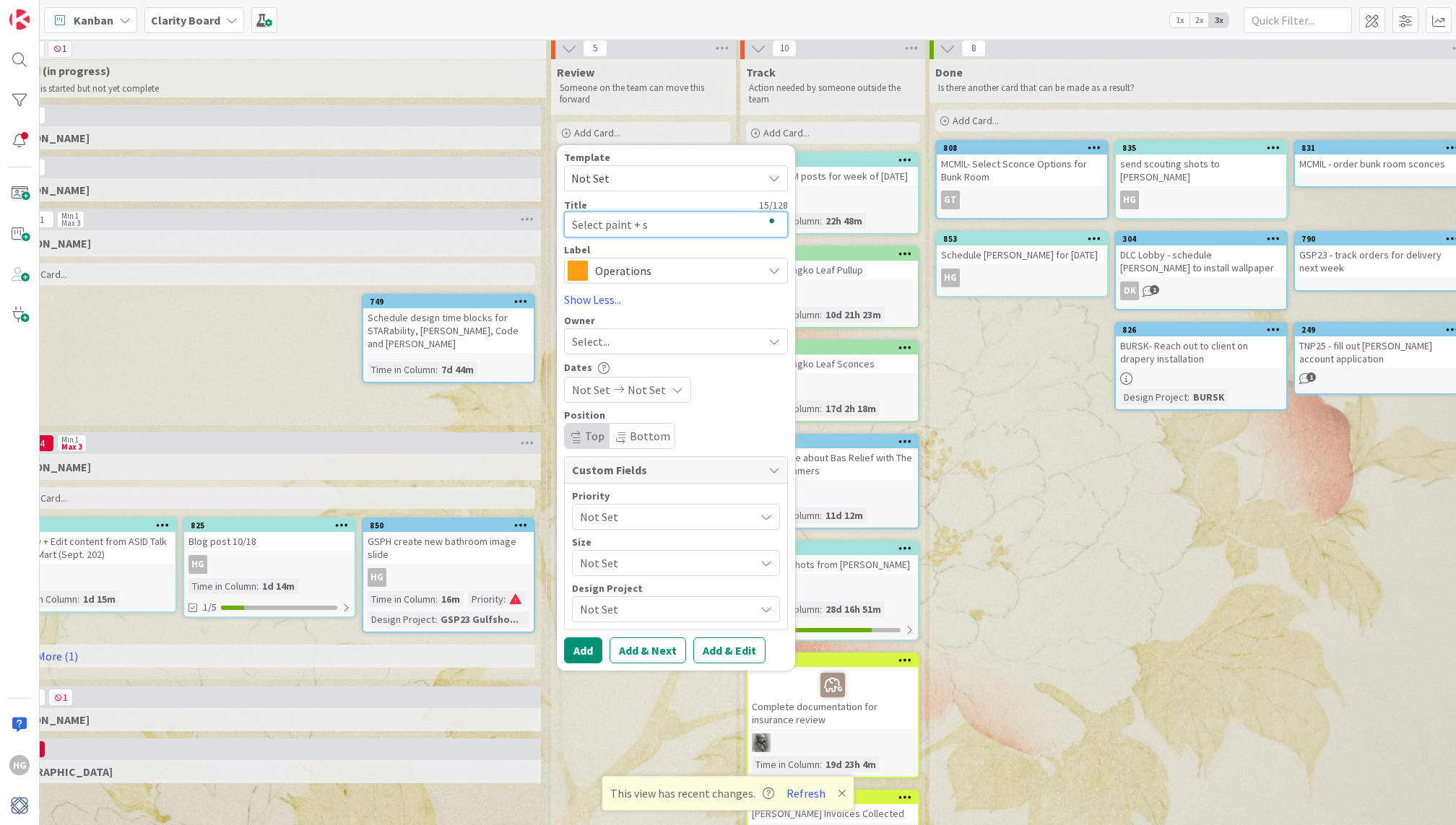
type textarea "x"
type textarea "Select paint + sc"
type textarea "x"
type textarea "Select paint + sch"
type textarea "x"
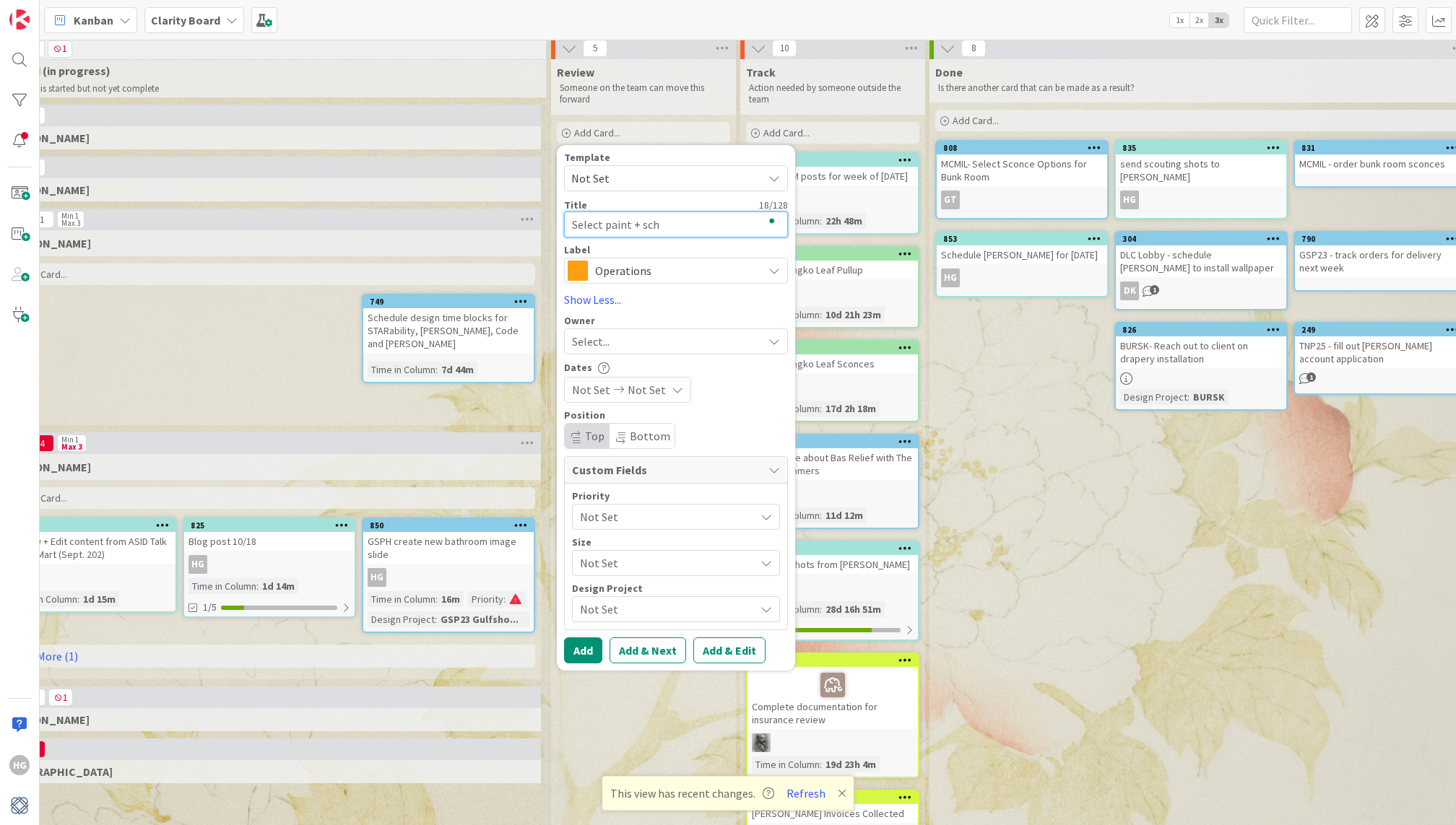
type textarea "Select paint + sche"
type textarea "x"
type textarea "Select paint + sched"
type textarea "x"
type textarea "Select paint + schedu"
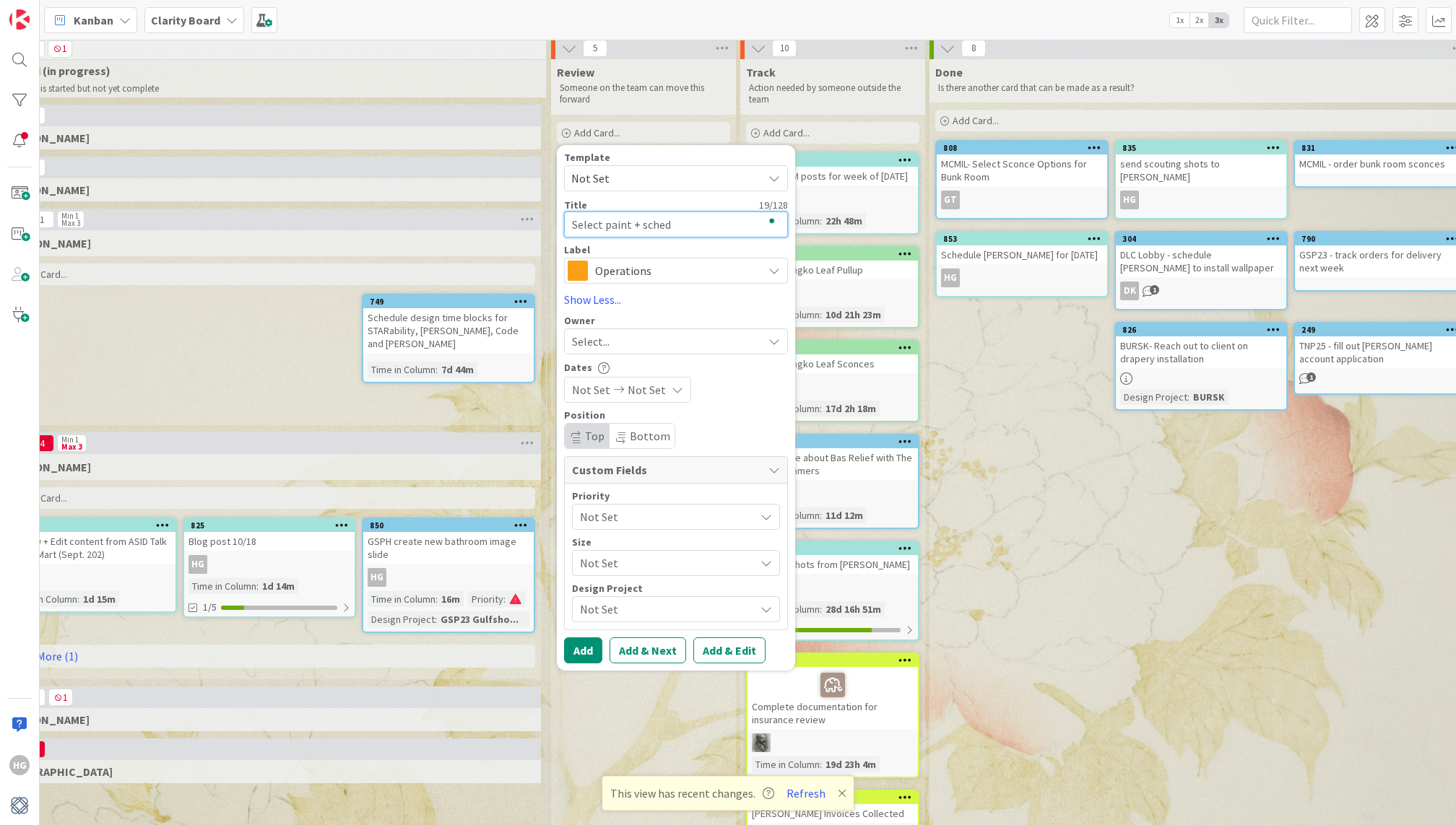
type textarea "x"
type textarea "Select paint + schedul"
type textarea "x"
type textarea "Select paint + schedule"
type textarea "x"
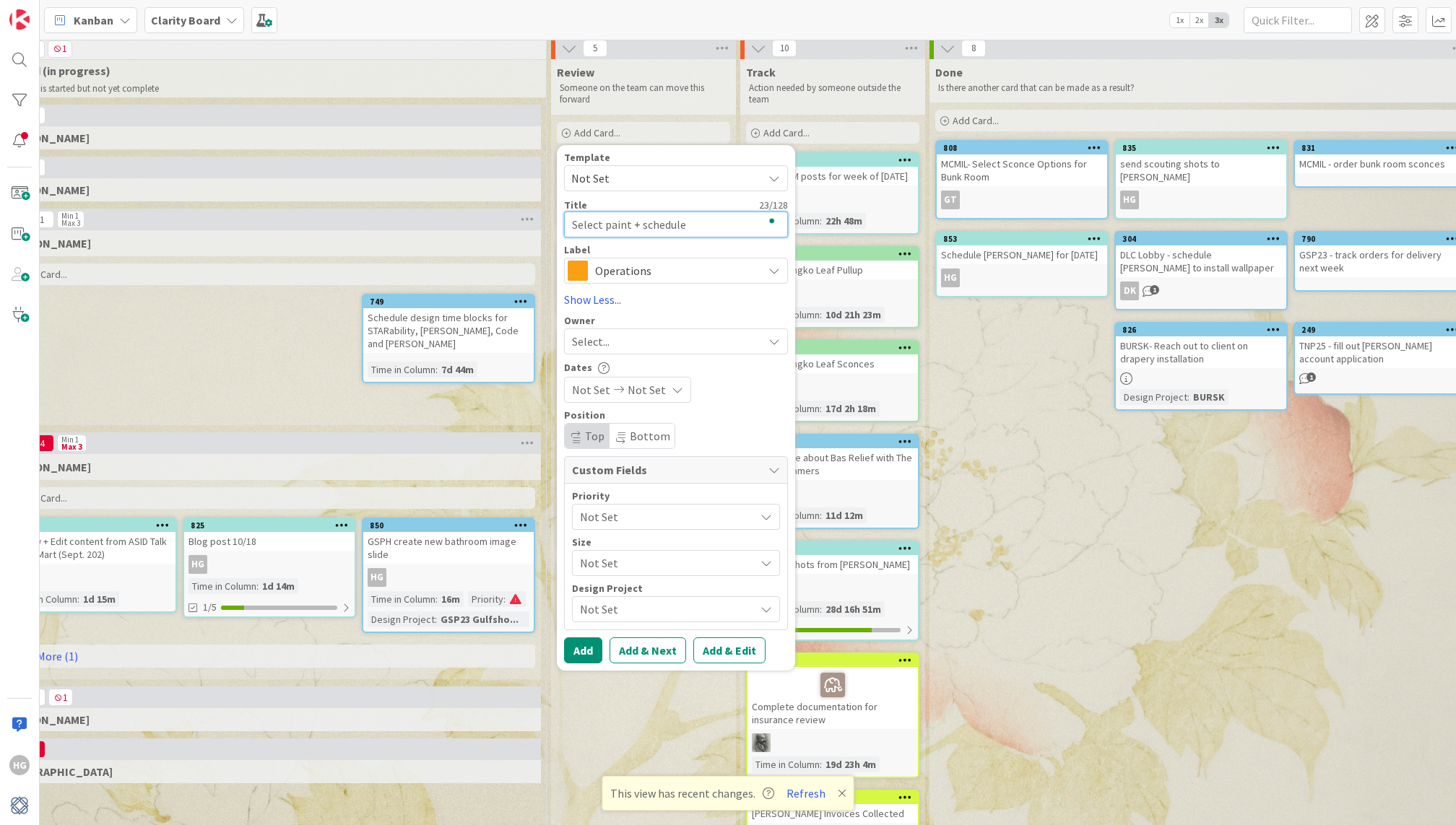
type textarea "Select paint + schedule"
type textarea "x"
type textarea "Select paint + schedule p"
type textarea "x"
type textarea "Select paint + schedule pa"
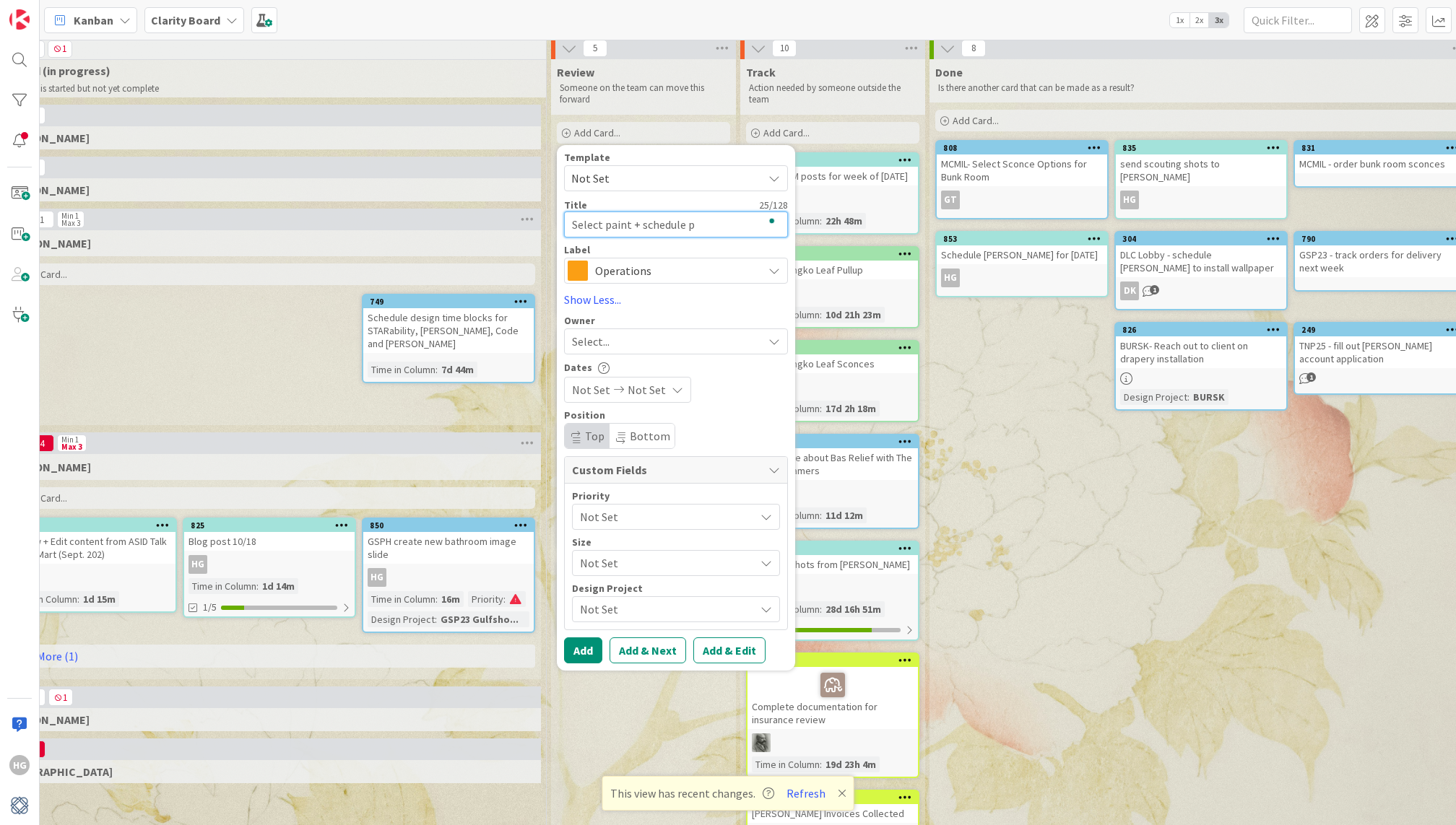
type textarea "x"
type textarea "Select paint + schedule pai"
type textarea "x"
type textarea "Select paint + schedule pain"
type textarea "x"
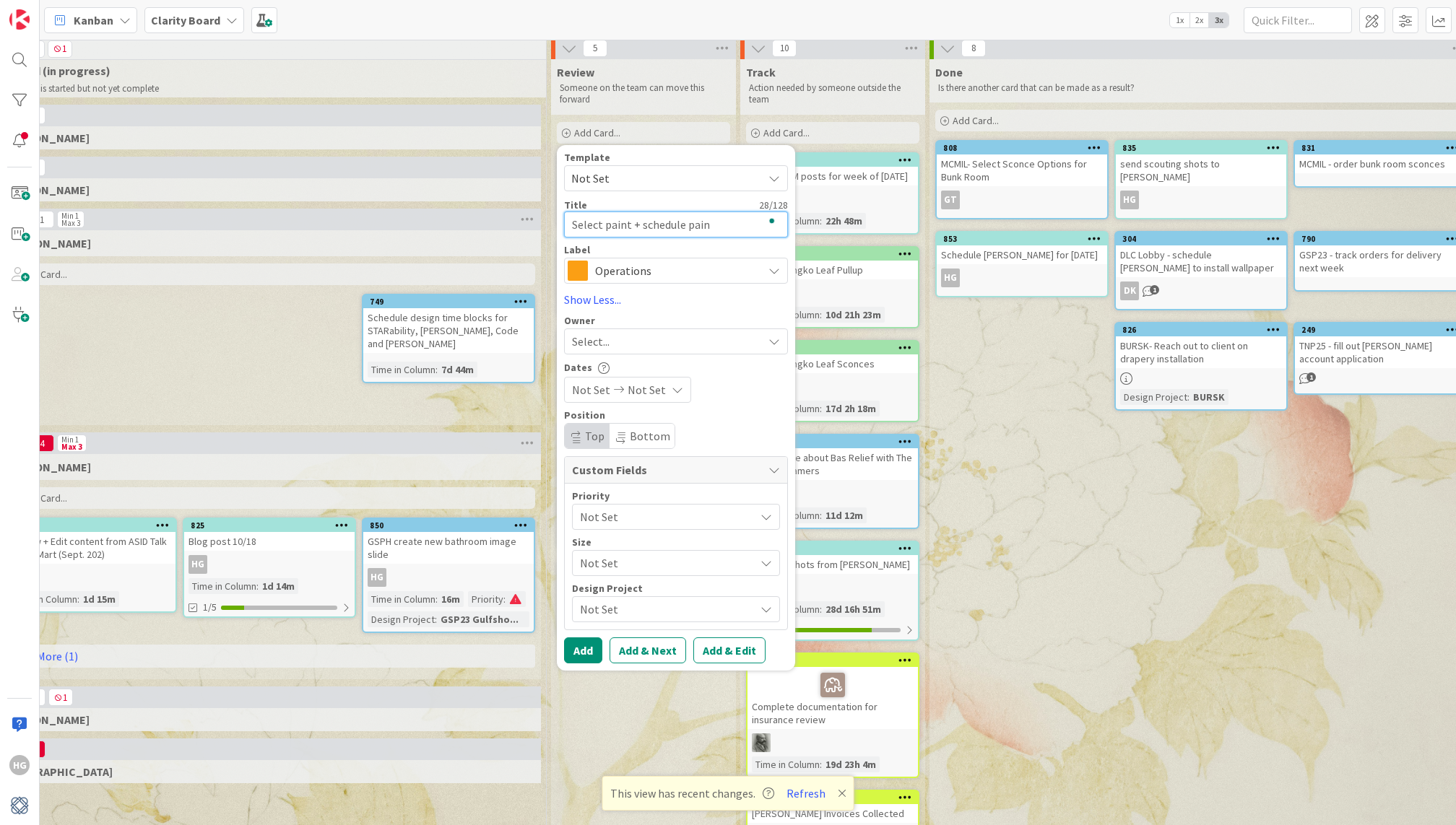
type textarea "Select paint + schedule paint"
type textarea "x"
type textarea "Select paint + schedule painti"
type textarea "x"
type textarea "Select paint + schedule paintin"
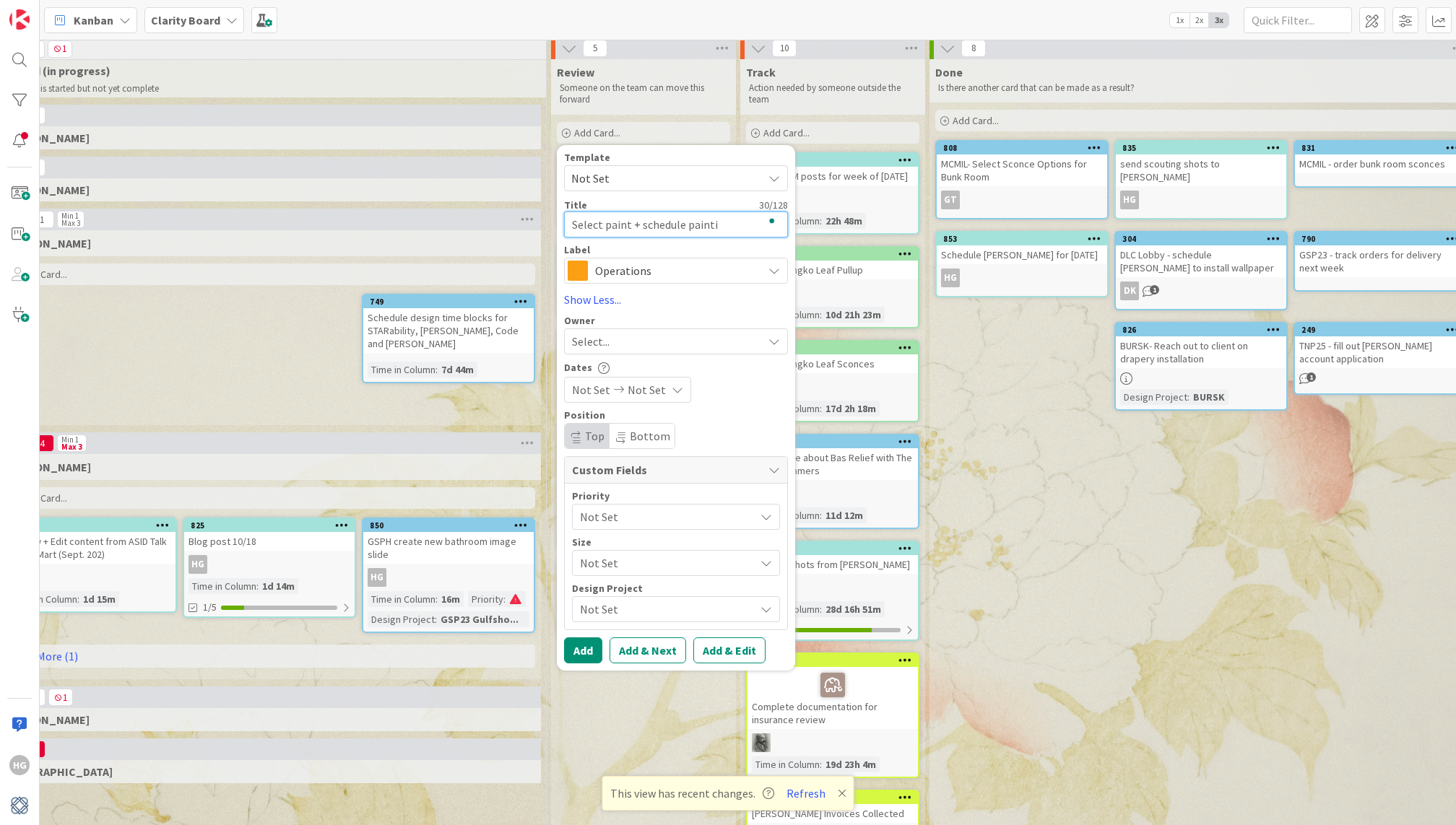
type textarea "x"
type textarea "Select paint + schedule painting"
type textarea "x"
type textarea "Select paint + schedule painting"
type textarea "x"
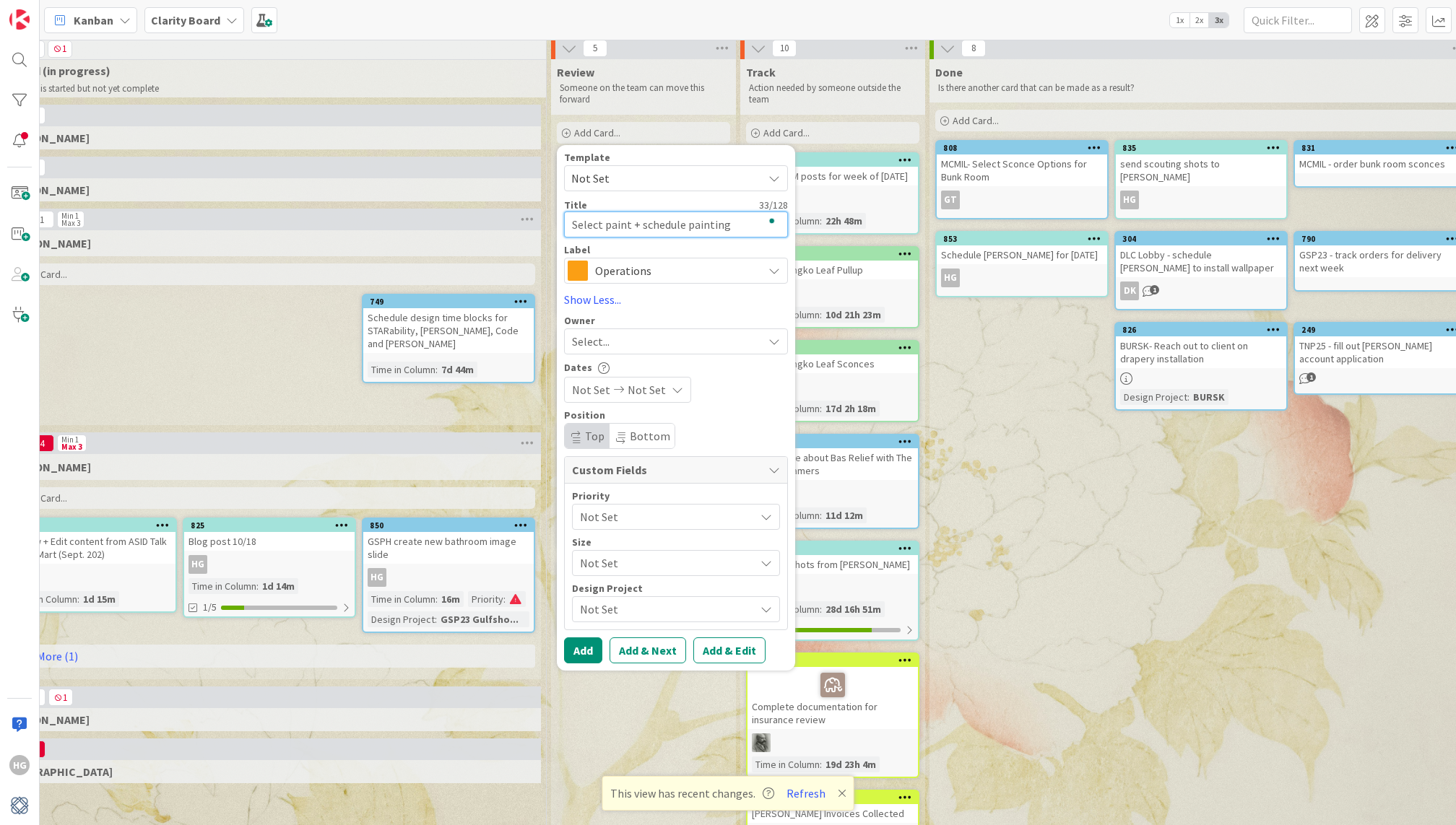
type textarea "Select paint + schedule painting f"
type textarea "x"
type textarea "Select paint + schedule painting fo"
type textarea "x"
type textarea "Select paint + schedule painting for"
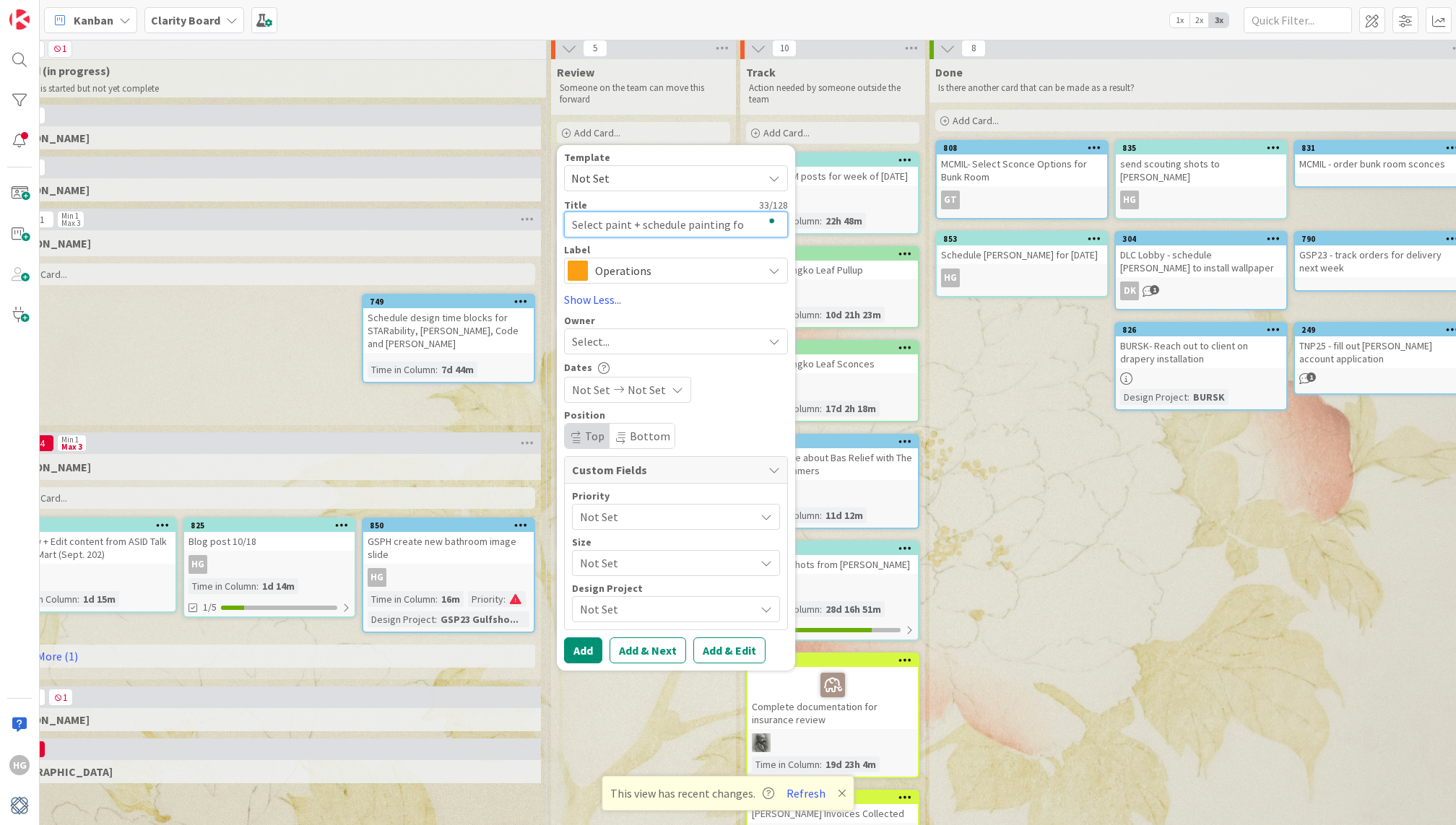
type textarea "x"
type textarea "Select paint + schedule painting for"
type textarea "x"
type textarea "Select paint + schedule painting for S"
type textarea "x"
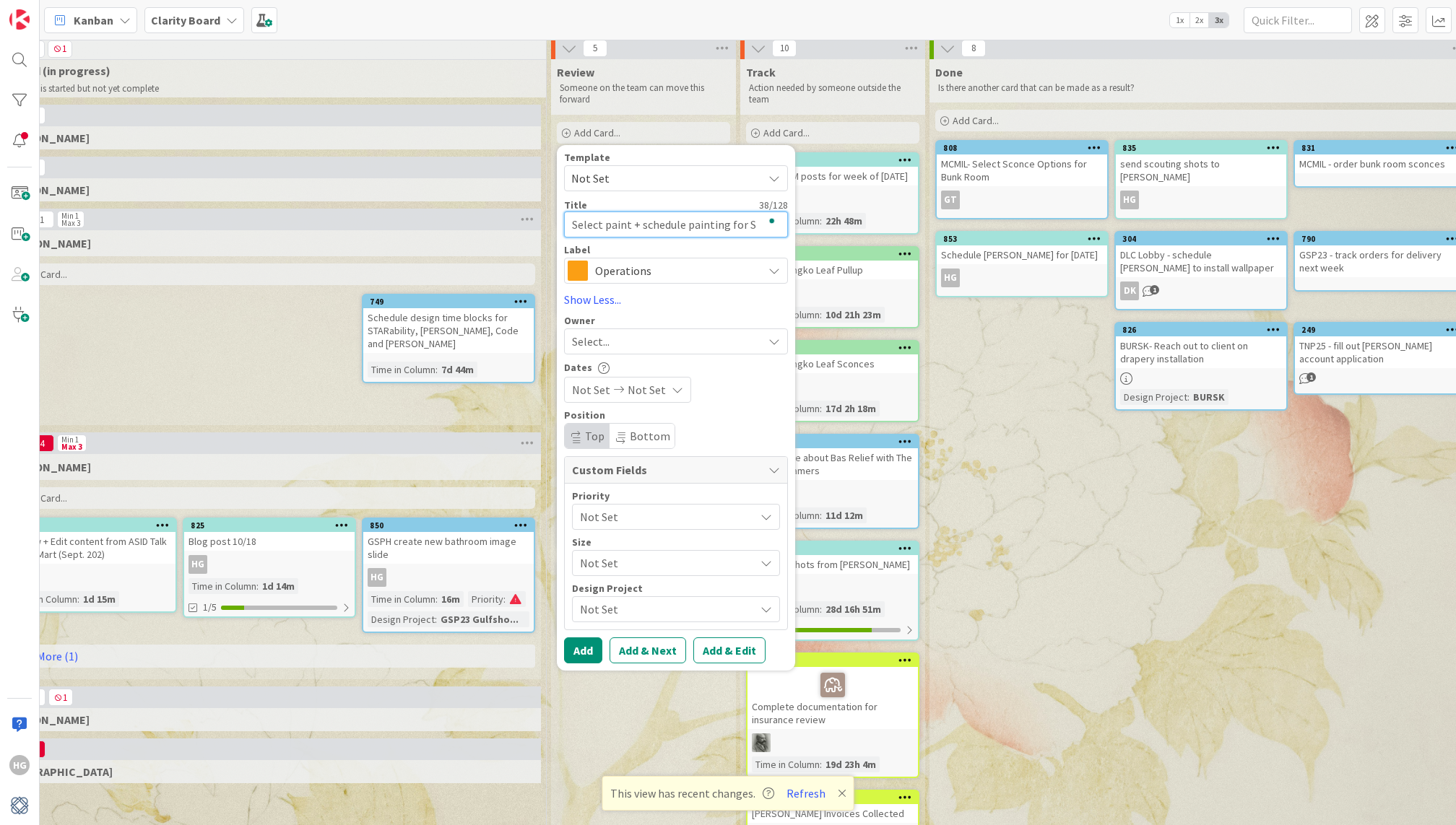
type textarea "Select paint + schedule painting for SW"
type textarea "x"
type textarea "Select paint + schedule painting for SW"
type textarea "x"
type textarea "Select paint + schedule painting for SW t"
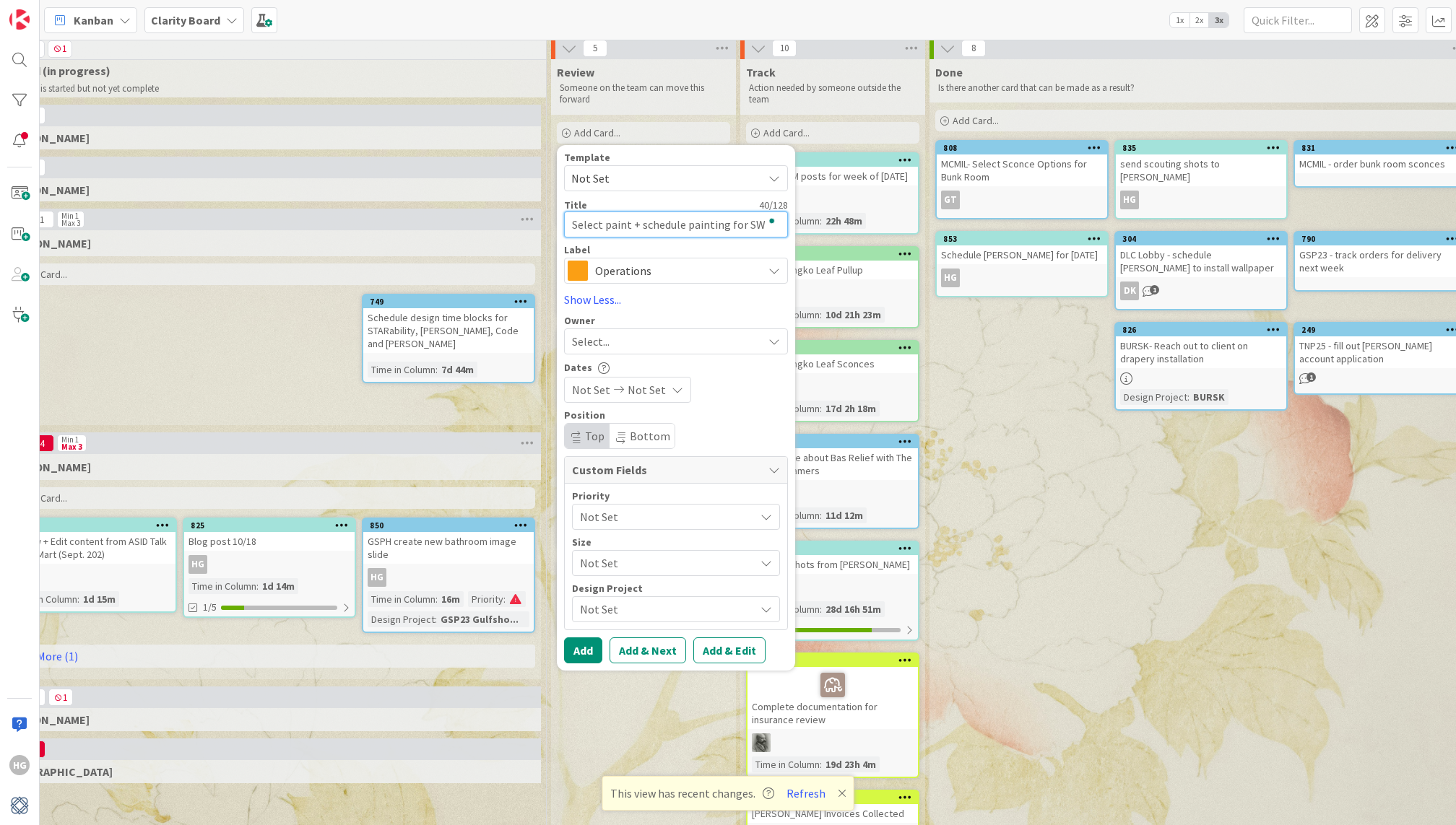
type textarea "x"
type textarea "Select paint + schedule painting for SW te"
type textarea "x"
type textarea "Select paint + schedule painting for SW tes"
type textarea "x"
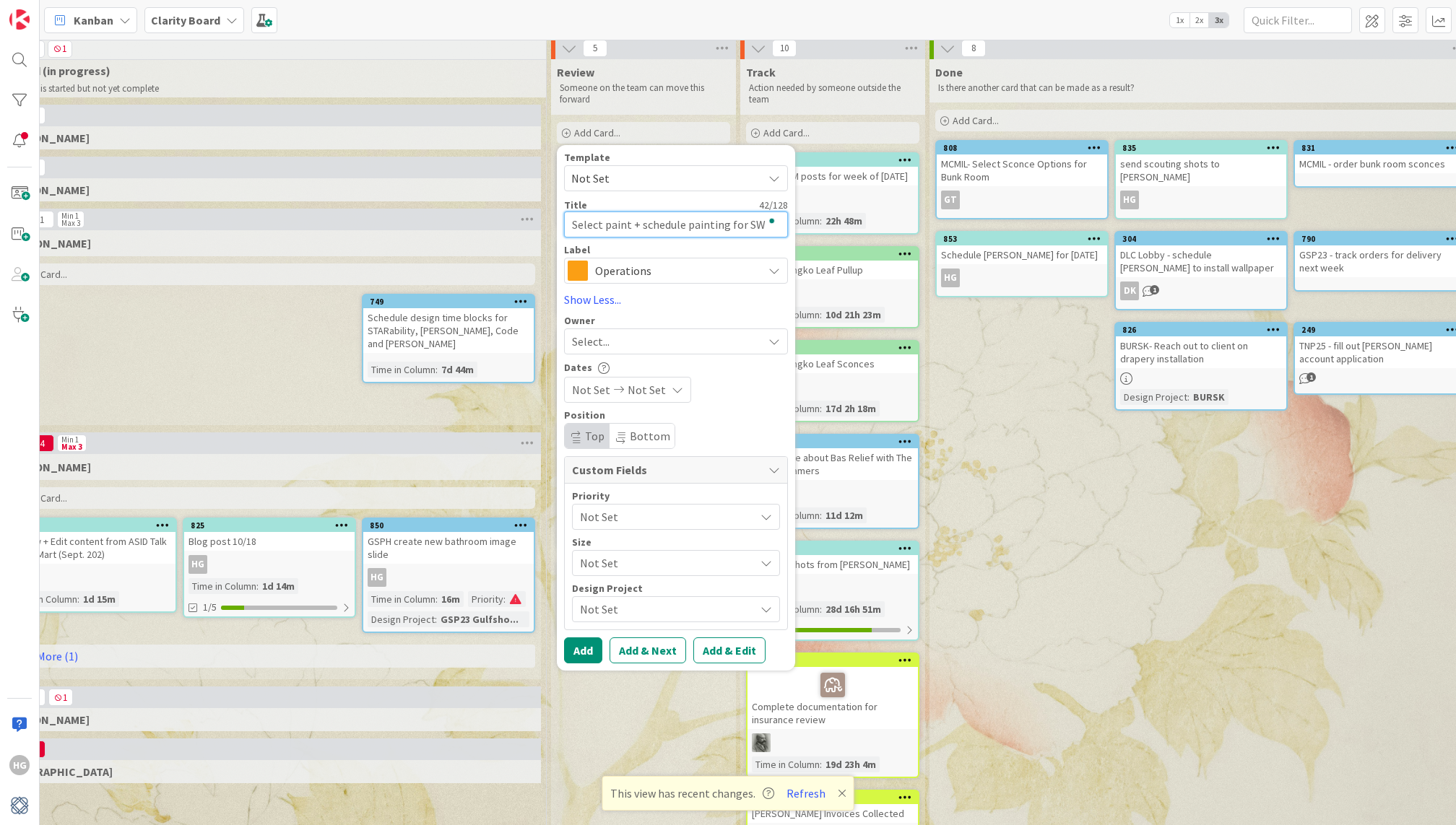
type textarea "Select paint + schedule painting for SW test"
type textarea "x"
type textarea "Select paint + schedule painting for SW test"
type textarea "x"
type textarea "Select paint + schedule painting for SW test p"
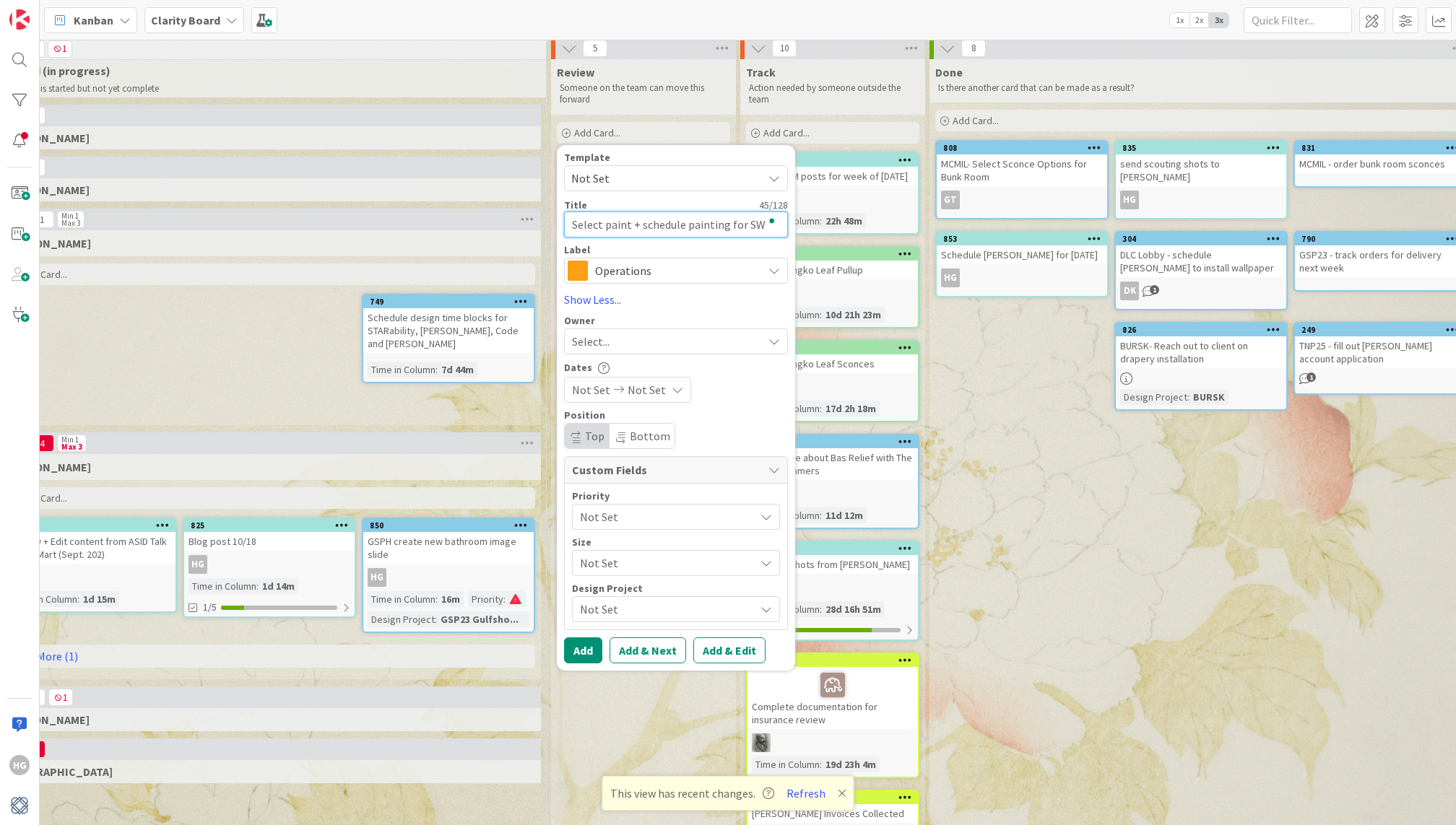
type textarea "x"
type textarea "Select paint + schedule painting for SW test pa"
type textarea "x"
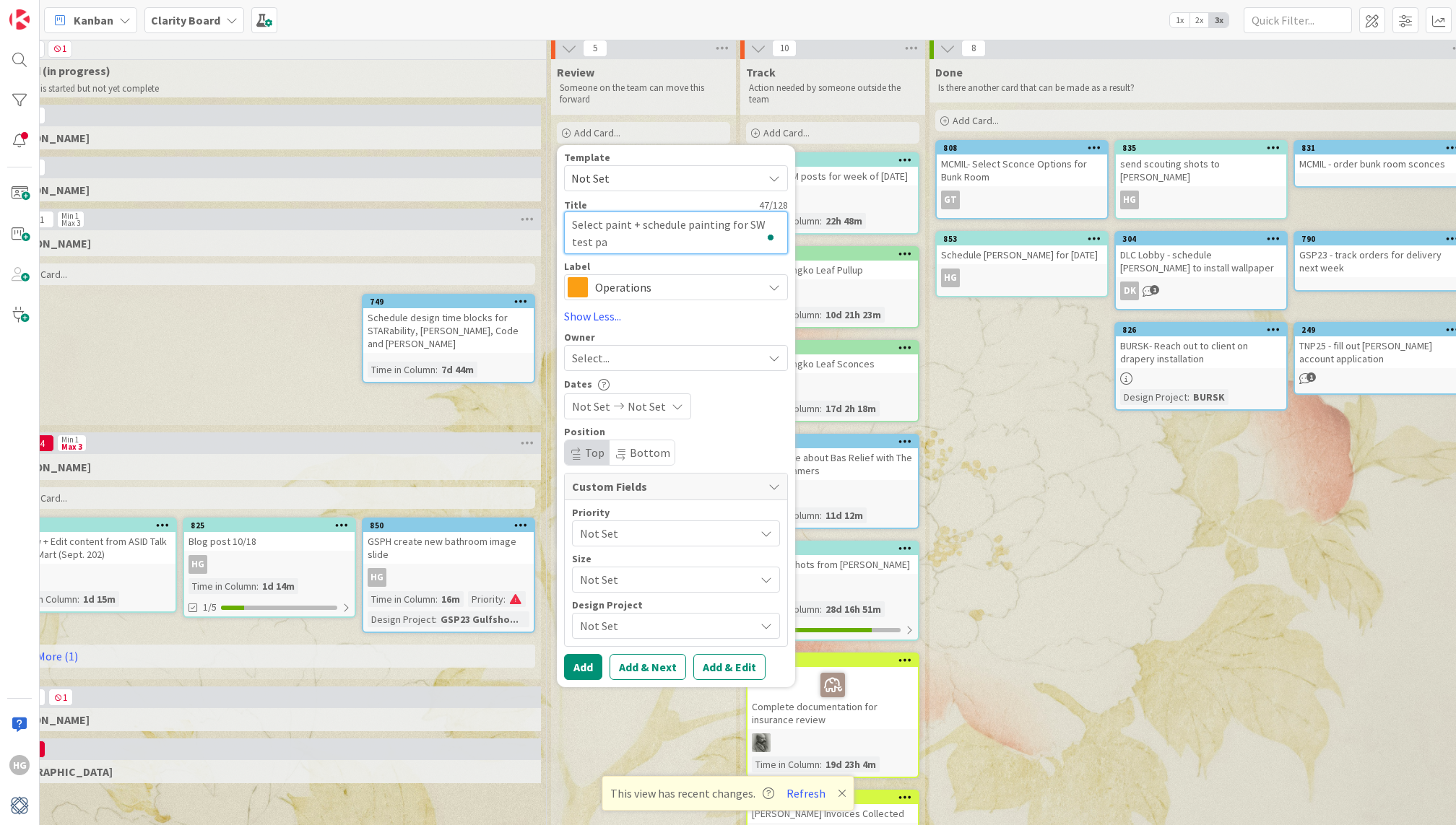
type textarea "Select paint + schedule painting for SW test pai"
type textarea "x"
type textarea "Select paint + schedule painting for SW test pain"
type textarea "x"
type textarea "Select paint + schedule painting for SW test paint"
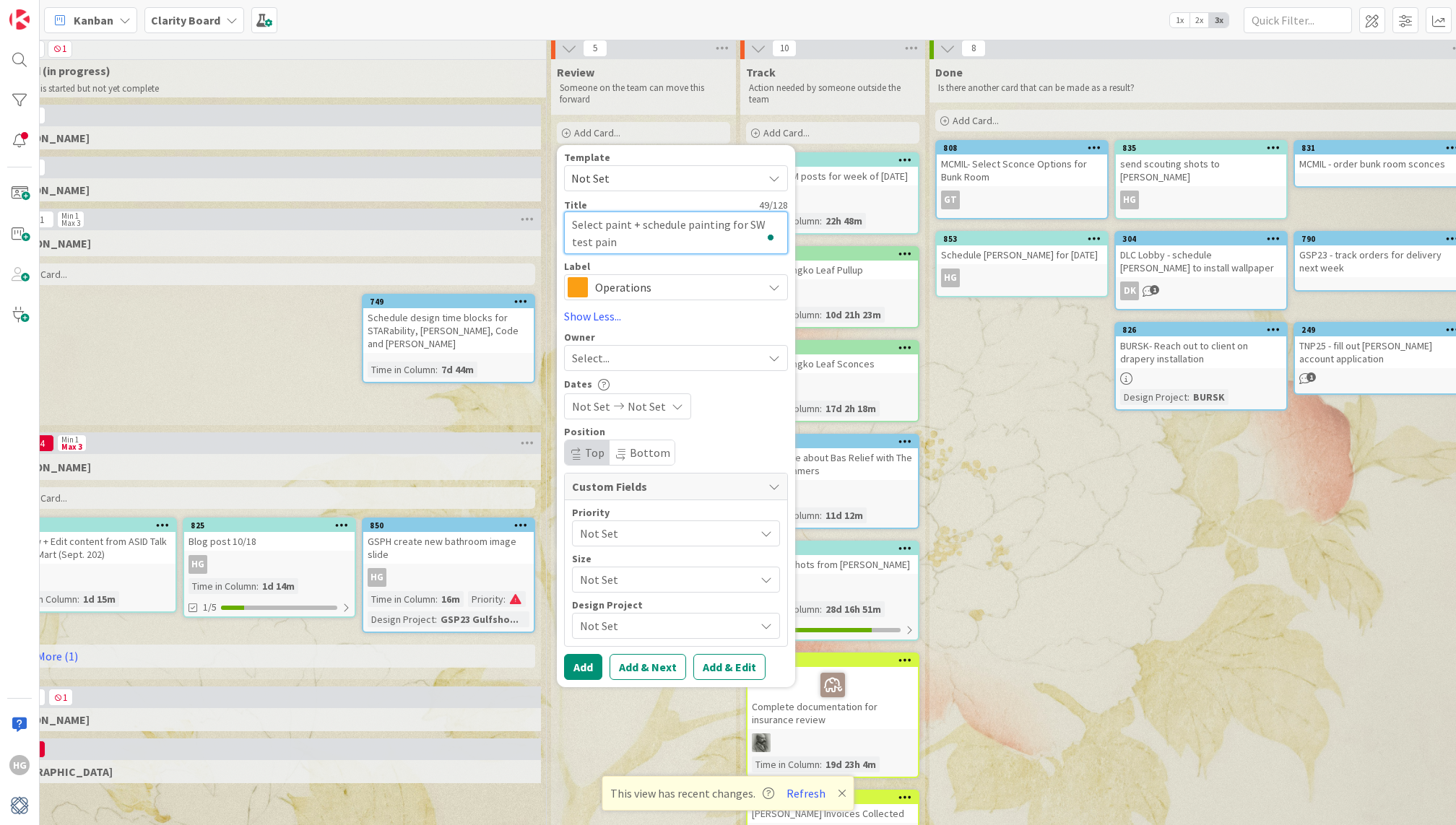
type textarea "x"
type textarea "Select paint + schedule painting for SW test paint"
click at [622, 300] on div "Operations" at bounding box center [676, 287] width 224 height 26
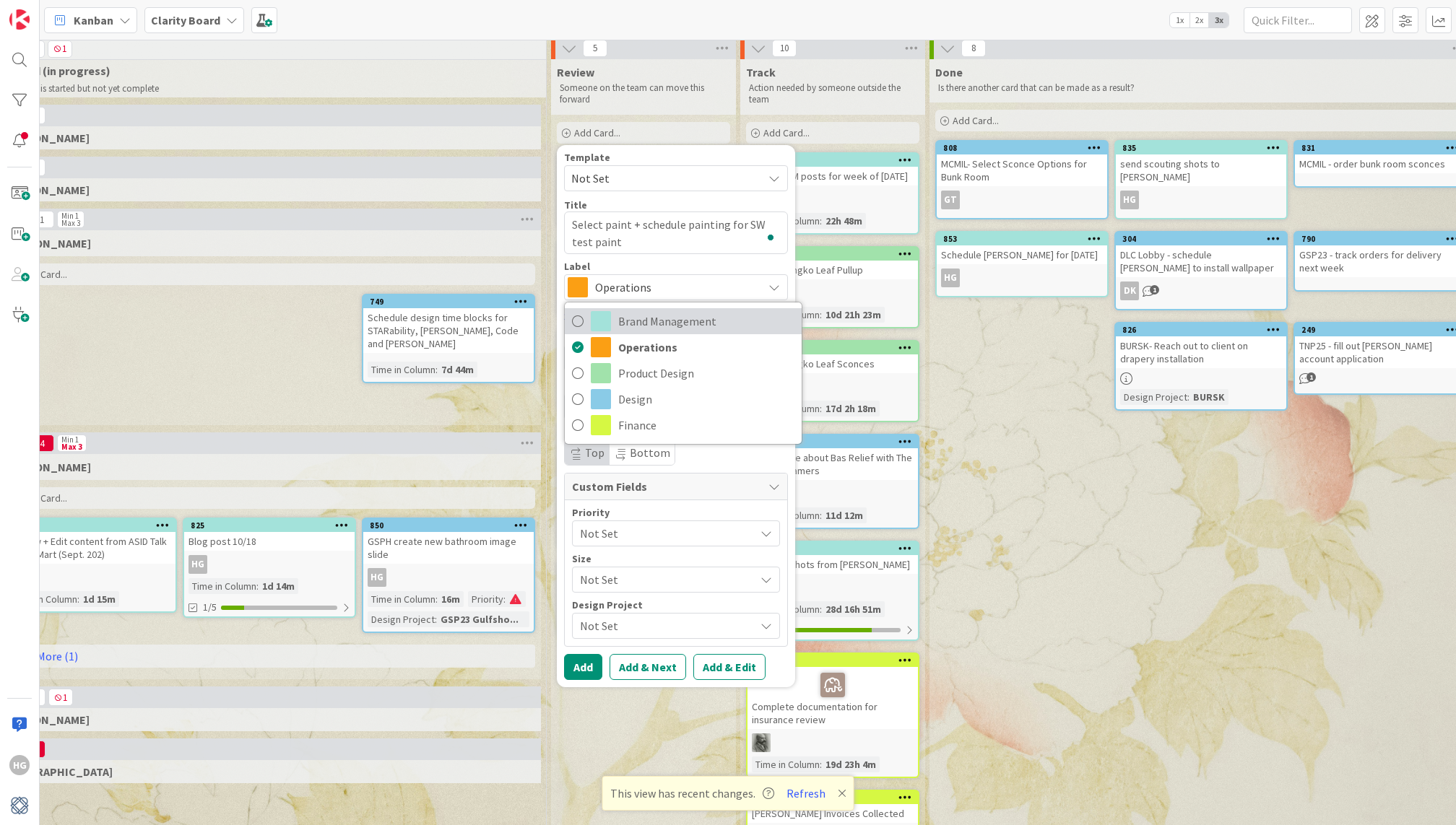
click at [627, 318] on span "Brand Management" at bounding box center [706, 321] width 177 height 21
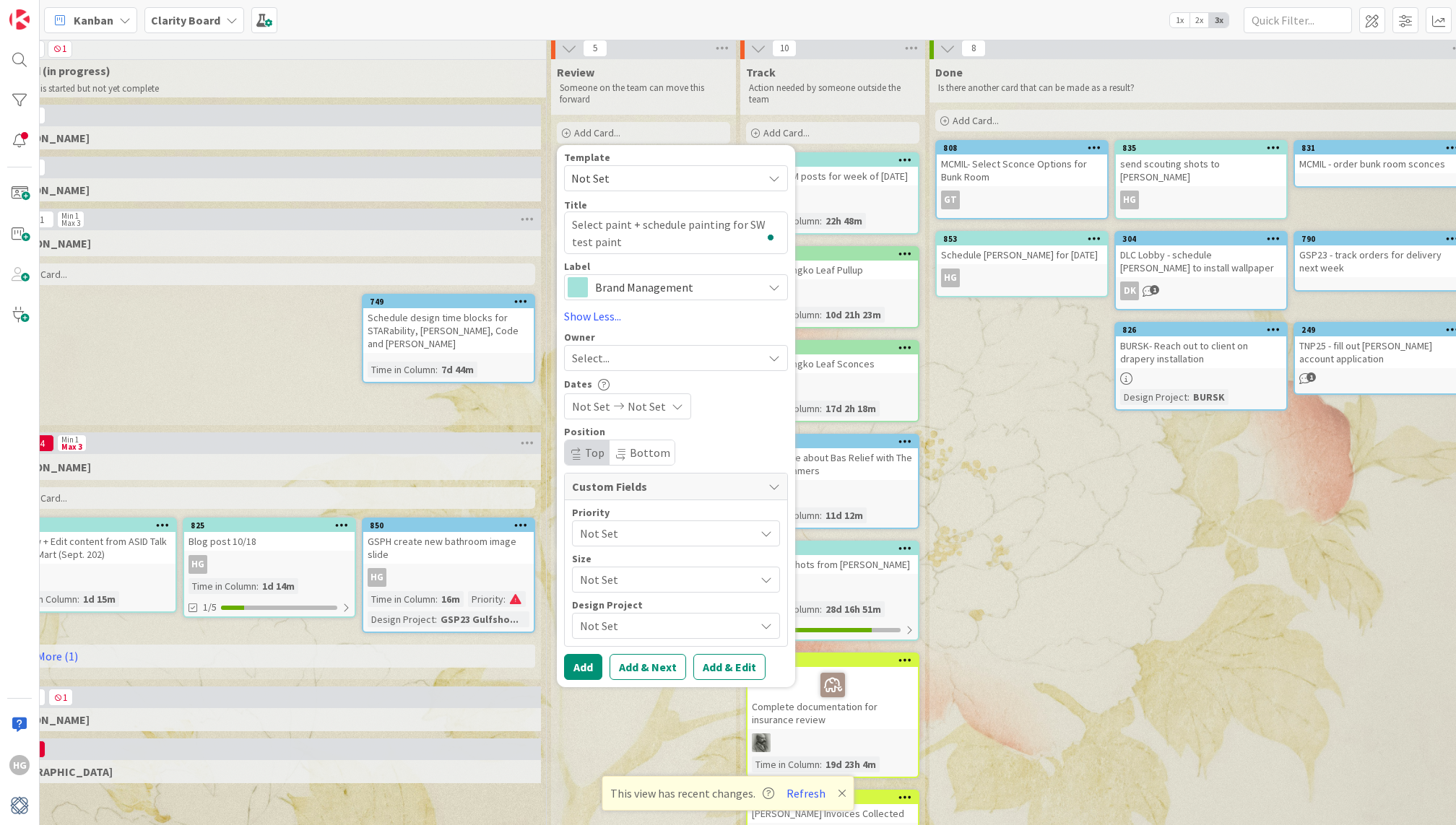
click at [610, 360] on div "Select..." at bounding box center [668, 358] width 191 height 17
click at [610, 509] on link "LK Lisa Kahn" at bounding box center [682, 507] width 236 height 27
type textarea "x"
click at [585, 662] on button "Add" at bounding box center [584, 667] width 39 height 26
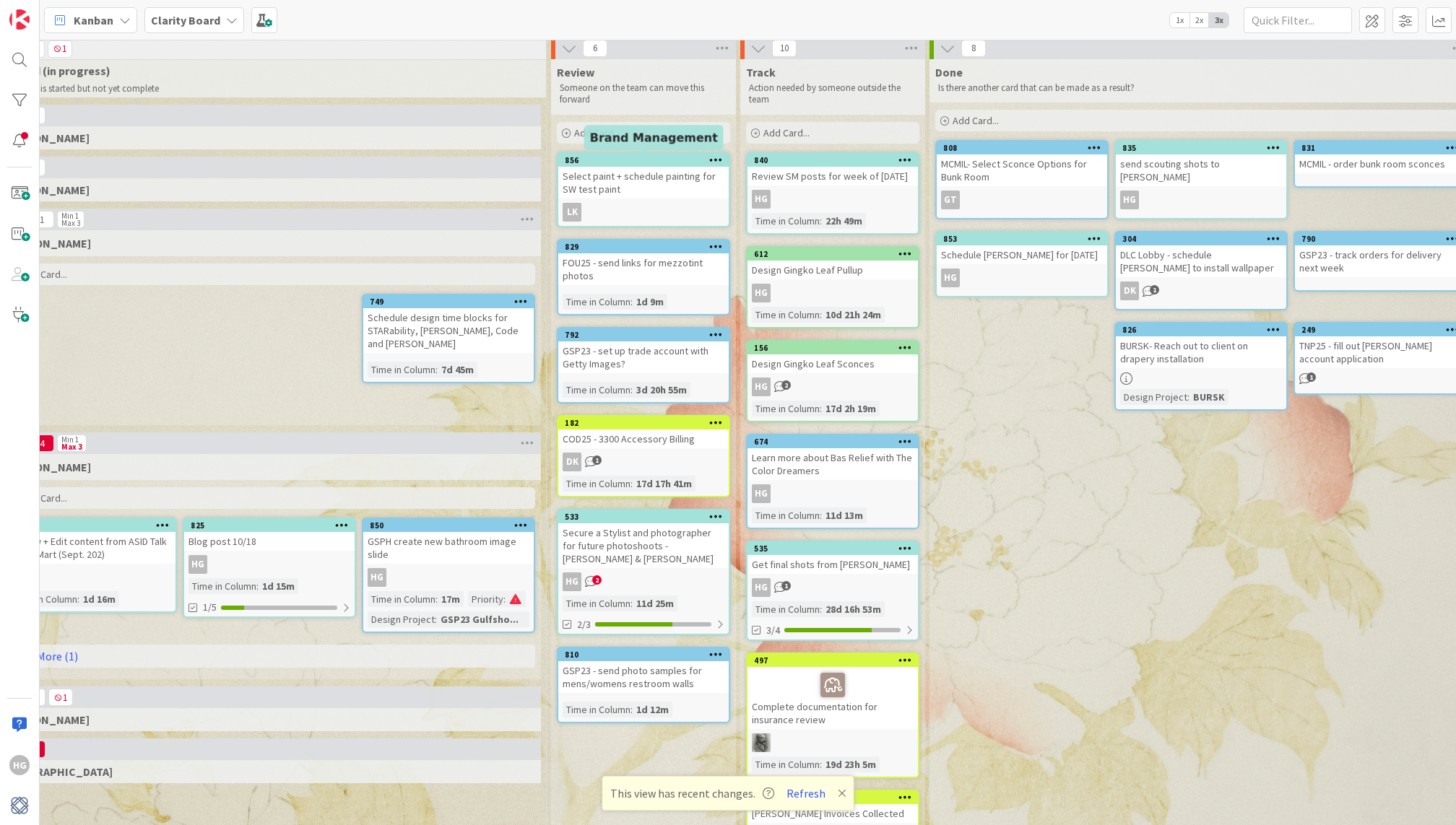
click at [685, 163] on div "856" at bounding box center [646, 160] width 164 height 10
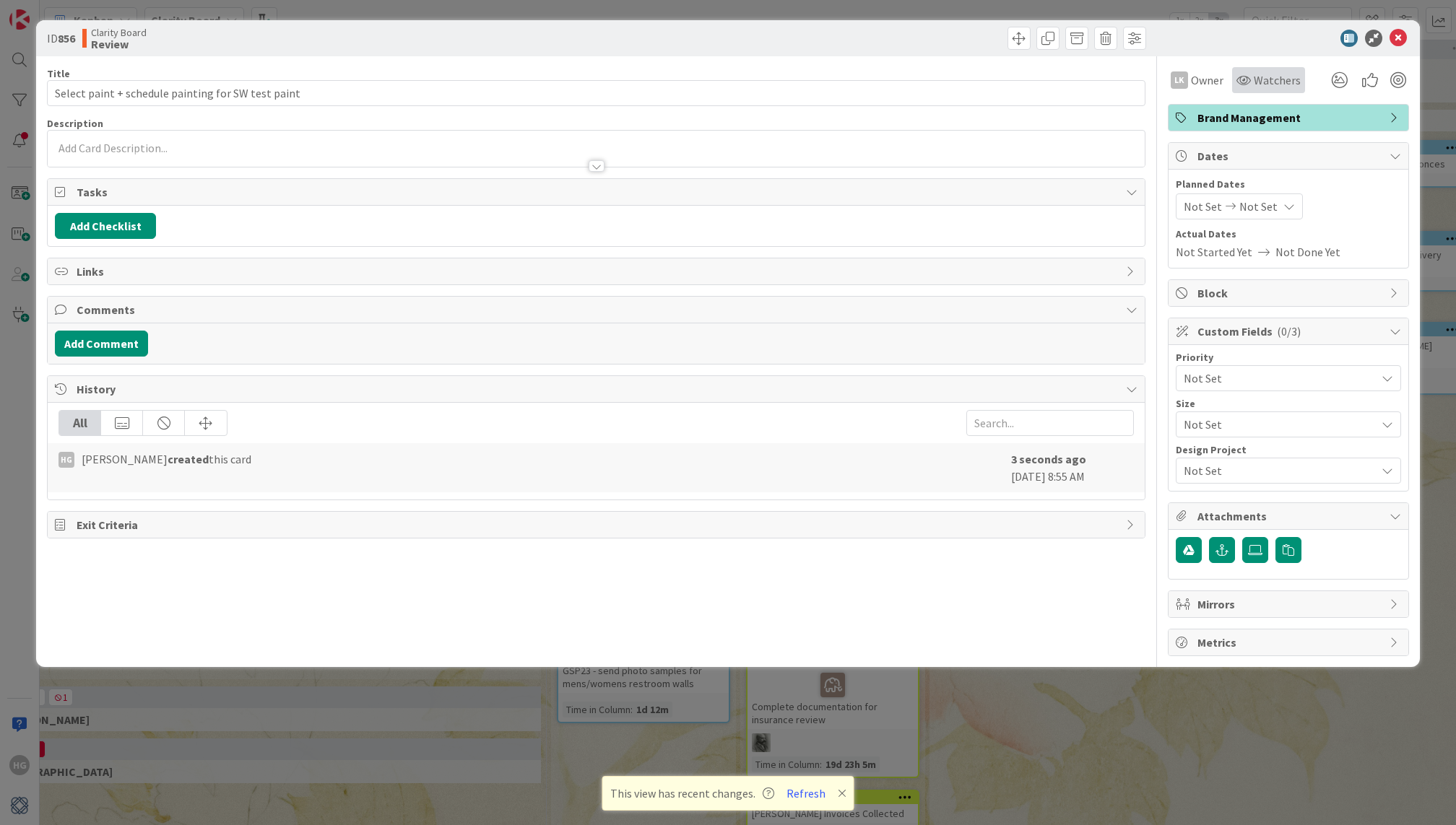
click at [1278, 91] on div "Watchers" at bounding box center [1269, 80] width 73 height 26
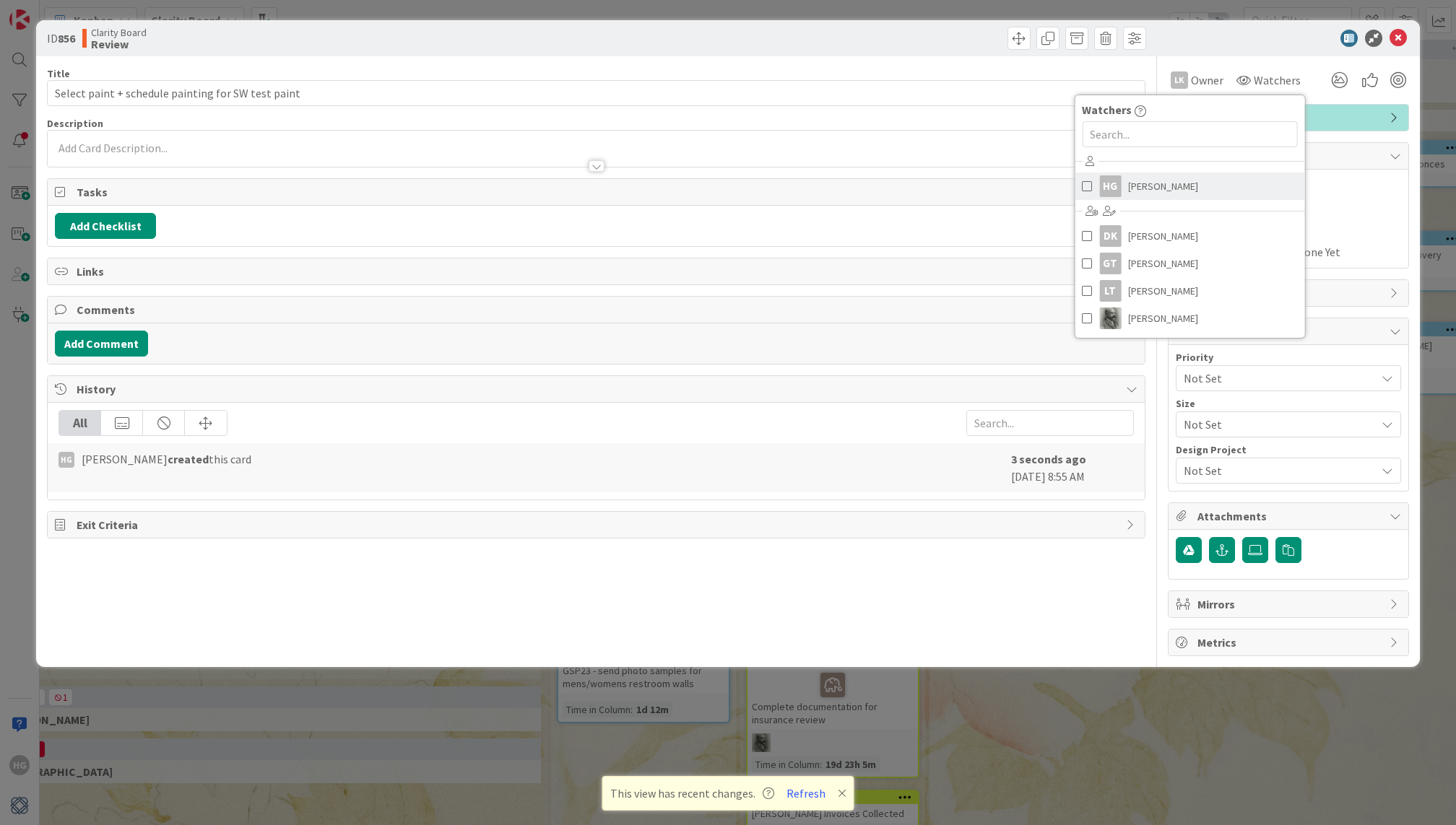
click at [1150, 187] on span "[PERSON_NAME]" at bounding box center [1163, 186] width 70 height 21
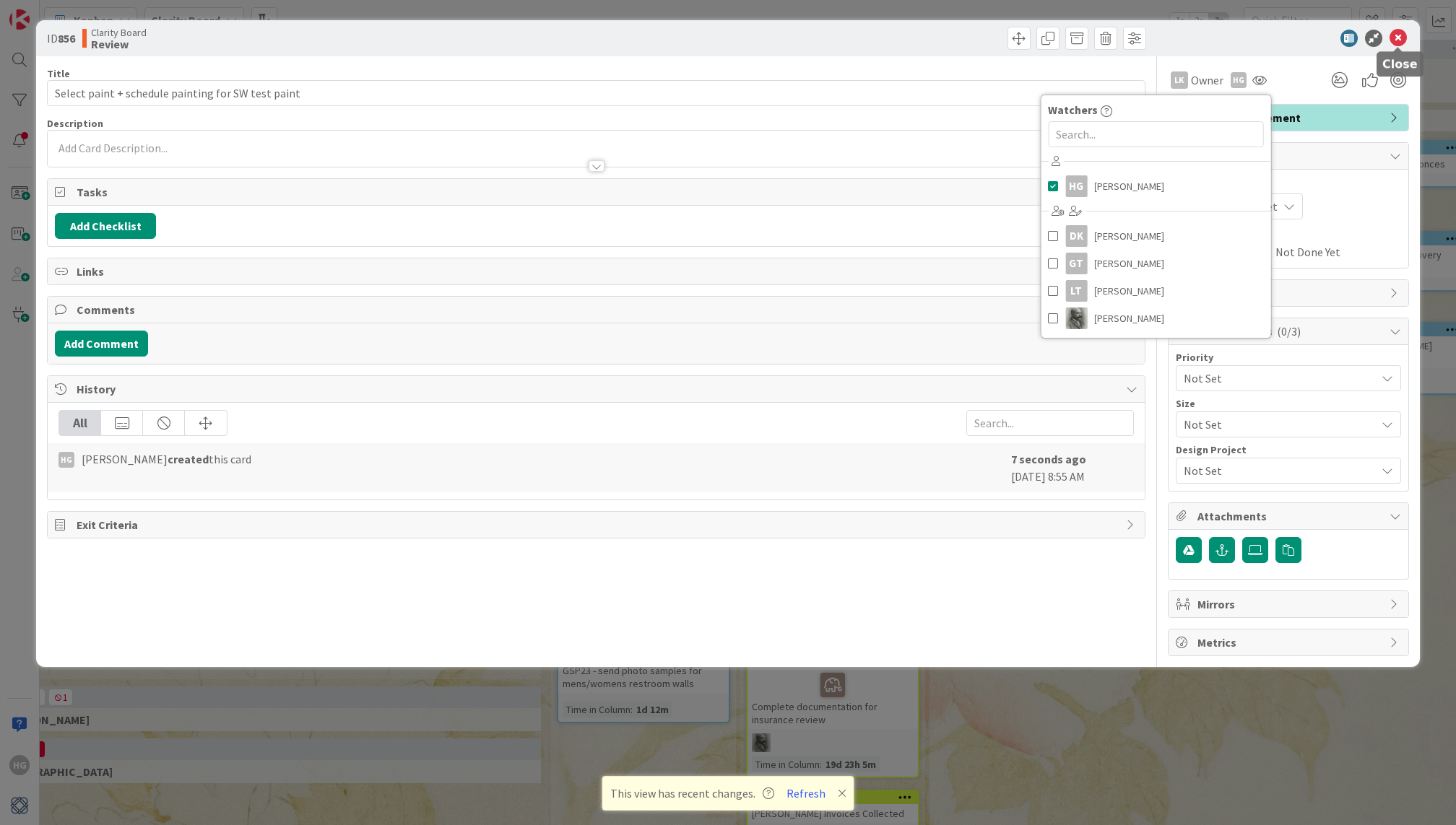
click at [1398, 38] on icon at bounding box center [1398, 39] width 17 height 17
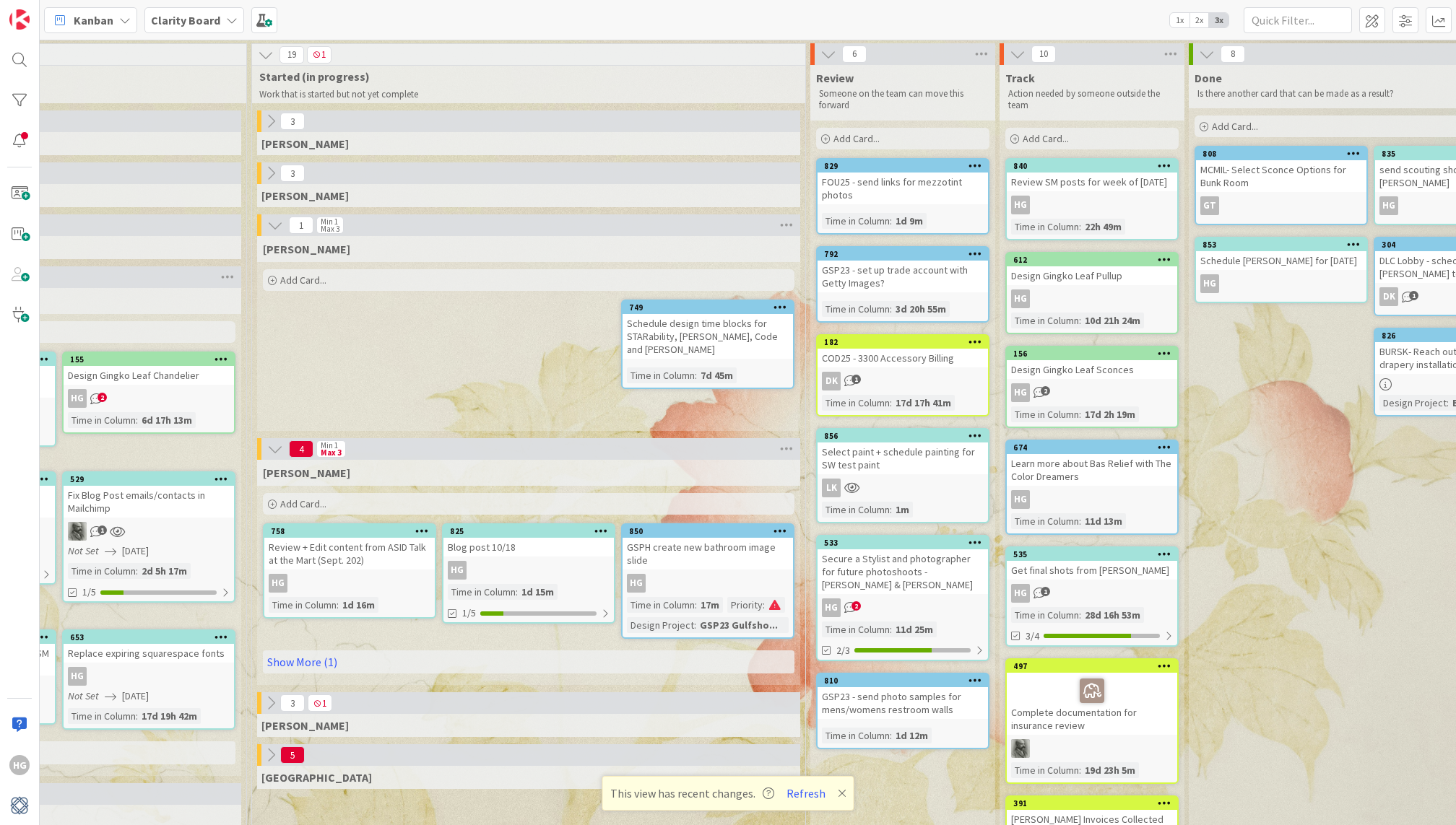
scroll to position [0, 1274]
